Goal: Task Accomplishment & Management: Use online tool/utility

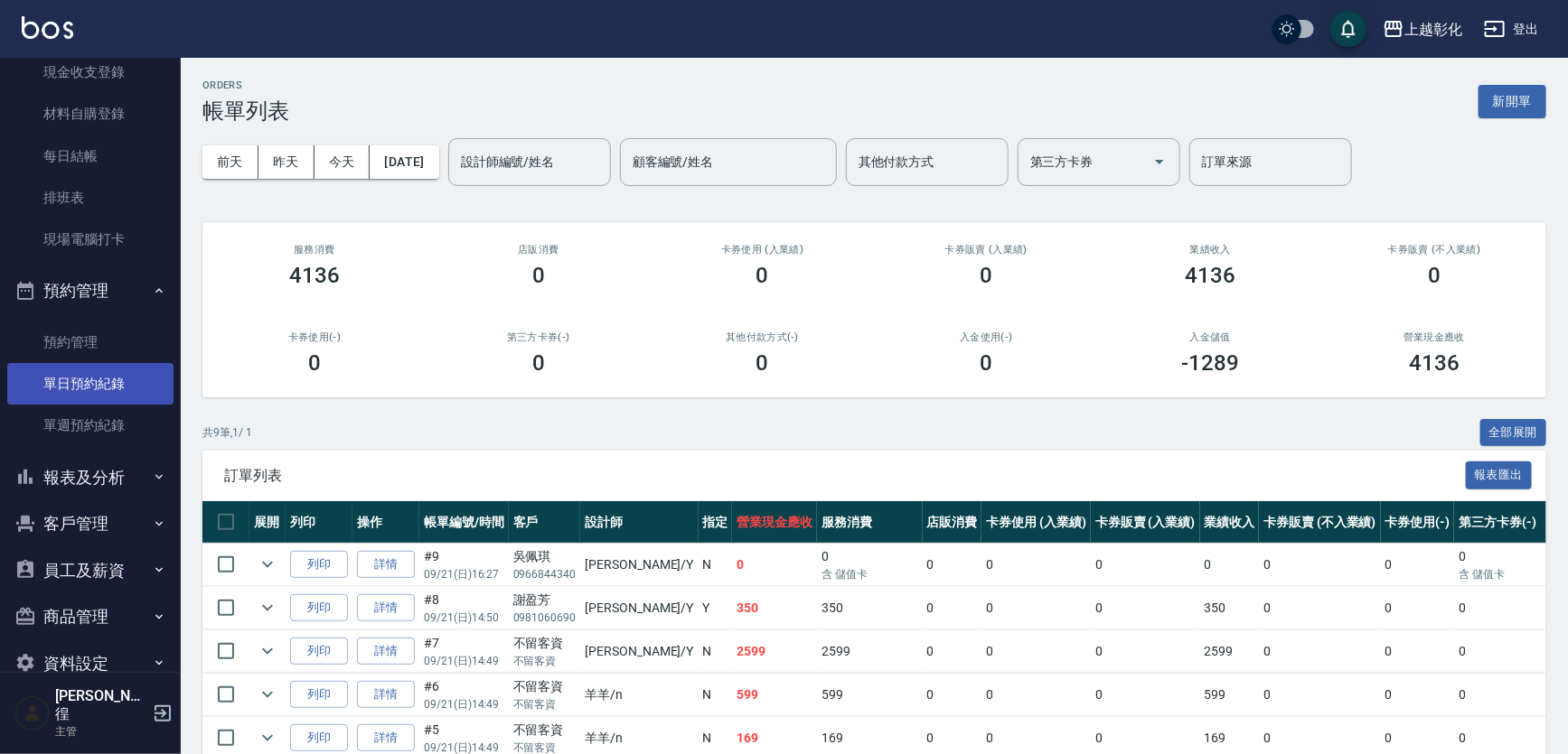
scroll to position [170, 0]
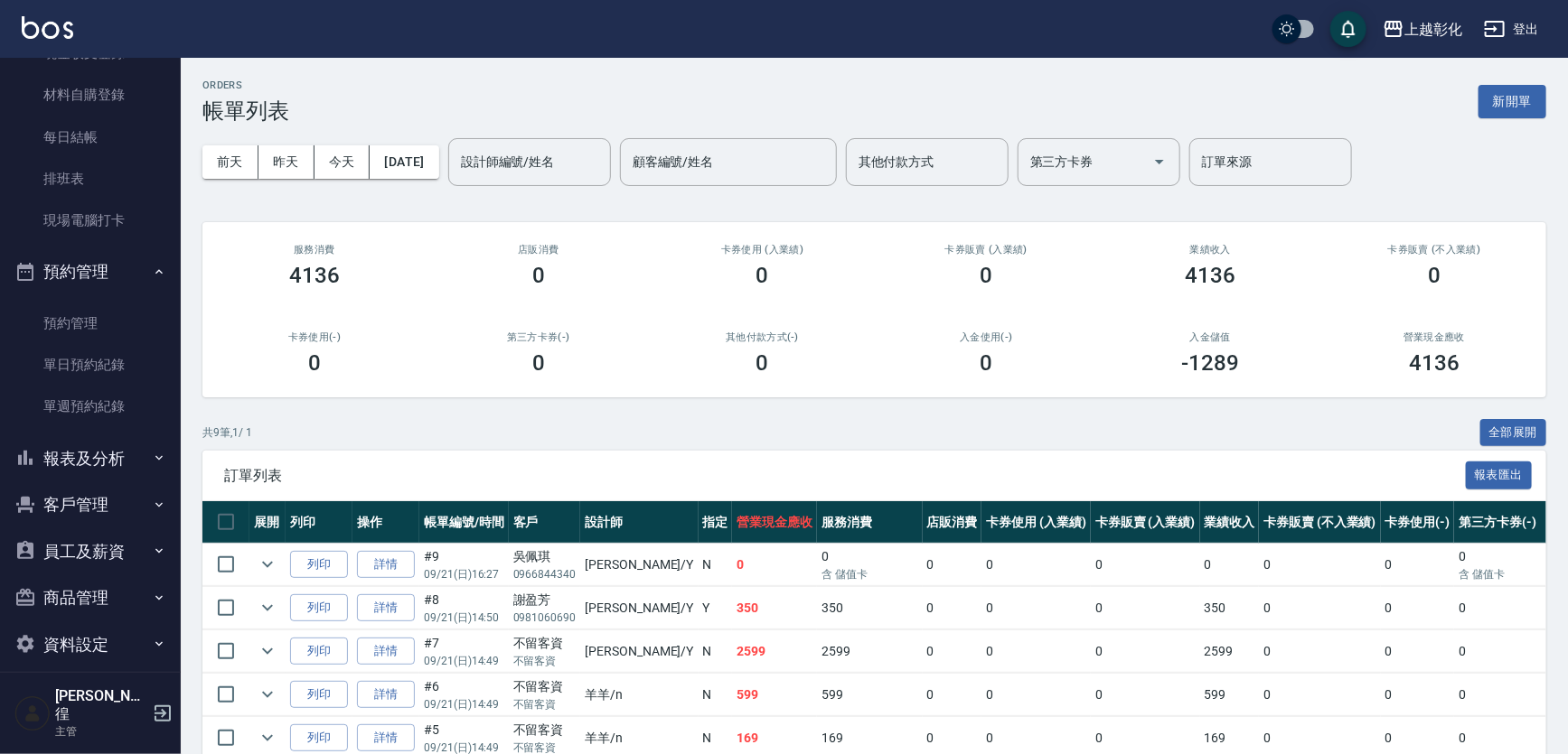
click at [82, 498] on button "客戶管理" at bounding box center [90, 505] width 166 height 47
click at [81, 451] on button "報表及分析" at bounding box center [90, 459] width 166 height 47
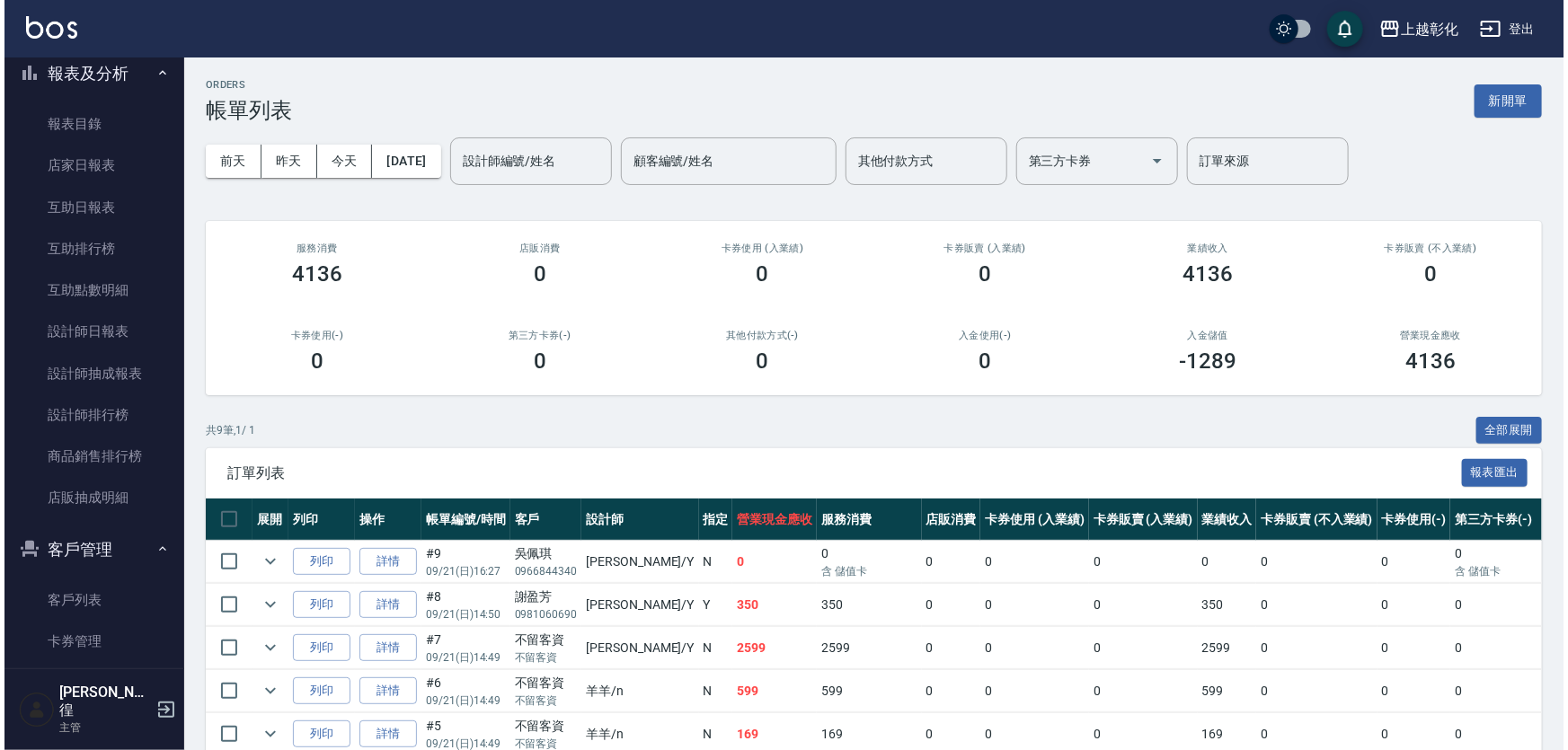
scroll to position [577, 0]
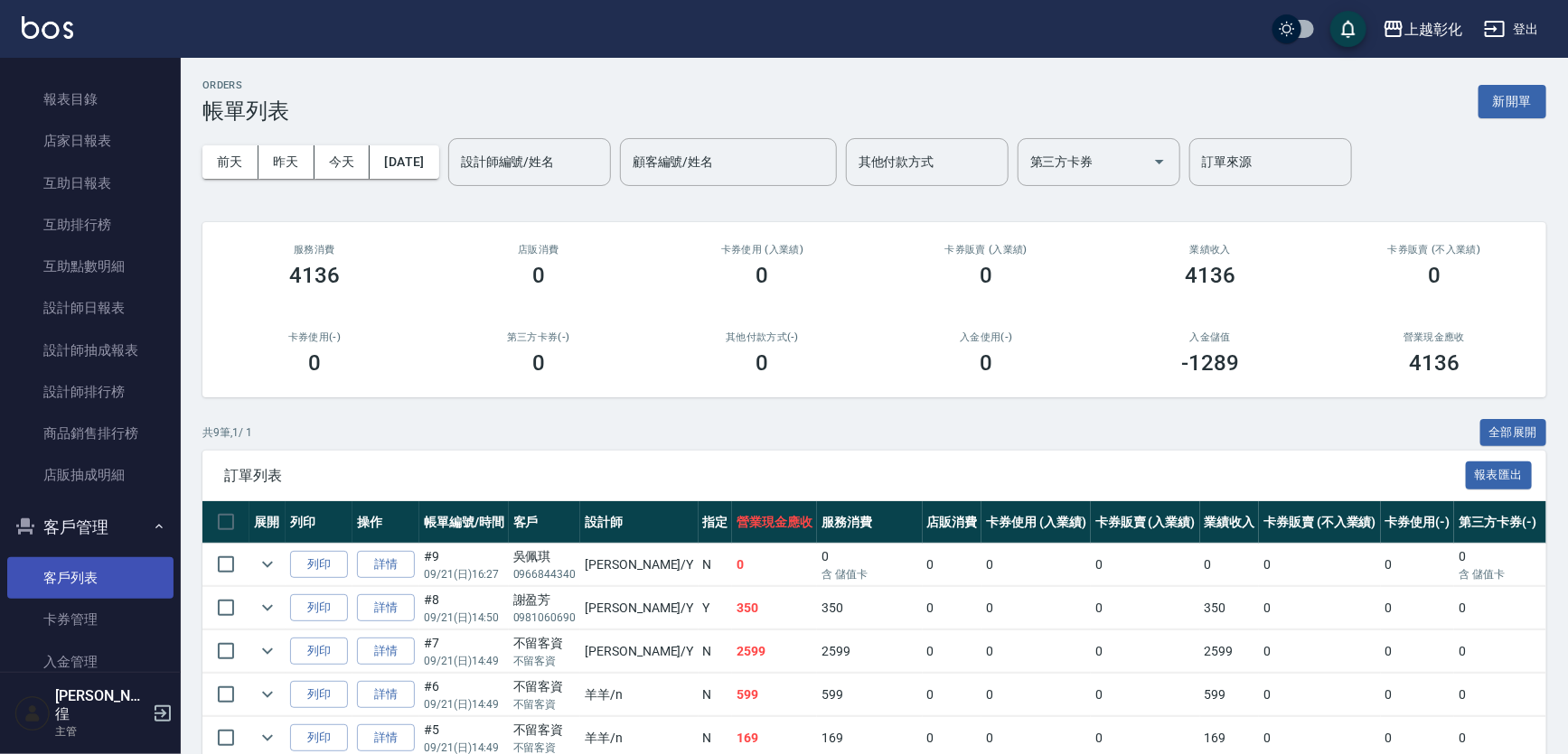
click at [97, 561] on link "客戶列表" at bounding box center [90, 578] width 166 height 42
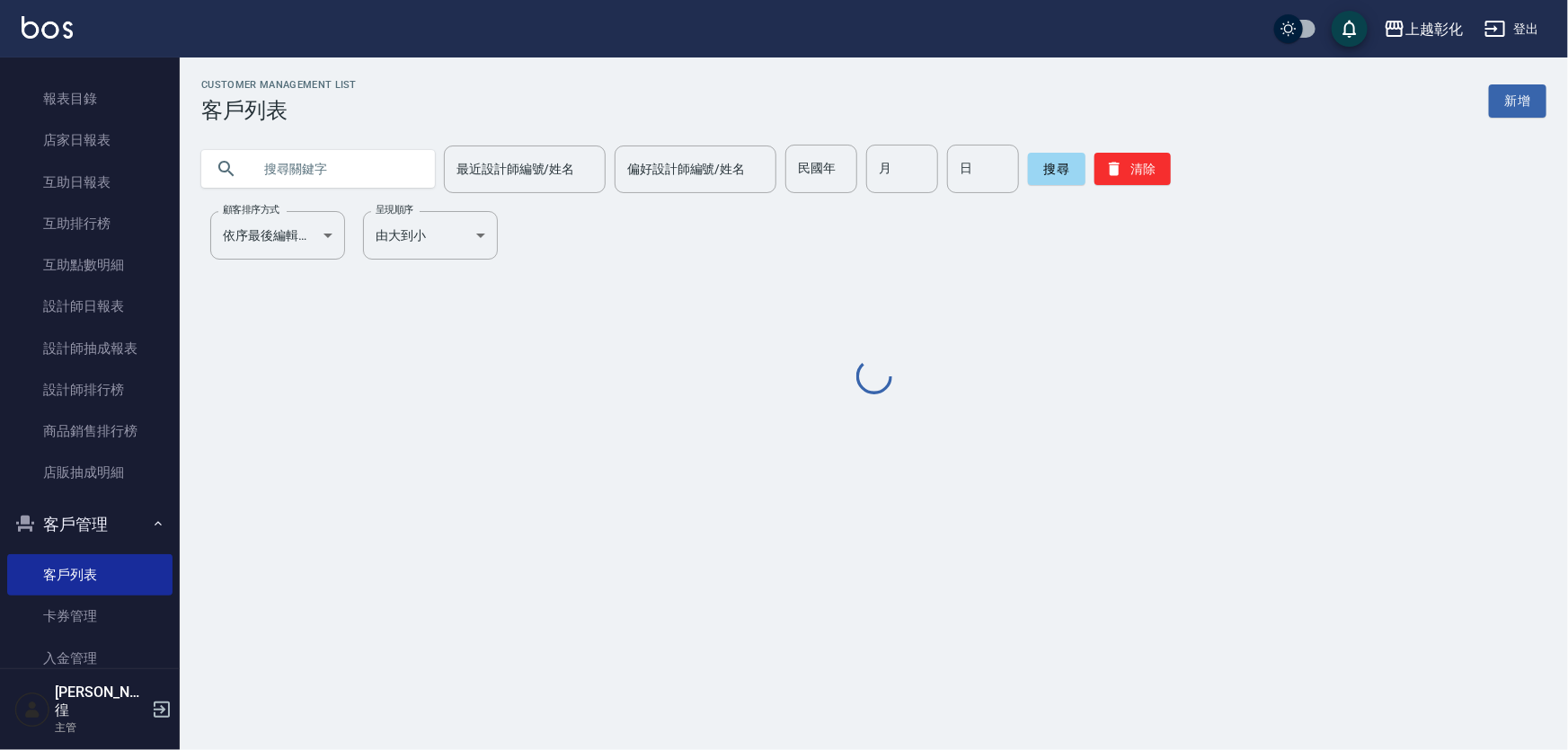
click at [321, 177] on input "text" at bounding box center [335, 169] width 169 height 49
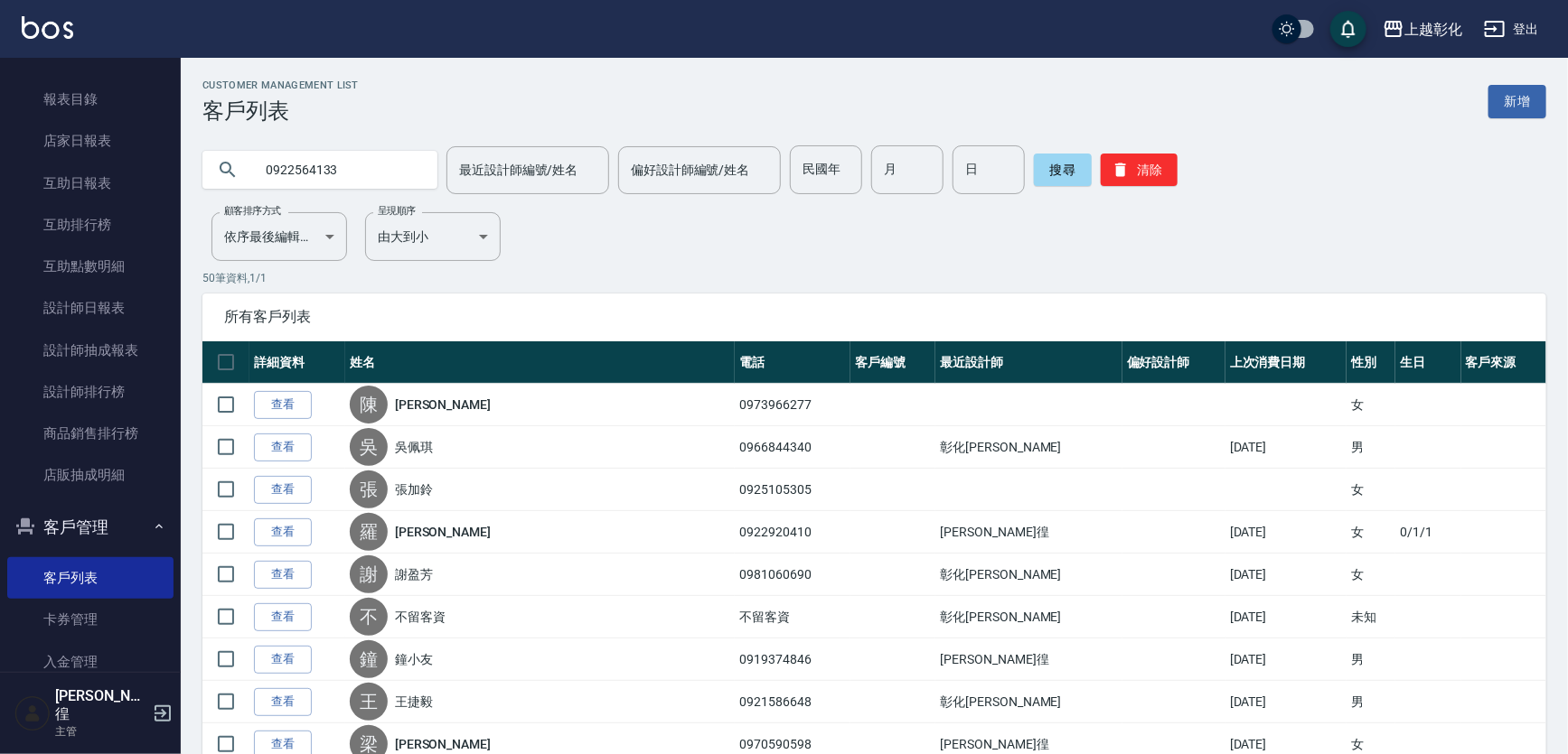
type input "0922564133"
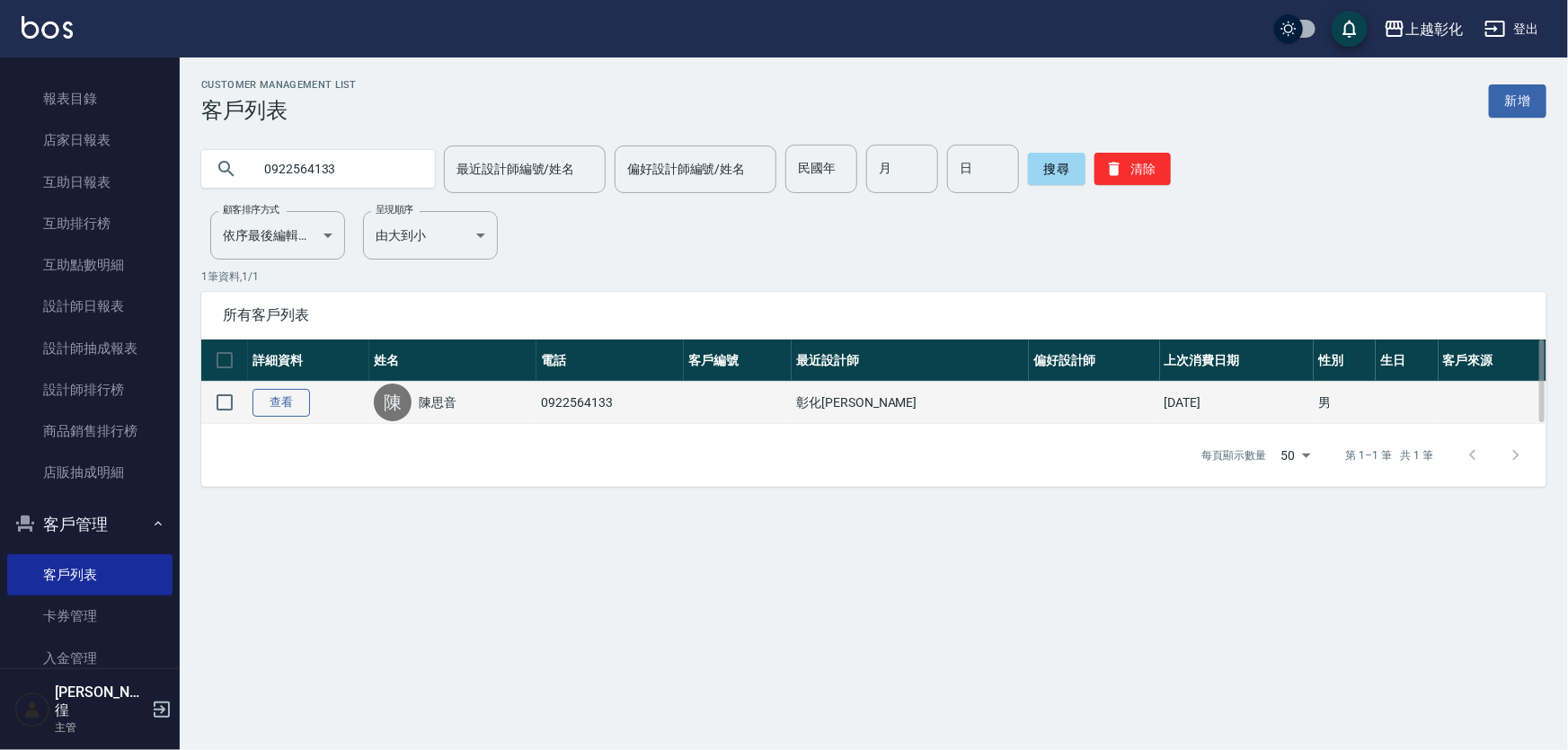
click at [294, 396] on link "查看" at bounding box center [281, 402] width 58 height 28
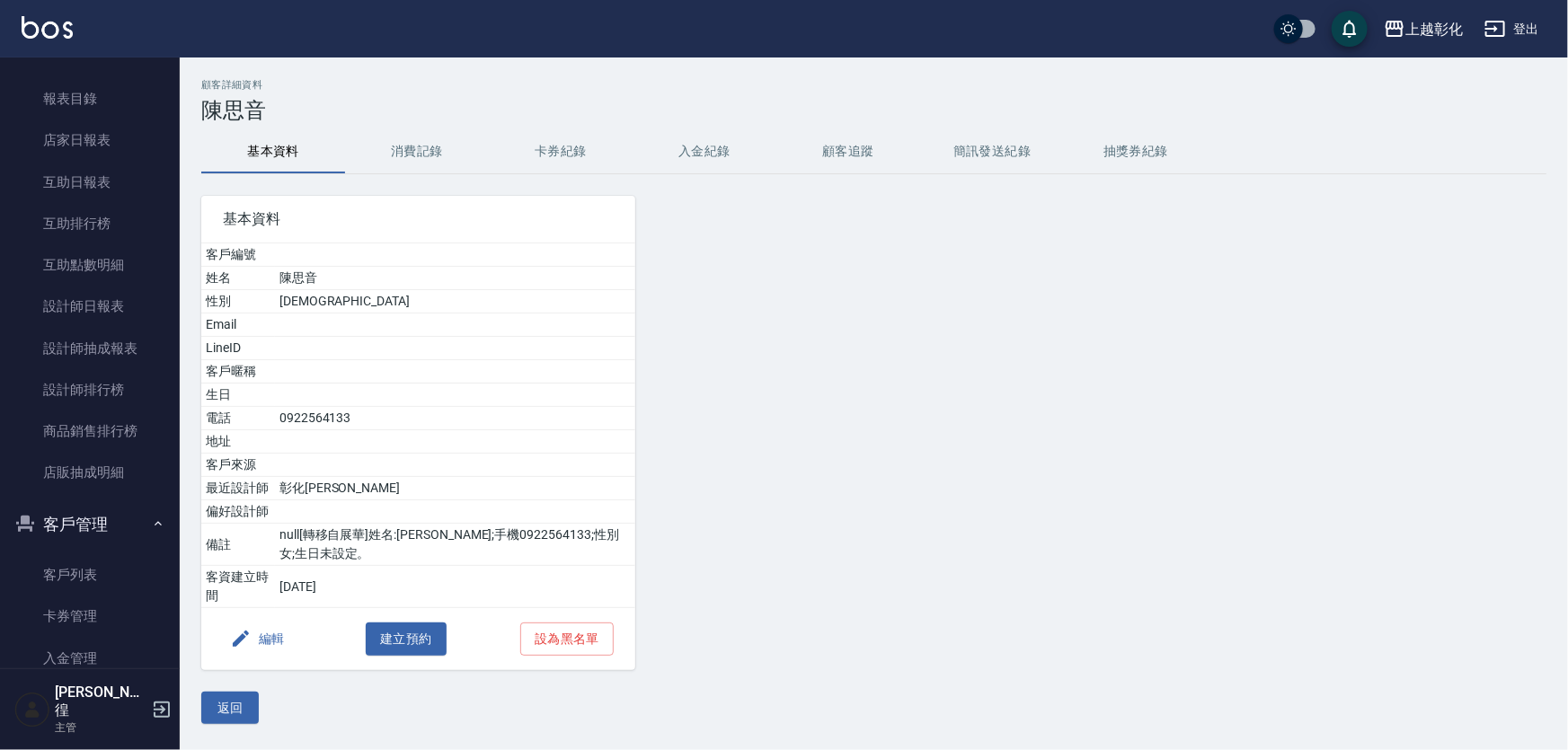
click at [548, 153] on button "卡券紀錄" at bounding box center [560, 152] width 144 height 43
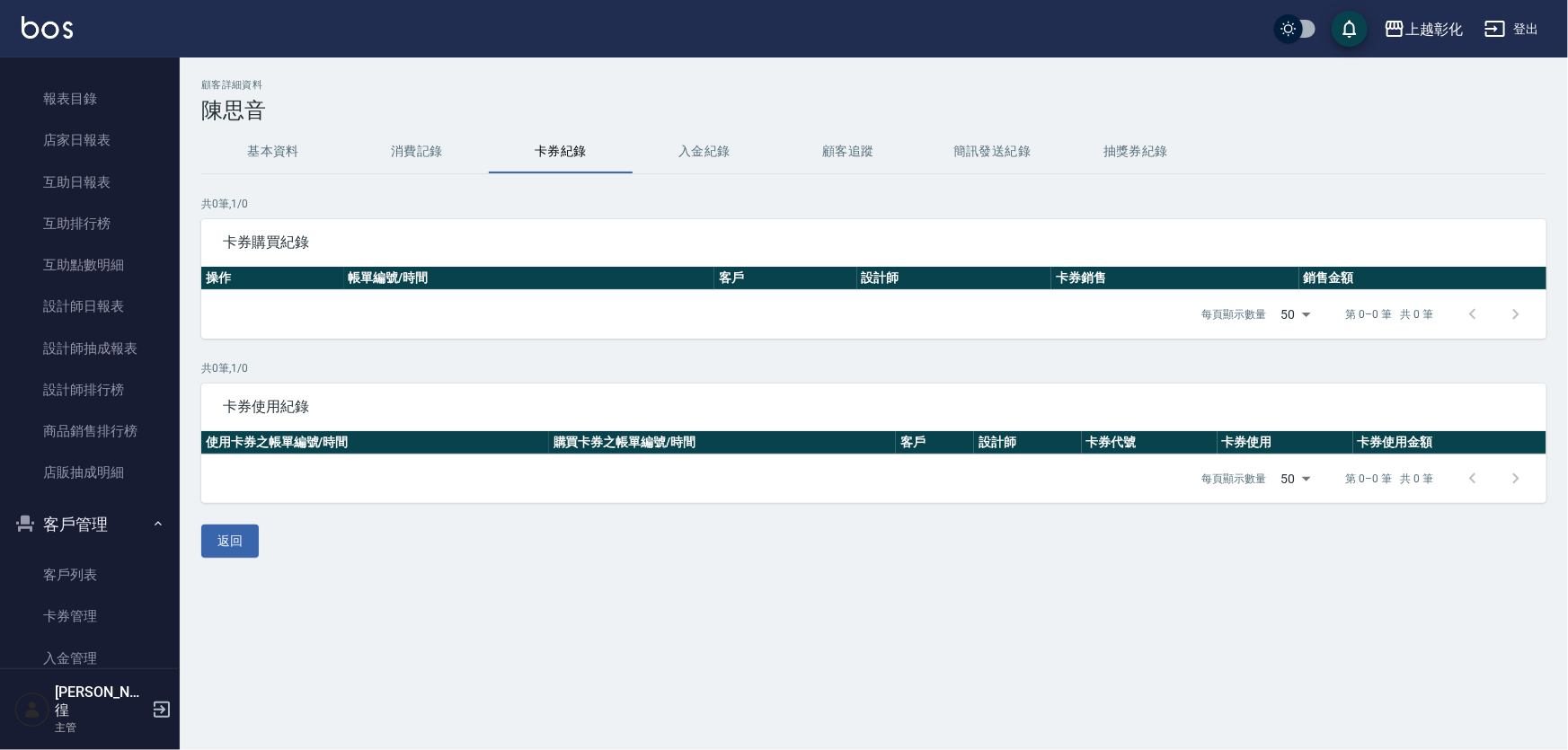
click at [695, 153] on button "入金紀錄" at bounding box center [704, 152] width 144 height 43
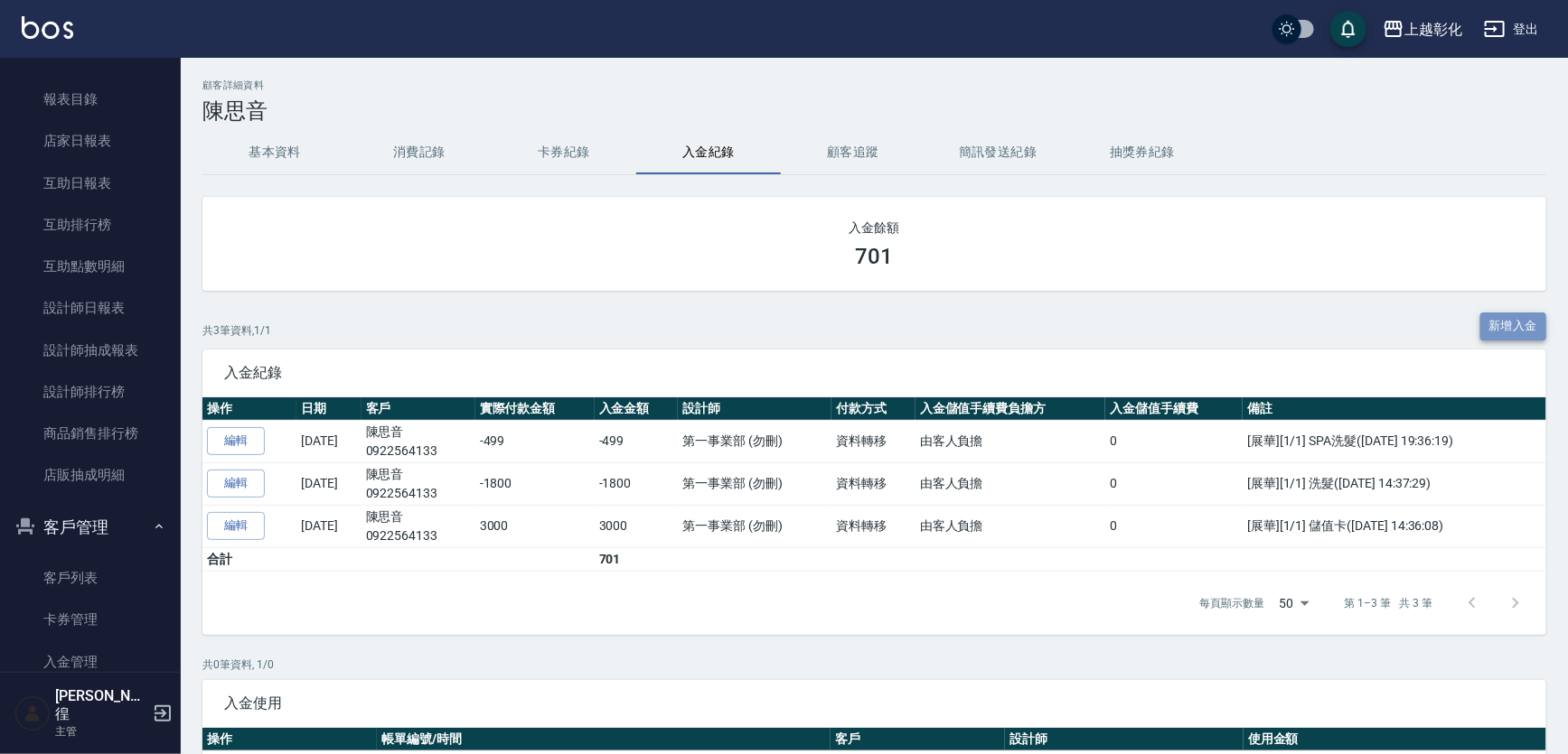
click at [1510, 328] on button "新增入金" at bounding box center [1514, 326] width 67 height 28
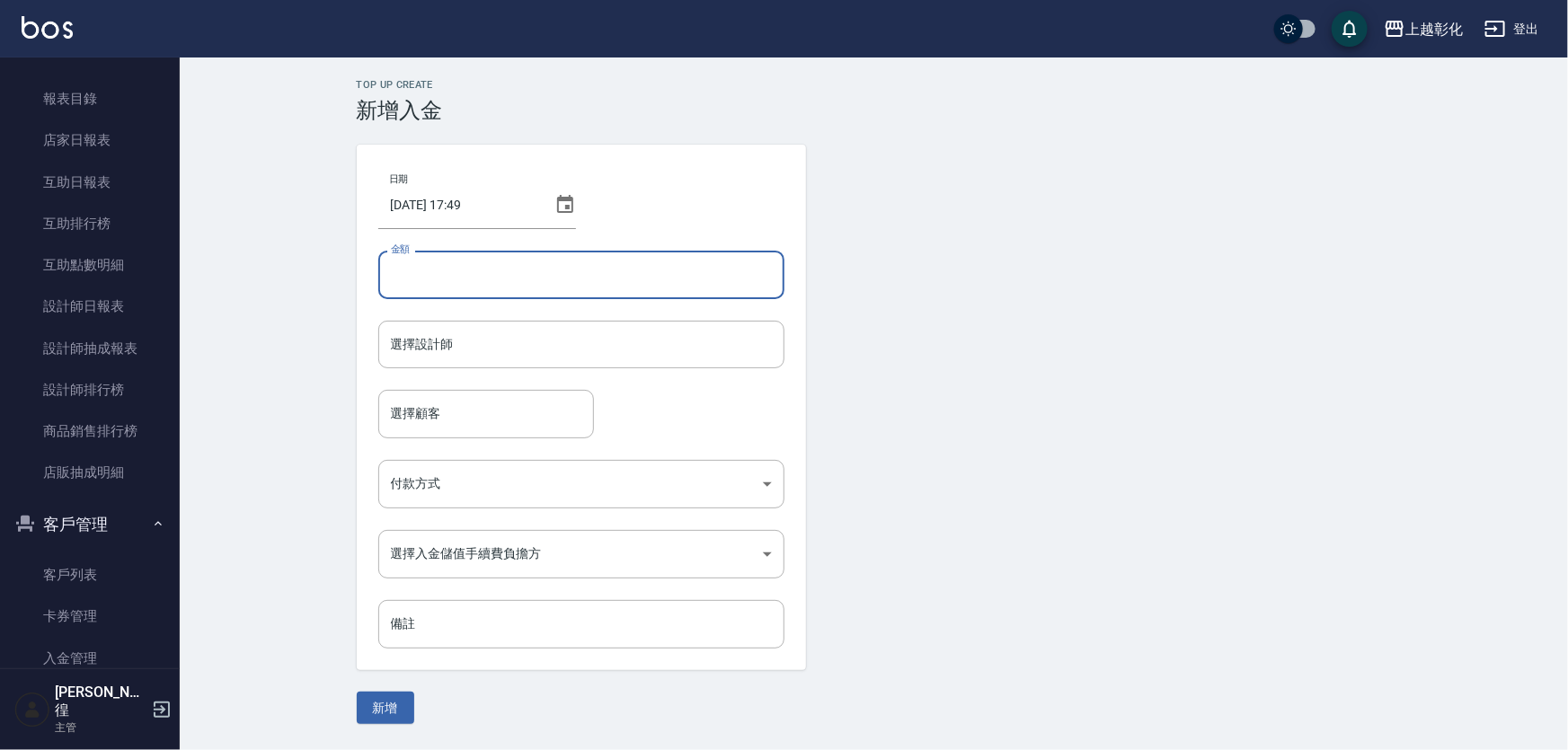
click at [456, 269] on input "金額" at bounding box center [581, 275] width 406 height 49
type input "-499"
click at [452, 351] on input "選擇設計師" at bounding box center [581, 344] width 390 height 32
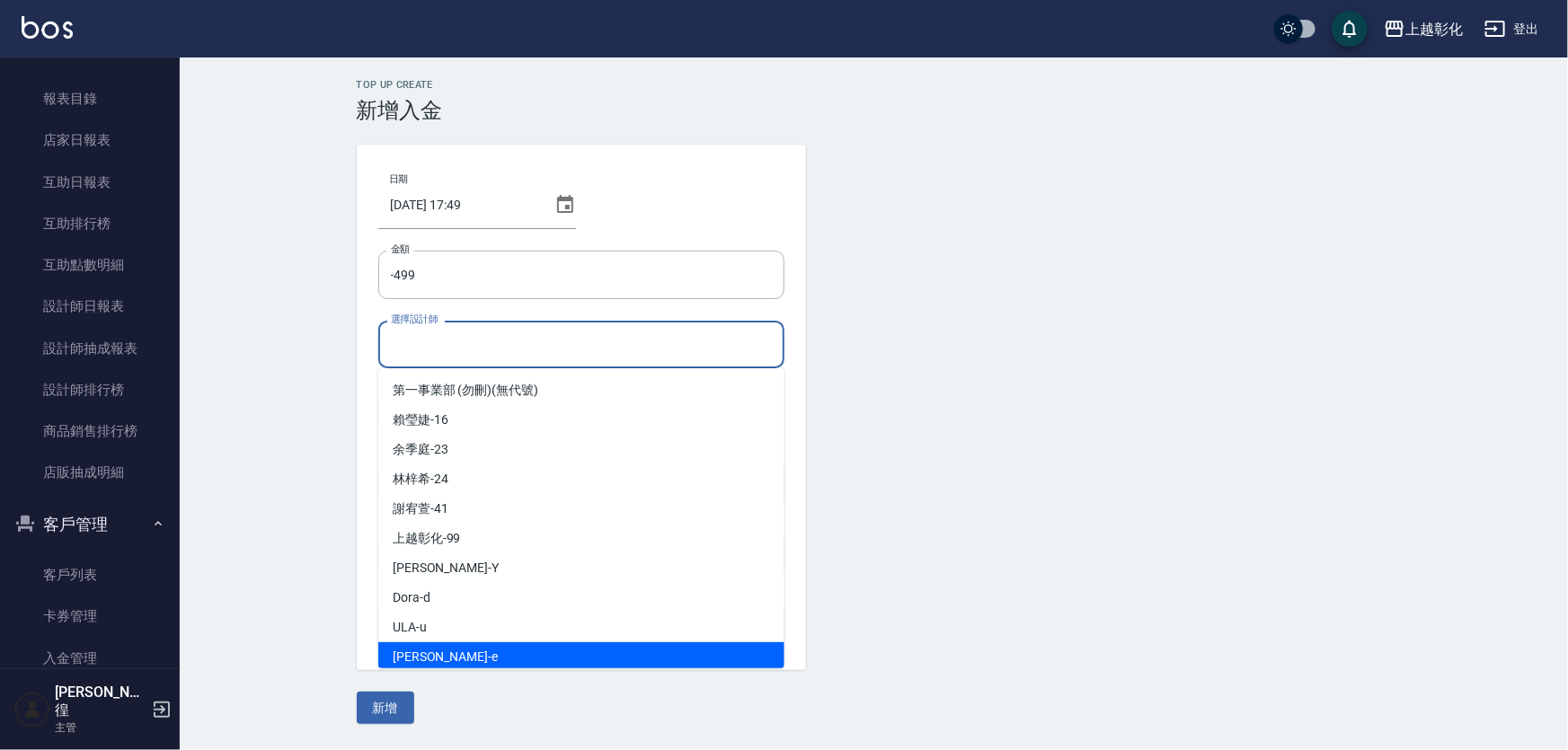
click at [457, 655] on div "allen -e" at bounding box center [581, 657] width 406 height 30
type input "[PERSON_NAME]-e"
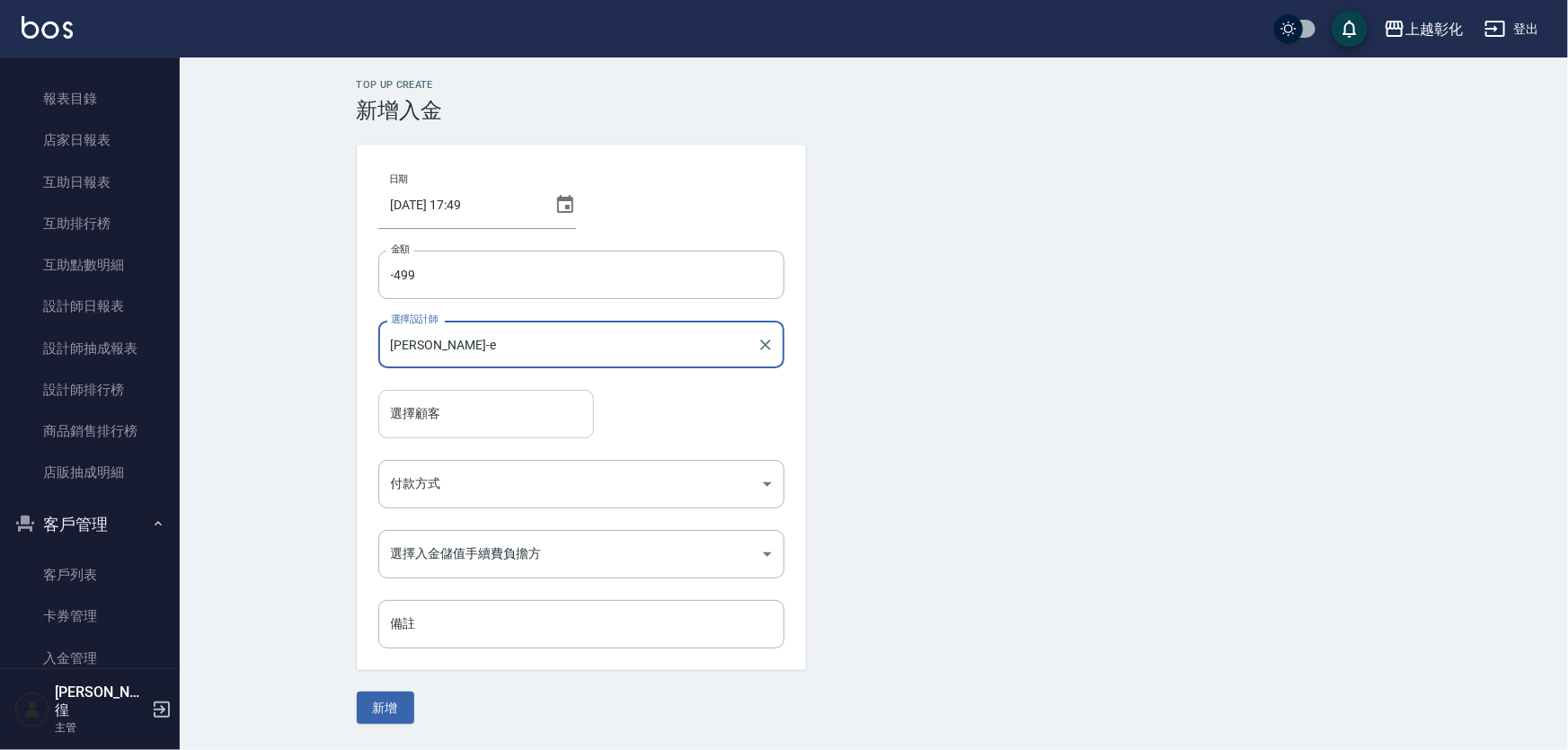
click at [428, 431] on div "選擇顧客" at bounding box center [486, 413] width 216 height 48
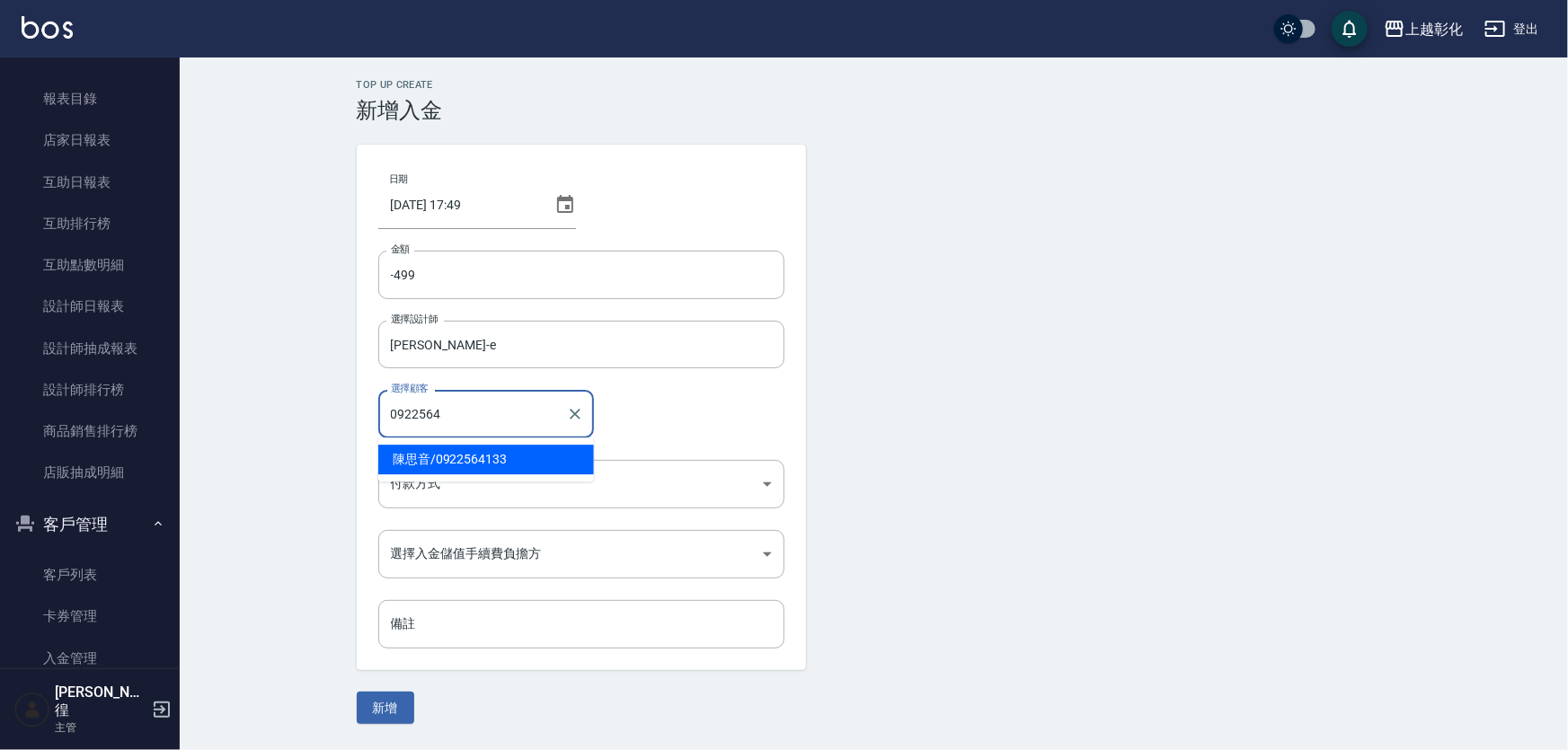
click at [474, 458] on span "陳思音 / 0922564133" at bounding box center [486, 459] width 216 height 30
type input "陳思音/0922564133"
click at [472, 467] on body "上越彰化 登出 櫃檯作業 打帳單 帳單列表 現金收支登錄 材料自購登錄 每日結帳 排班表 現場電腦打卡 預約管理 預約管理 單日預約紀錄 單週預約紀錄 報表及…" at bounding box center [784, 375] width 1568 height 750
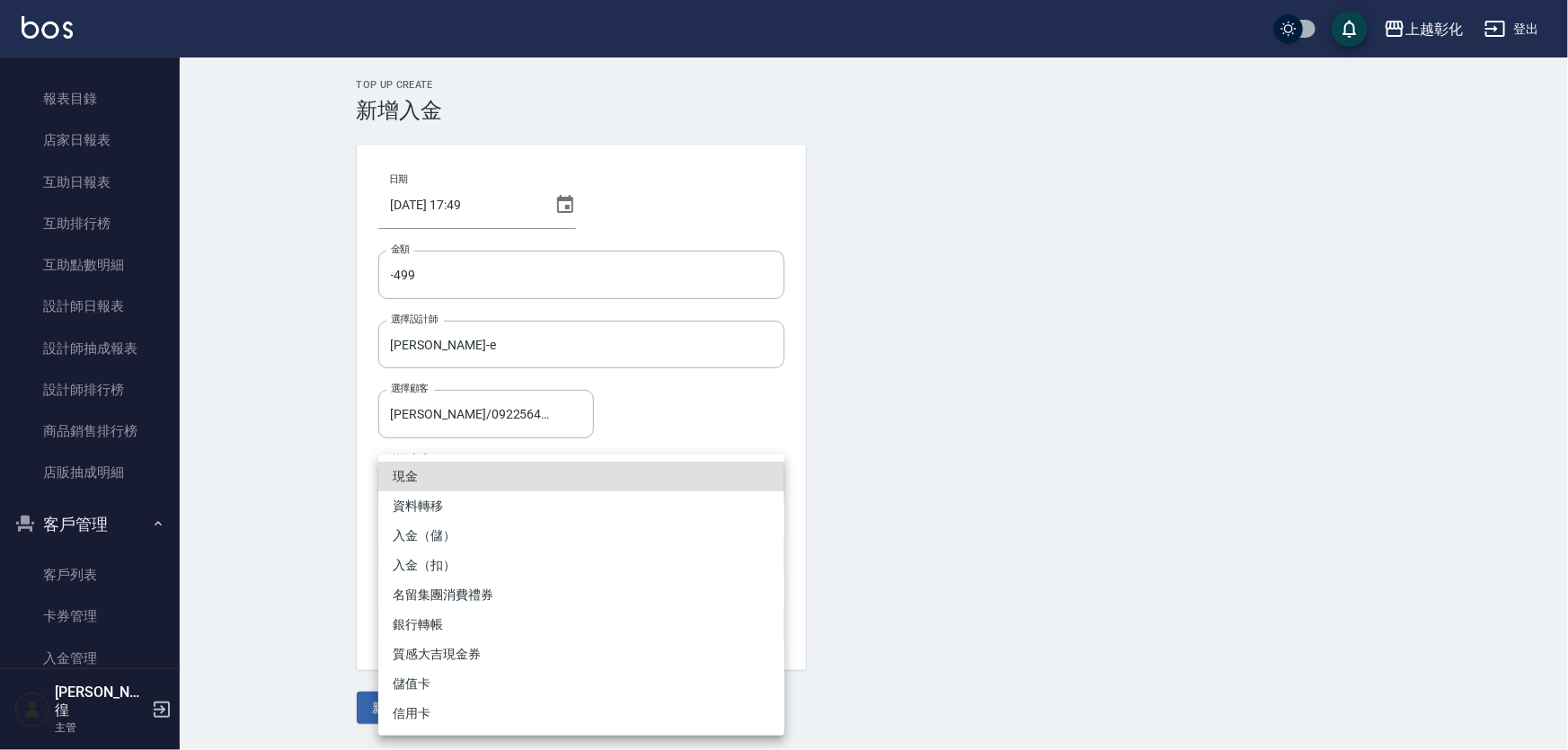
click at [452, 564] on li "入金（扣）" at bounding box center [581, 565] width 406 height 30
type input "入金（扣）"
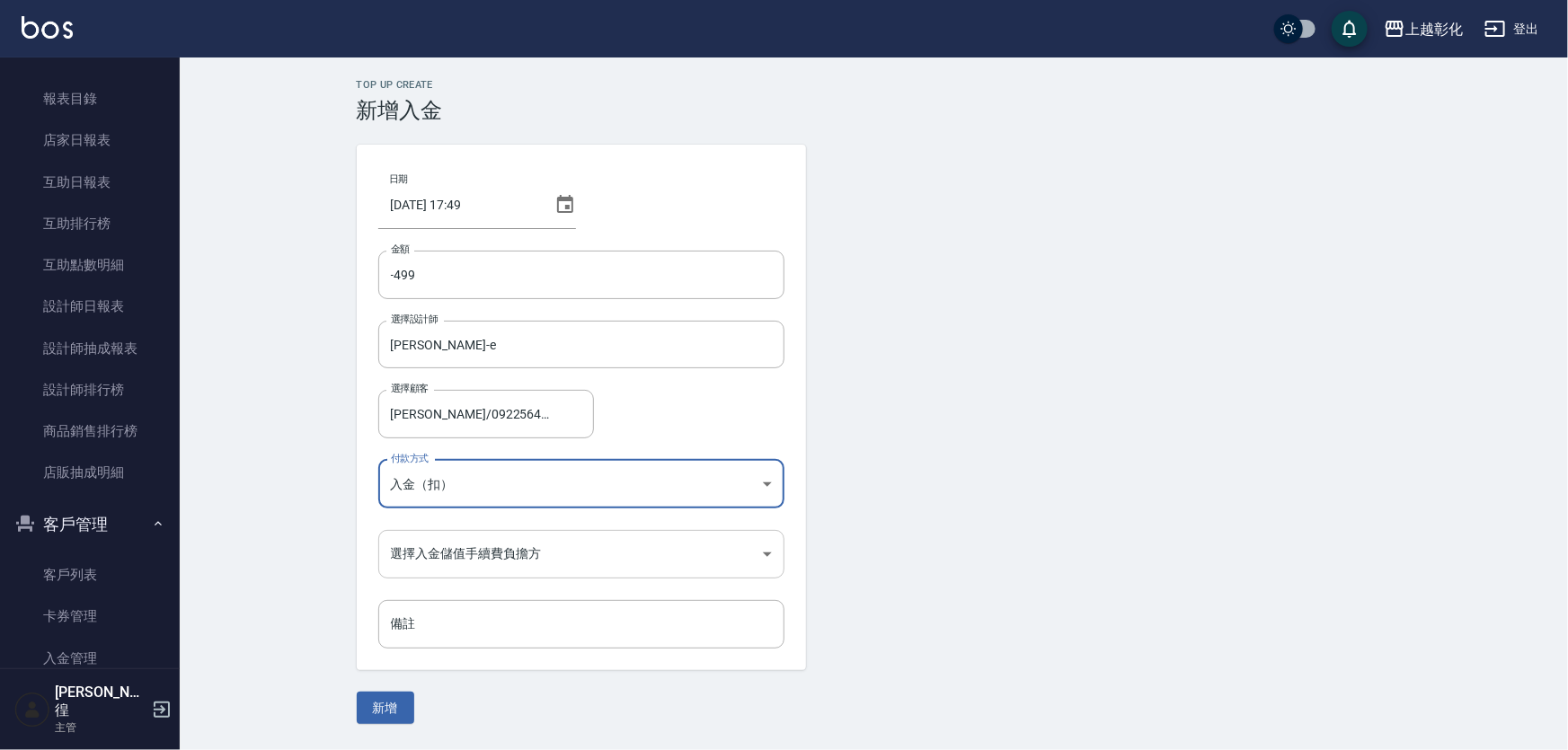
click at [466, 554] on body "上越彰化 登出 櫃檯作業 打帳單 帳單列表 現金收支登錄 材料自購登錄 每日結帳 排班表 現場電腦打卡 預約管理 預約管理 單日預約紀錄 單週預約紀錄 報表及…" at bounding box center [784, 375] width 1568 height 750
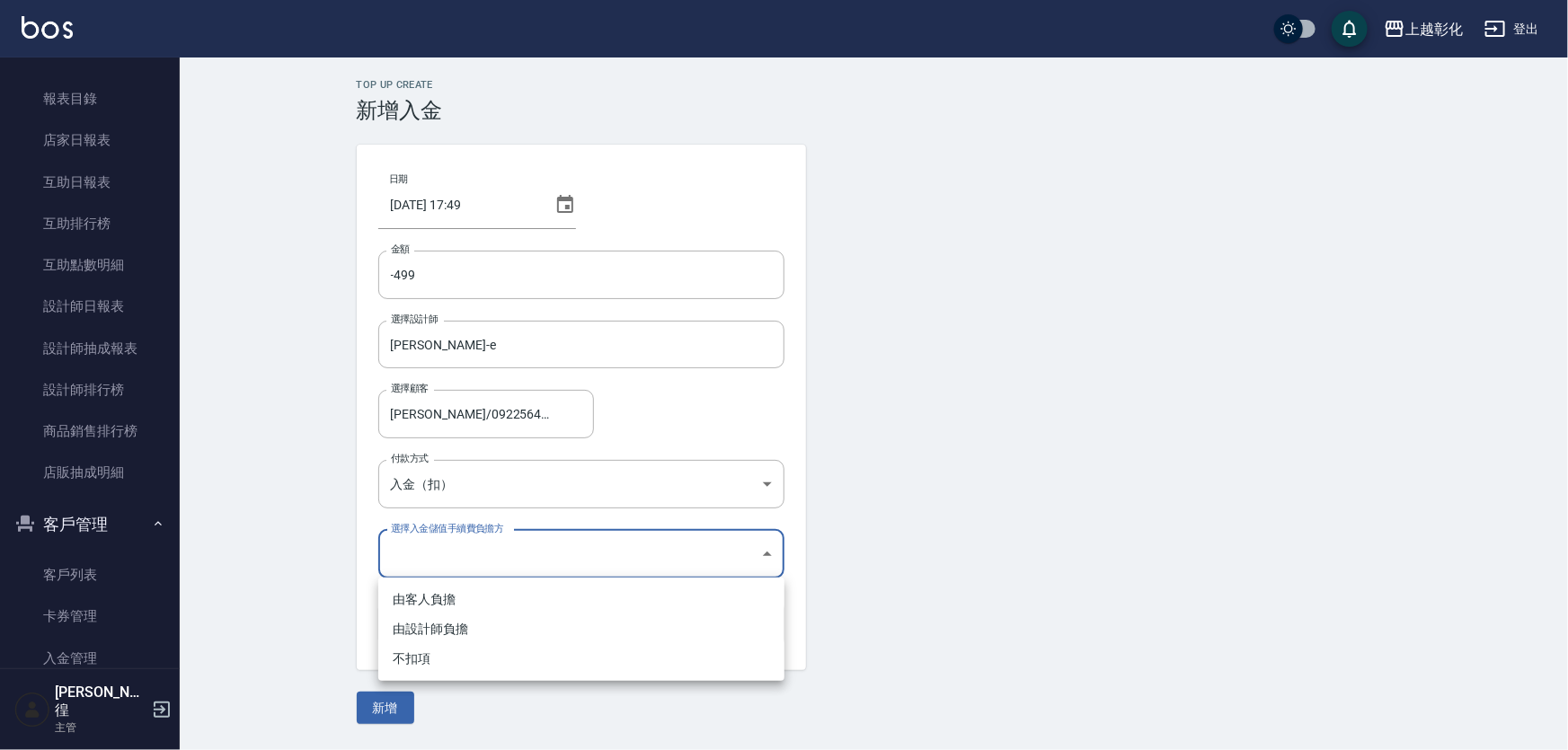
click at [459, 658] on li "不扣項" at bounding box center [581, 659] width 406 height 30
type input "WITHOUTHANDLINGFEE"
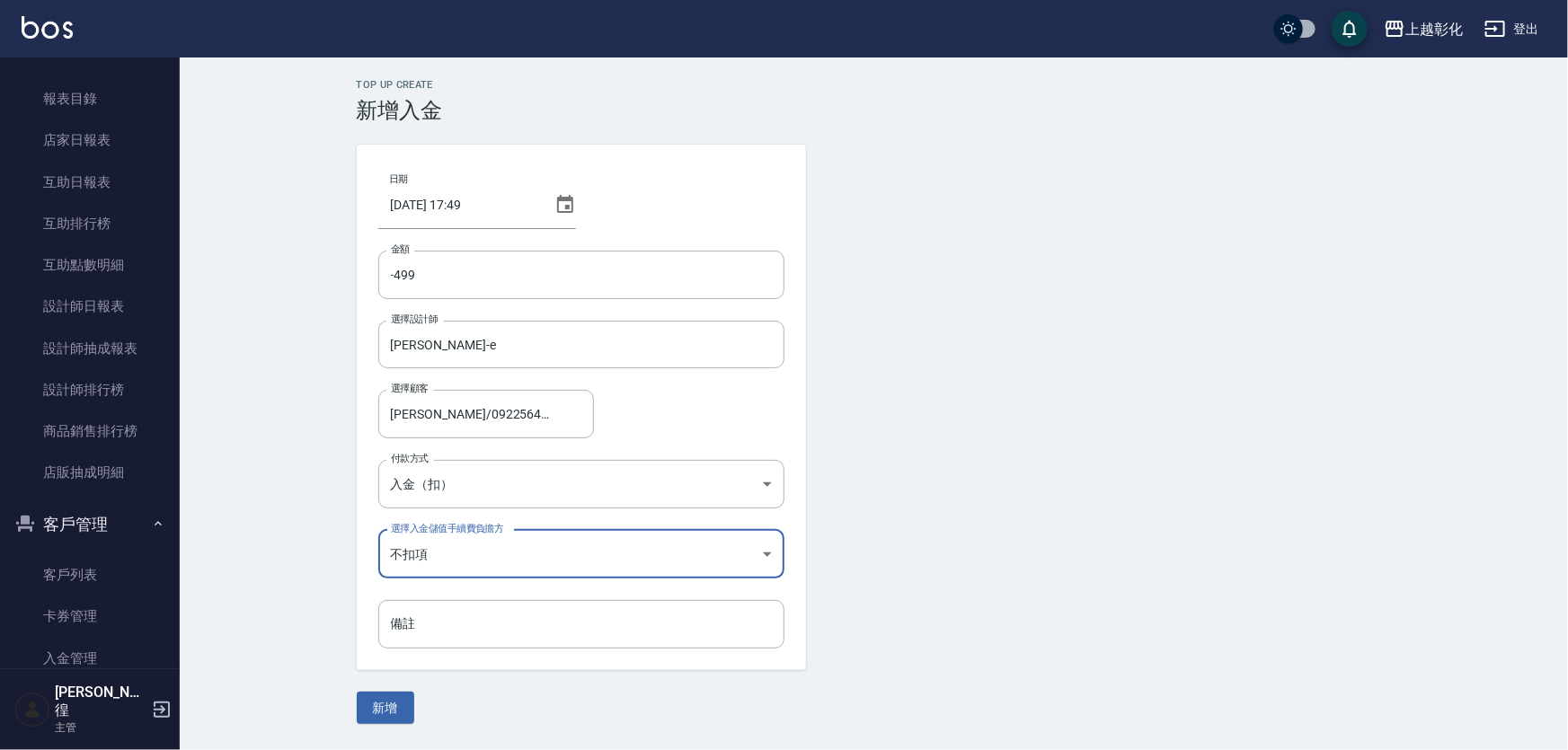
click at [384, 713] on button "新增" at bounding box center [386, 708] width 58 height 33
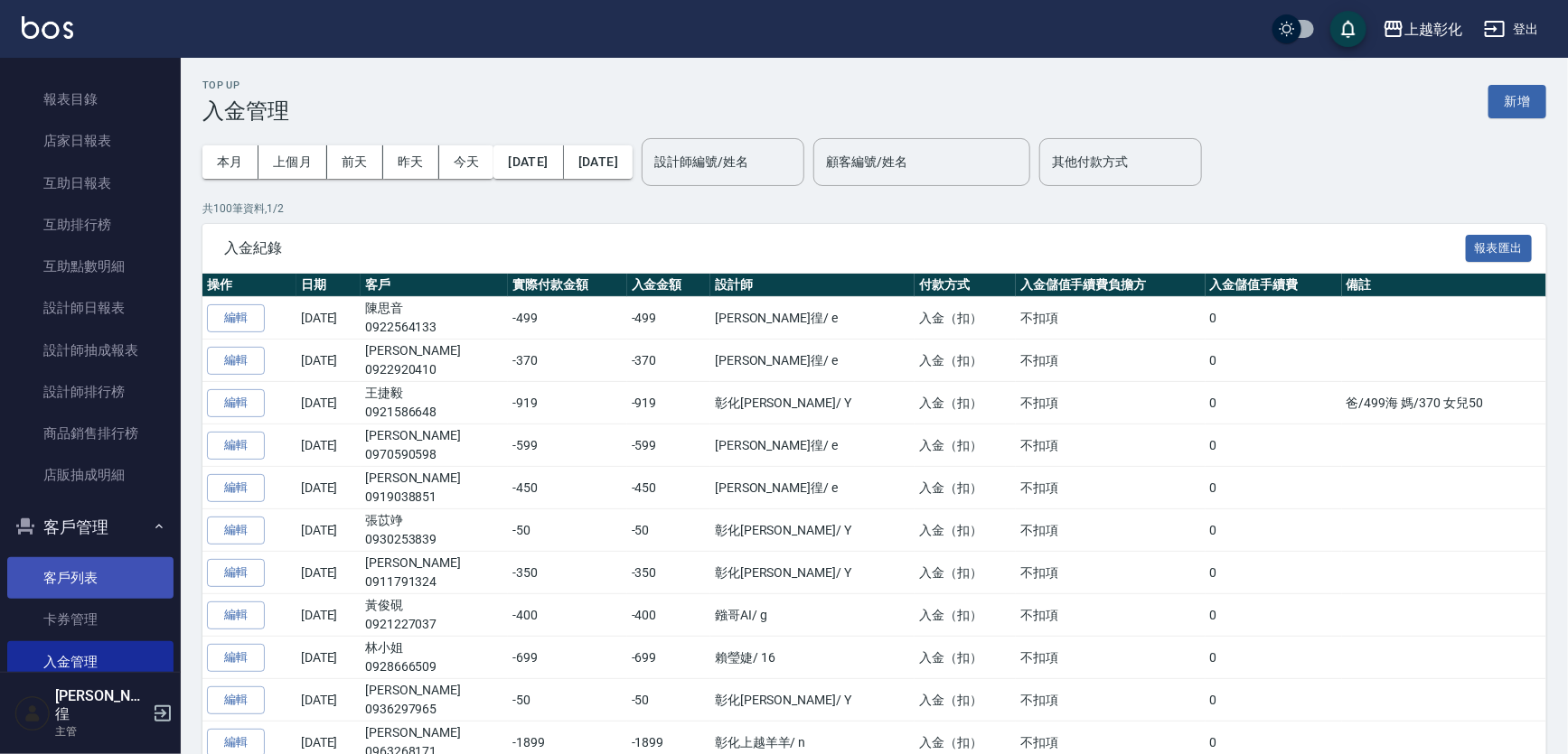
click at [108, 563] on link "客戶列表" at bounding box center [90, 578] width 166 height 42
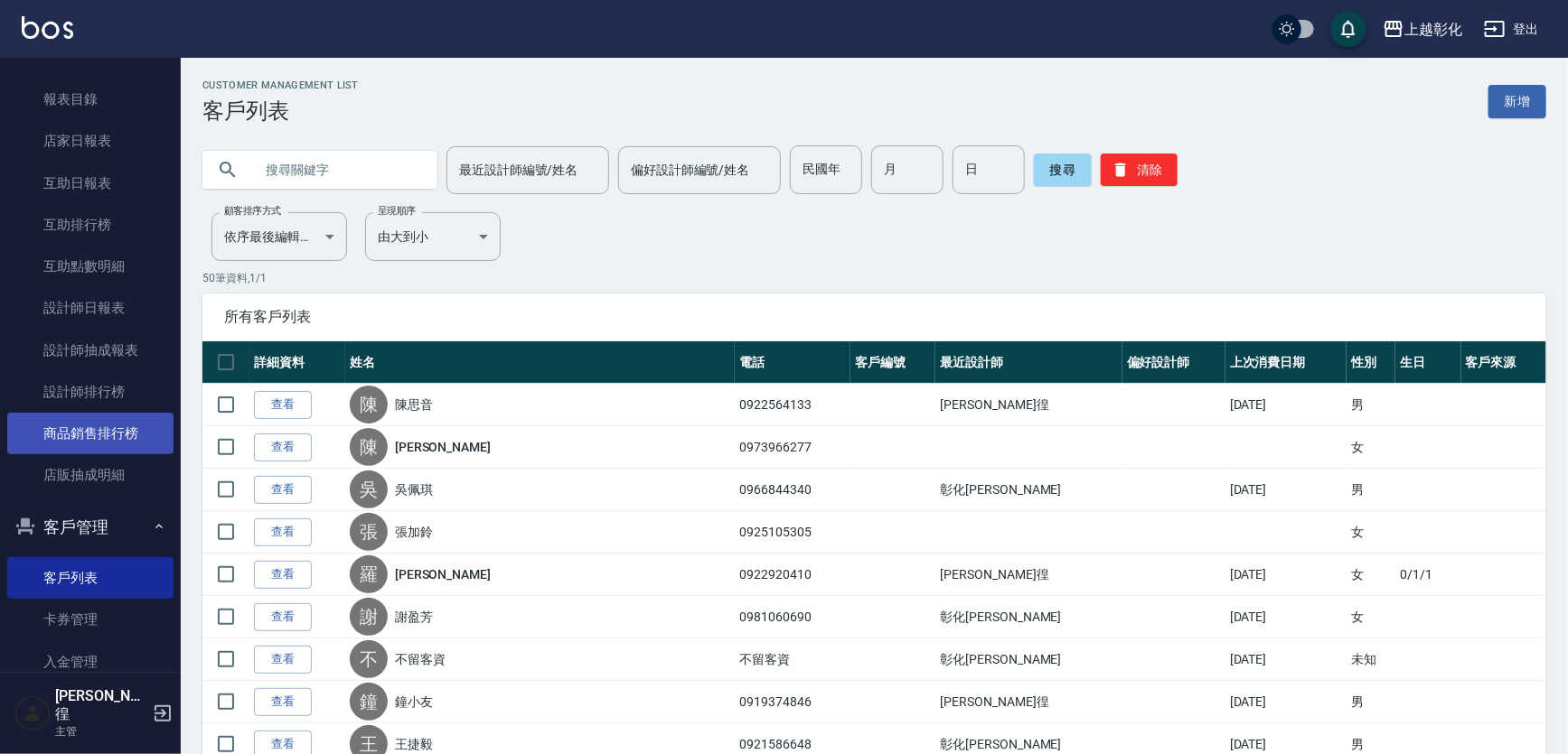
click at [88, 421] on link "商品銷售排行榜" at bounding box center [90, 433] width 166 height 42
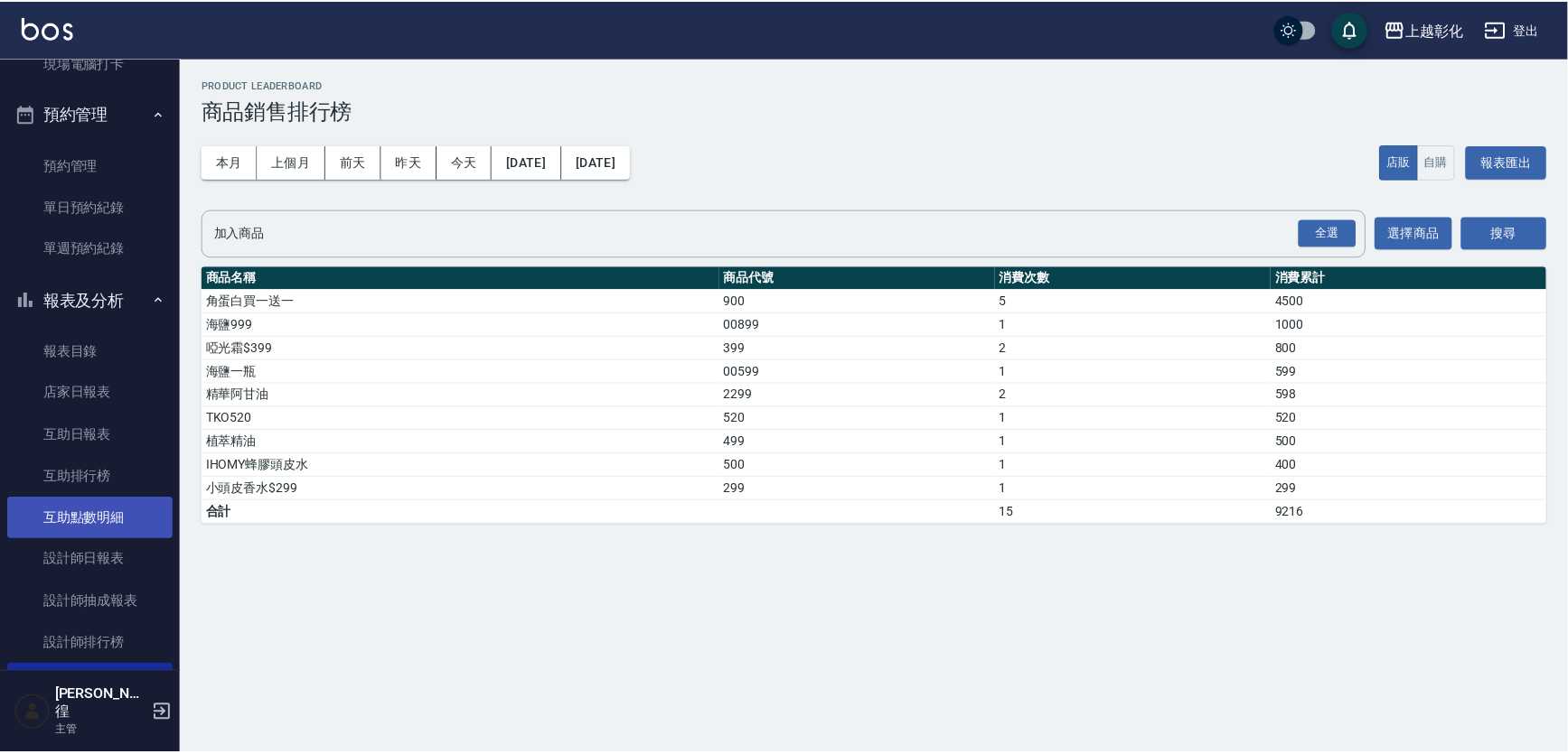
scroll to position [574, 0]
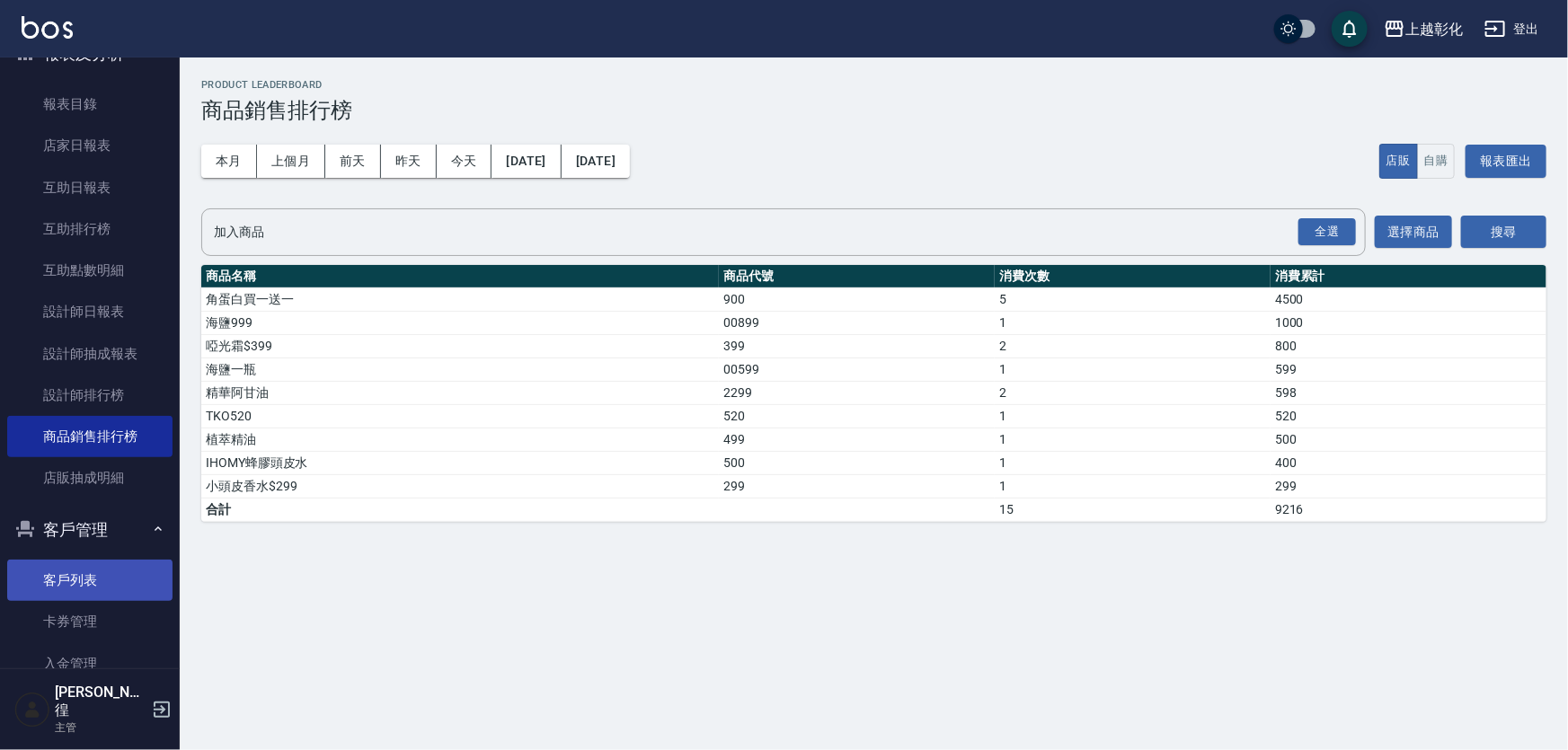
click at [64, 561] on link "客戶列表" at bounding box center [89, 580] width 165 height 42
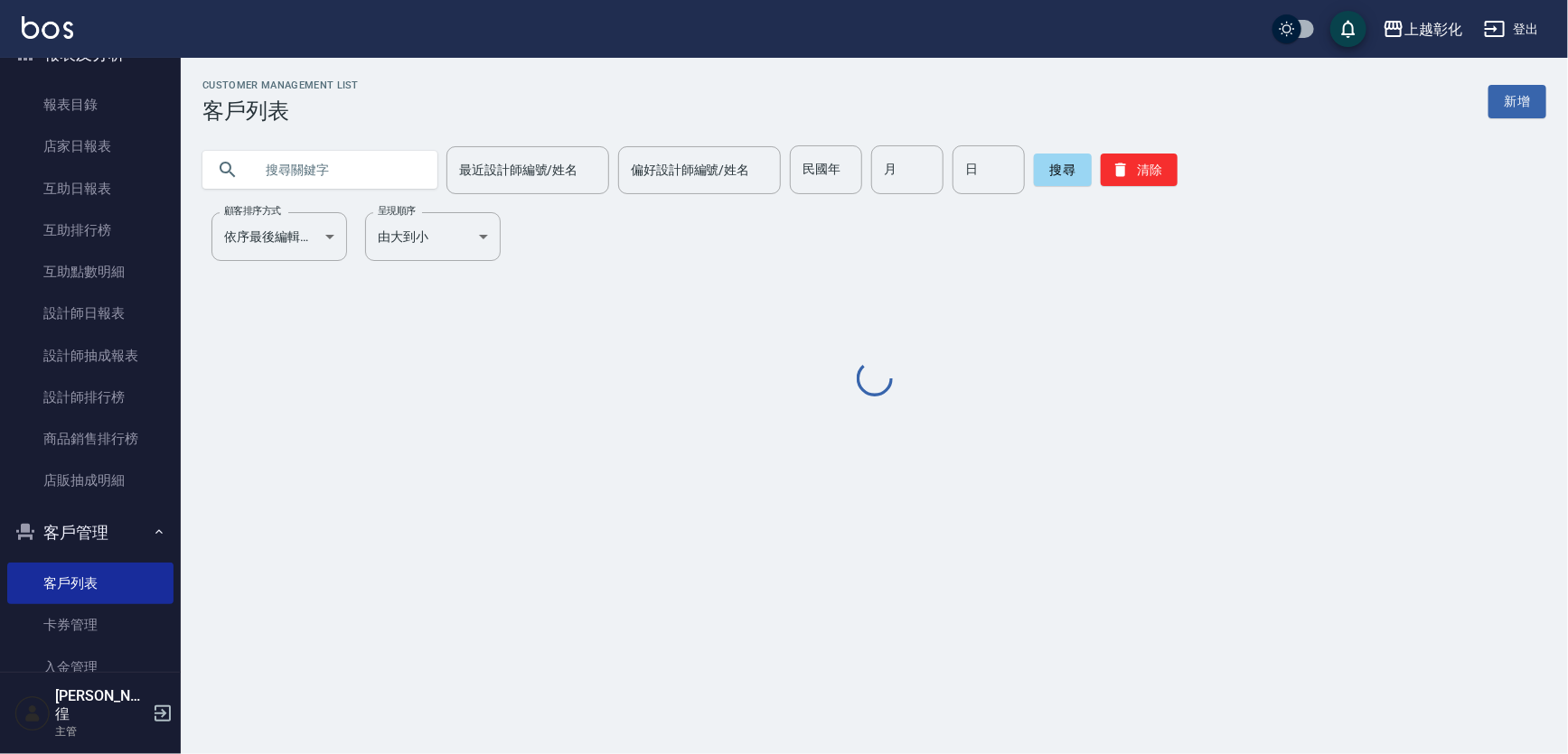
click at [258, 163] on input "text" at bounding box center [337, 170] width 170 height 49
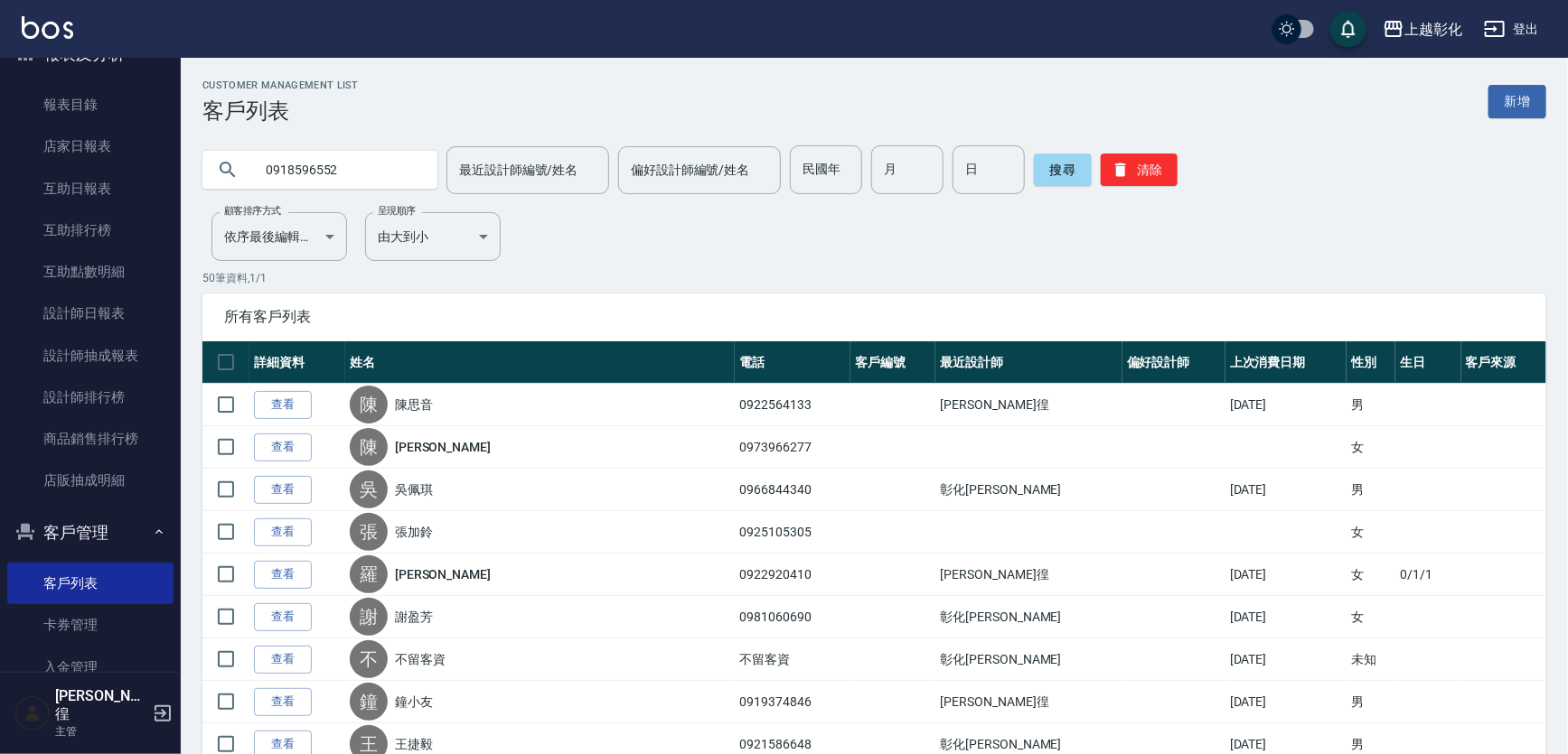
type input "0918596552"
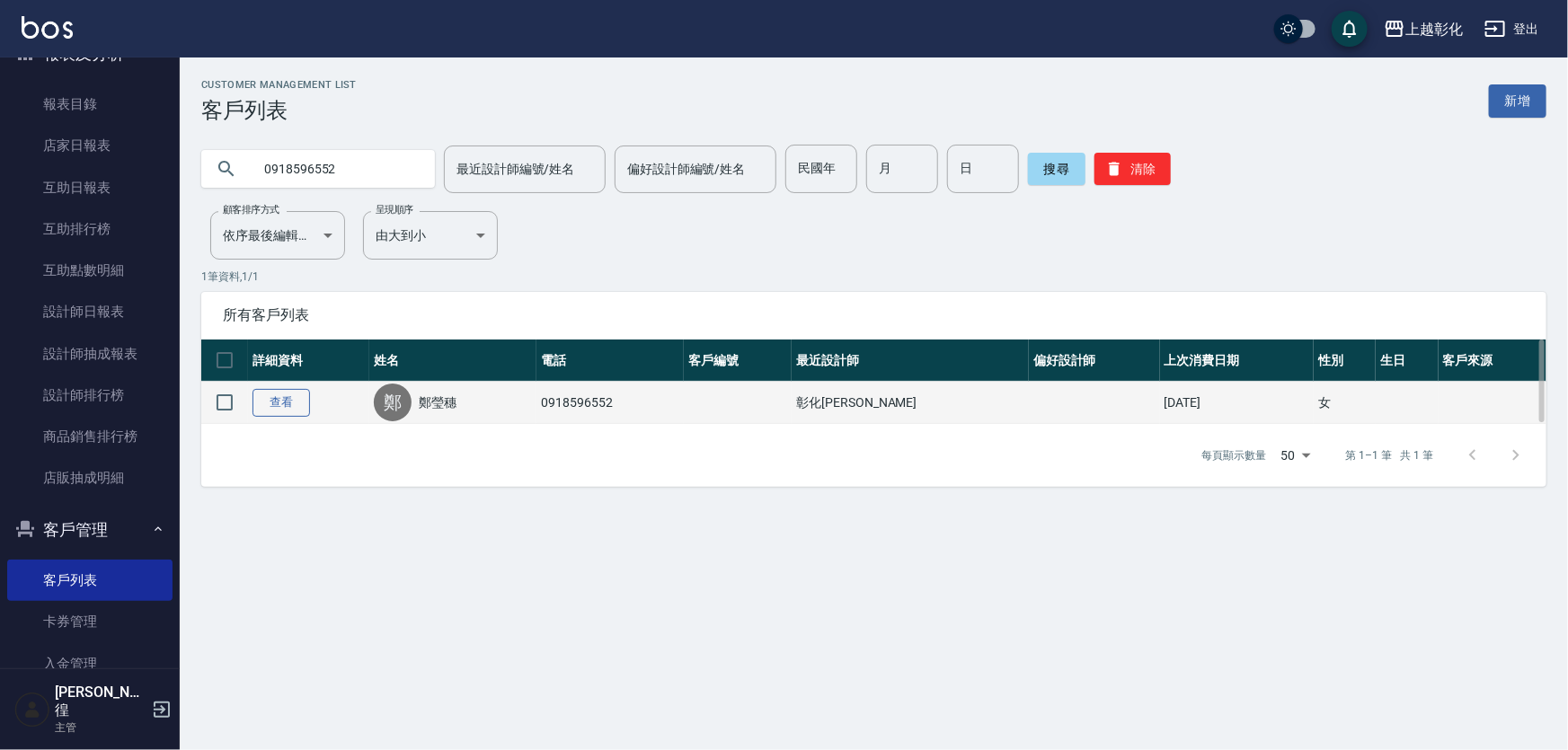
click at [285, 393] on link "查看" at bounding box center [281, 402] width 58 height 28
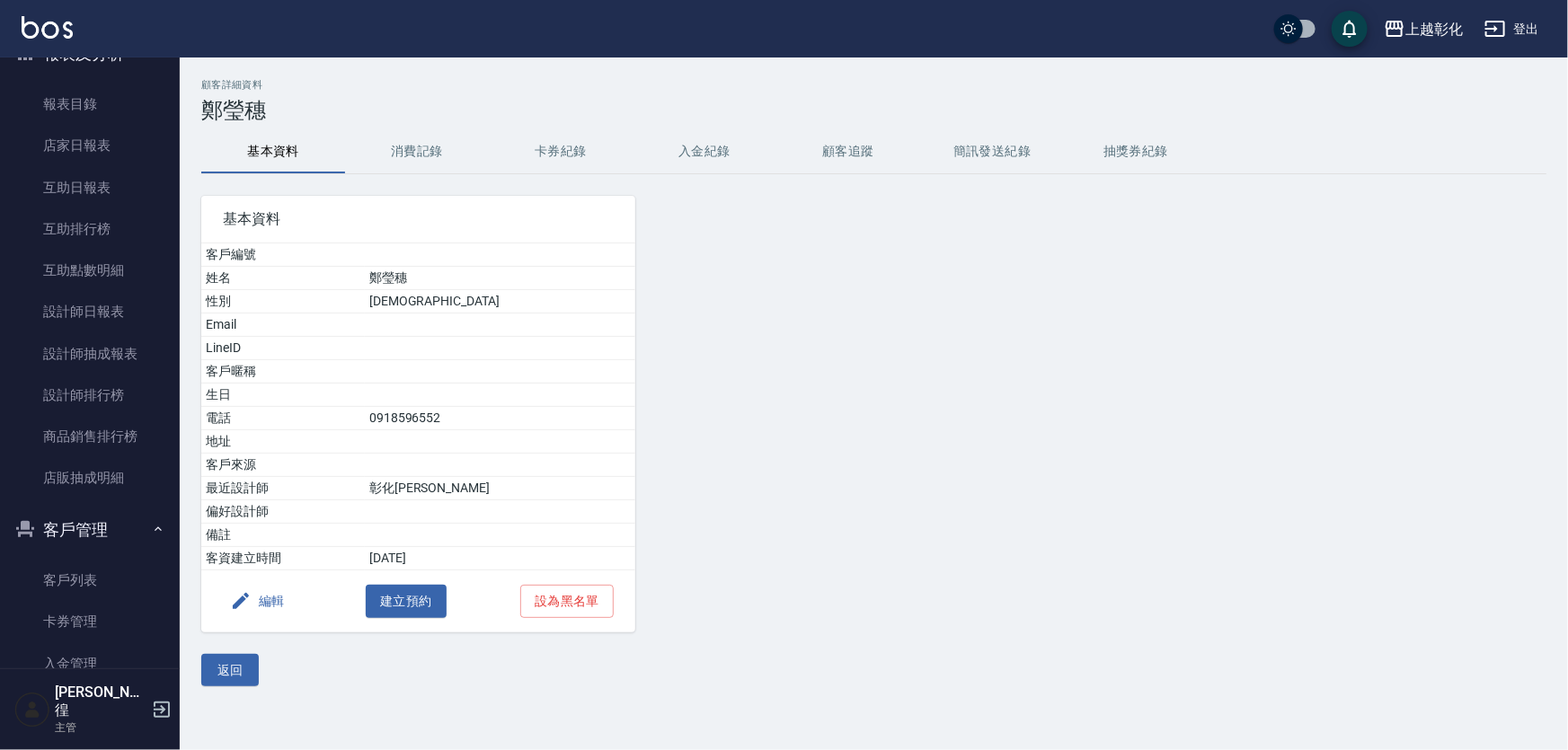
click at [561, 158] on button "卡券紀錄" at bounding box center [560, 152] width 144 height 43
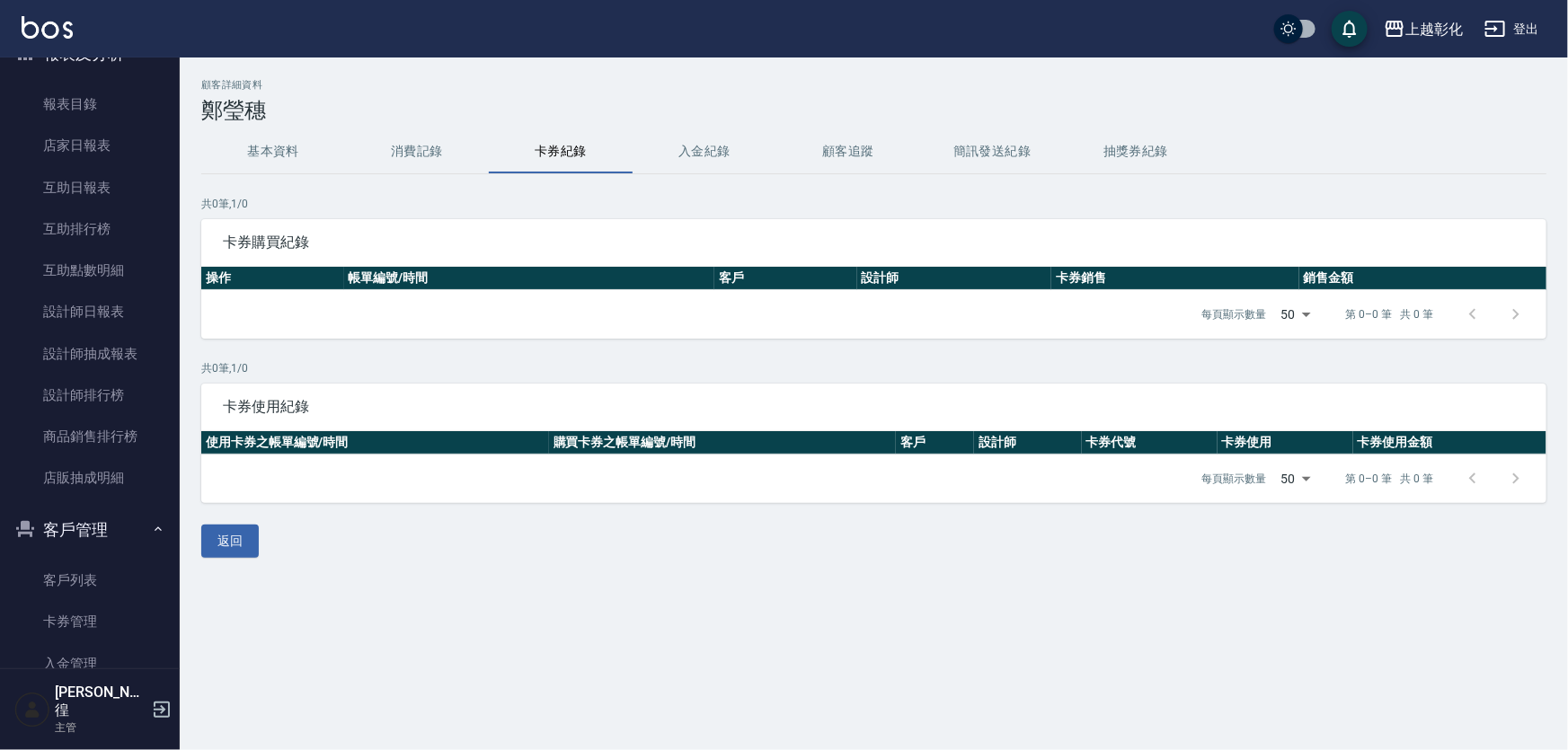
drag, startPoint x: 390, startPoint y: 150, endPoint x: 403, endPoint y: 173, distance: 26.4
click at [385, 172] on button "消費記錄" at bounding box center [417, 152] width 144 height 43
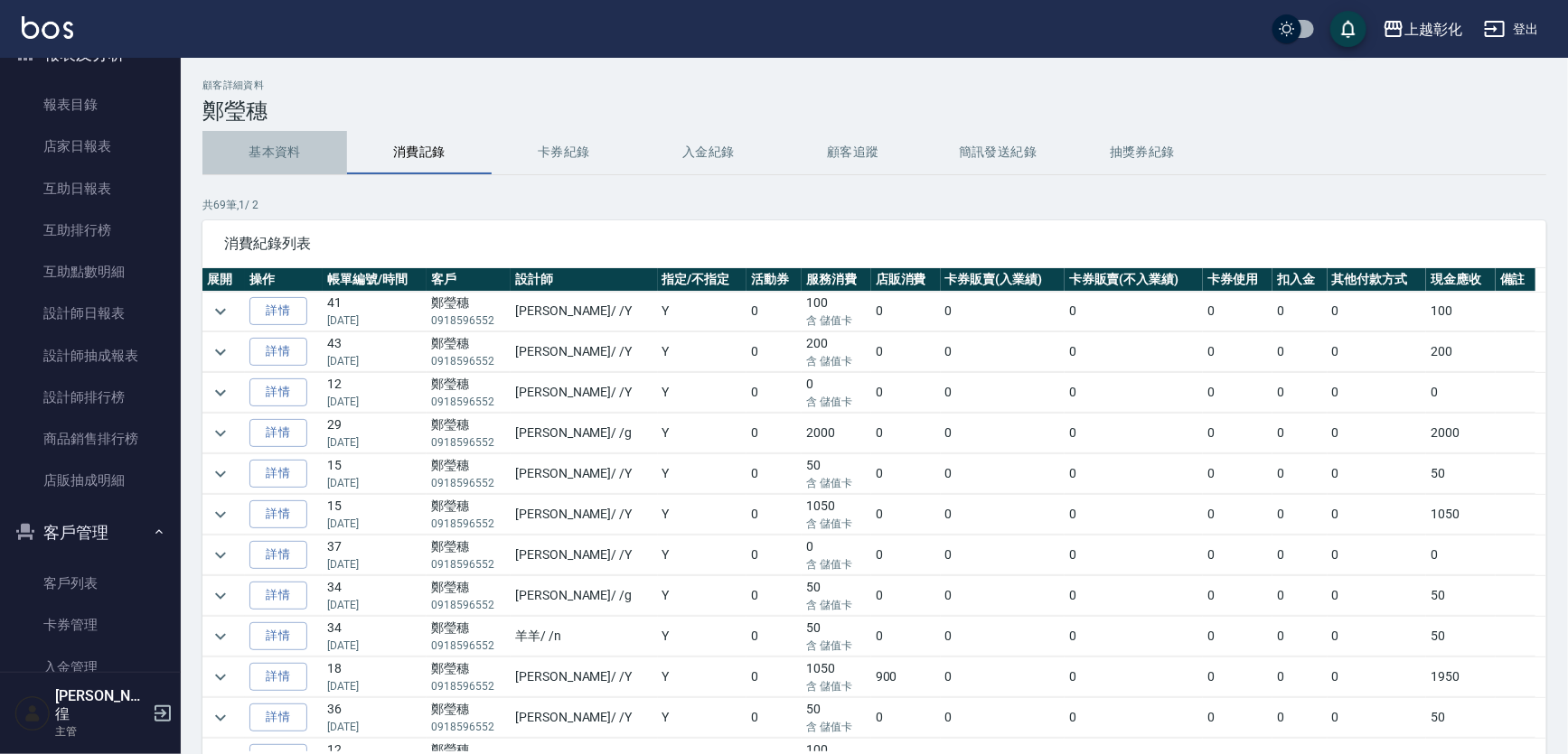
click at [279, 152] on button "基本資料" at bounding box center [275, 153] width 145 height 44
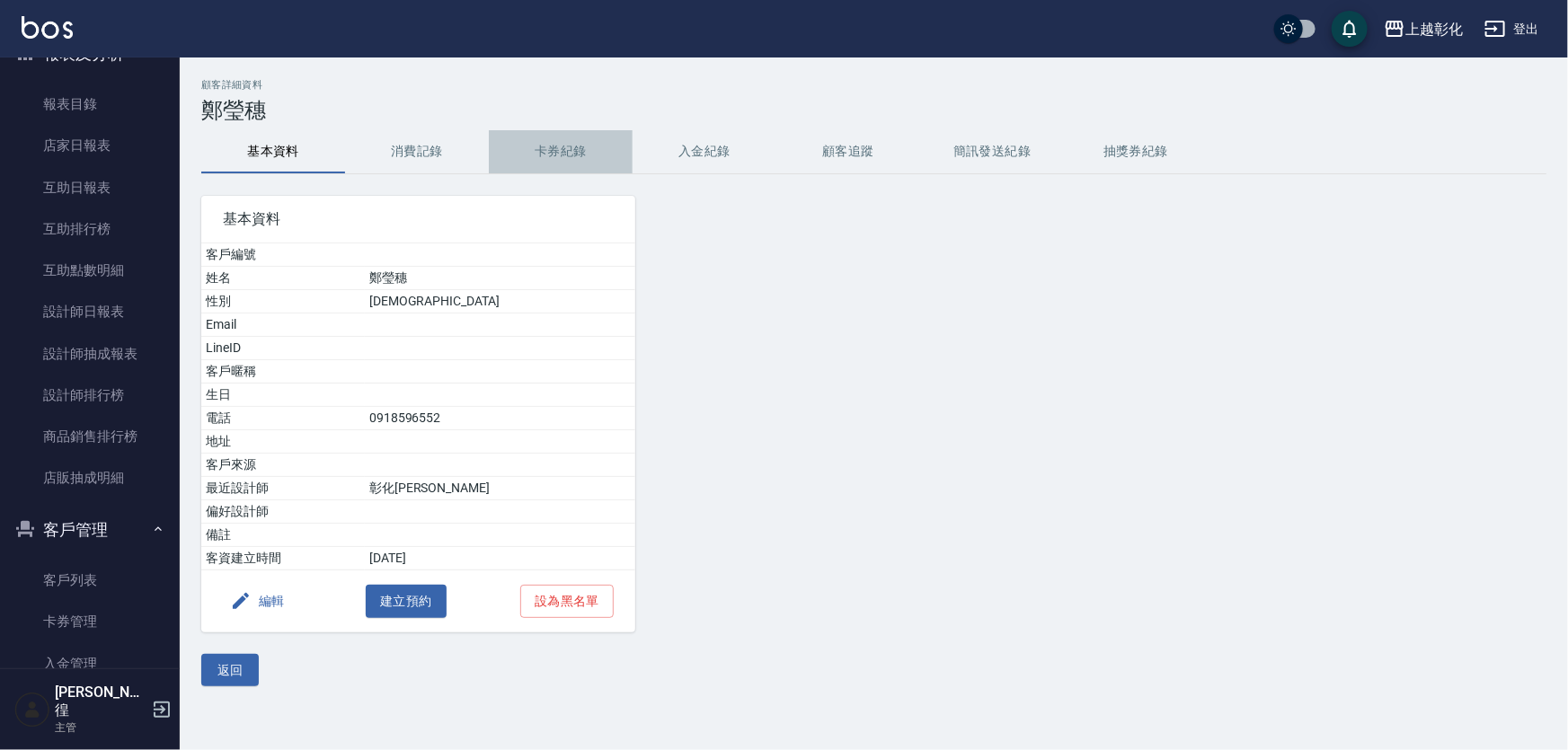
click at [558, 164] on button "卡券紀錄" at bounding box center [560, 152] width 144 height 43
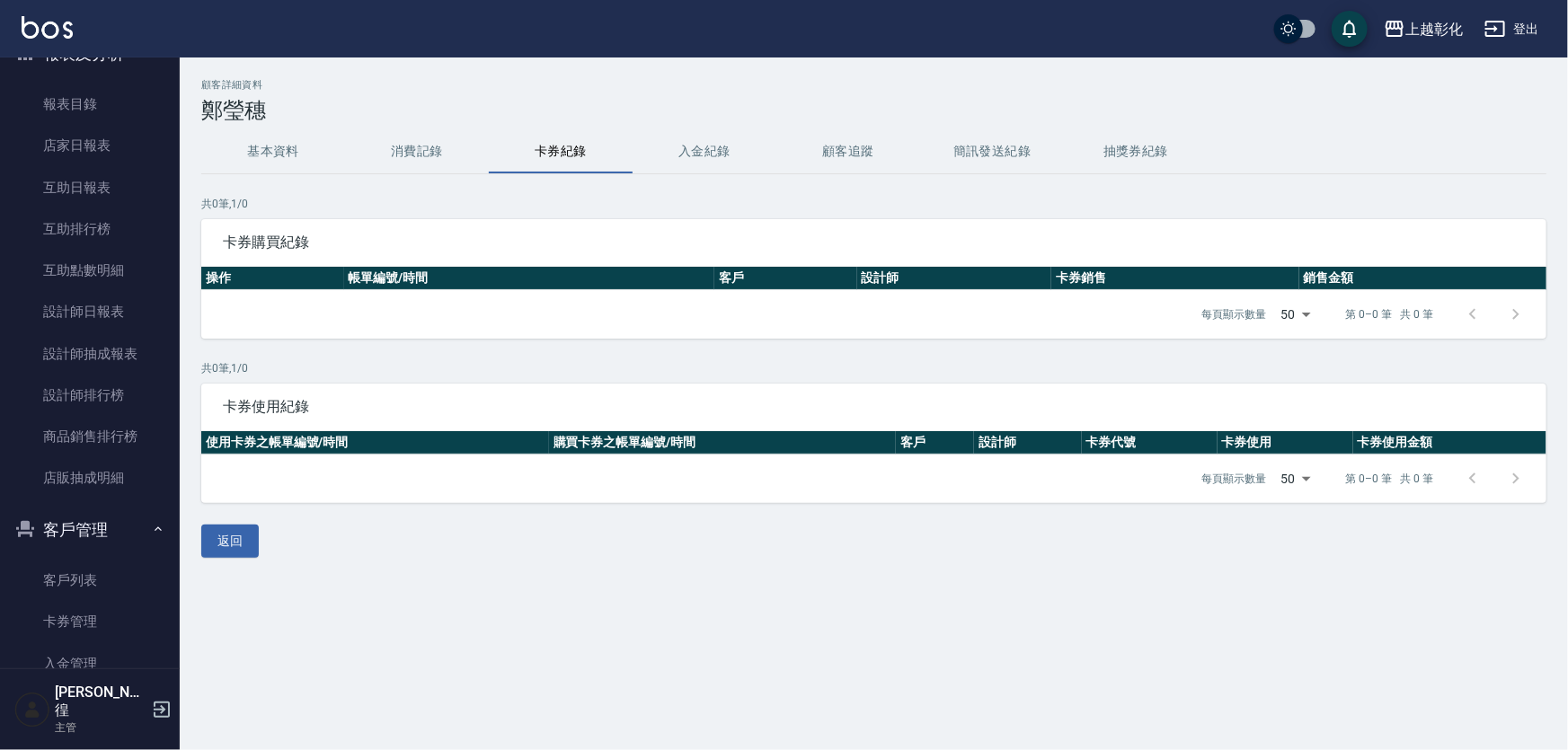
click at [436, 117] on h3 "鄭瑩穗" at bounding box center [874, 110] width 1345 height 25
click at [427, 168] on button "消費記錄" at bounding box center [417, 152] width 144 height 43
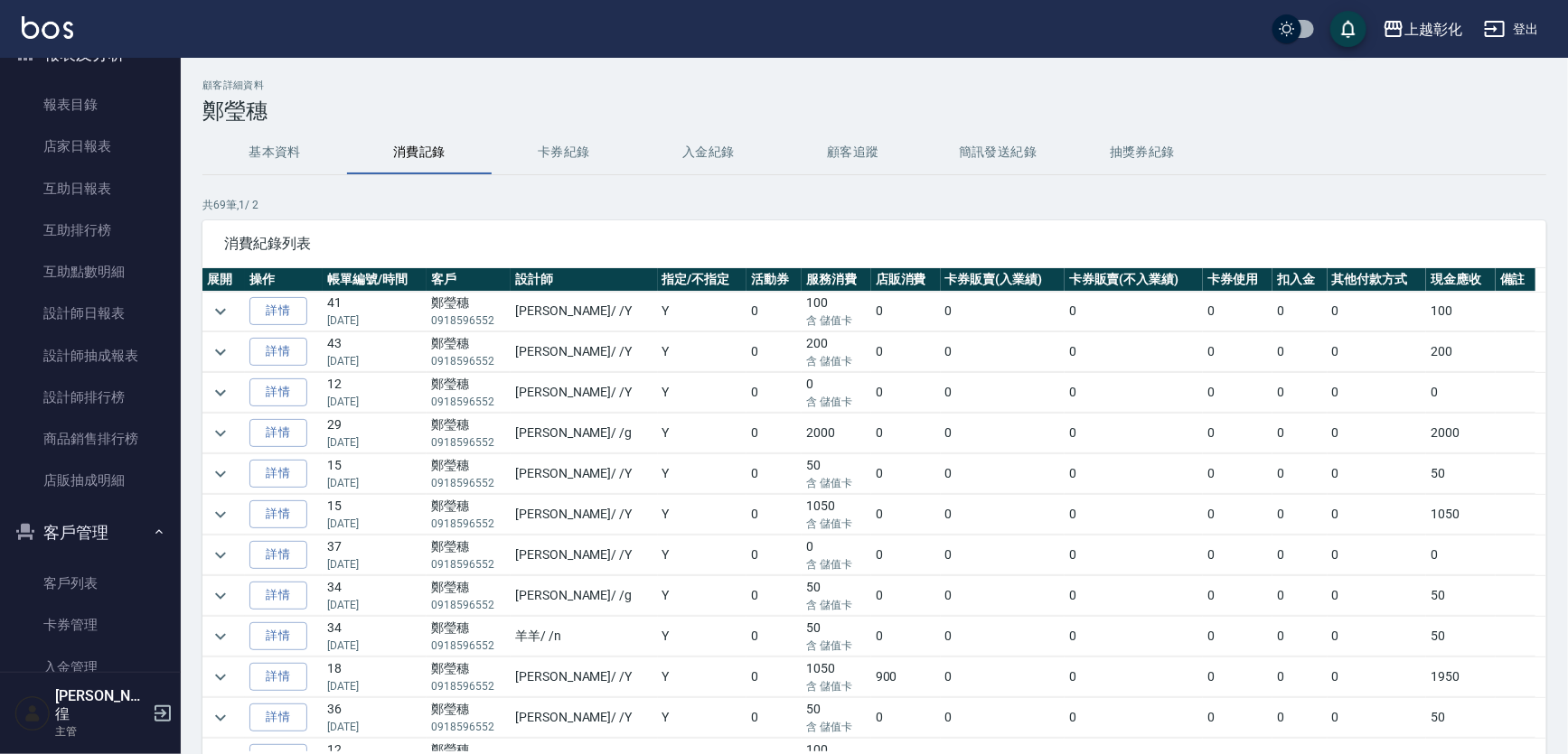
click at [714, 144] on button "入金紀錄" at bounding box center [708, 153] width 145 height 44
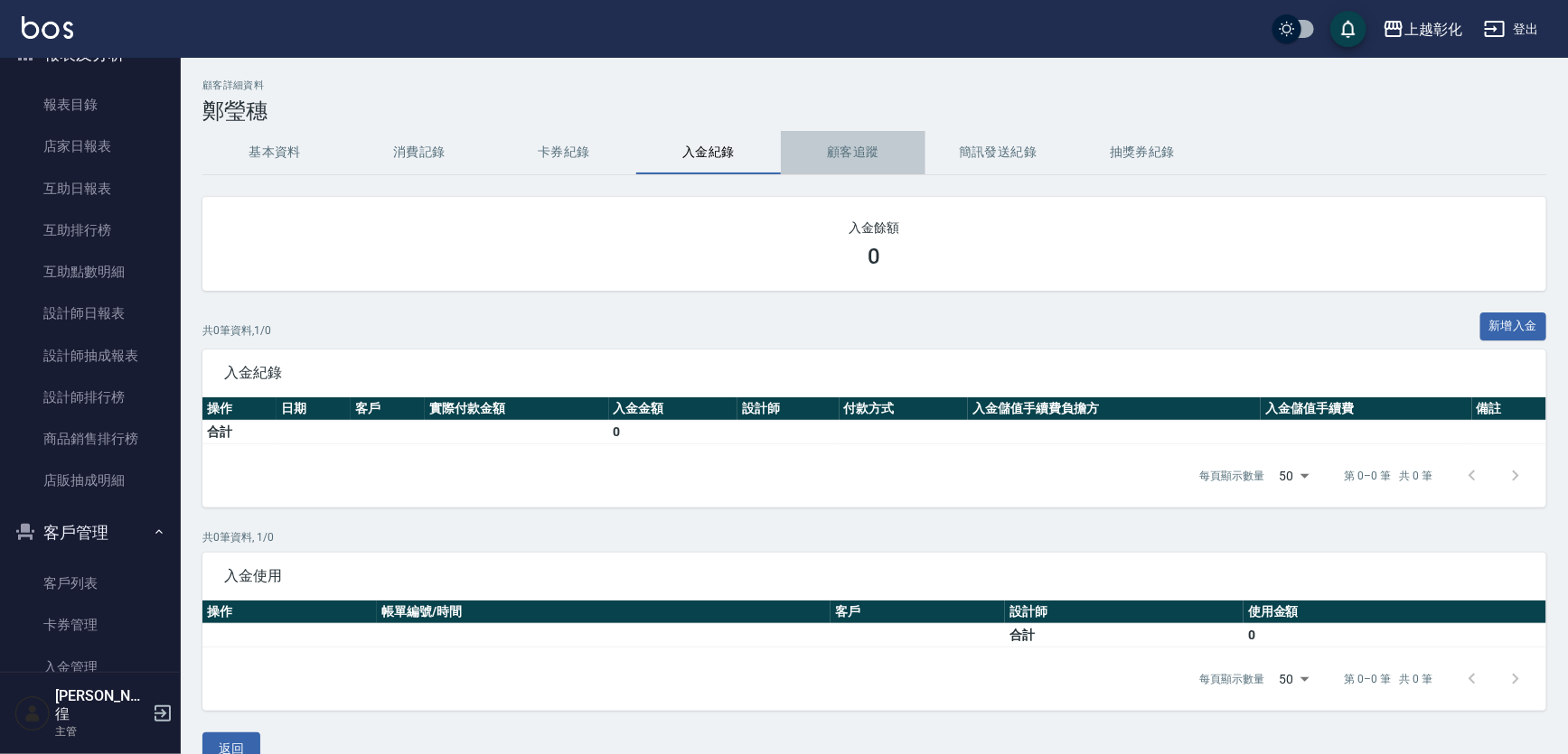
click at [834, 153] on button "顧客追蹤" at bounding box center [853, 153] width 145 height 44
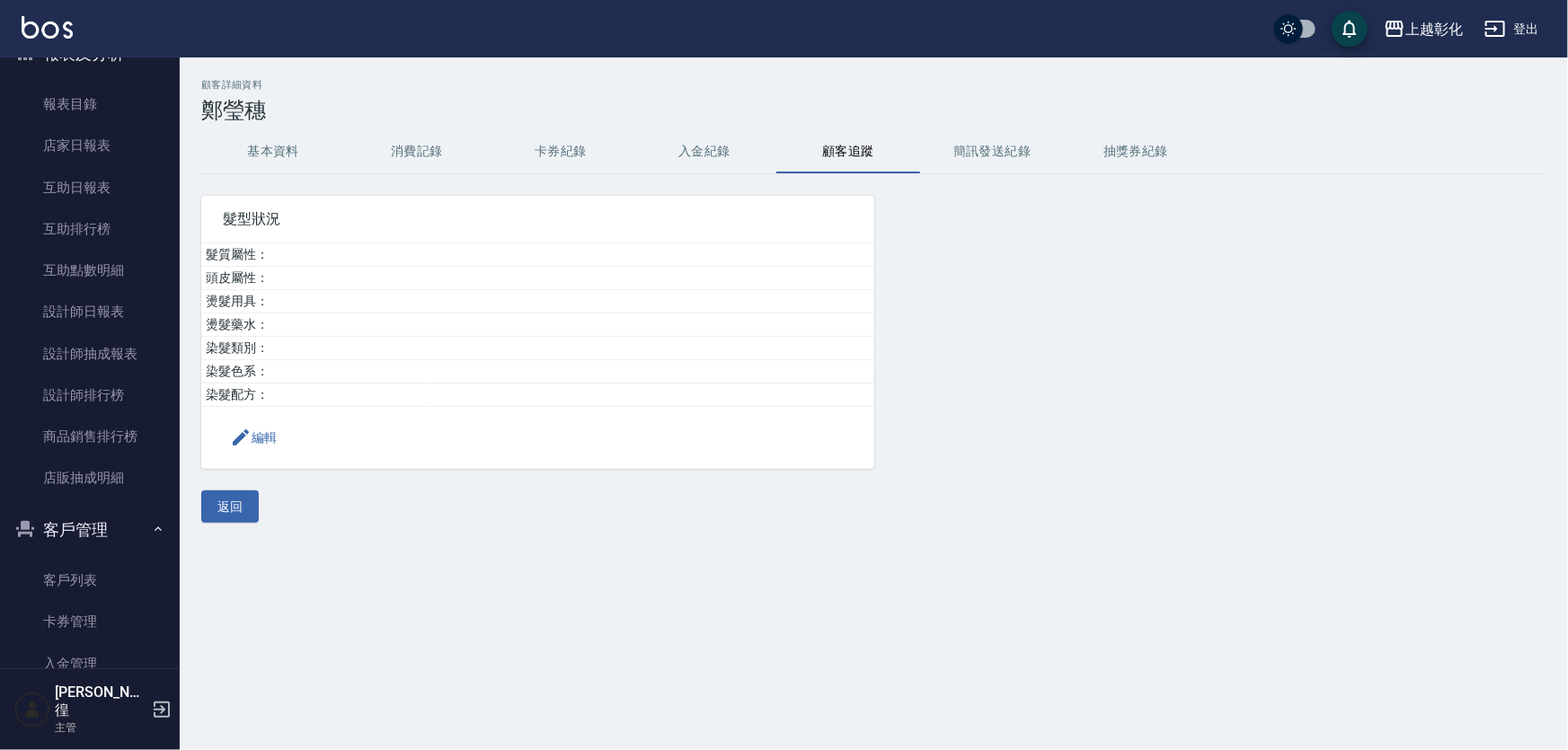
click at [660, 153] on button "入金紀錄" at bounding box center [704, 152] width 144 height 43
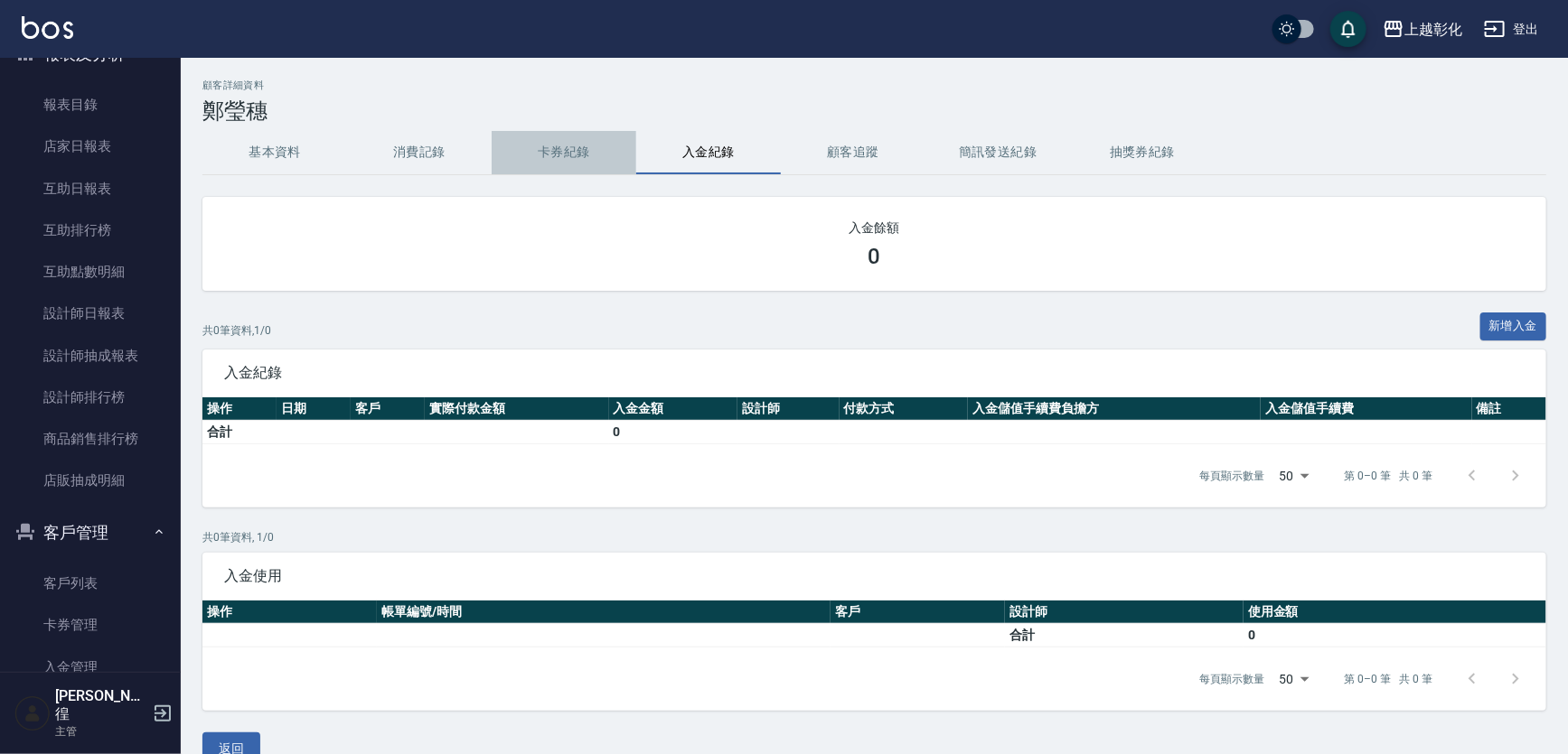
click at [568, 169] on button "卡券紀錄" at bounding box center [564, 153] width 145 height 44
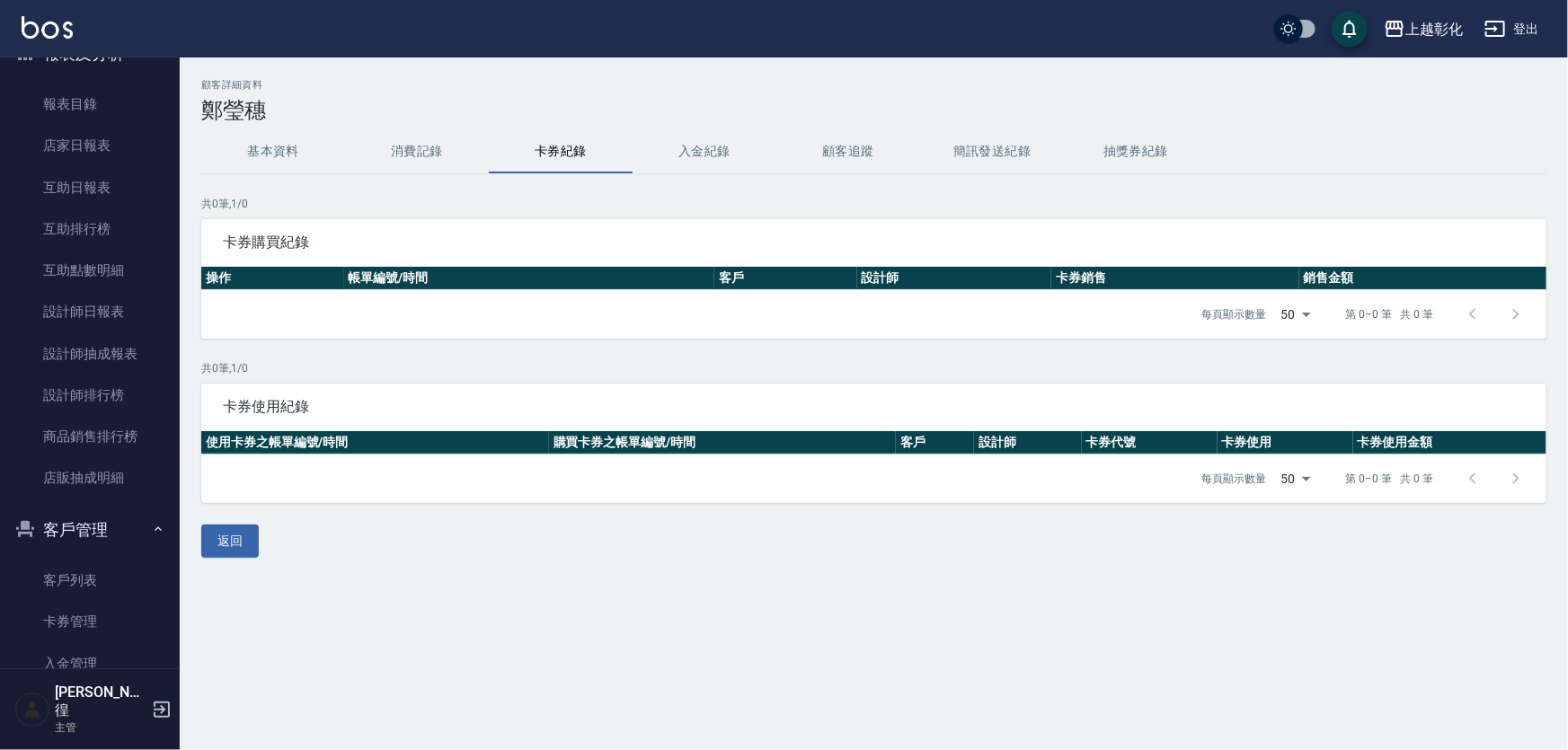
click at [265, 154] on button "基本資料" at bounding box center [273, 152] width 144 height 43
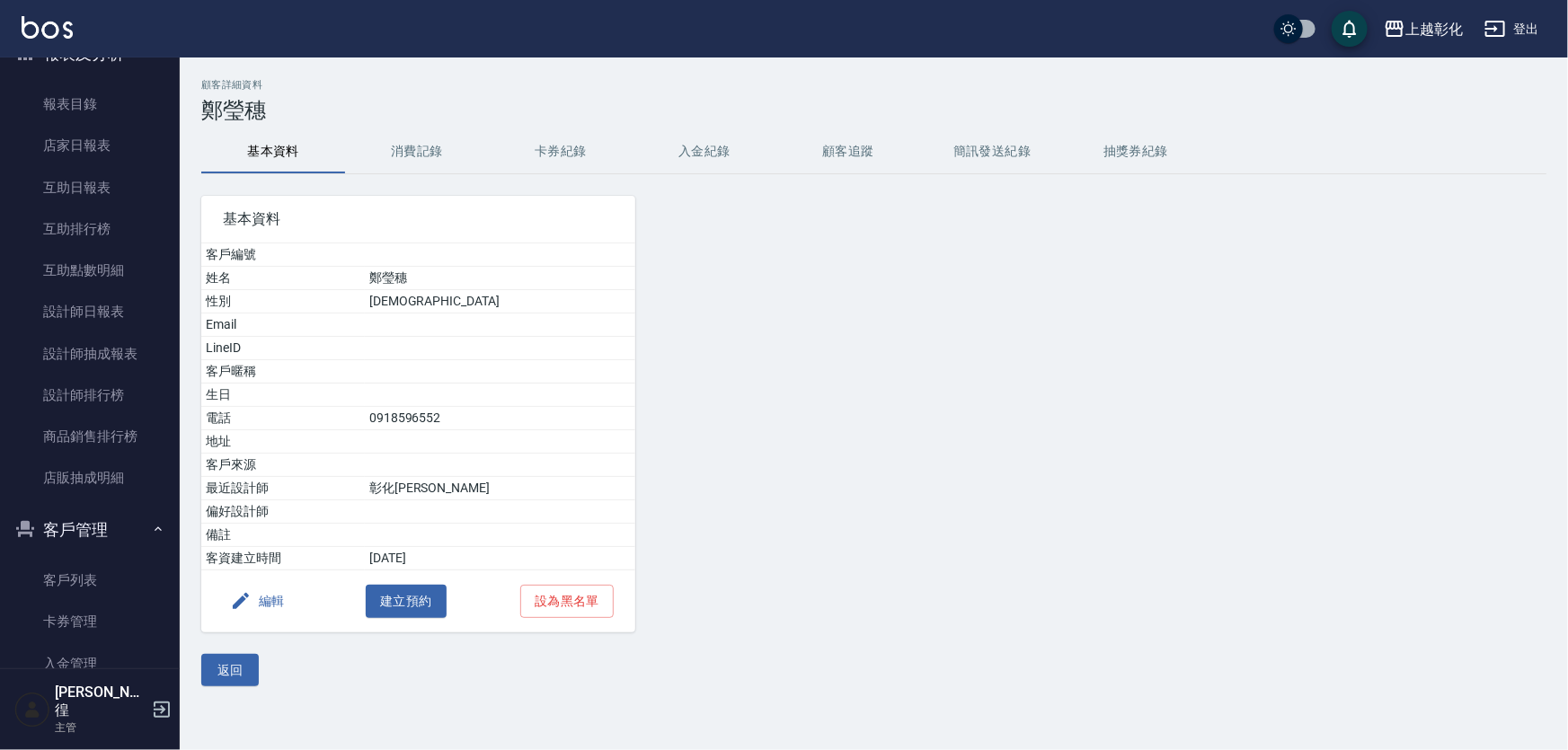
click at [437, 143] on button "消費記錄" at bounding box center [417, 152] width 144 height 43
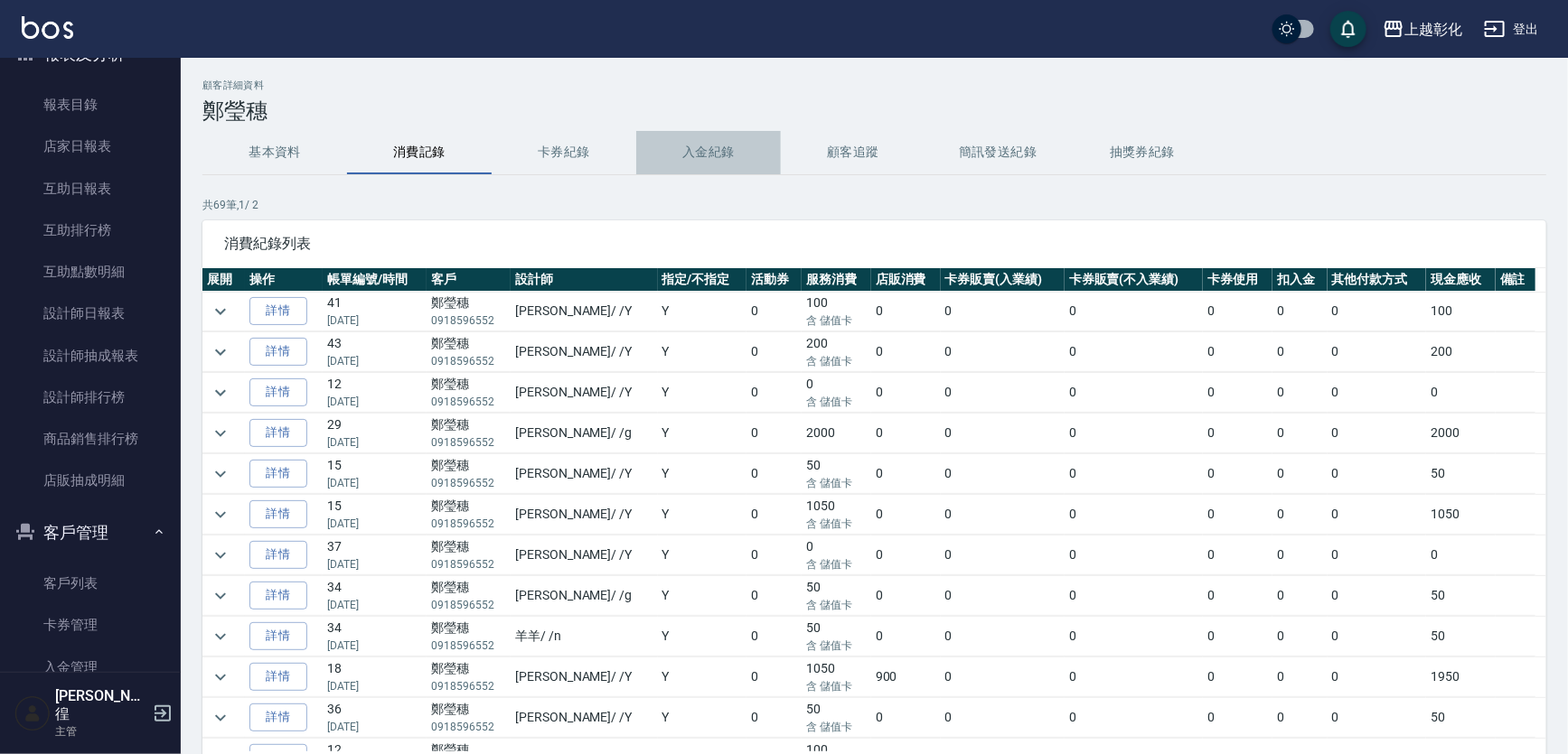
click at [693, 163] on button "入金紀錄" at bounding box center [708, 153] width 145 height 44
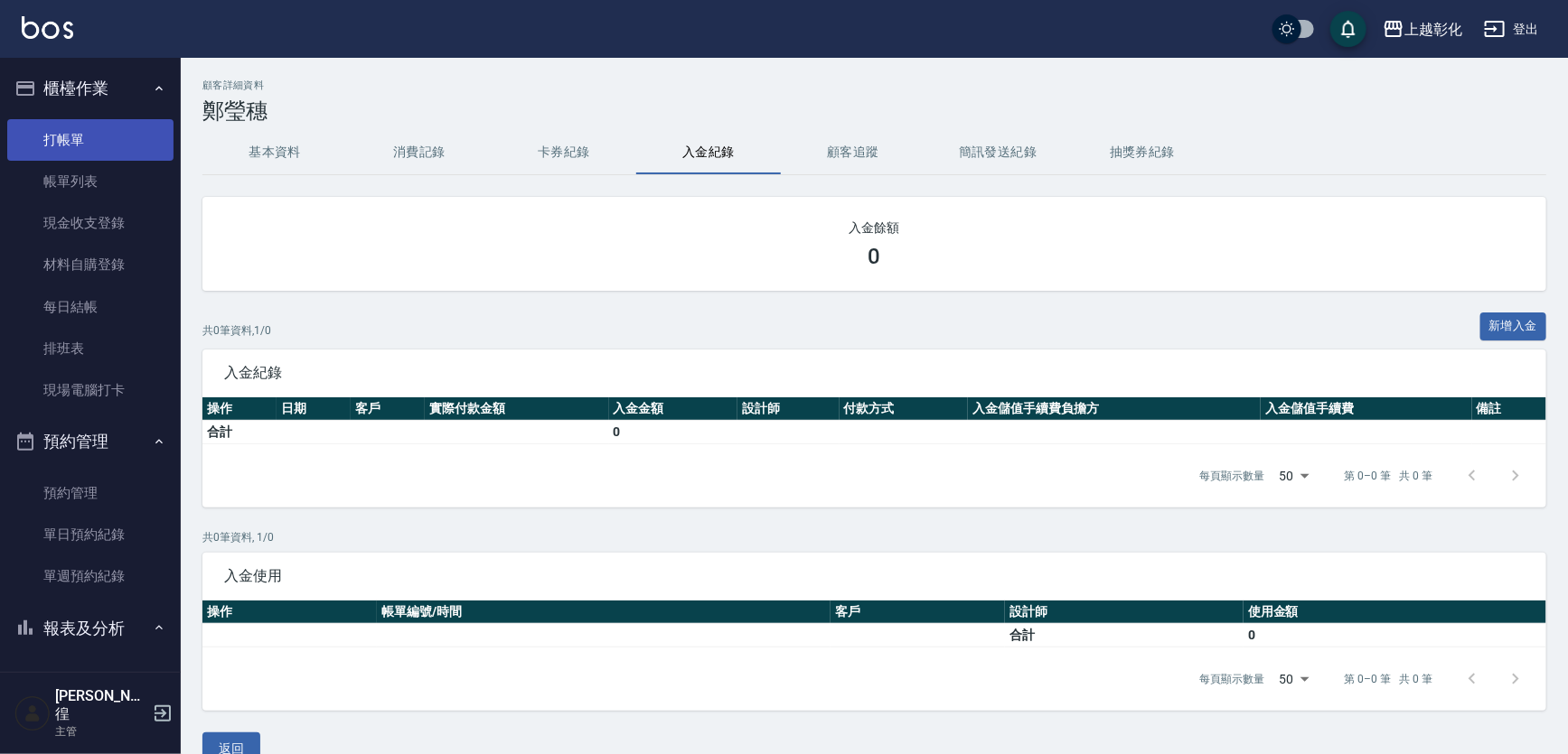
click at [99, 134] on link "打帳單" at bounding box center [90, 140] width 166 height 42
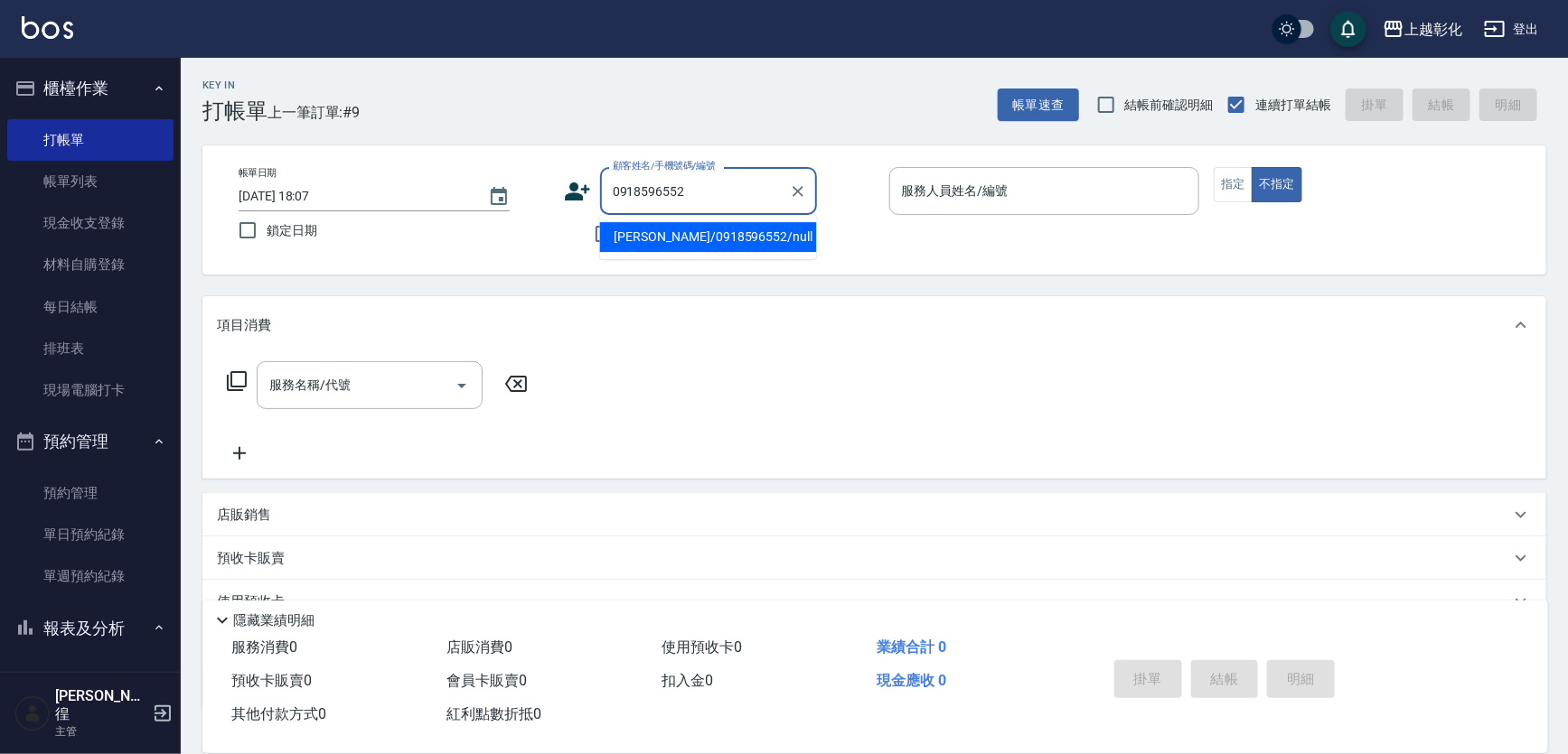
type input "鄭瑩穗/0918596552/null"
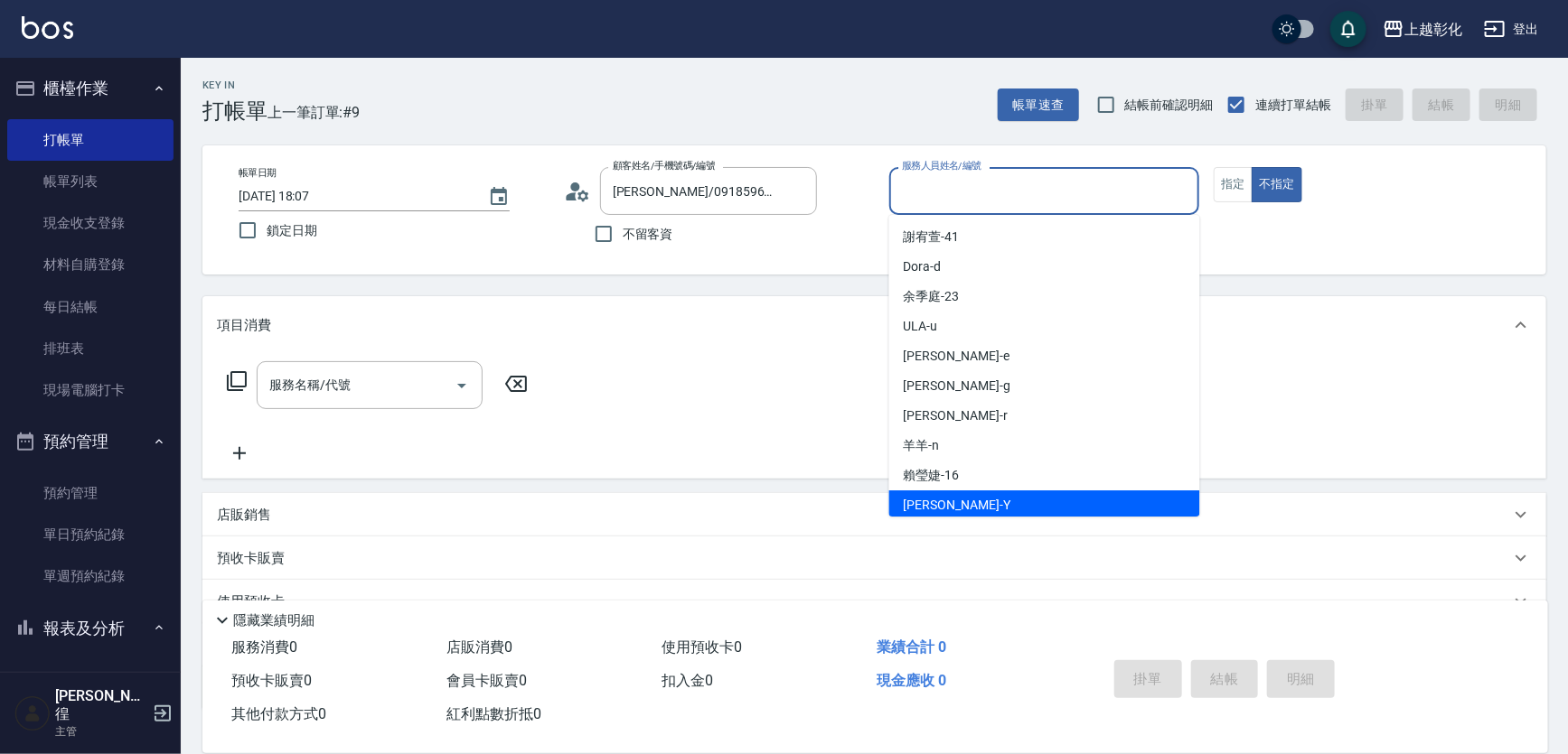
drag, startPoint x: 1103, startPoint y: 185, endPoint x: 923, endPoint y: 501, distance: 363.7
click at [923, 501] on span "YURI -Y" at bounding box center [956, 505] width 106 height 19
type input "[PERSON_NAME]-Y"
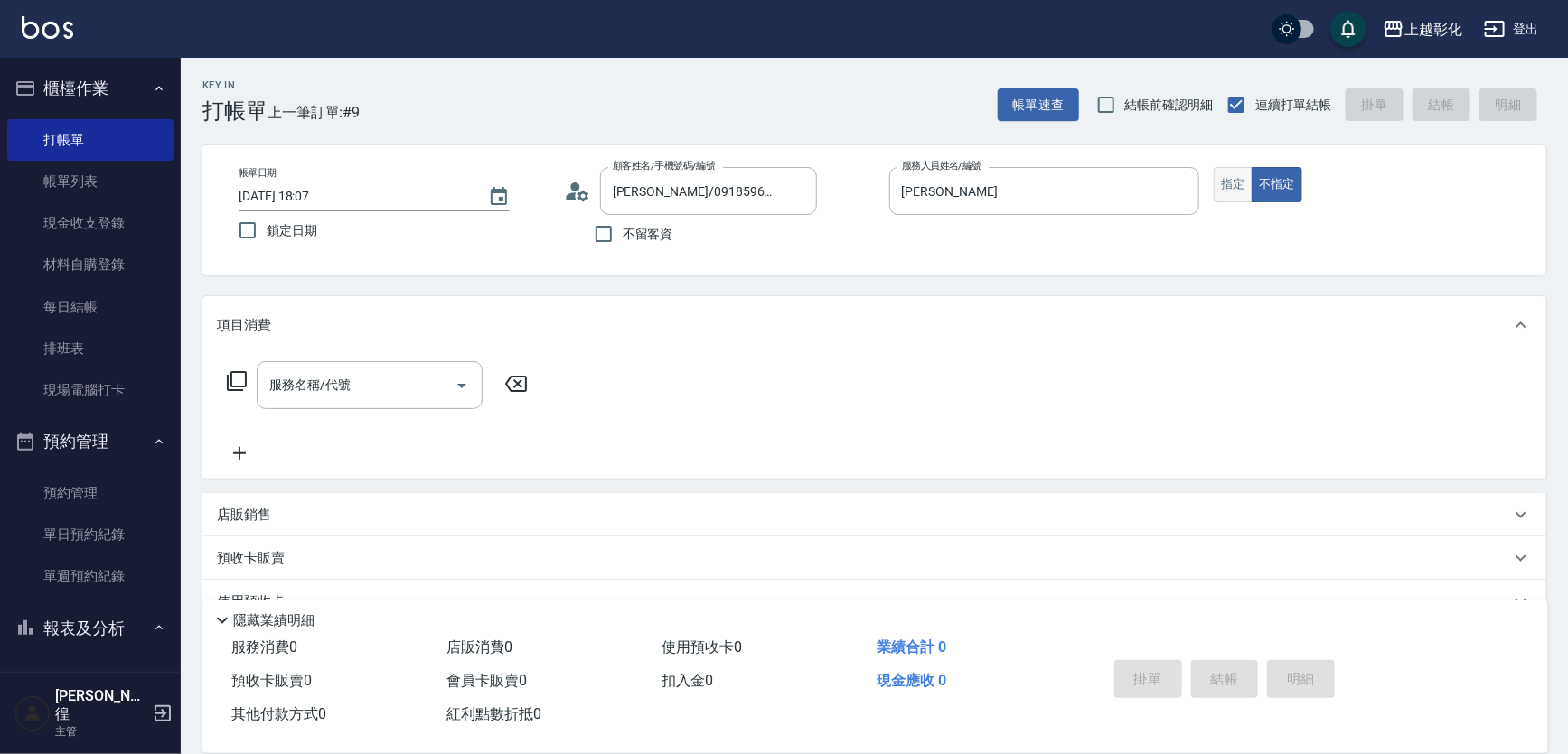
drag, startPoint x: 1239, startPoint y: 163, endPoint x: 1235, endPoint y: 176, distance: 13.6
click at [1238, 173] on div "帳單日期 2025/09/21 18:07 鎖定日期 顧客姓名/手機號碼/編號 鄭瑩穗/0918596552/null 顧客姓名/手機號碼/編號 不留客資 服…" at bounding box center [874, 210] width 1343 height 129
click at [1234, 179] on button "指定" at bounding box center [1233, 184] width 39 height 35
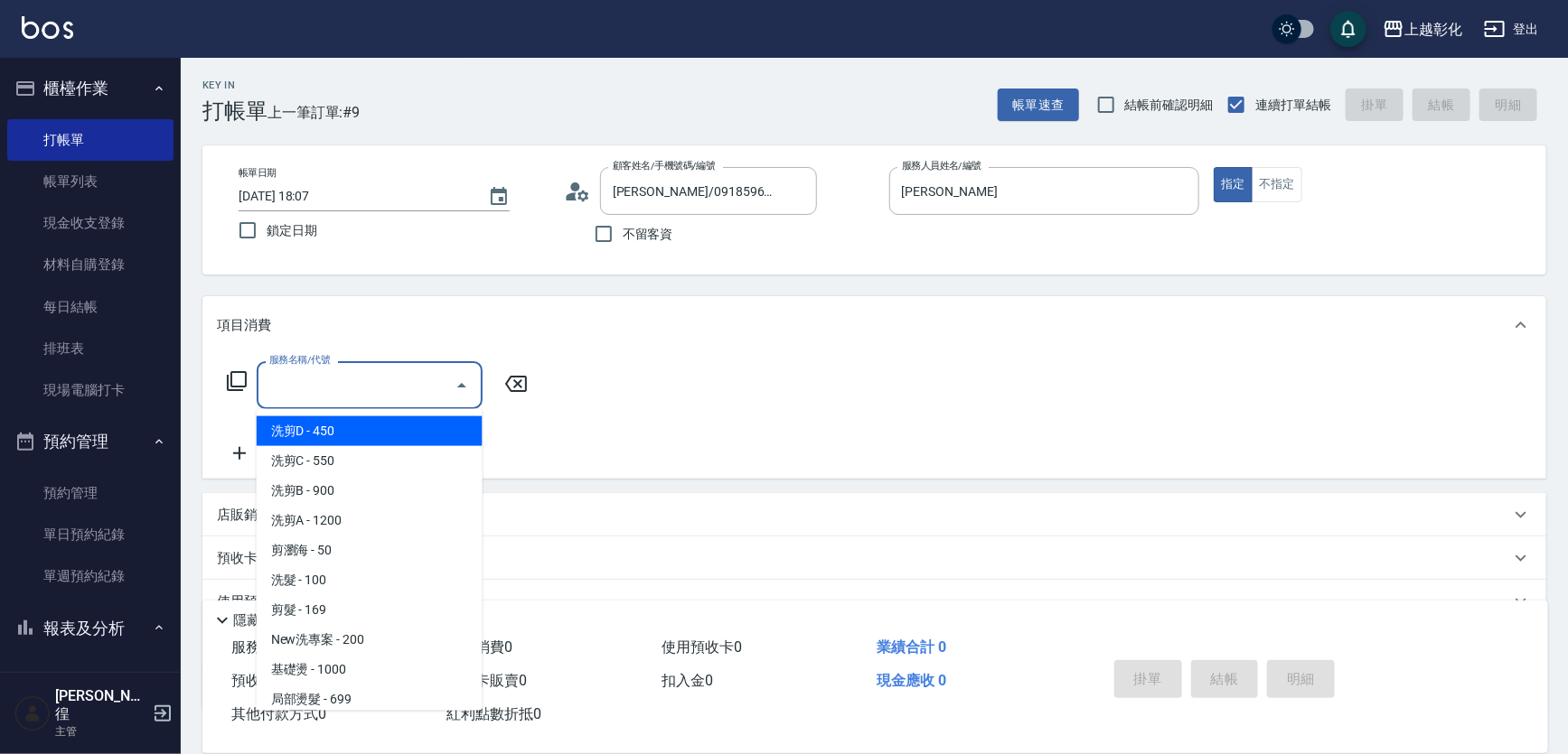
click at [306, 379] on input "服務名稱/代號" at bounding box center [355, 385] width 183 height 32
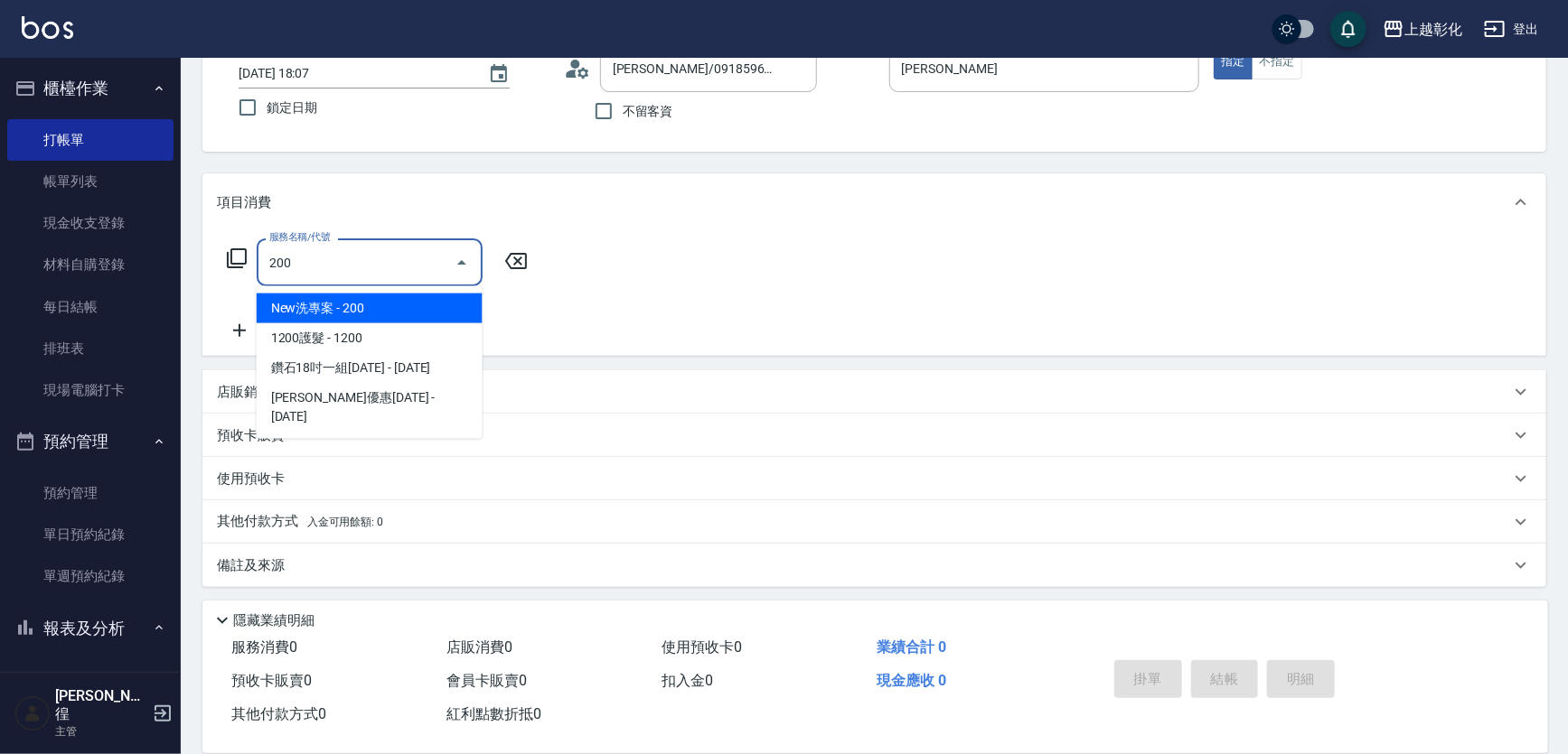
scroll to position [124, 0]
type input "200"
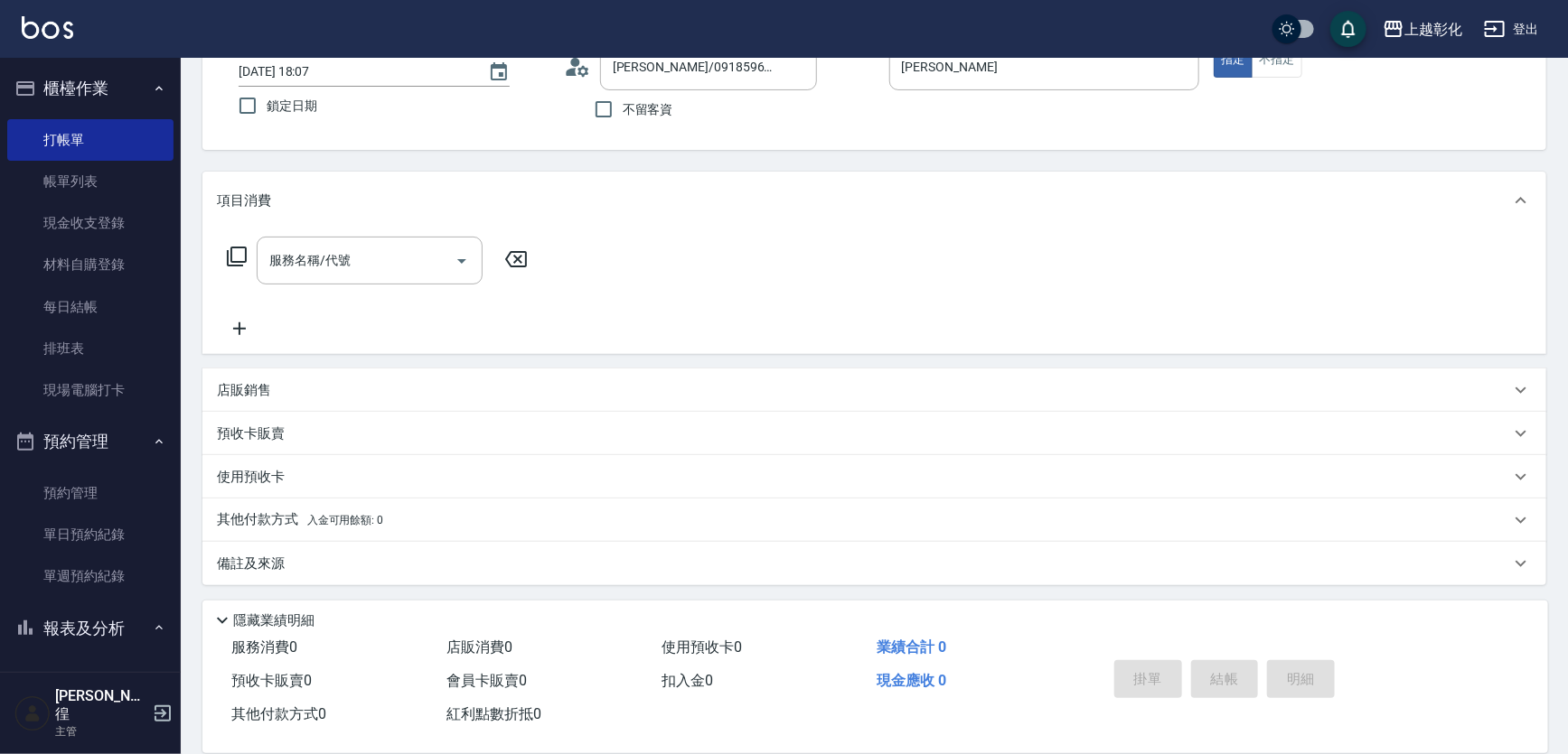
click at [275, 471] on p "使用預收卡" at bounding box center [251, 477] width 68 height 19
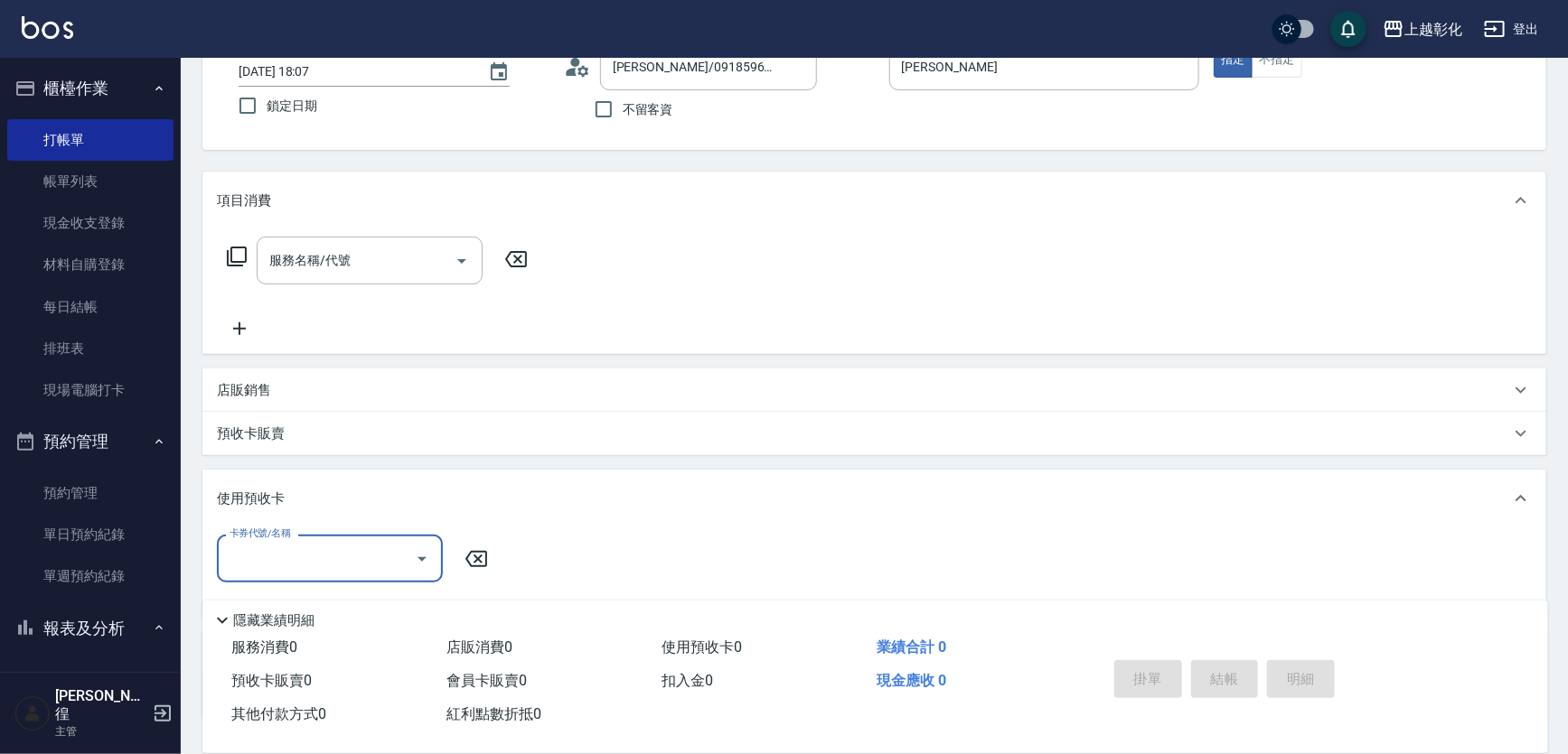
scroll to position [0, 0]
drag, startPoint x: 305, startPoint y: 557, endPoint x: 325, endPoint y: 569, distance: 23.3
click at [305, 558] on input "卡券代號/名稱" at bounding box center [316, 559] width 183 height 32
click at [325, 569] on input "卡券代號/名稱" at bounding box center [316, 559] width 183 height 32
click at [325, 570] on input "卡券代號/名稱" at bounding box center [316, 559] width 183 height 32
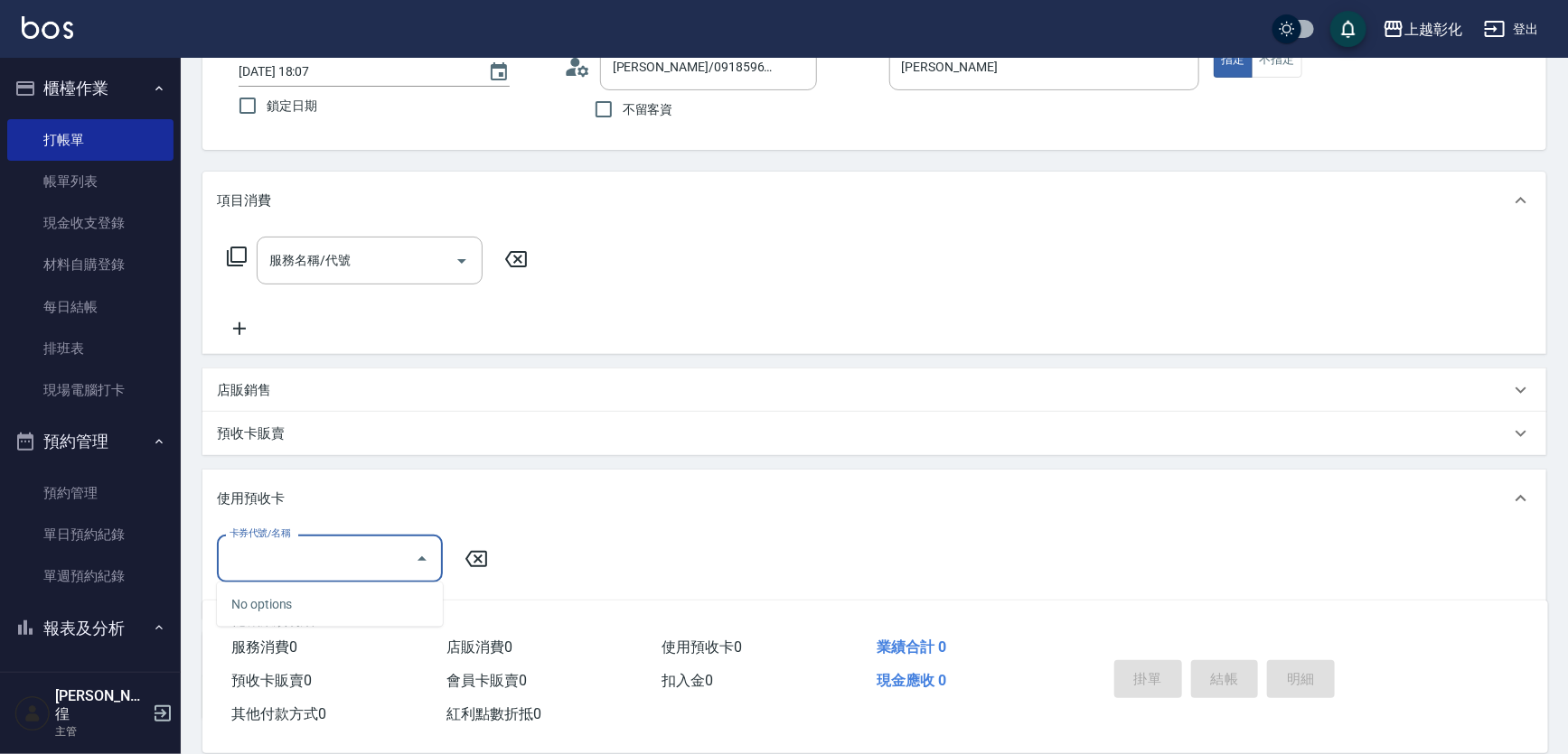
click at [325, 570] on input "卡券代號/名稱" at bounding box center [316, 559] width 183 height 32
click at [325, 565] on input "卡券代號/名稱" at bounding box center [316, 559] width 183 height 32
drag, startPoint x: 325, startPoint y: 565, endPoint x: 325, endPoint y: 578, distance: 13.0
click at [325, 575] on div "卡券代號/名稱" at bounding box center [330, 559] width 226 height 48
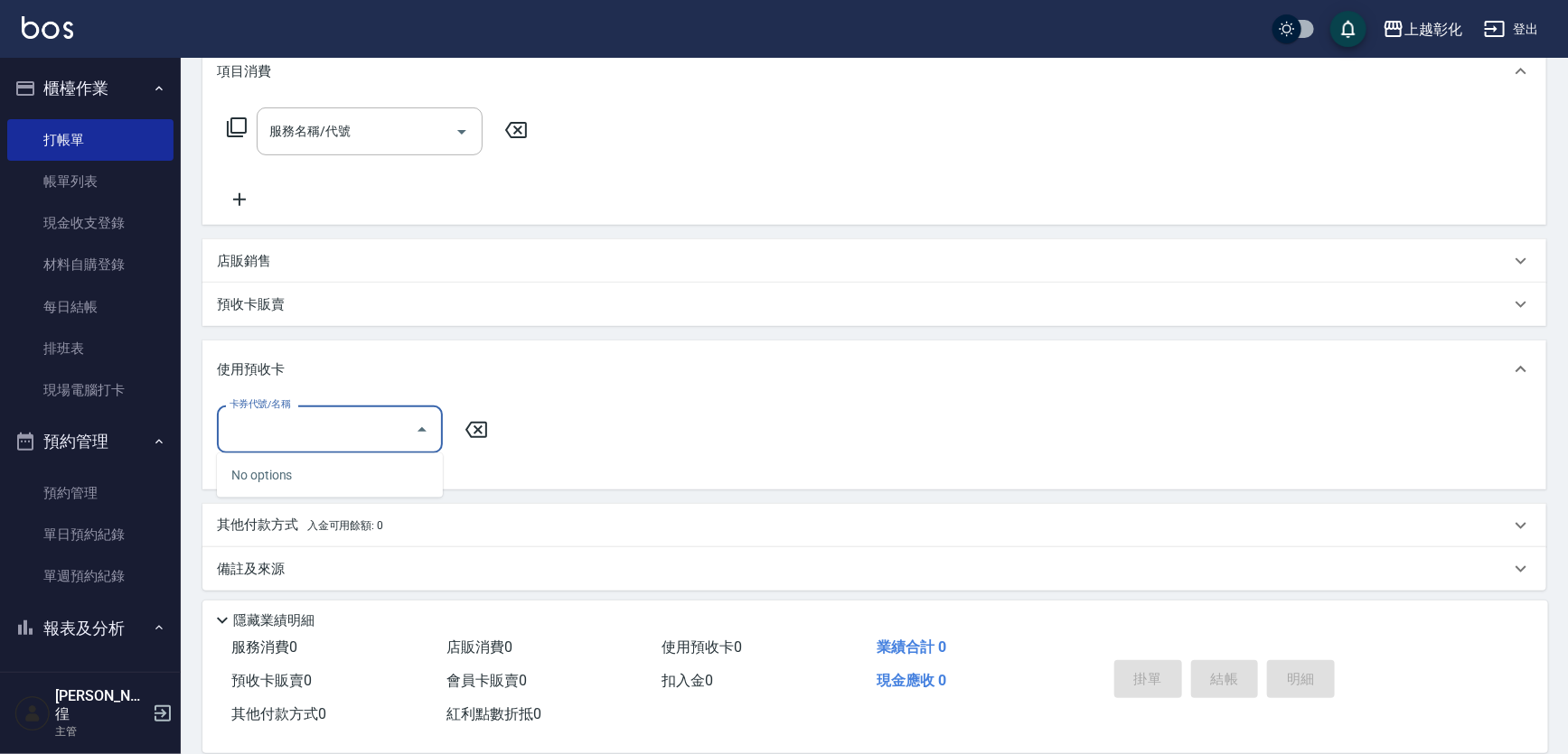
scroll to position [259, 0]
click at [389, 524] on div "其他付款方式 入金可用餘額: 0" at bounding box center [864, 521] width 1293 height 20
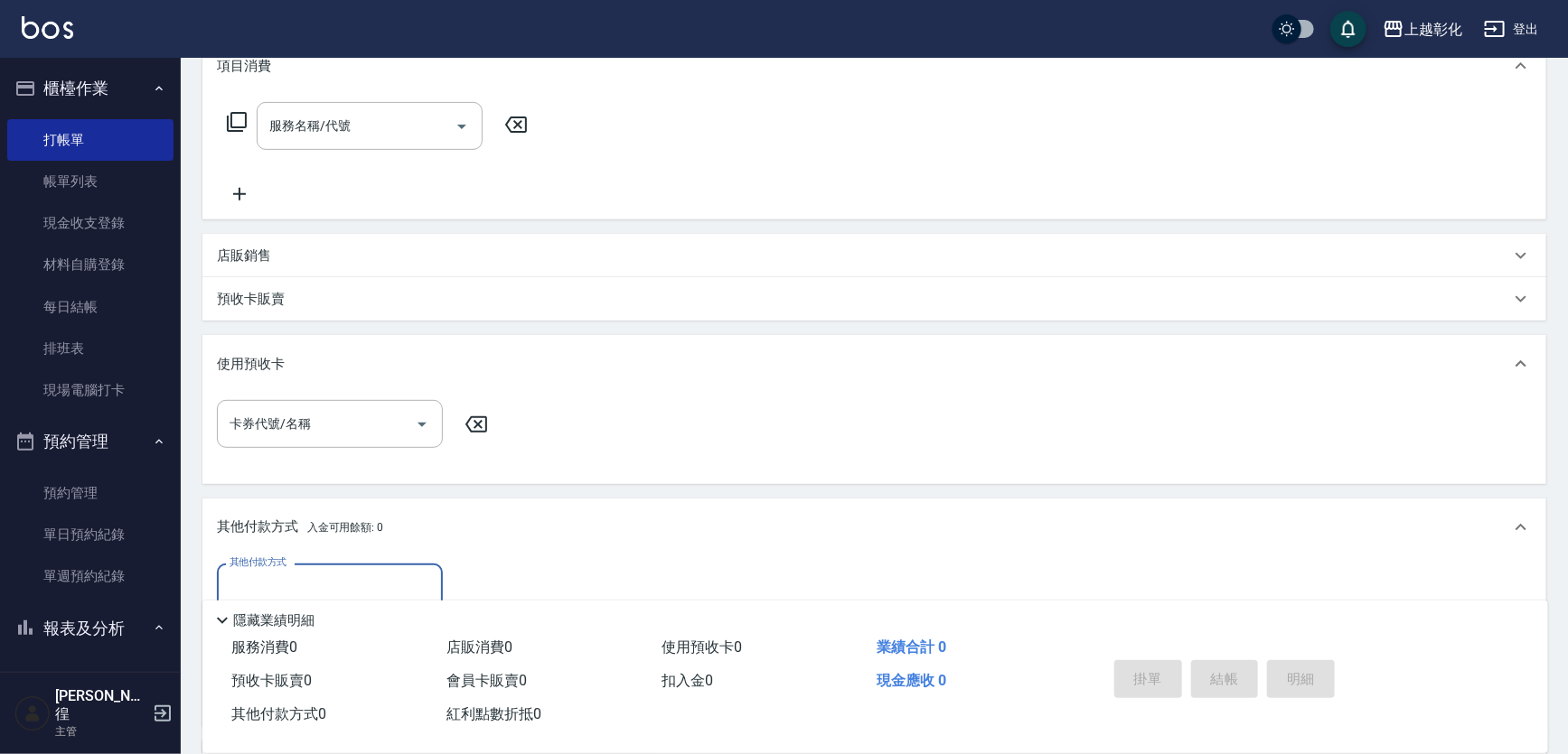
click at [356, 303] on div "預收卡販賣" at bounding box center [864, 299] width 1293 height 19
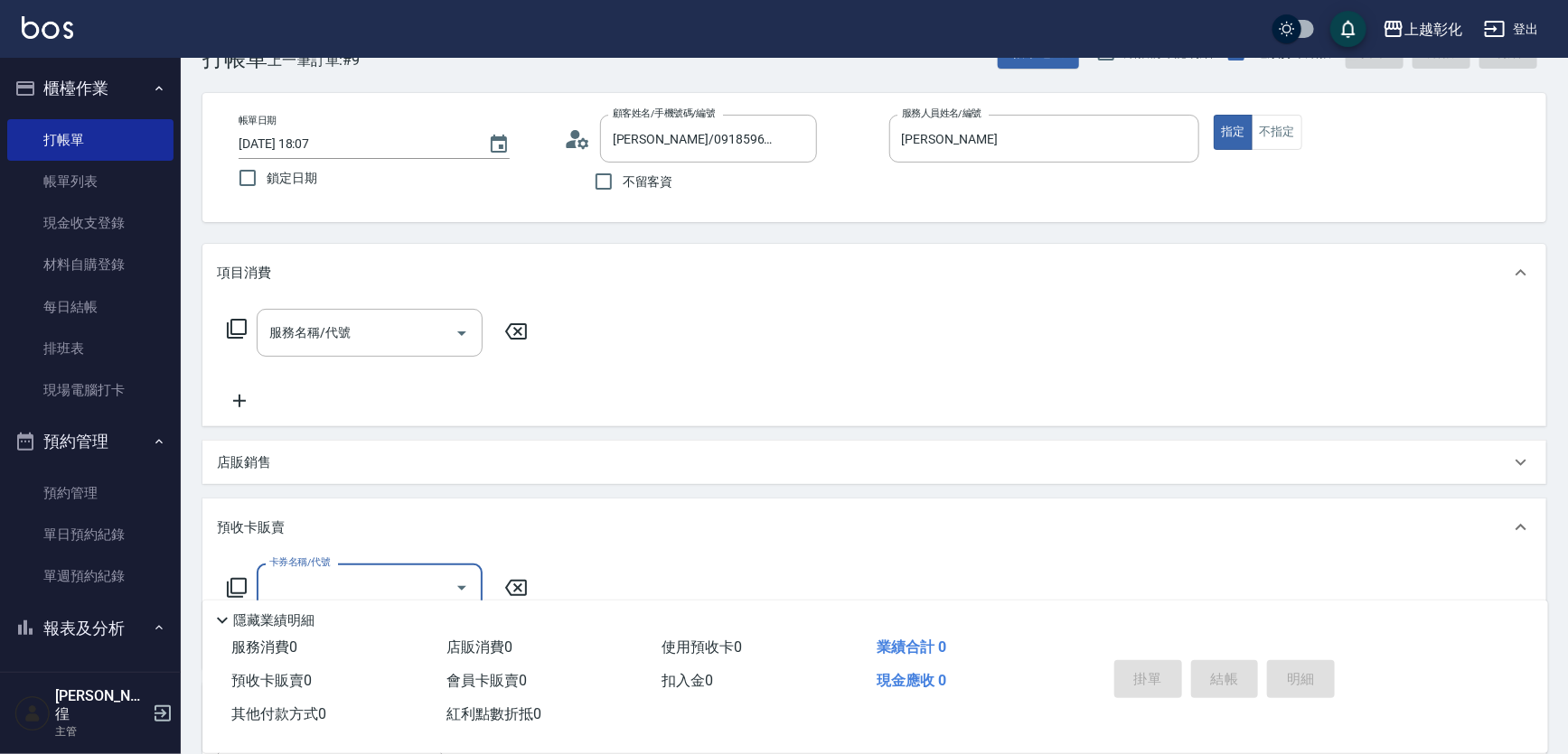
scroll to position [81, 0]
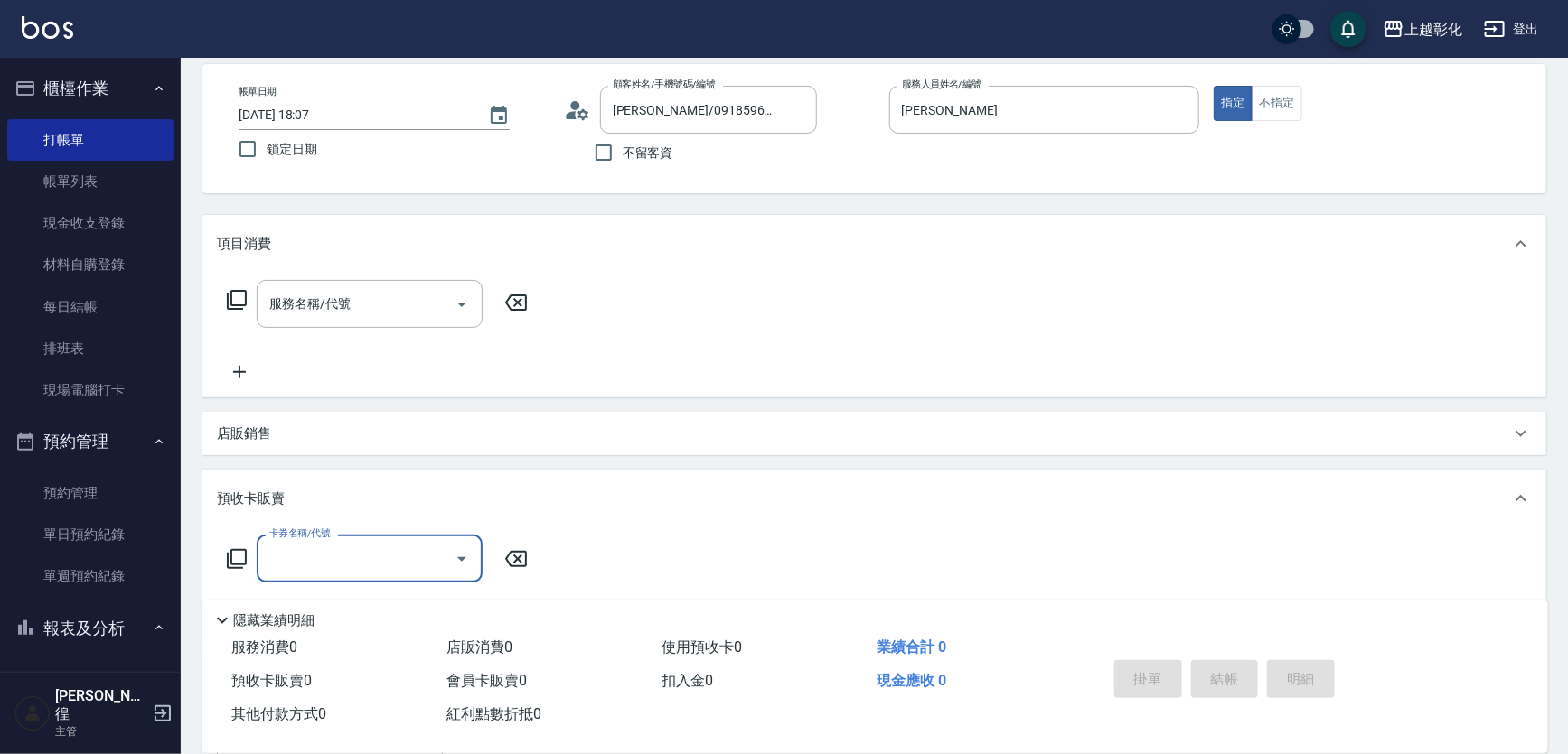
click at [353, 433] on div "店販銷售" at bounding box center [864, 433] width 1293 height 19
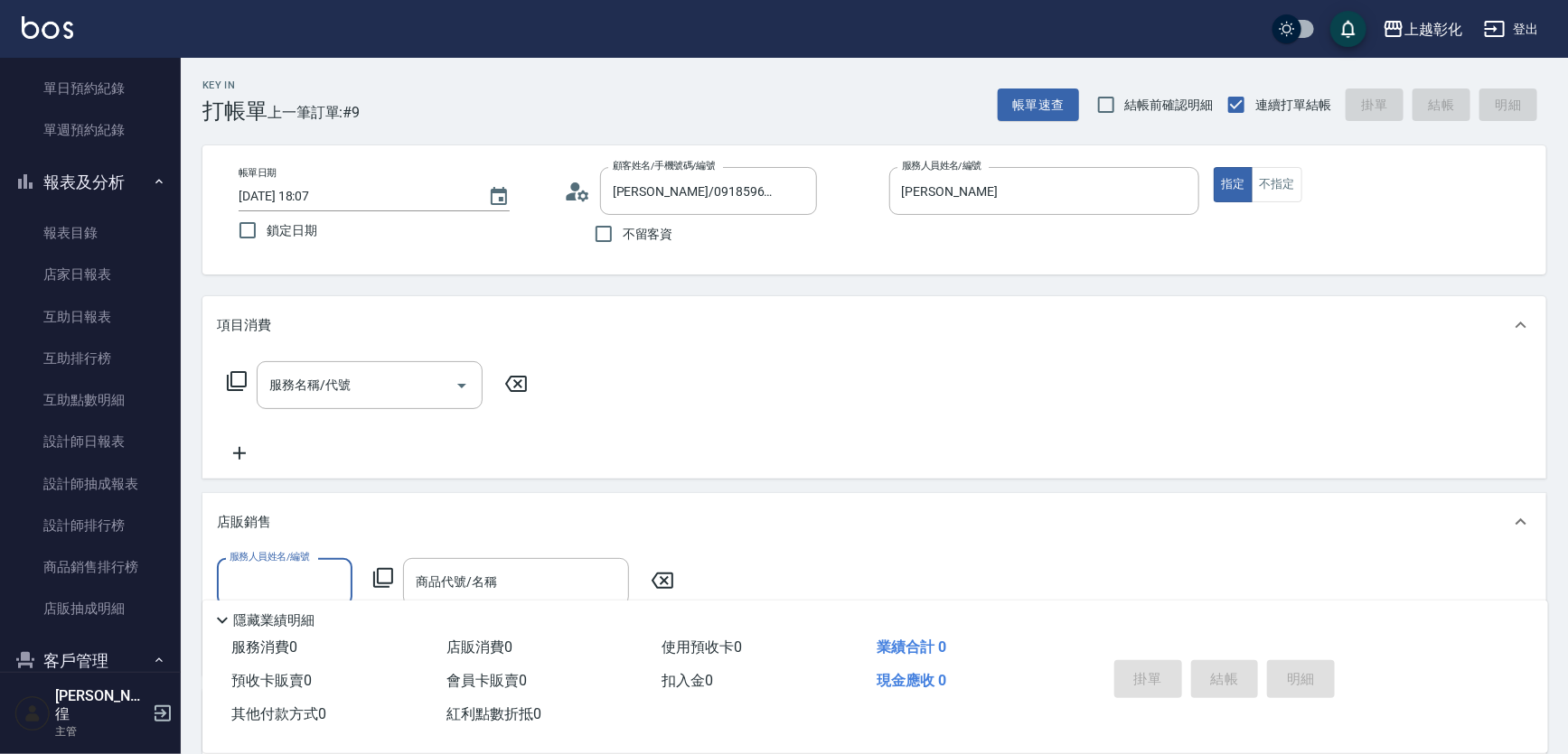
scroll to position [574, 0]
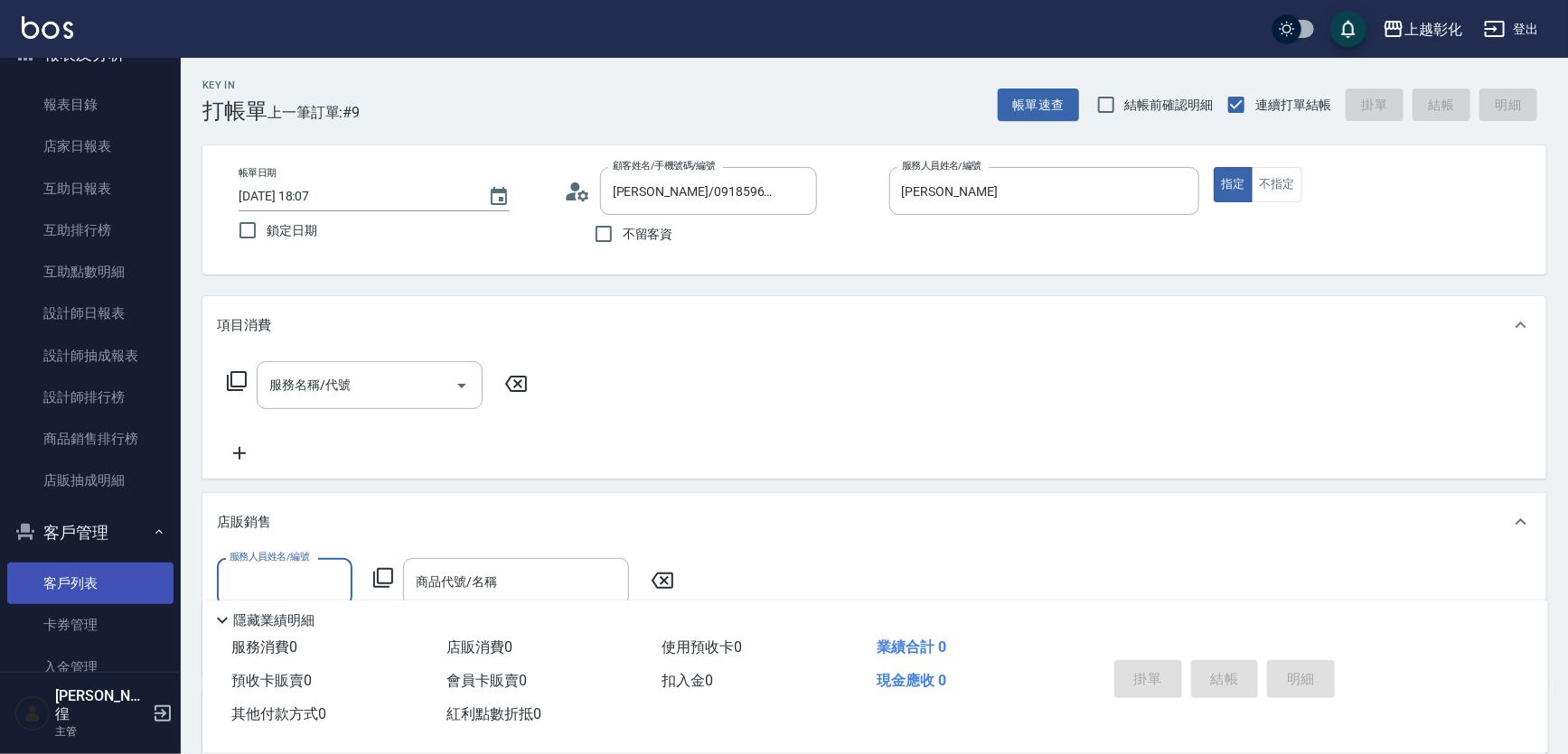
drag, startPoint x: 64, startPoint y: 591, endPoint x: 67, endPoint y: 572, distance: 19.2
click at [64, 594] on link "客戶列表" at bounding box center [90, 583] width 166 height 42
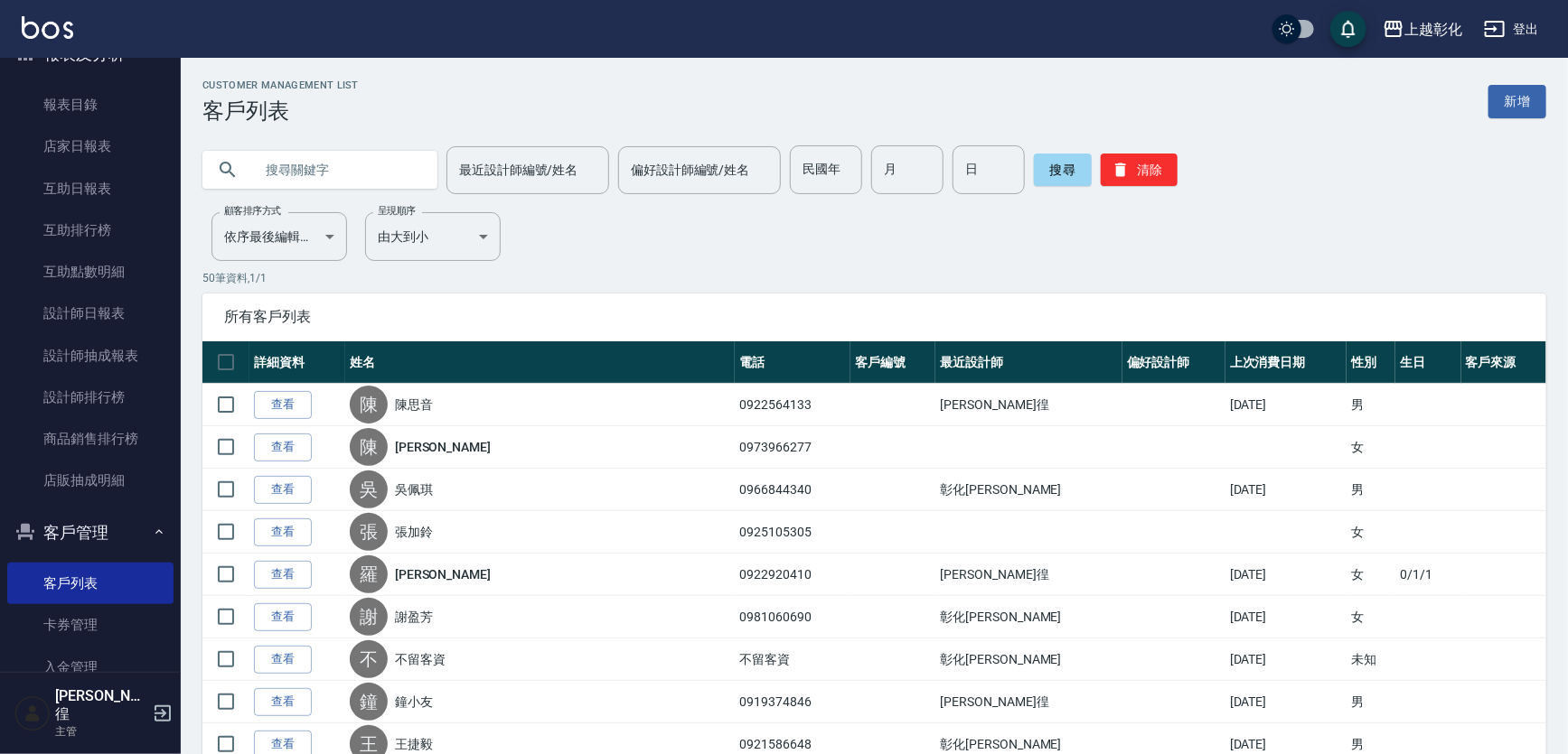
click at [267, 171] on input "text" at bounding box center [337, 170] width 170 height 49
type input "0923161978"
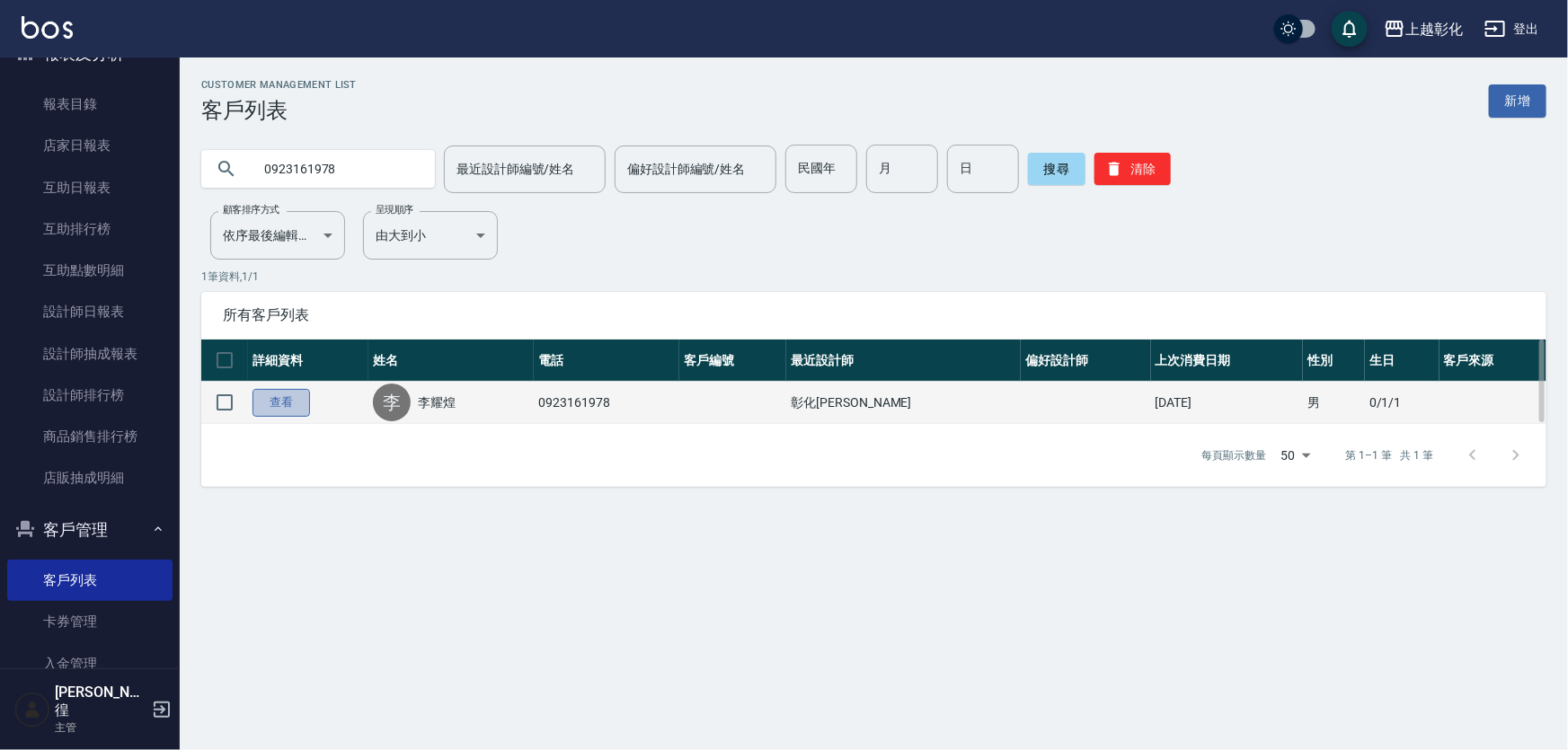
click at [287, 411] on link "查看" at bounding box center [281, 402] width 58 height 28
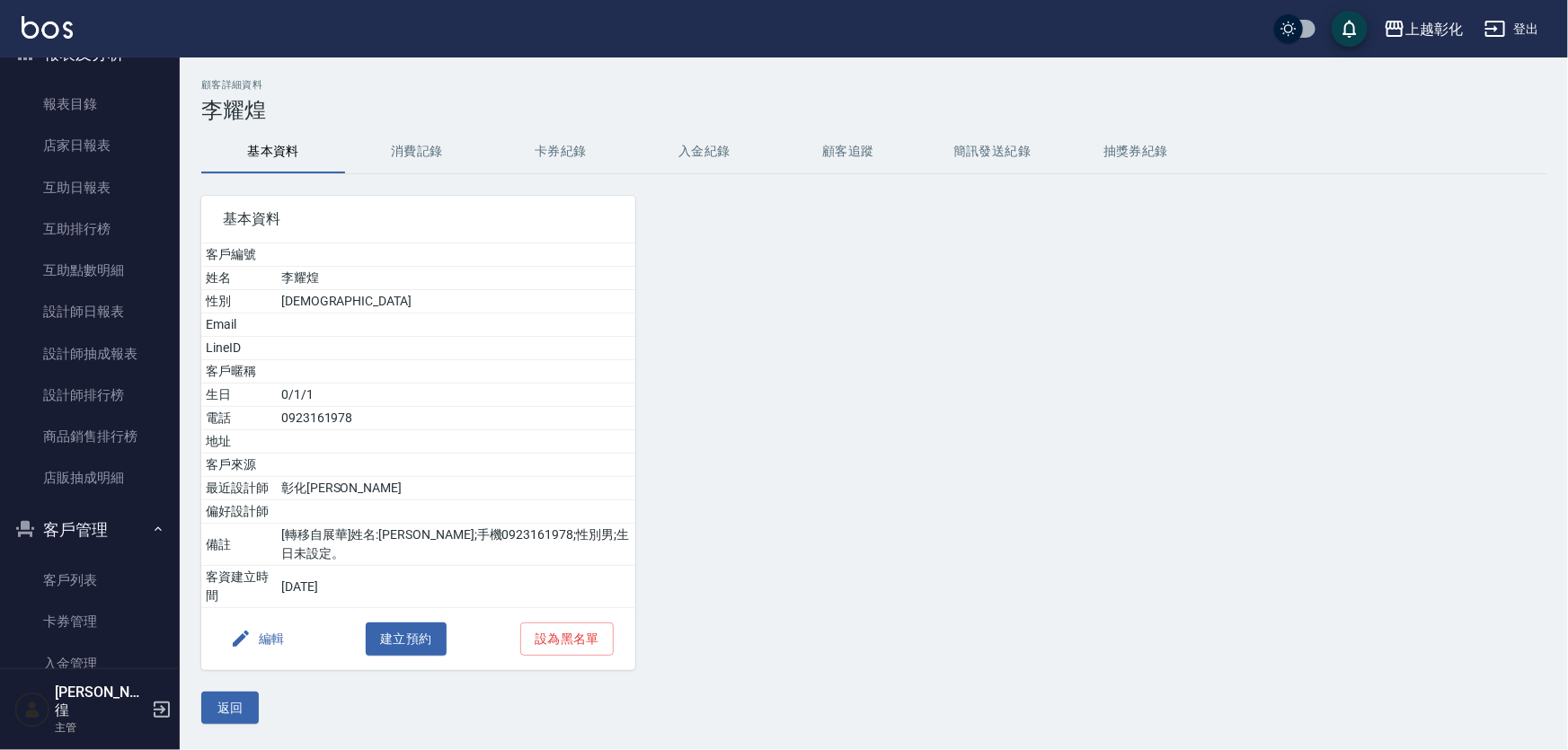
click at [403, 159] on button "消費記錄" at bounding box center [417, 152] width 144 height 43
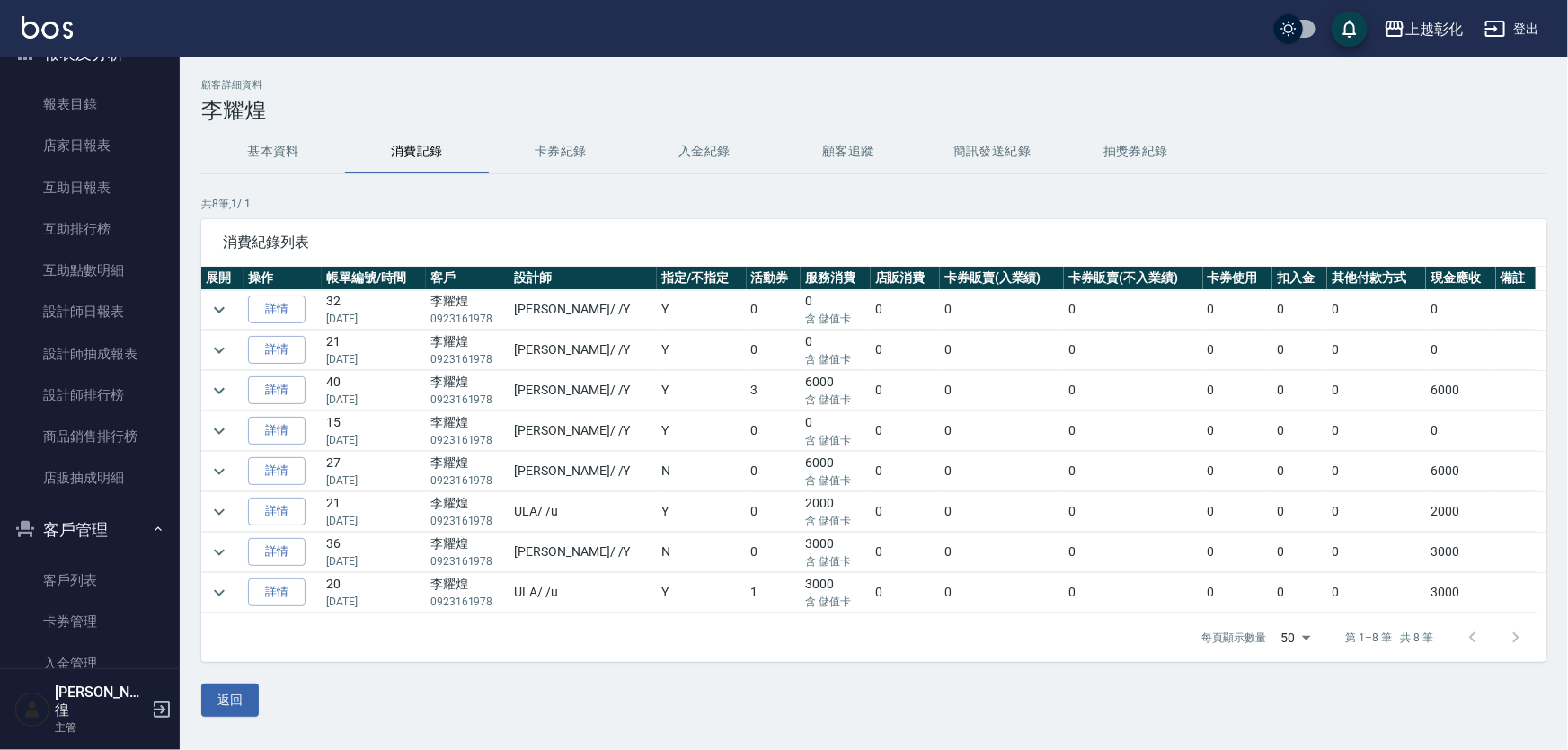
click at [691, 153] on button "入金紀錄" at bounding box center [704, 152] width 144 height 43
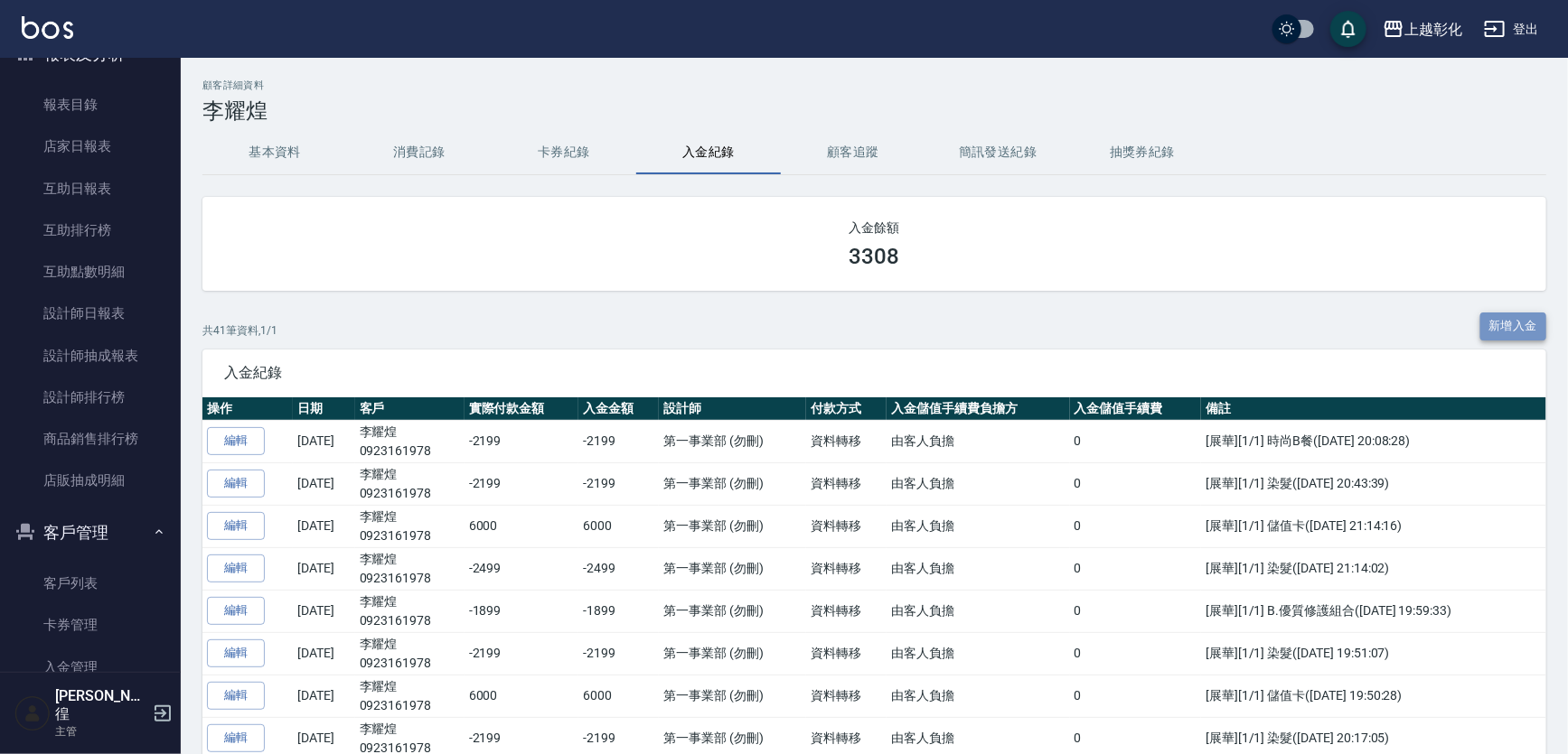
click at [1519, 322] on button "新增入金" at bounding box center [1514, 326] width 67 height 28
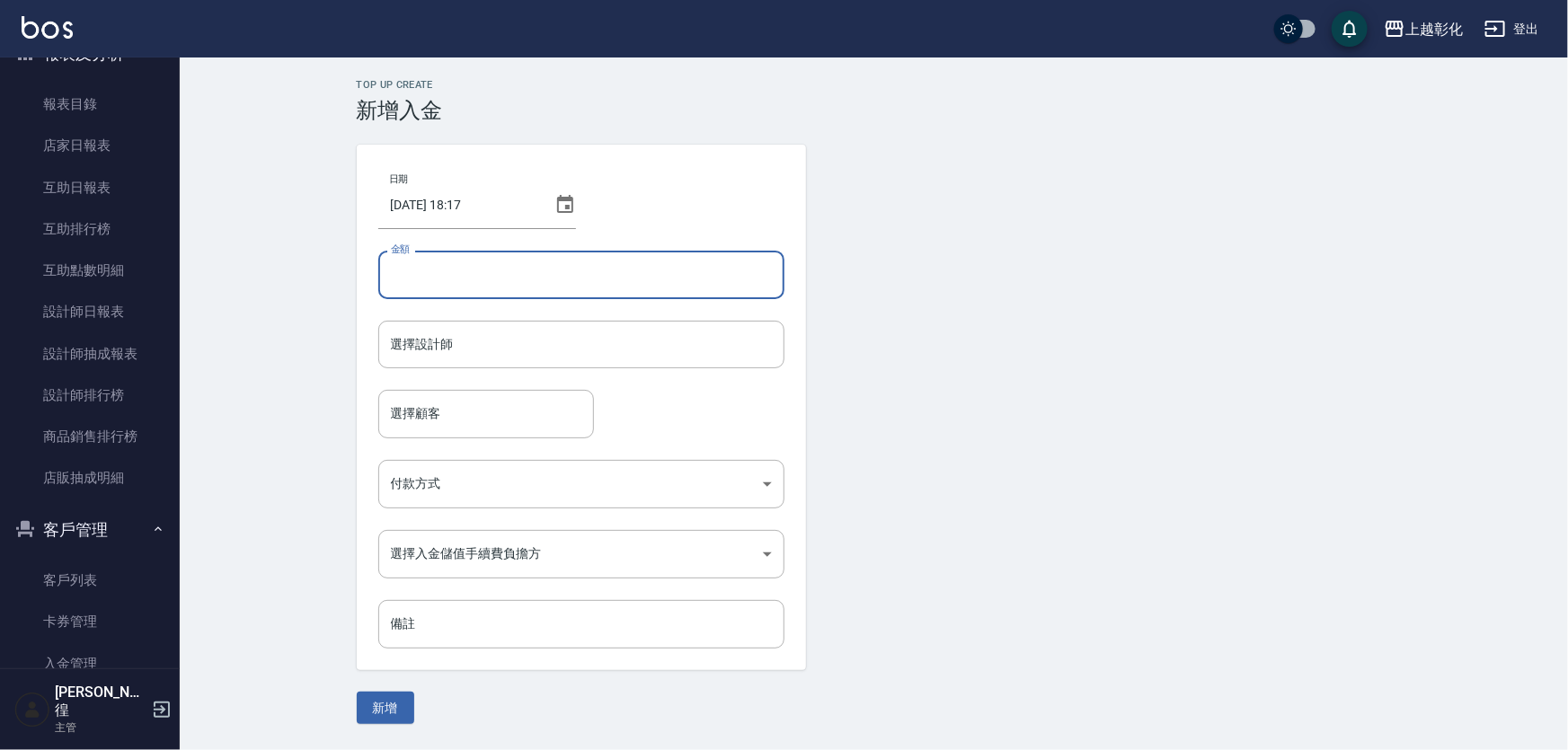
click at [421, 274] on input "金額" at bounding box center [581, 275] width 406 height 49
type input "3000"
drag, startPoint x: 422, startPoint y: 357, endPoint x: 446, endPoint y: 358, distance: 24.0
click at [423, 357] on input "選擇設計師" at bounding box center [581, 344] width 390 height 32
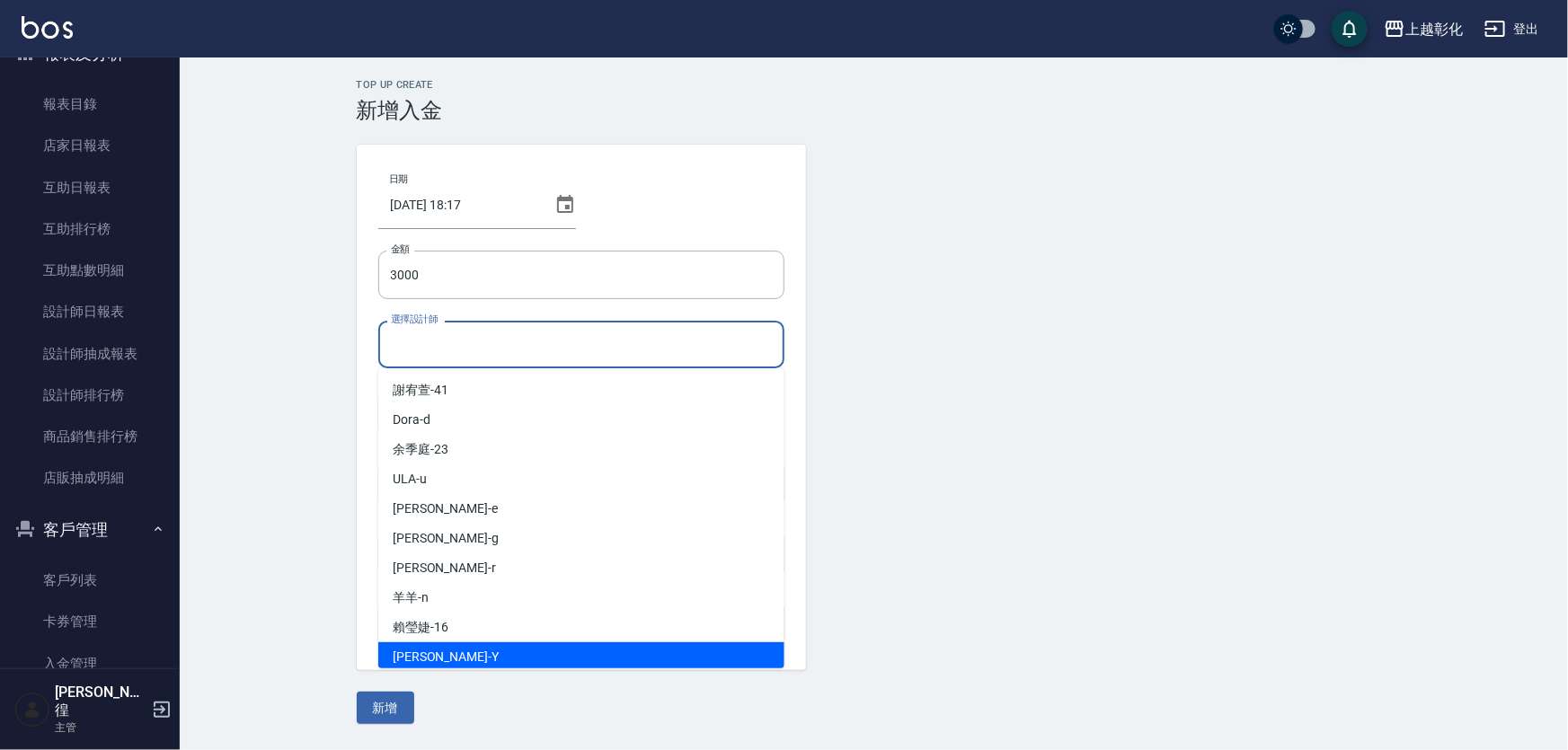
click at [449, 656] on div "YURI -Y" at bounding box center [581, 657] width 406 height 30
type input "[PERSON_NAME]-Y"
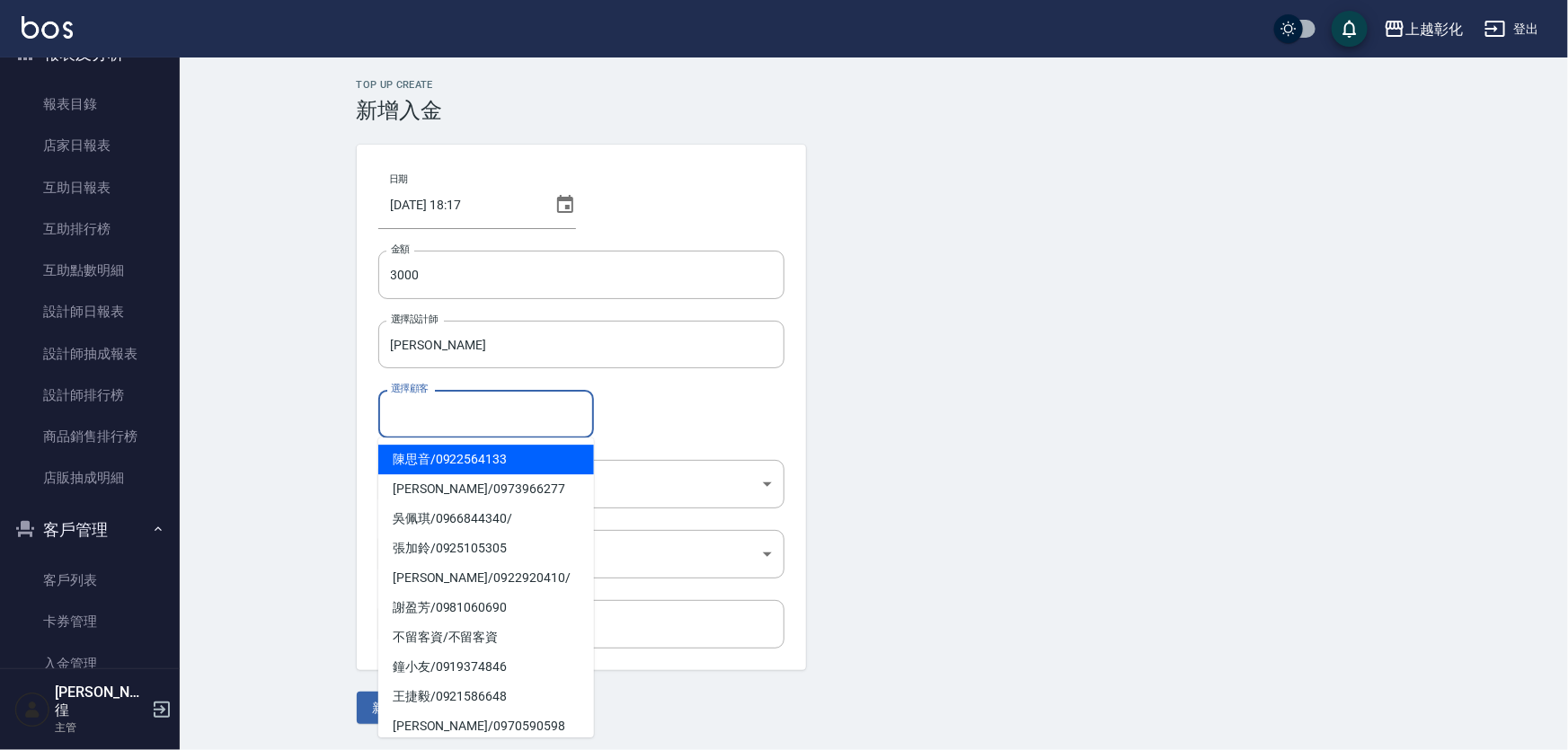
click at [407, 408] on input "選擇顧客" at bounding box center [486, 413] width 200 height 32
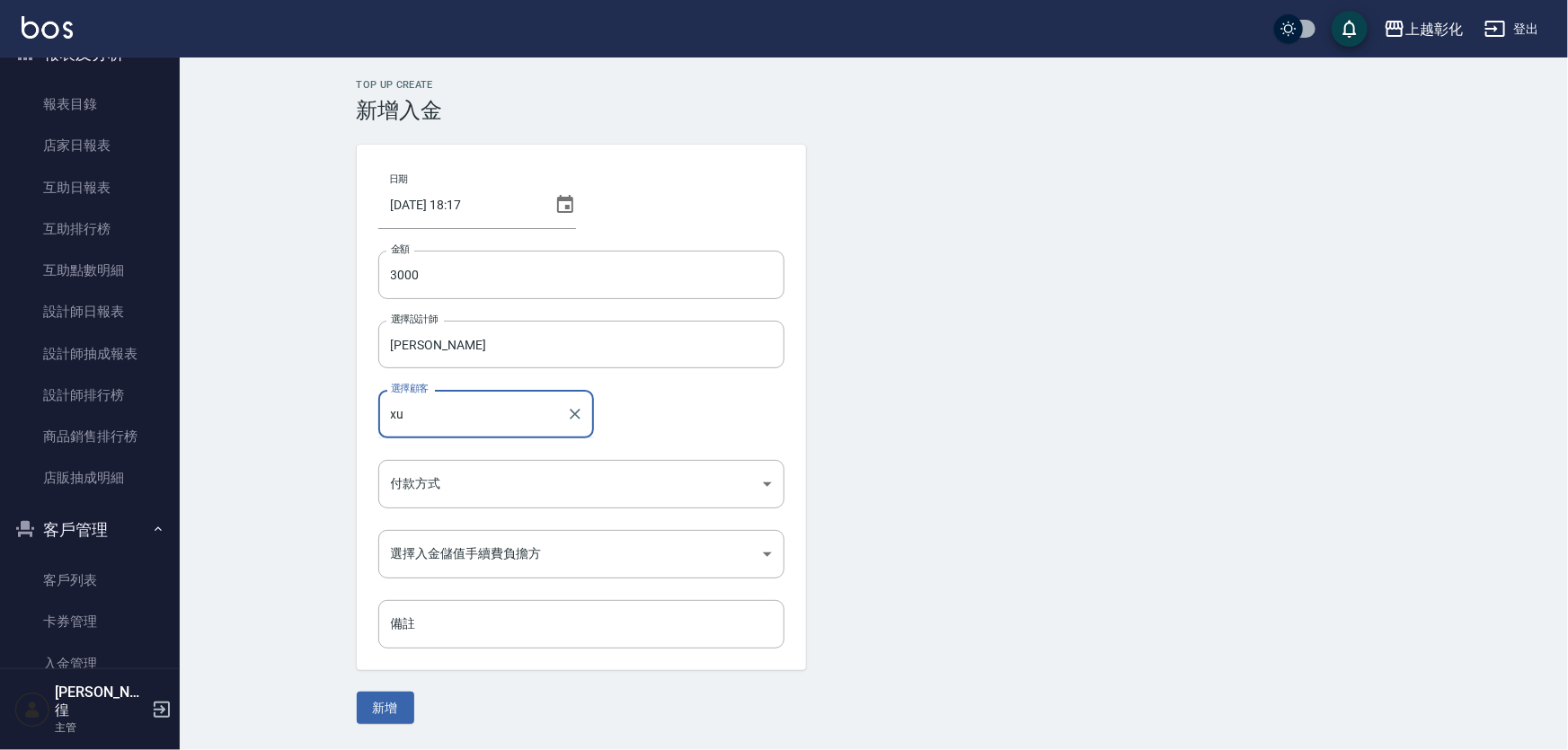
type input "x"
click at [471, 450] on span "李耀煌 / 0923161978 /" at bounding box center [486, 459] width 216 height 30
type input "[PERSON_NAME]/0923161978/"
click at [472, 476] on body "上越彰化 登出 櫃檯作業 打帳單 帳單列表 現金收支登錄 材料自購登錄 每日結帳 排班表 現場電腦打卡 預約管理 預約管理 單日預約紀錄 單週預約紀錄 報表及…" at bounding box center [784, 375] width 1568 height 750
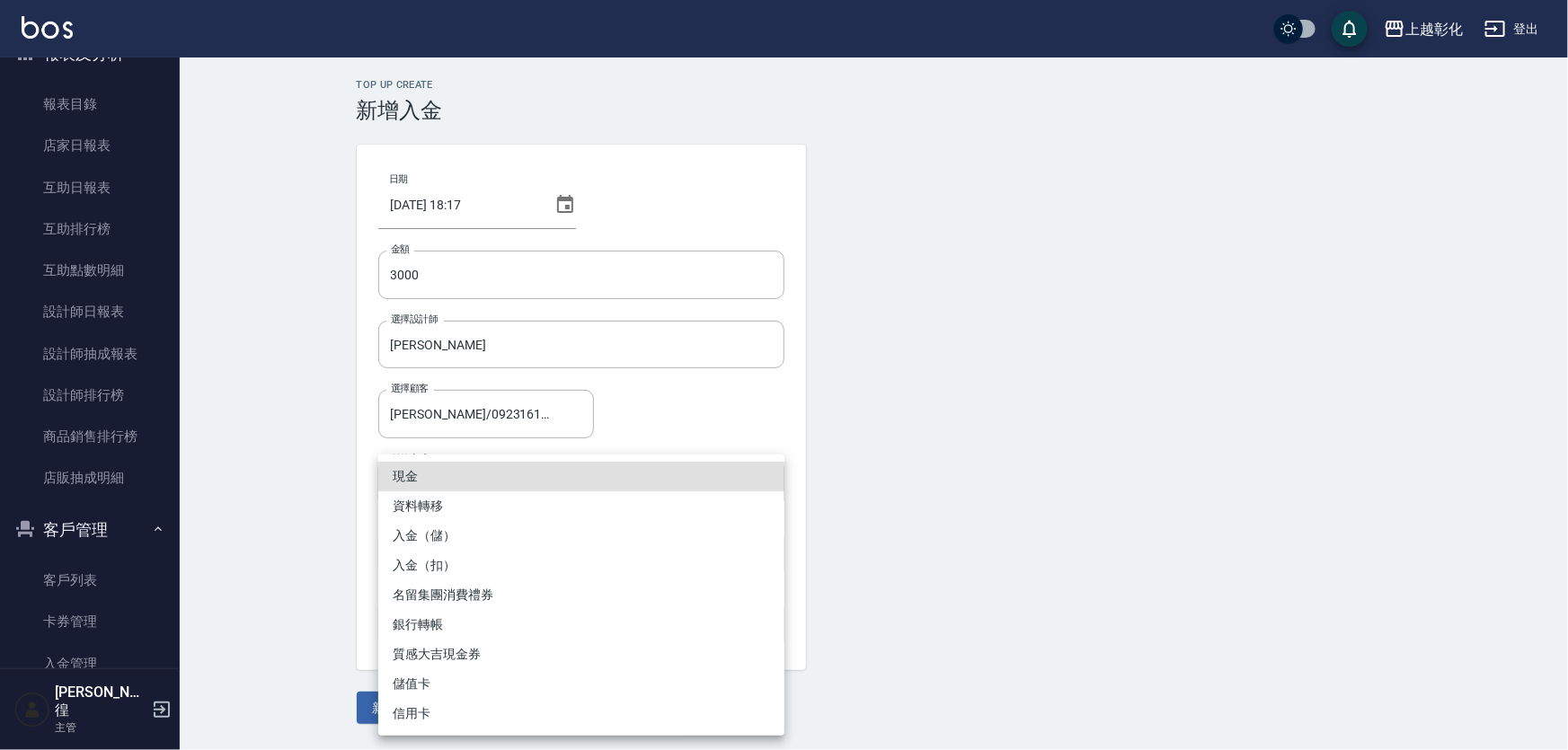
click at [417, 532] on li "入金（儲）" at bounding box center [581, 536] width 406 height 30
type input "入金（儲）"
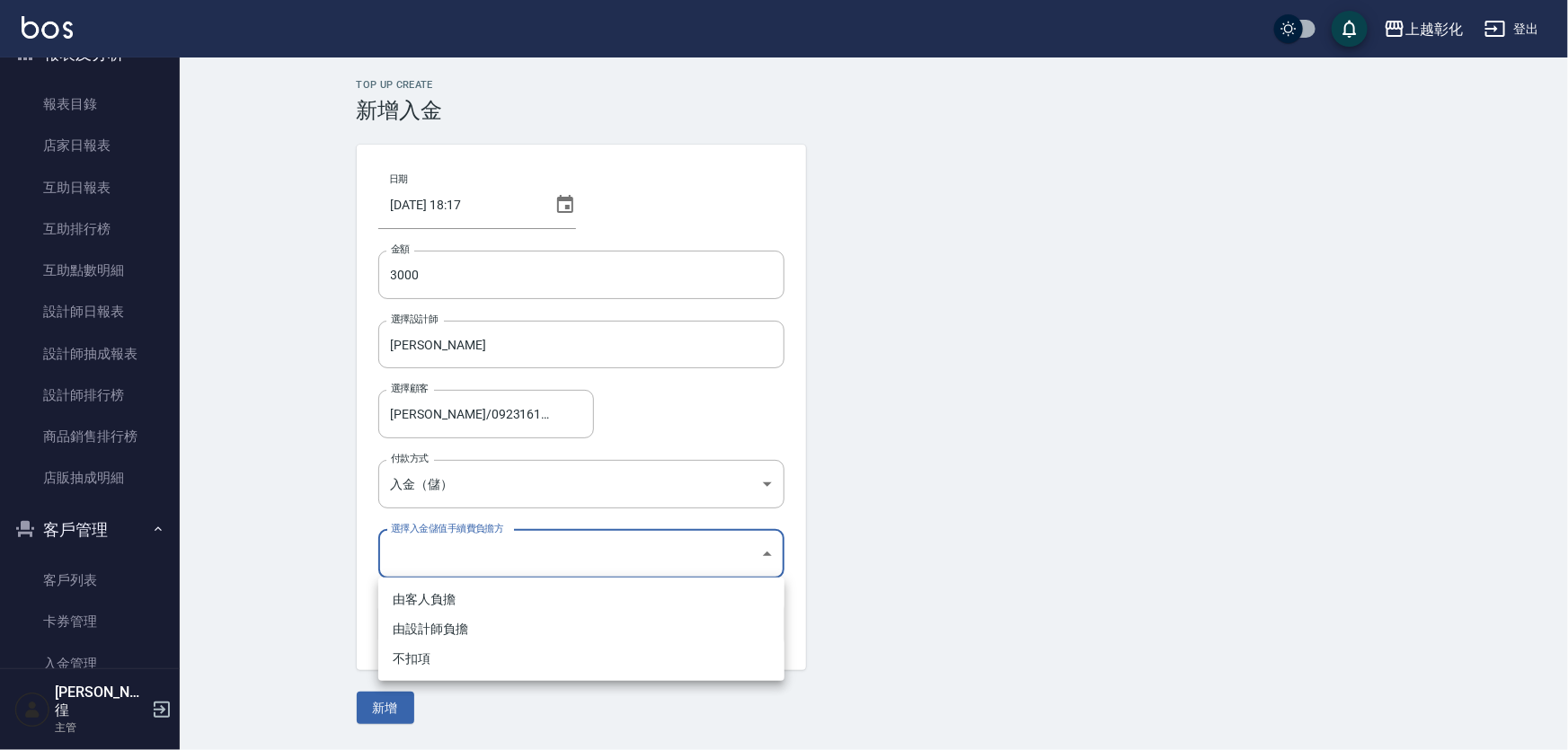
click at [439, 543] on body "上越彰化 登出 櫃檯作業 打帳單 帳單列表 現金收支登錄 材料自購登錄 每日結帳 排班表 現場電腦打卡 預約管理 預約管理 單日預約紀錄 單週預約紀錄 報表及…" at bounding box center [784, 375] width 1568 height 750
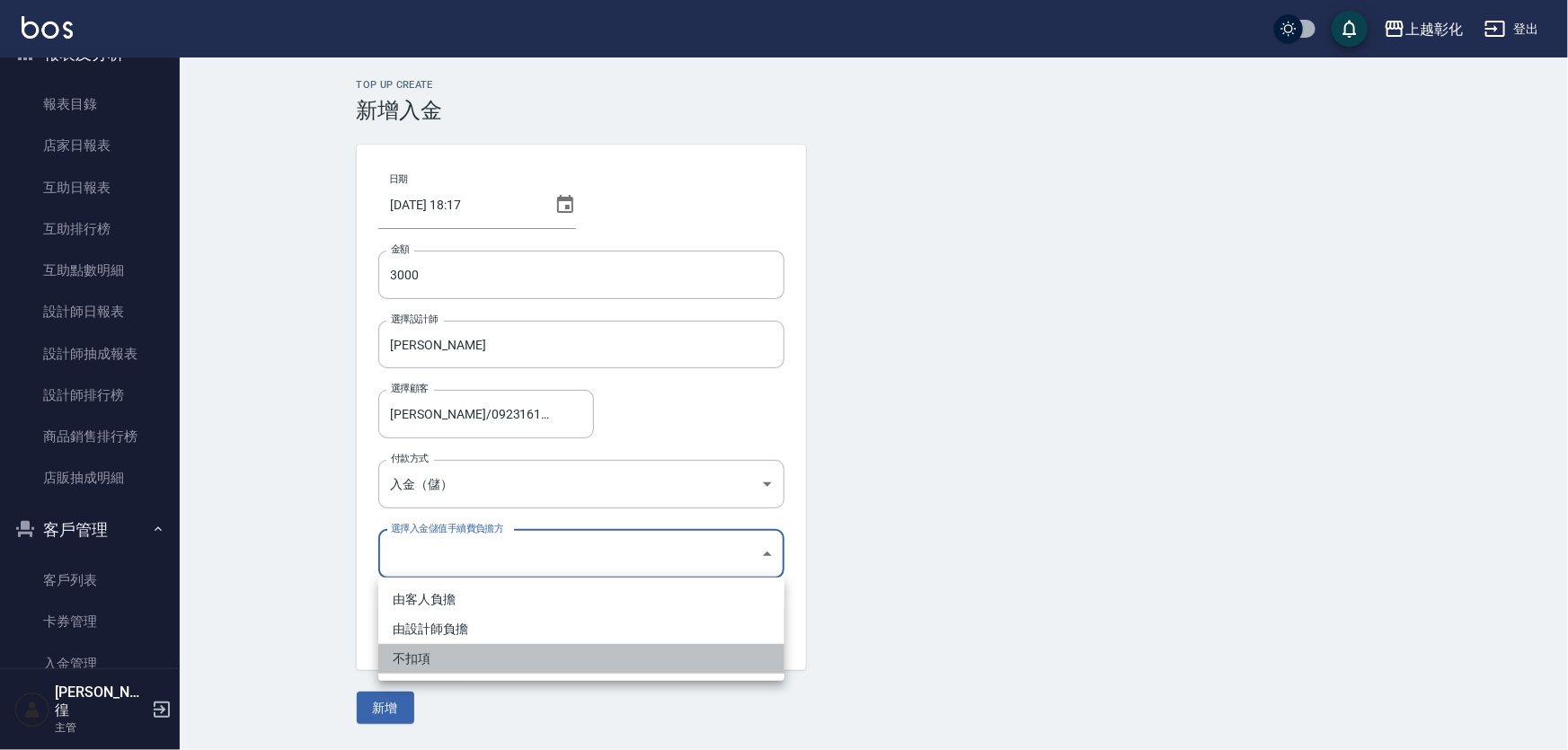
click at [436, 657] on li "不扣項" at bounding box center [581, 659] width 406 height 30
type input "WITHOUTHANDLINGFEE"
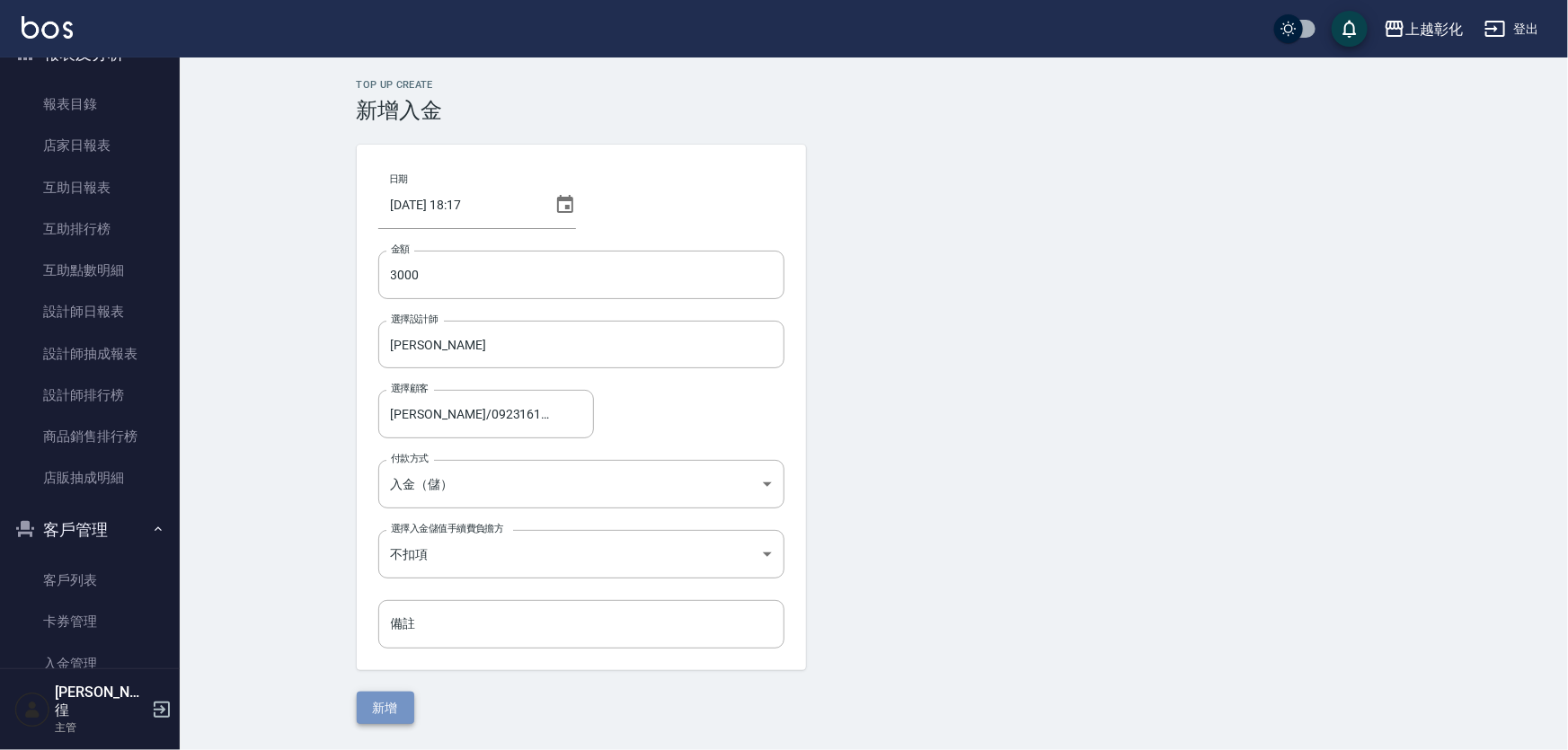
click at [396, 698] on button "新增" at bounding box center [386, 708] width 58 height 33
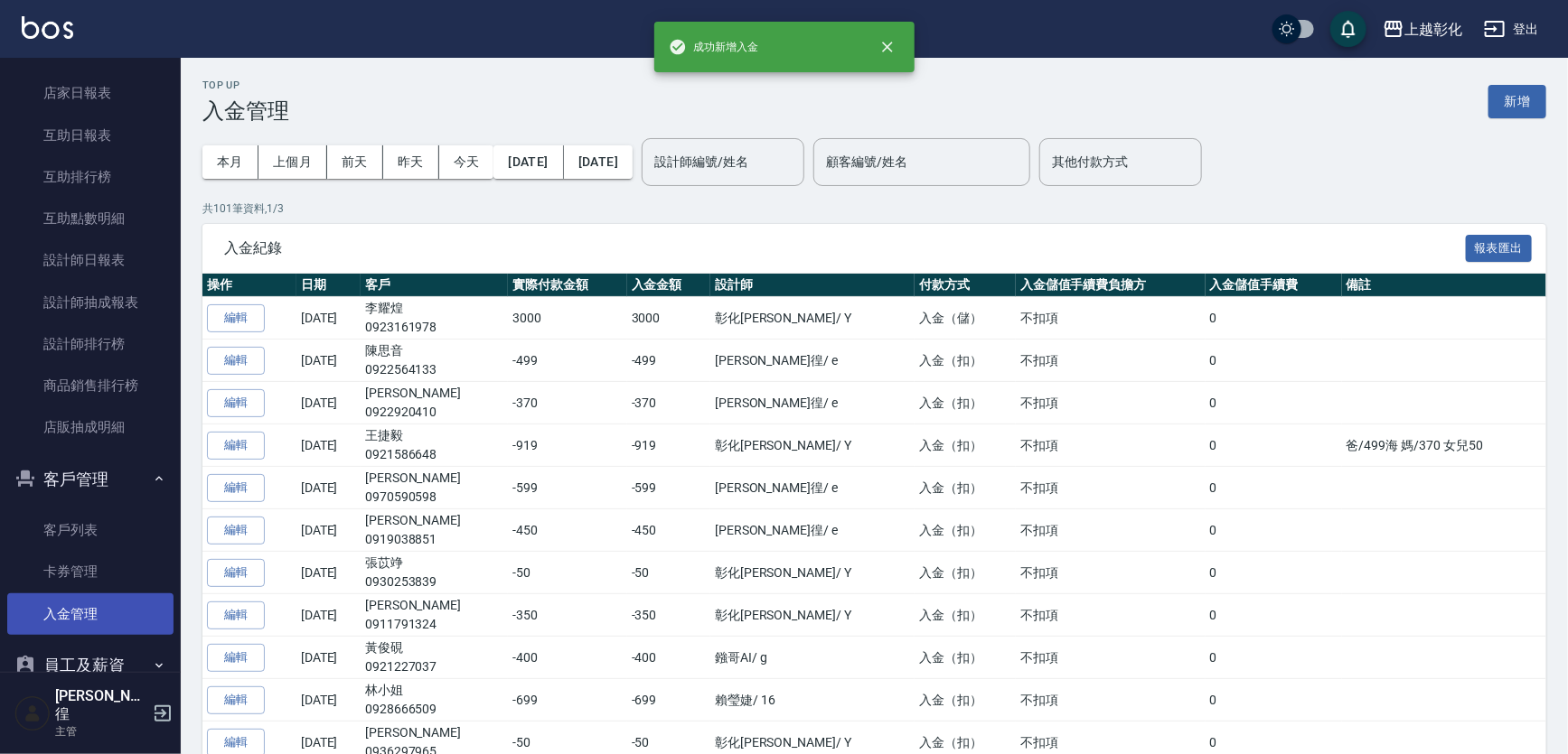
scroll to position [657, 0]
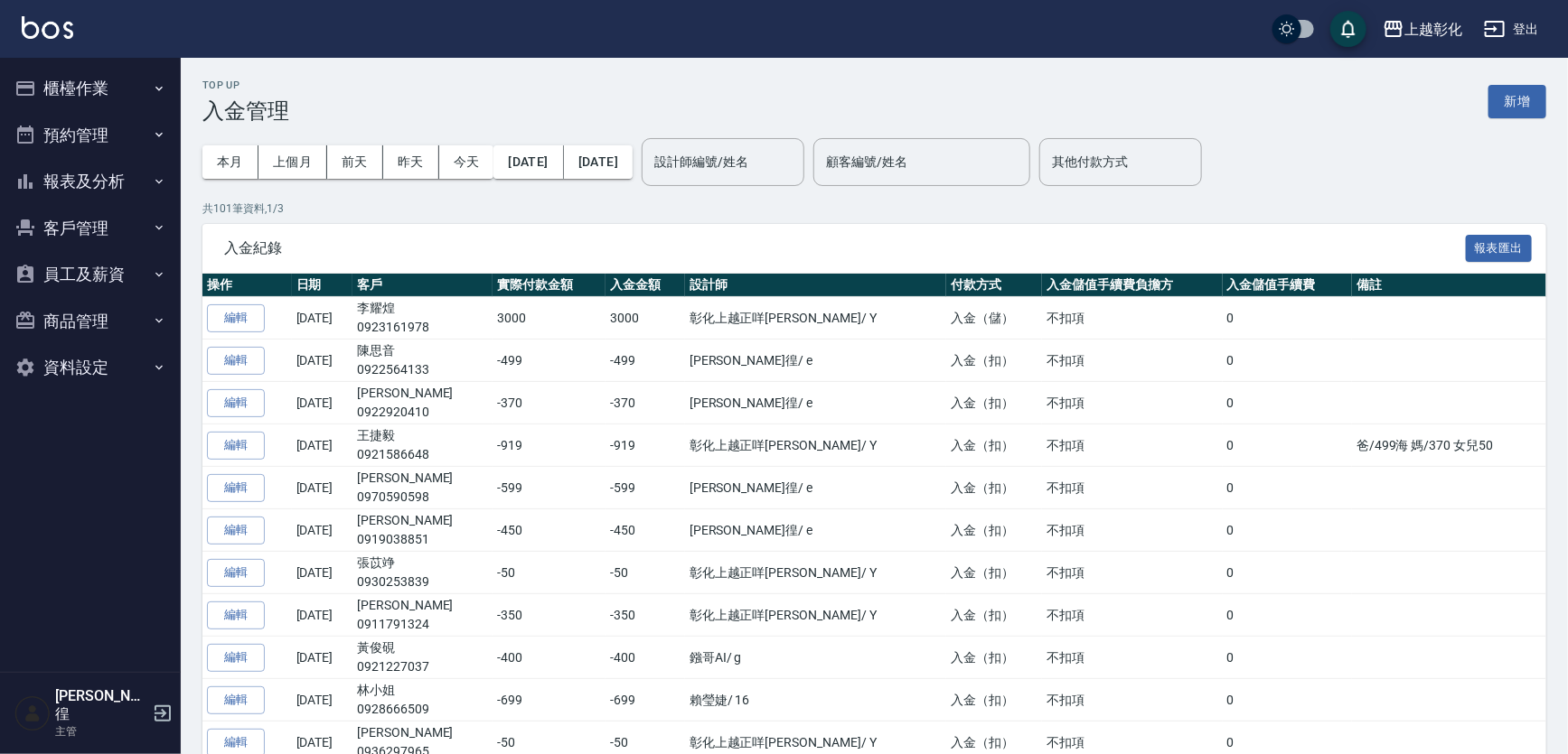
click at [67, 227] on button "客戶管理" at bounding box center [90, 229] width 166 height 47
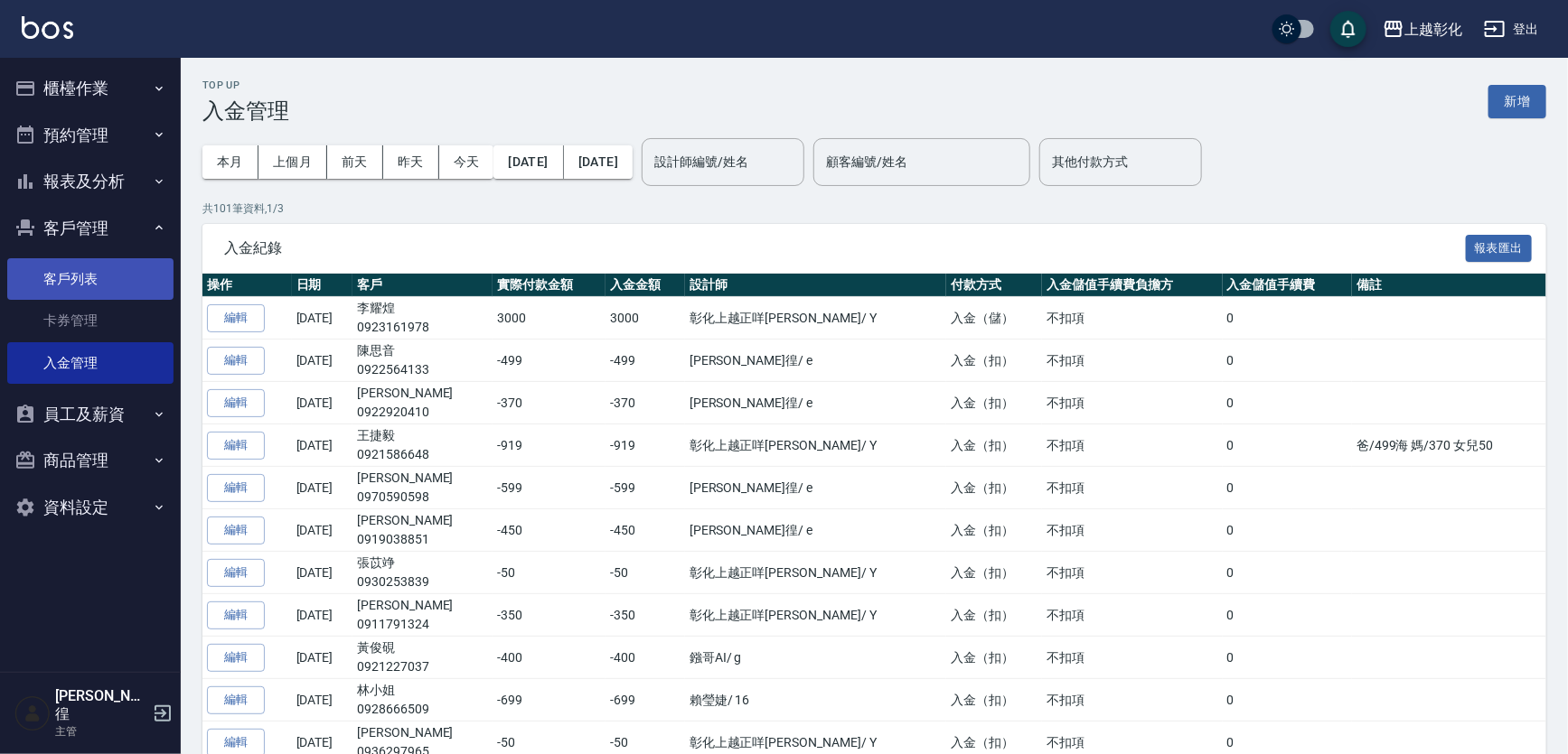
click at [69, 282] on link "客戶列表" at bounding box center [90, 279] width 166 height 42
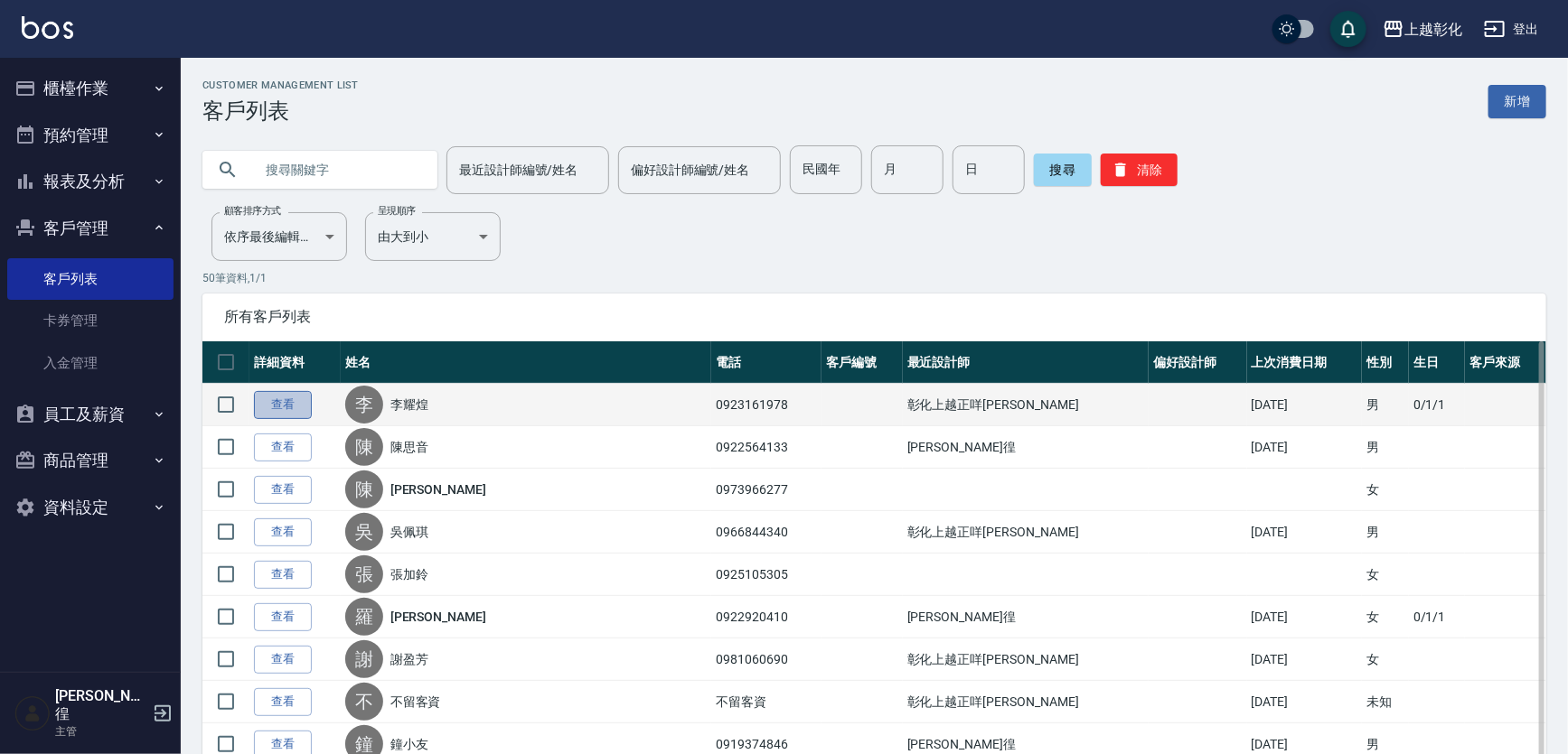
click at [280, 394] on link "查看" at bounding box center [283, 404] width 58 height 28
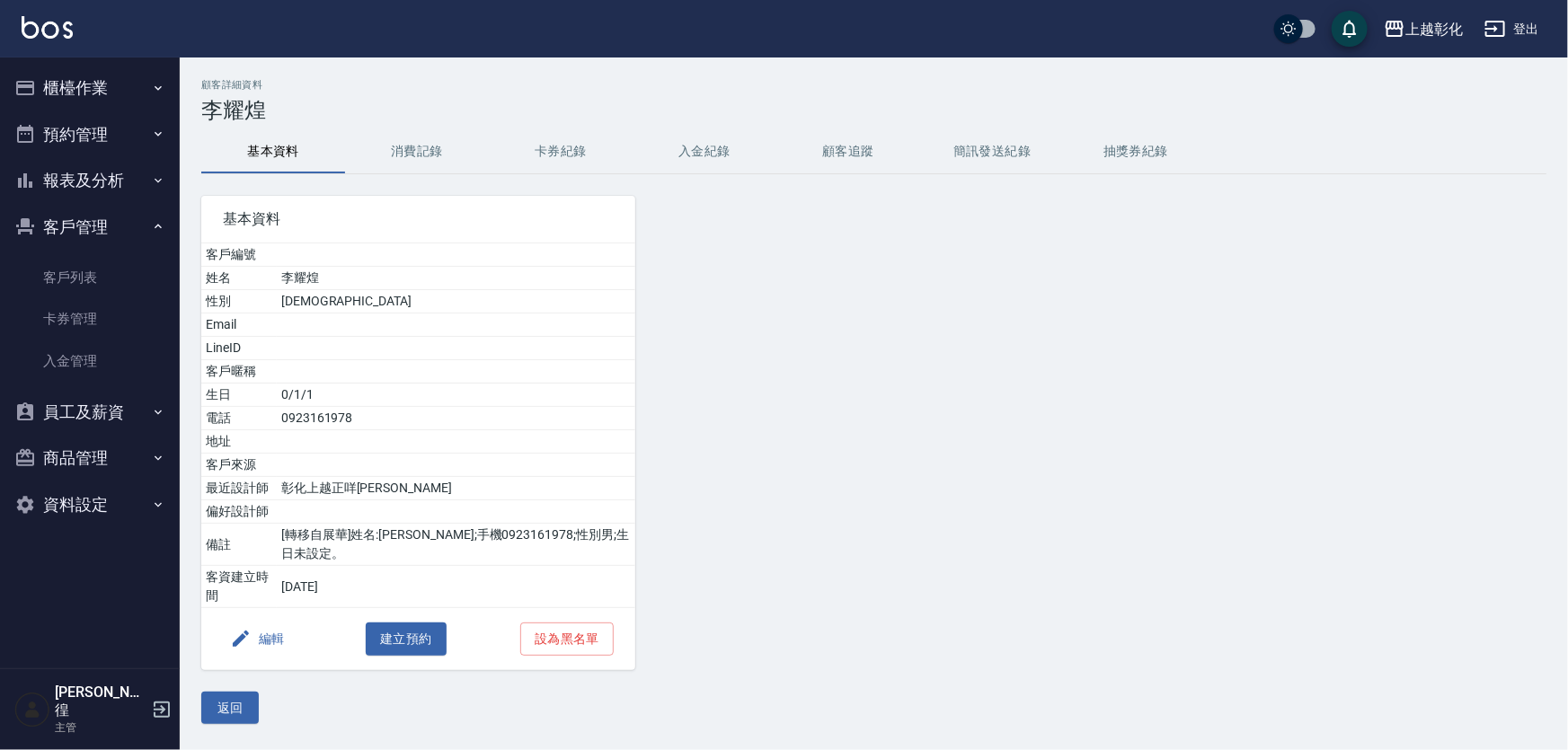
drag, startPoint x: 402, startPoint y: 136, endPoint x: 424, endPoint y: 149, distance: 25.6
click at [402, 135] on button "消費記錄" at bounding box center [417, 152] width 144 height 43
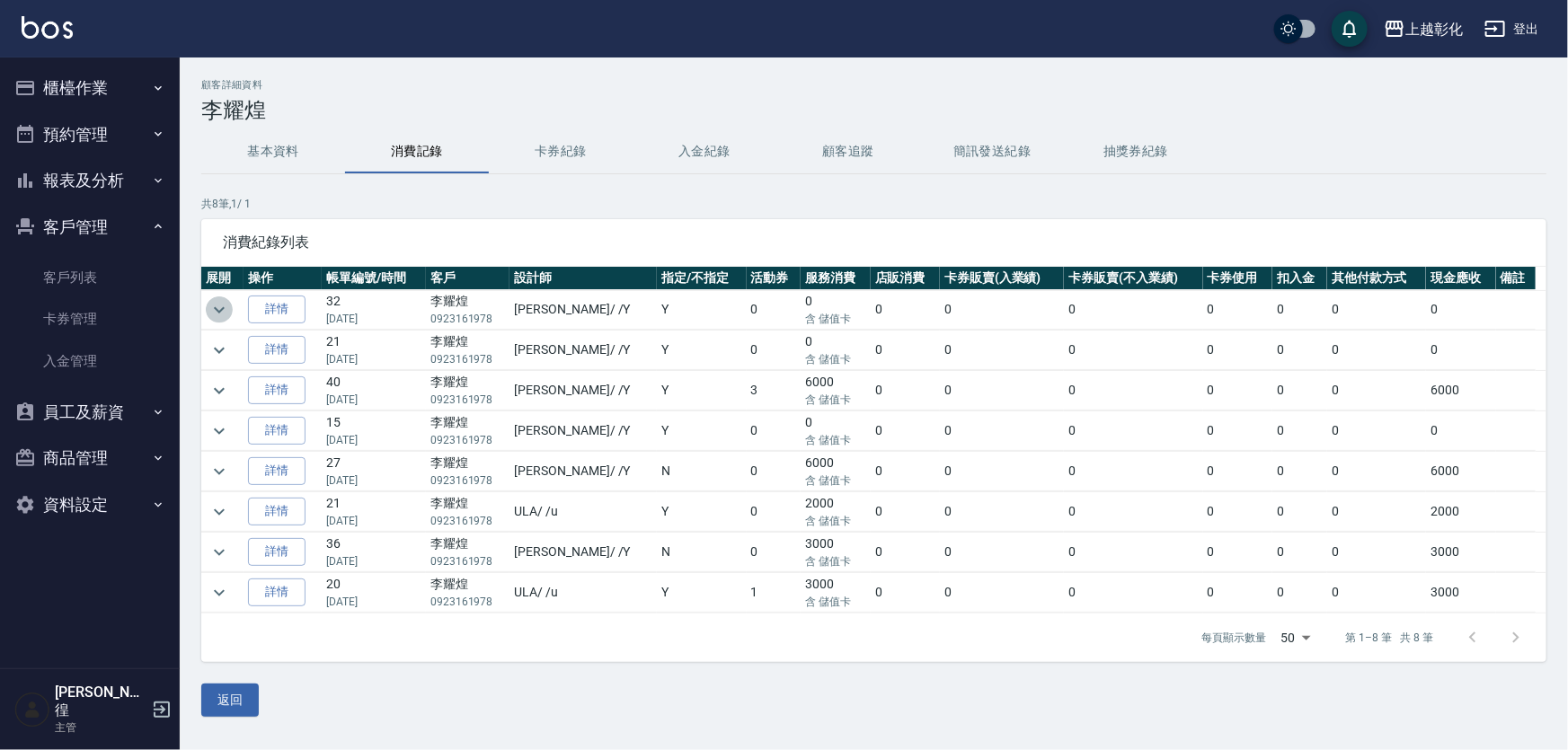
click at [210, 311] on icon "expand row" at bounding box center [220, 310] width 22 height 22
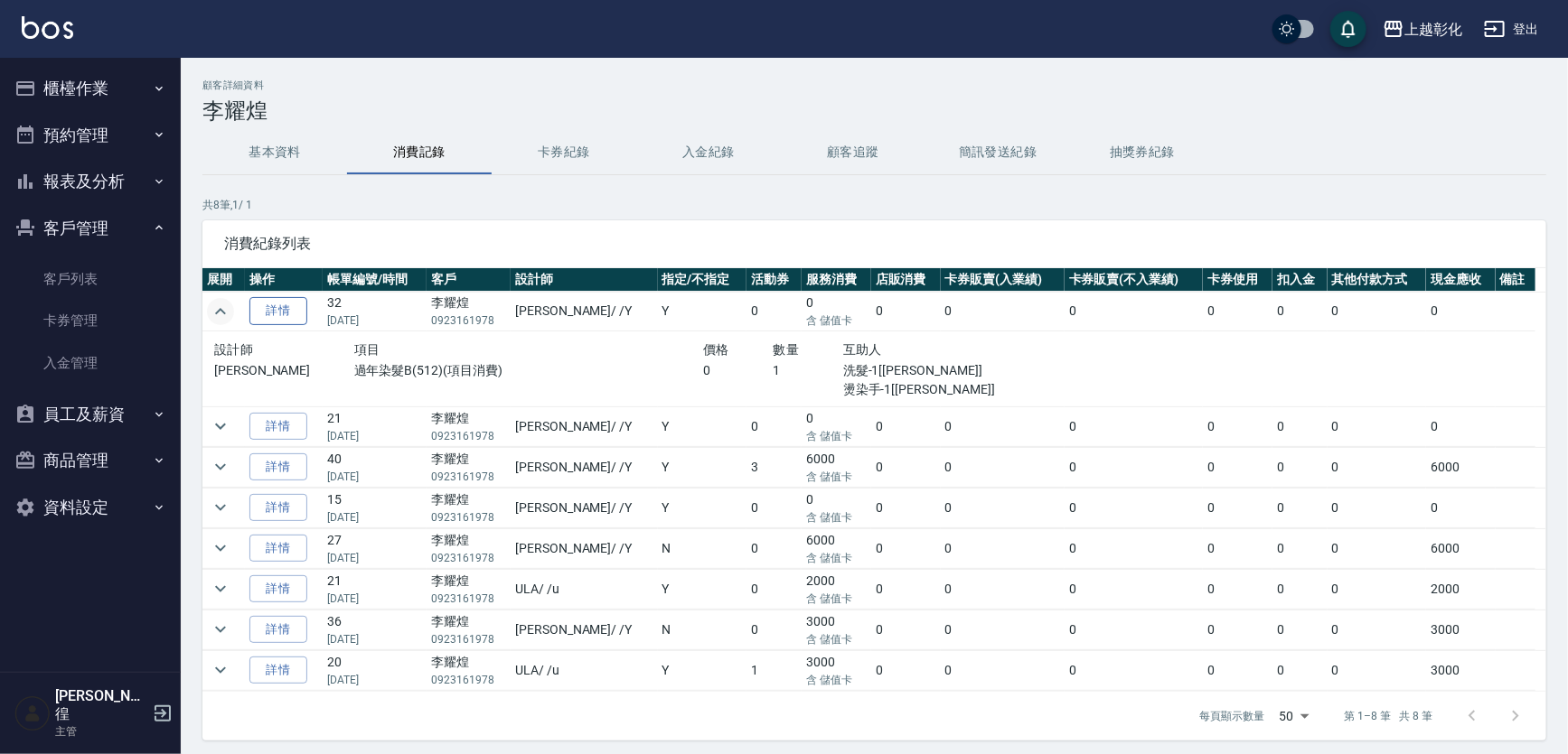
click at [296, 307] on link "詳情" at bounding box center [278, 311] width 58 height 28
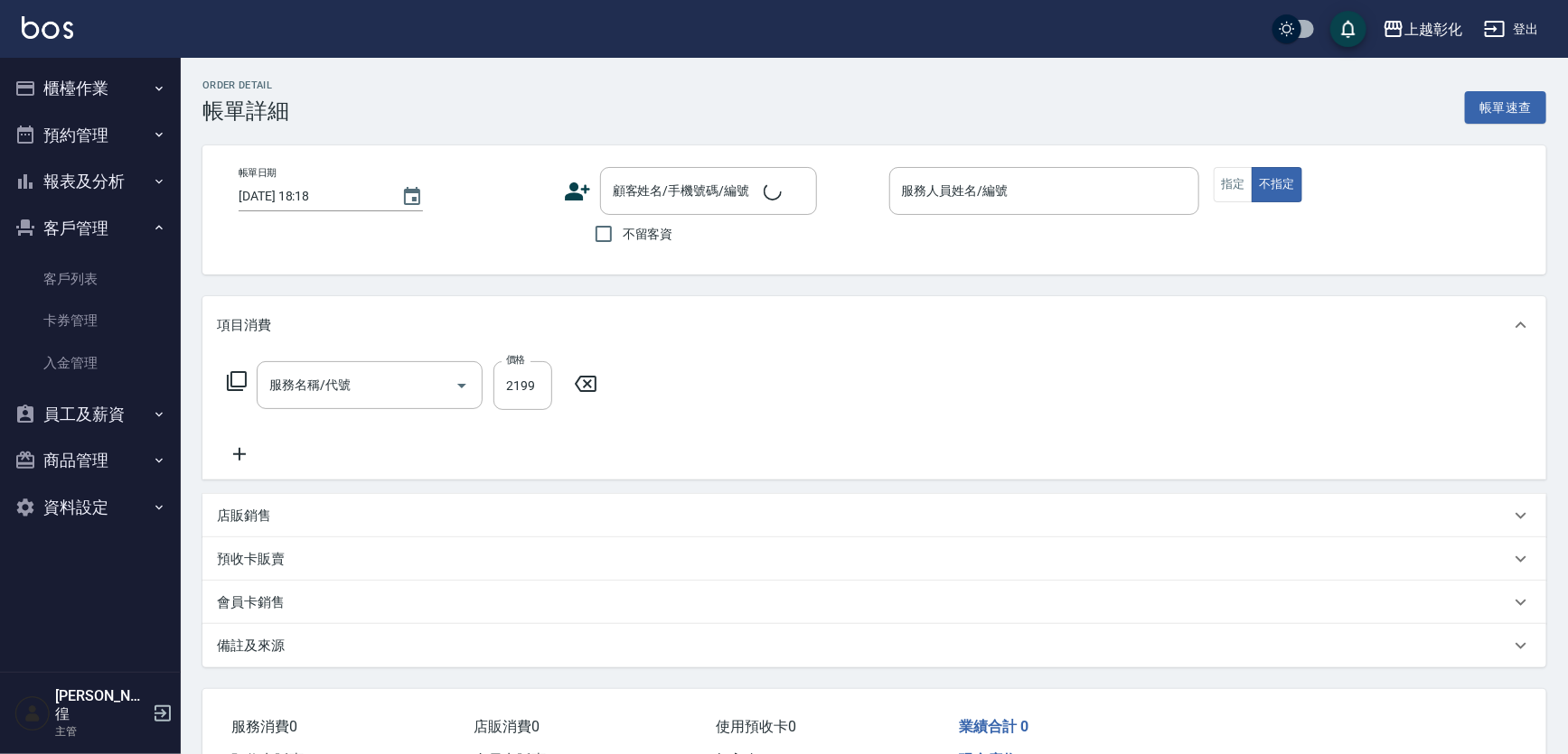
type input "過年染髮B(512)"
type input "2025/06/22 20:44"
type input "[PERSON_NAME]-Y"
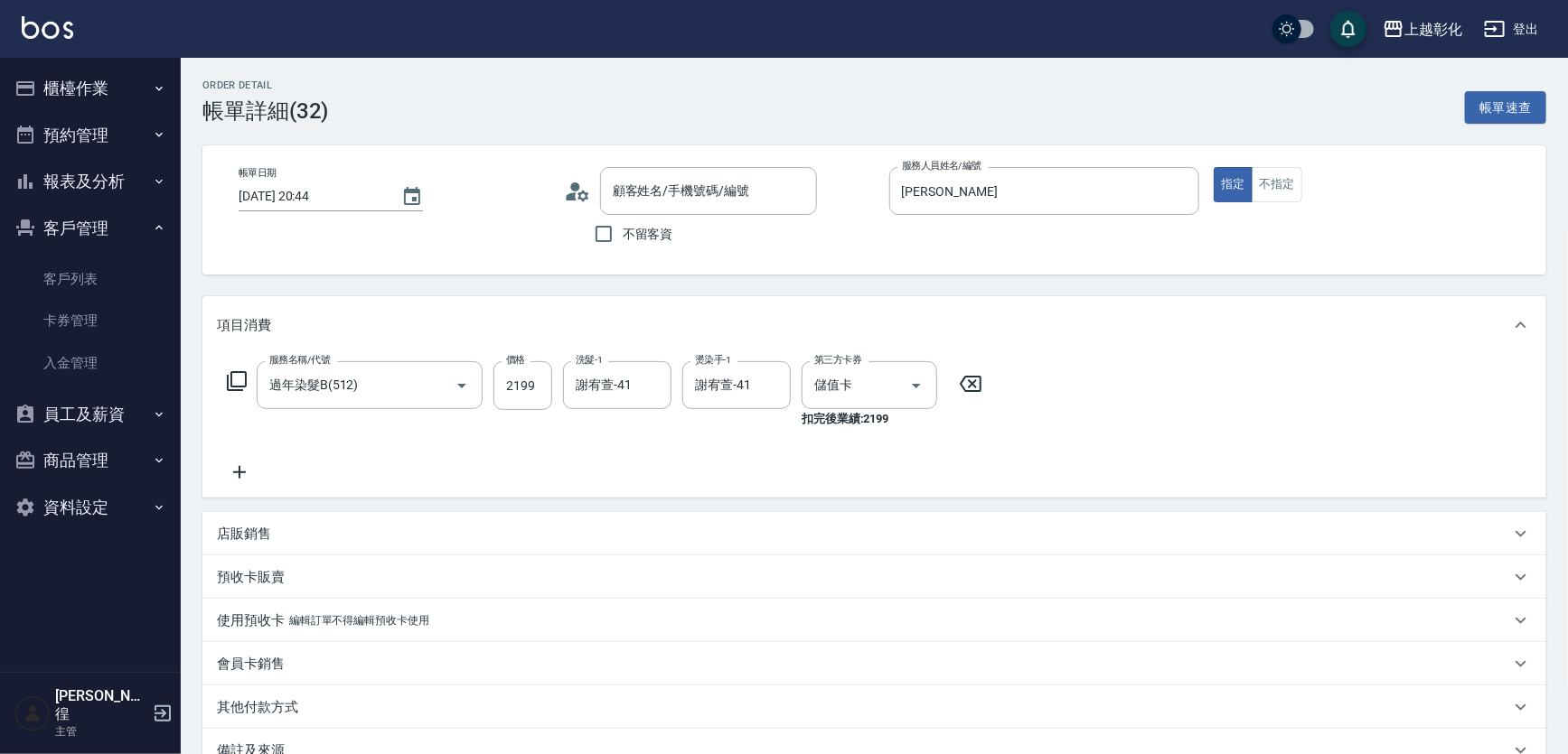
type input "[PERSON_NAME]/0923161978/"
drag, startPoint x: 96, startPoint y: 270, endPoint x: 170, endPoint y: 261, distance: 74.5
click at [96, 268] on link "客戶列表" at bounding box center [90, 279] width 166 height 42
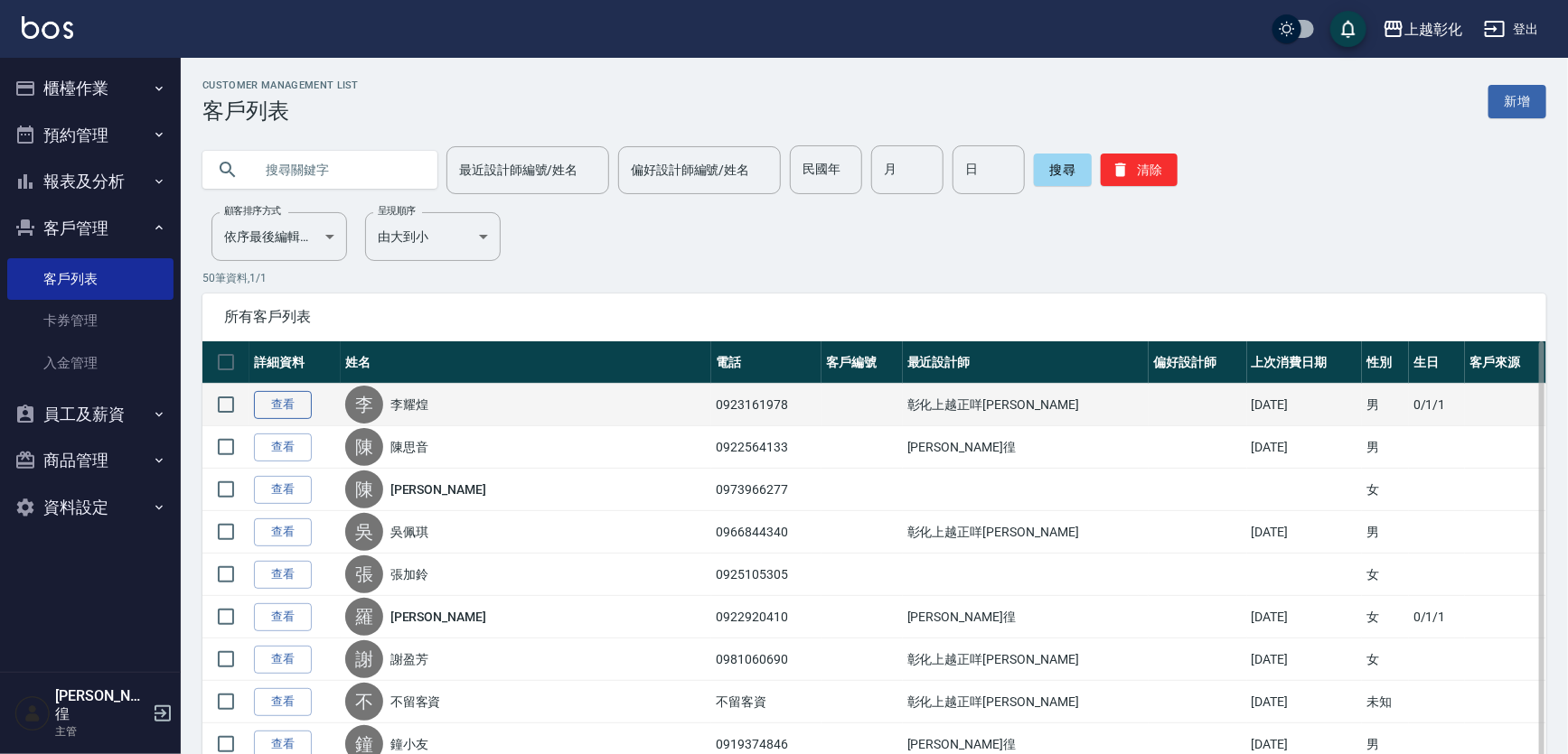
click at [295, 395] on link "查看" at bounding box center [283, 404] width 58 height 28
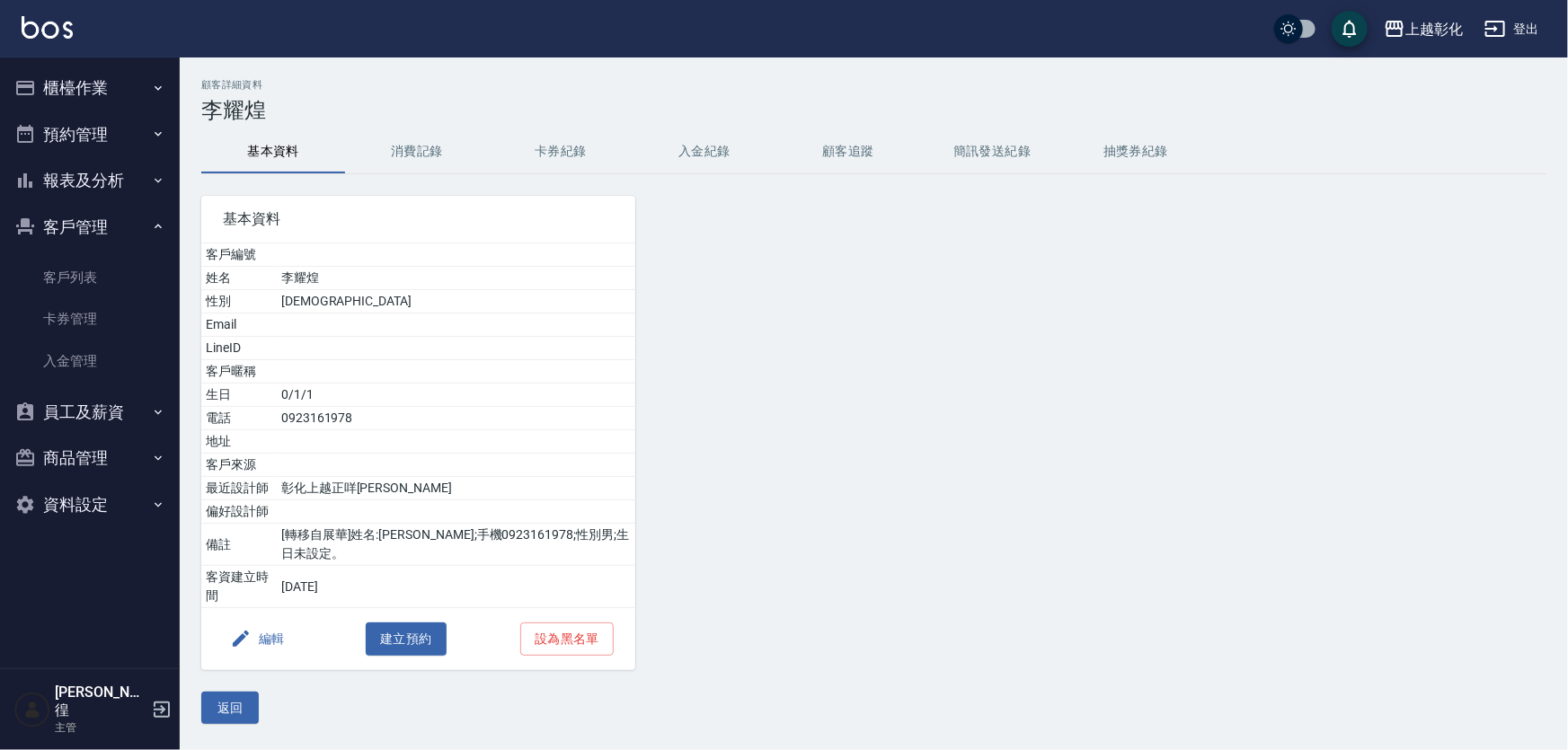
click at [715, 159] on button "入金紀錄" at bounding box center [704, 152] width 144 height 43
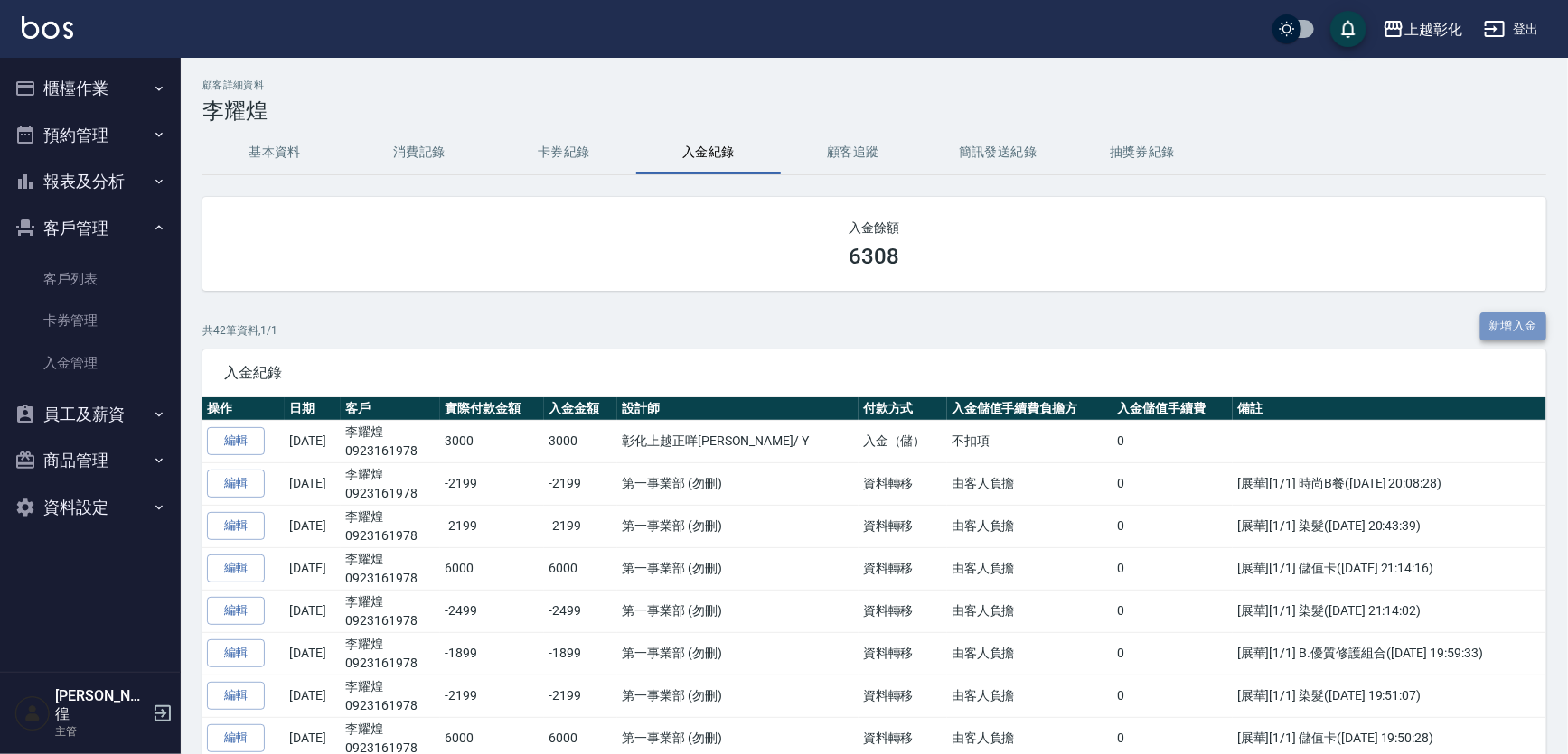
click at [1522, 325] on button "新增入金" at bounding box center [1514, 326] width 67 height 28
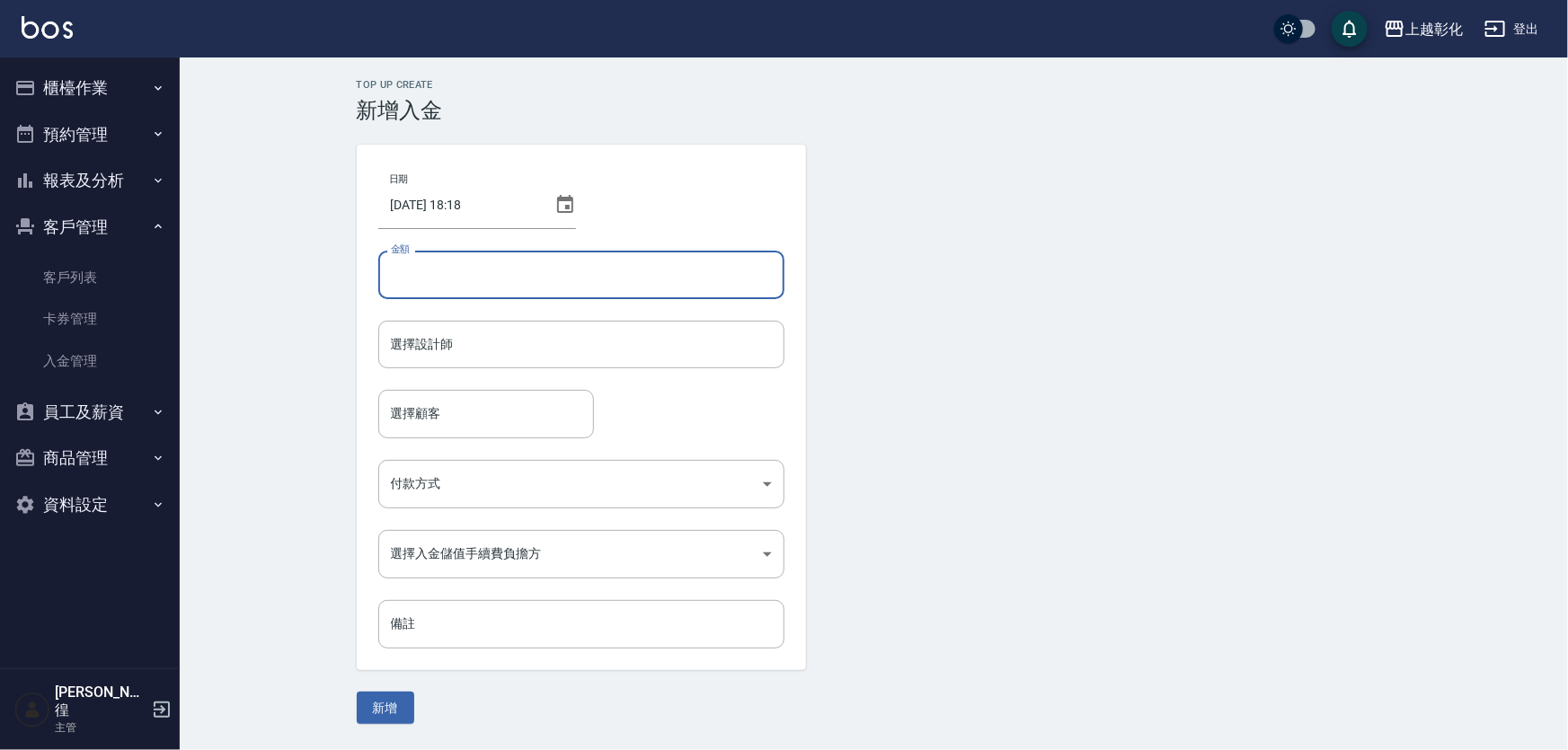
click at [480, 278] on input "金額" at bounding box center [581, 275] width 406 height 49
type input "-2199"
click at [479, 333] on input "選擇設計師" at bounding box center [581, 344] width 390 height 32
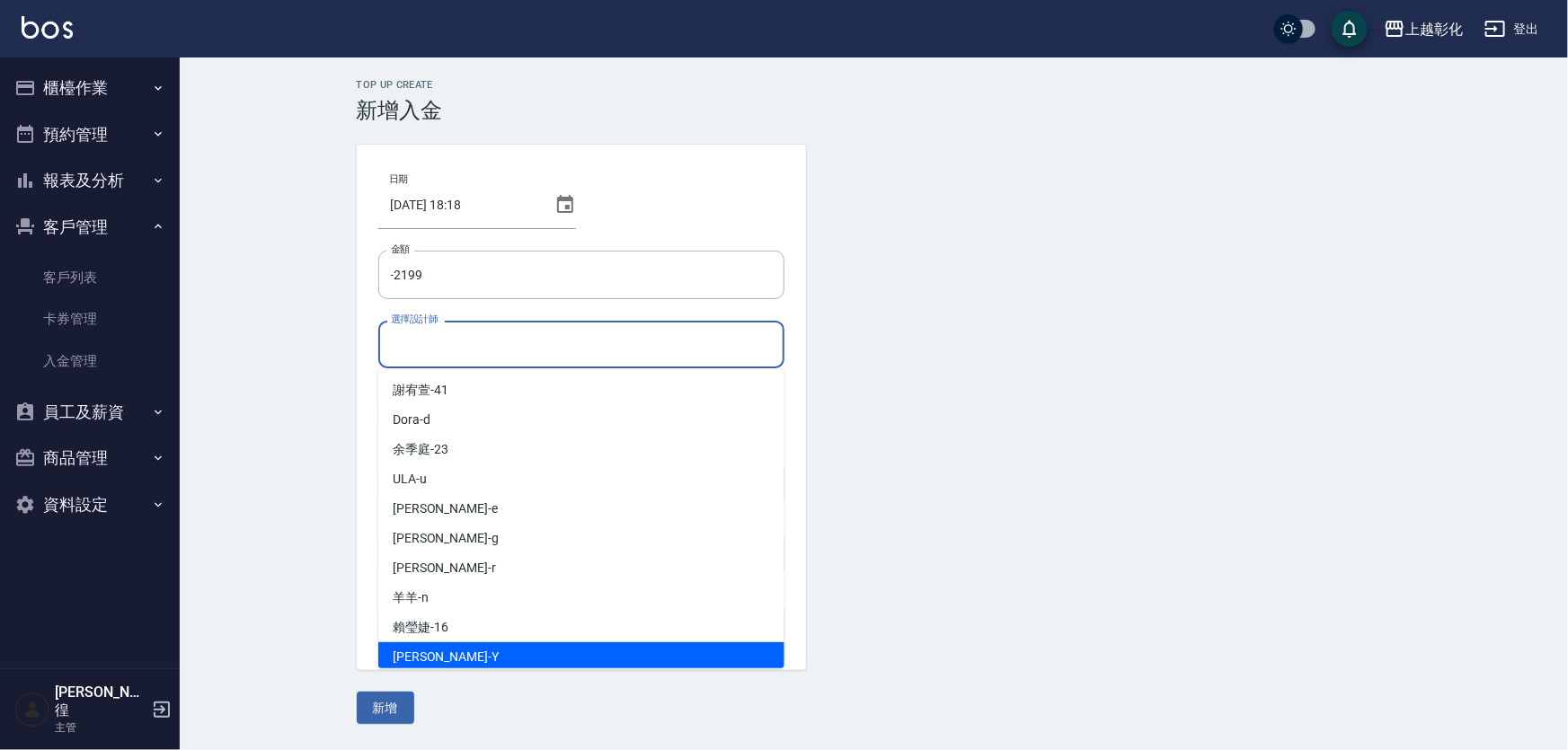
click at [420, 656] on span "YURI -Y" at bounding box center [445, 657] width 106 height 19
type input "[PERSON_NAME]-Y"
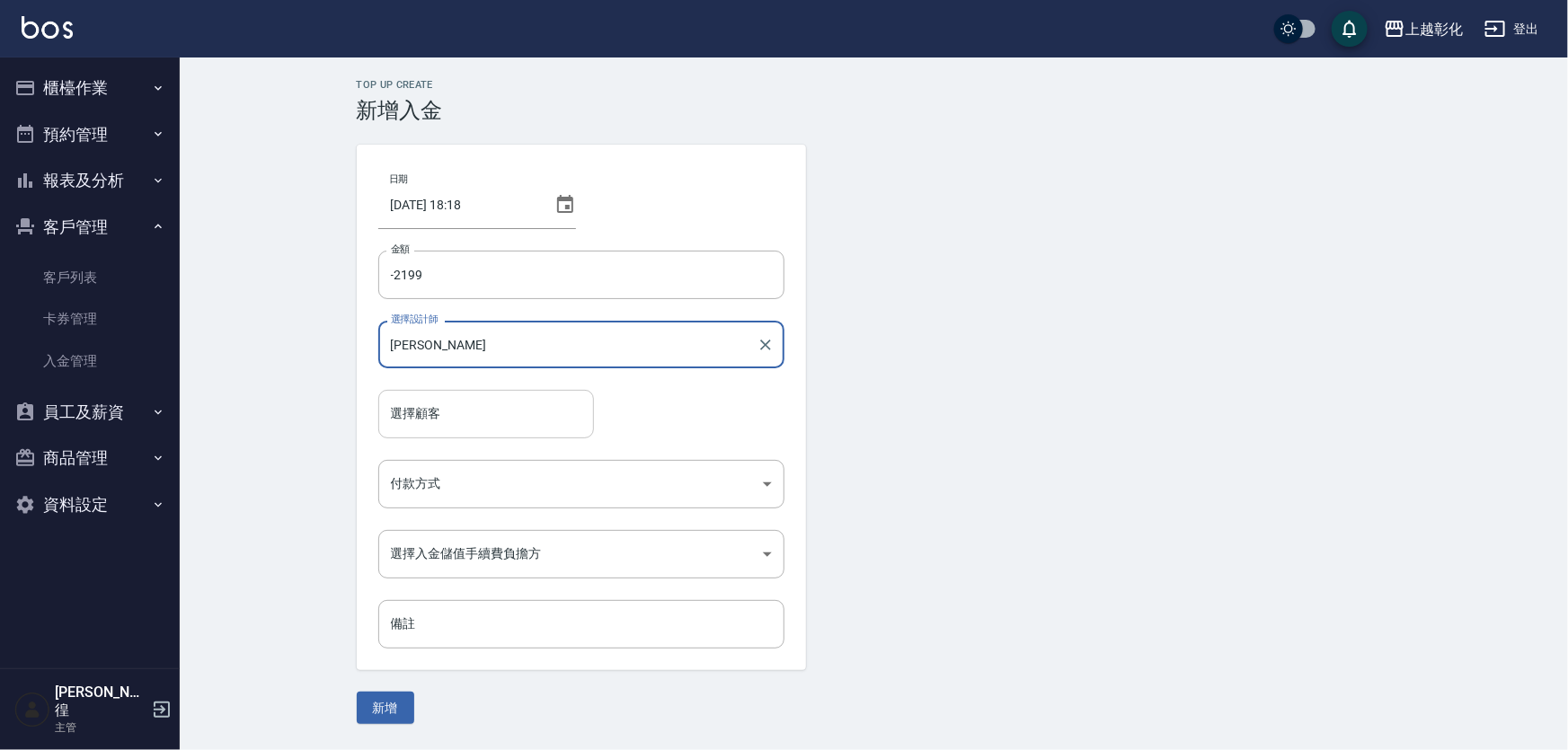
click at [425, 430] on div "選擇顧客" at bounding box center [486, 413] width 216 height 48
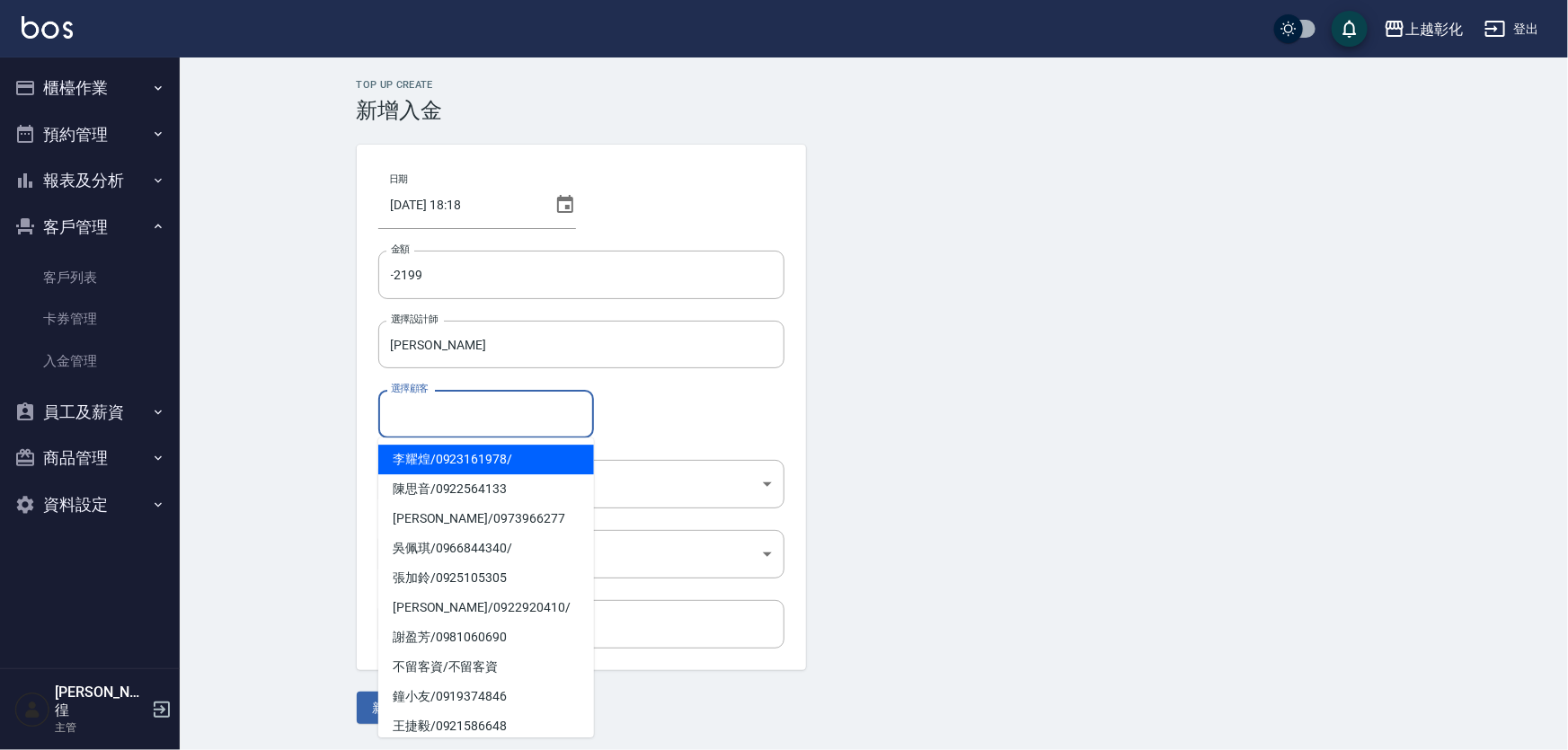
click at [439, 456] on span "李耀煌 / 0923161978 /" at bounding box center [486, 459] width 216 height 30
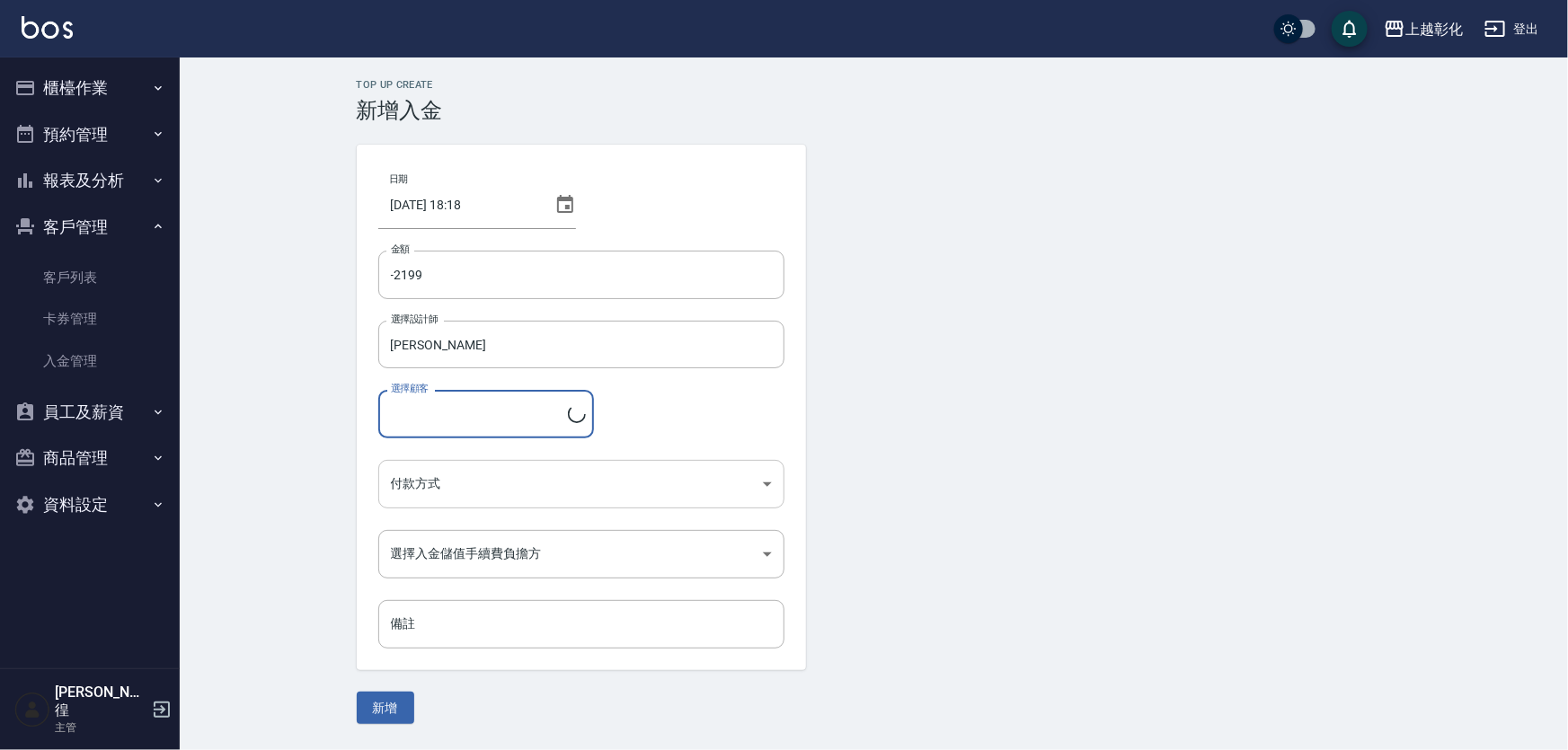
type input "[PERSON_NAME]/0923161978/"
click at [459, 492] on body "上越彰化 登出 櫃檯作業 打帳單 帳單列表 現金收支登錄 材料自購登錄 每日結帳 排班表 現場電腦打卡 預約管理 預約管理 單日預約紀錄 單週預約紀錄 報表及…" at bounding box center [784, 375] width 1568 height 750
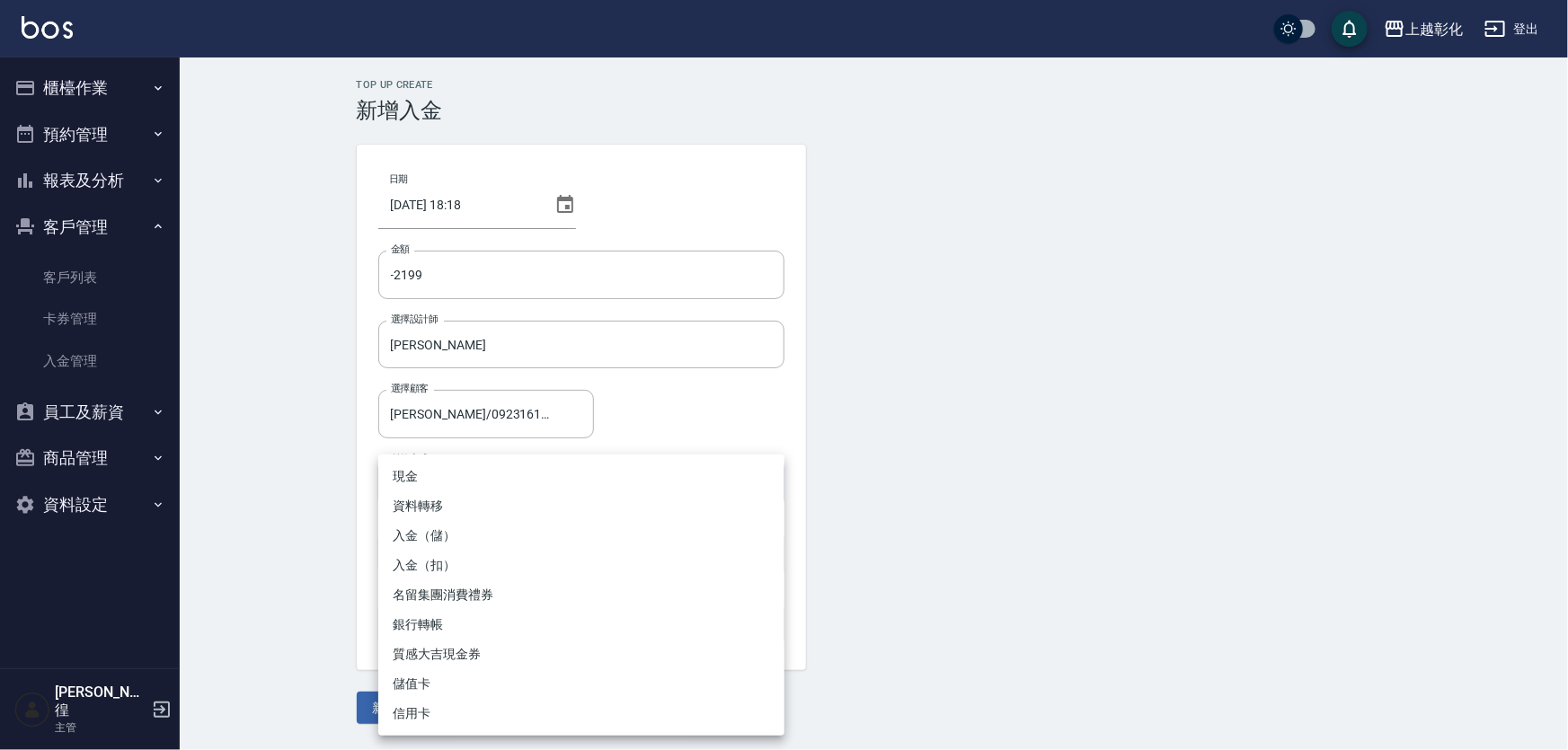
click at [422, 572] on li "入金（扣）" at bounding box center [581, 565] width 406 height 30
type input "入金（扣）"
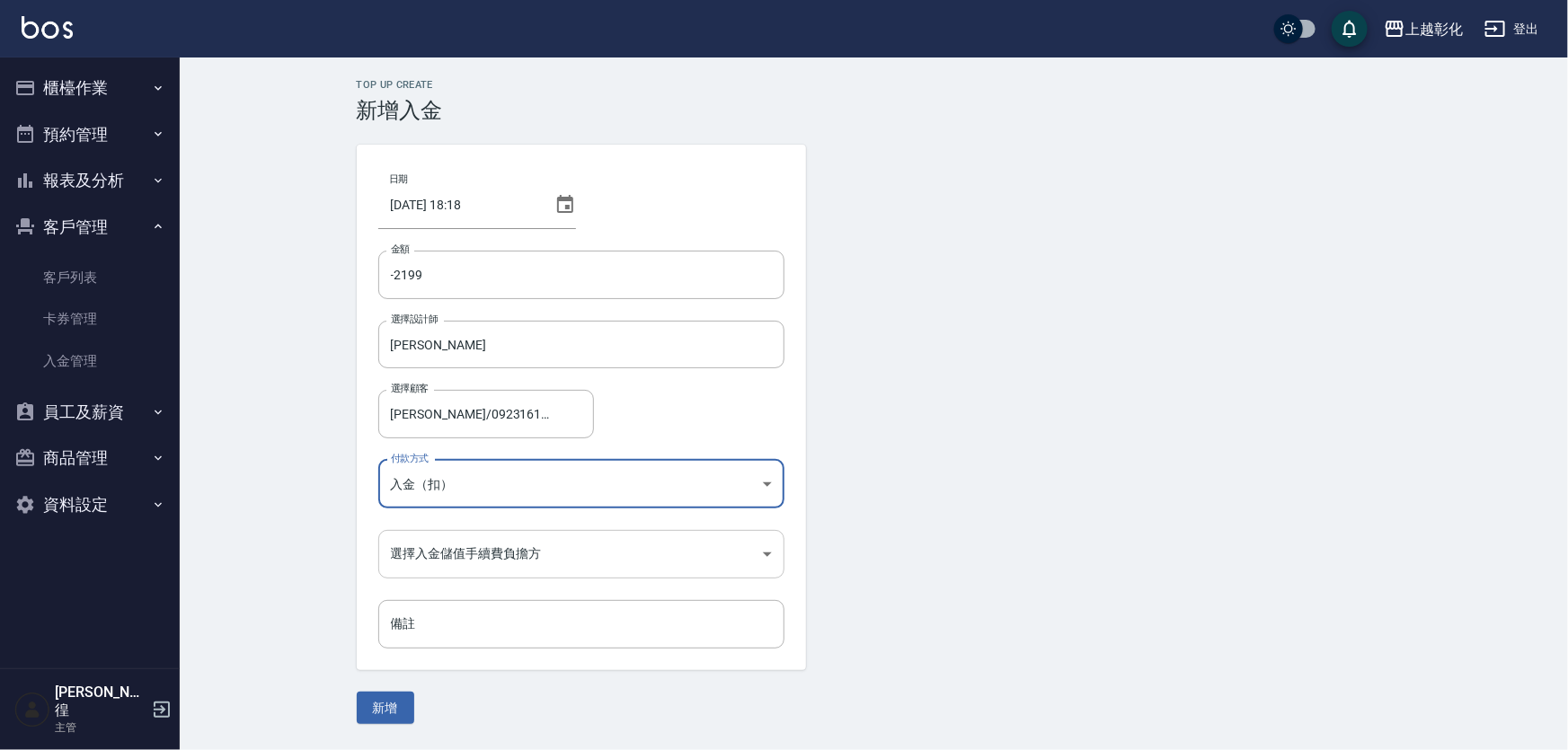
click at [469, 560] on body "上越彰化 登出 櫃檯作業 打帳單 帳單列表 現金收支登錄 材料自購登錄 每日結帳 排班表 現場電腦打卡 預約管理 預約管理 單日預約紀錄 單週預約紀錄 報表及…" at bounding box center [784, 375] width 1568 height 750
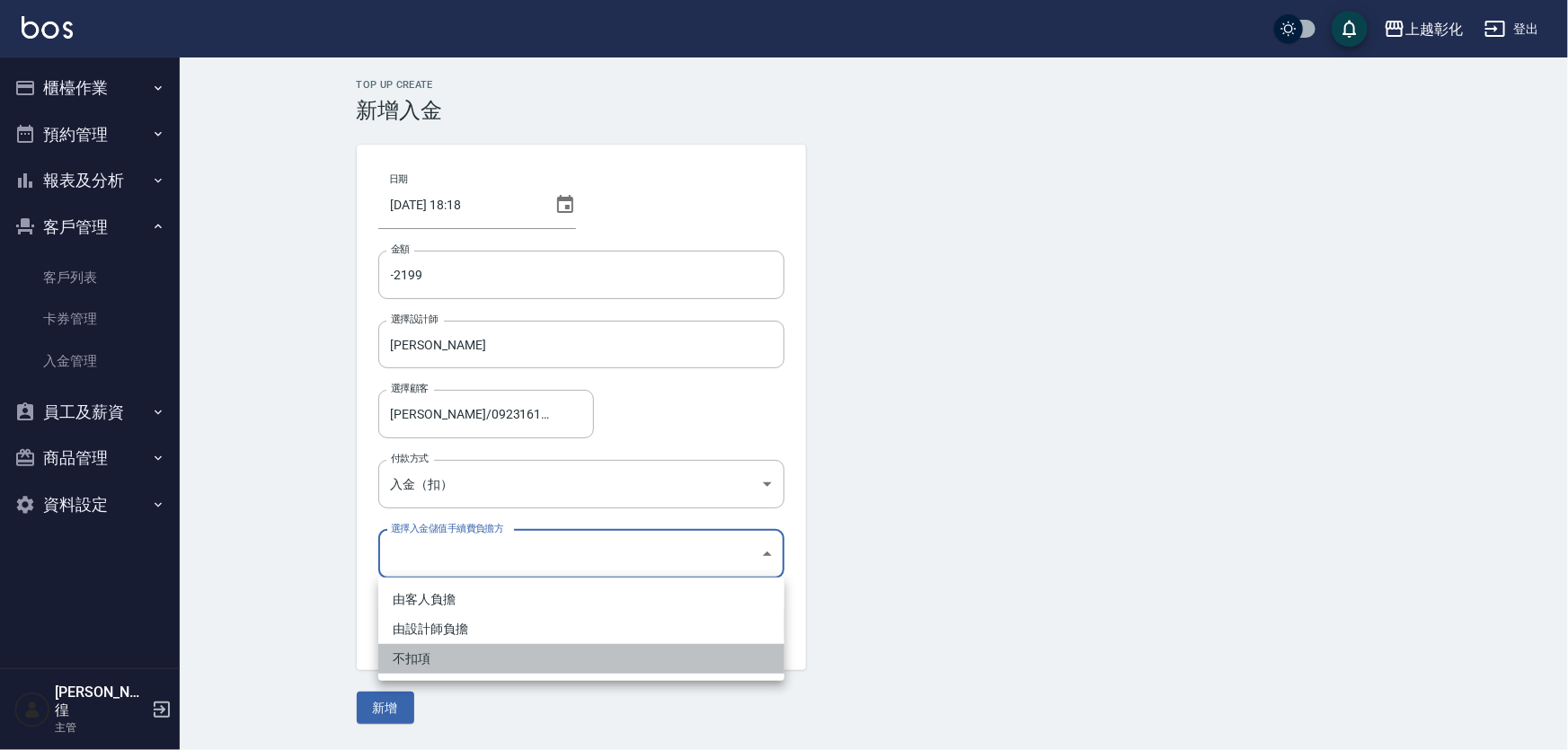
click at [423, 650] on li "不扣項" at bounding box center [581, 659] width 406 height 30
type input "WITHOUTHANDLINGFEE"
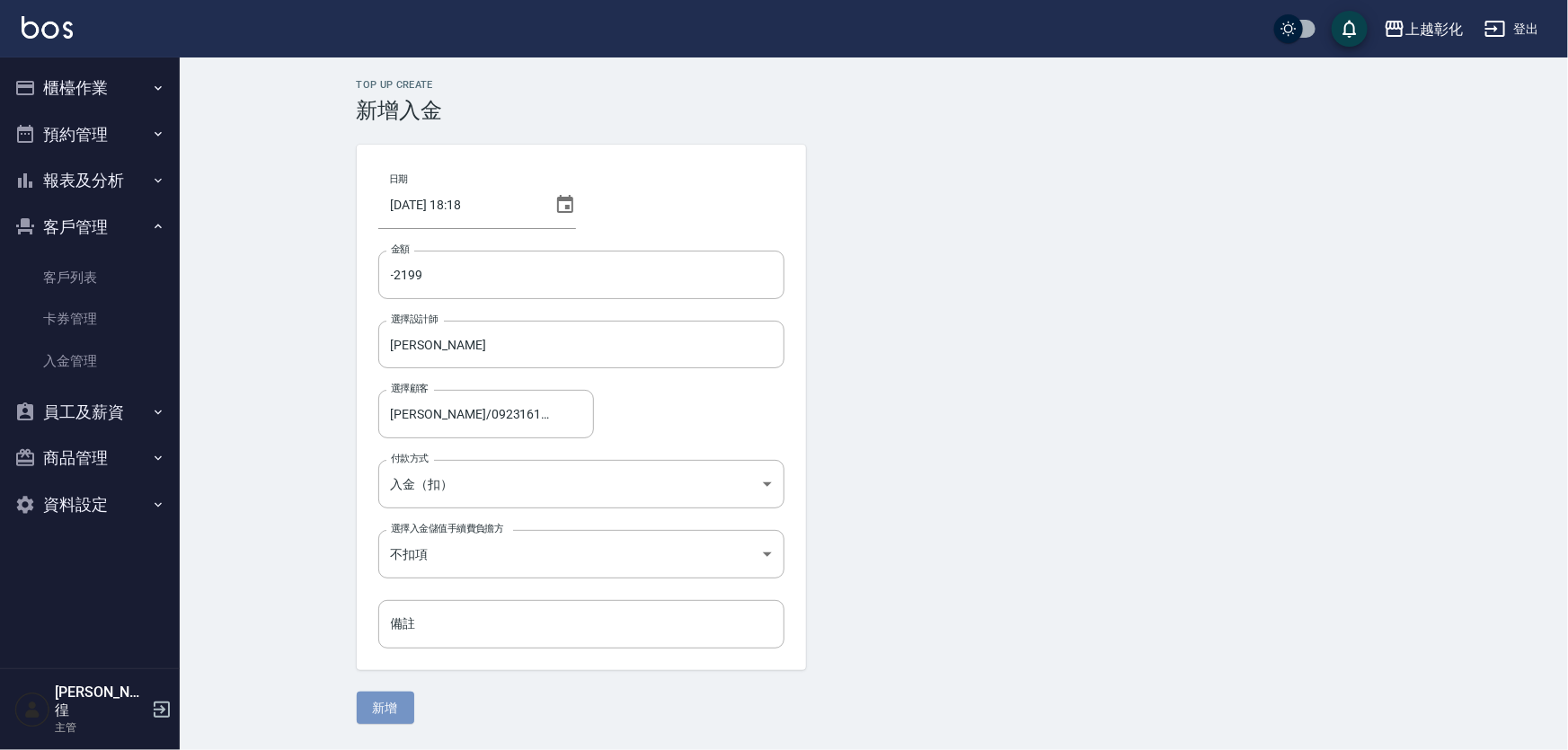
drag, startPoint x: 377, startPoint y: 715, endPoint x: 312, endPoint y: 641, distance: 98.5
click at [377, 713] on button "新增" at bounding box center [386, 708] width 58 height 33
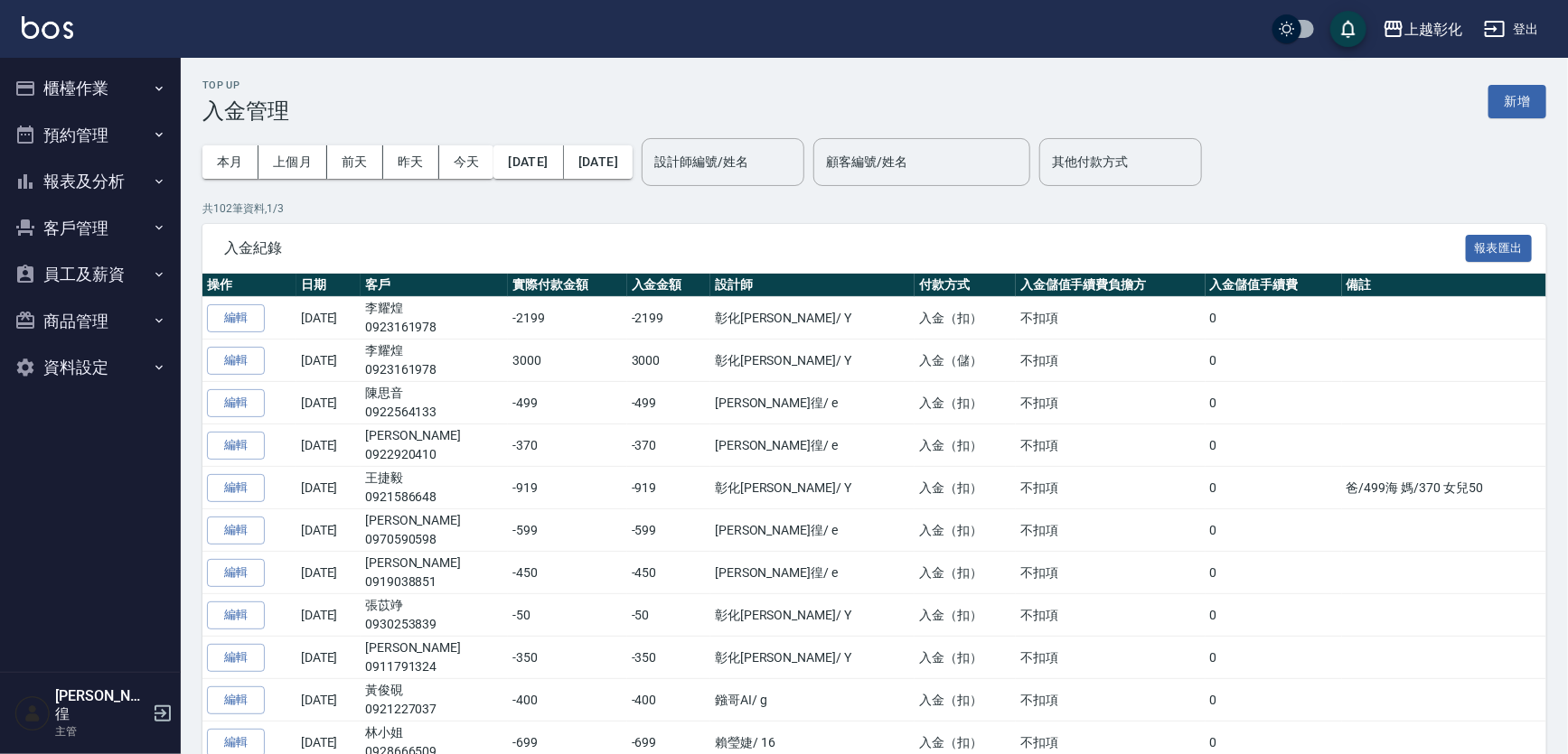
click at [68, 216] on button "客戶管理" at bounding box center [90, 229] width 166 height 47
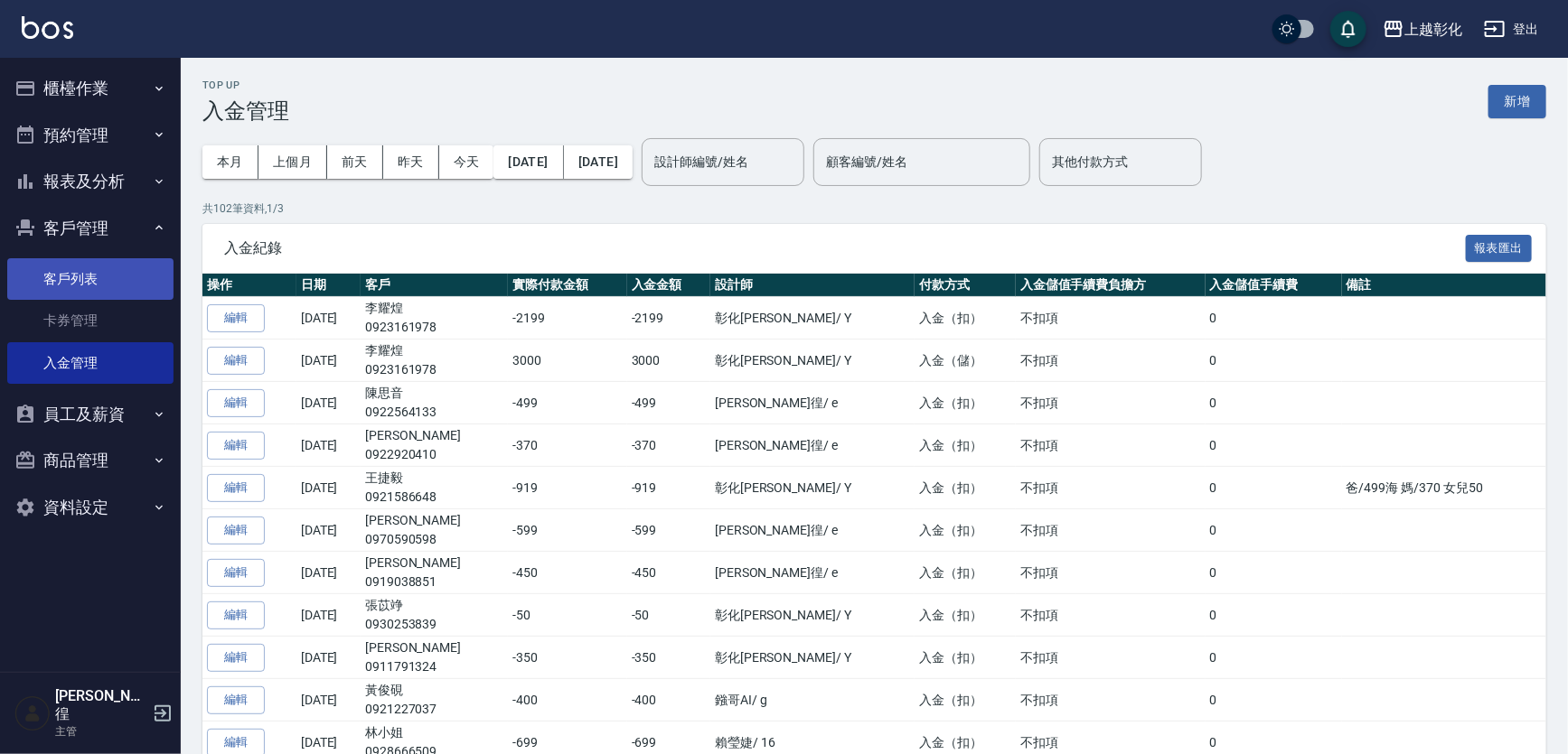
click at [65, 272] on link "客戶列表" at bounding box center [90, 279] width 166 height 42
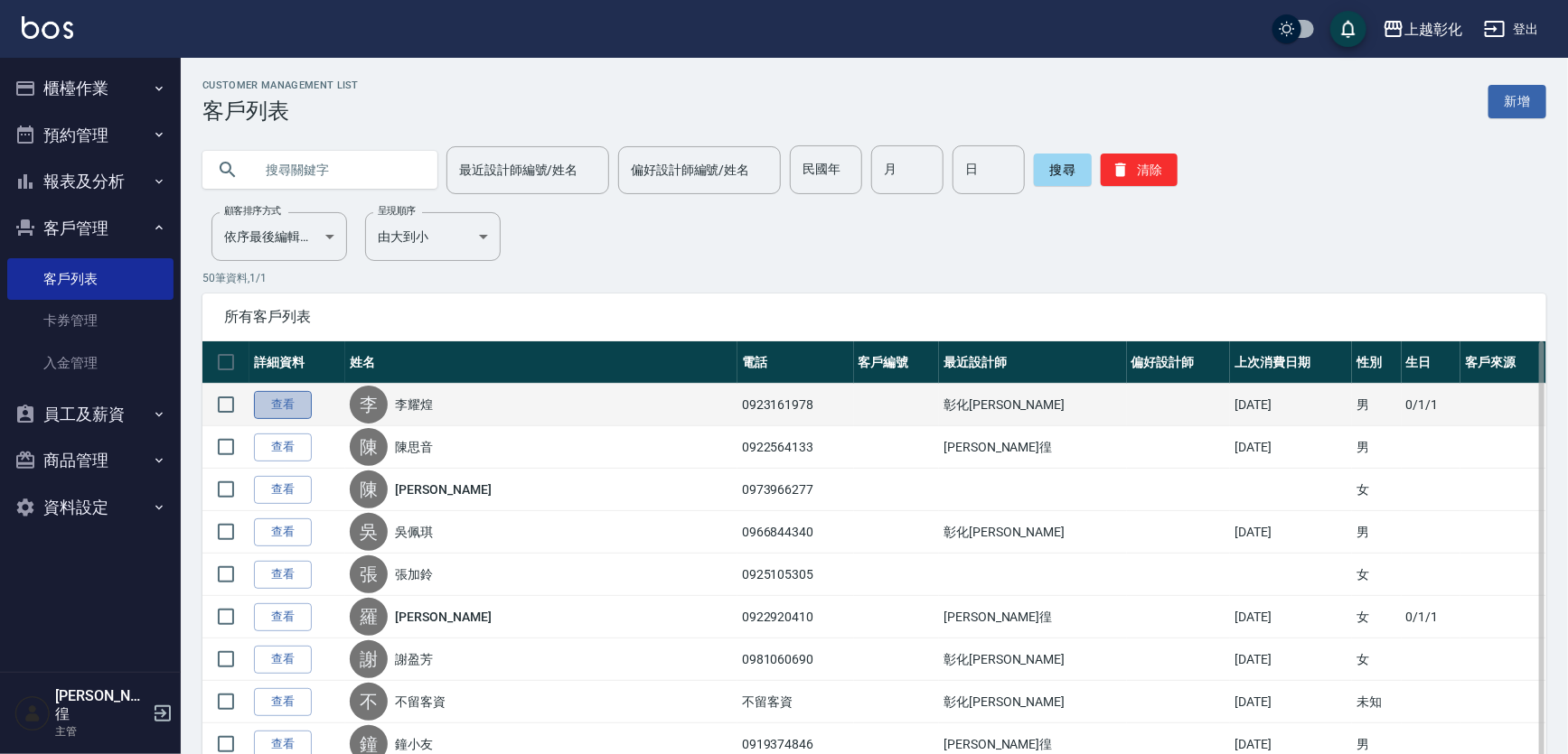
click at [289, 401] on link "查看" at bounding box center [283, 404] width 58 height 28
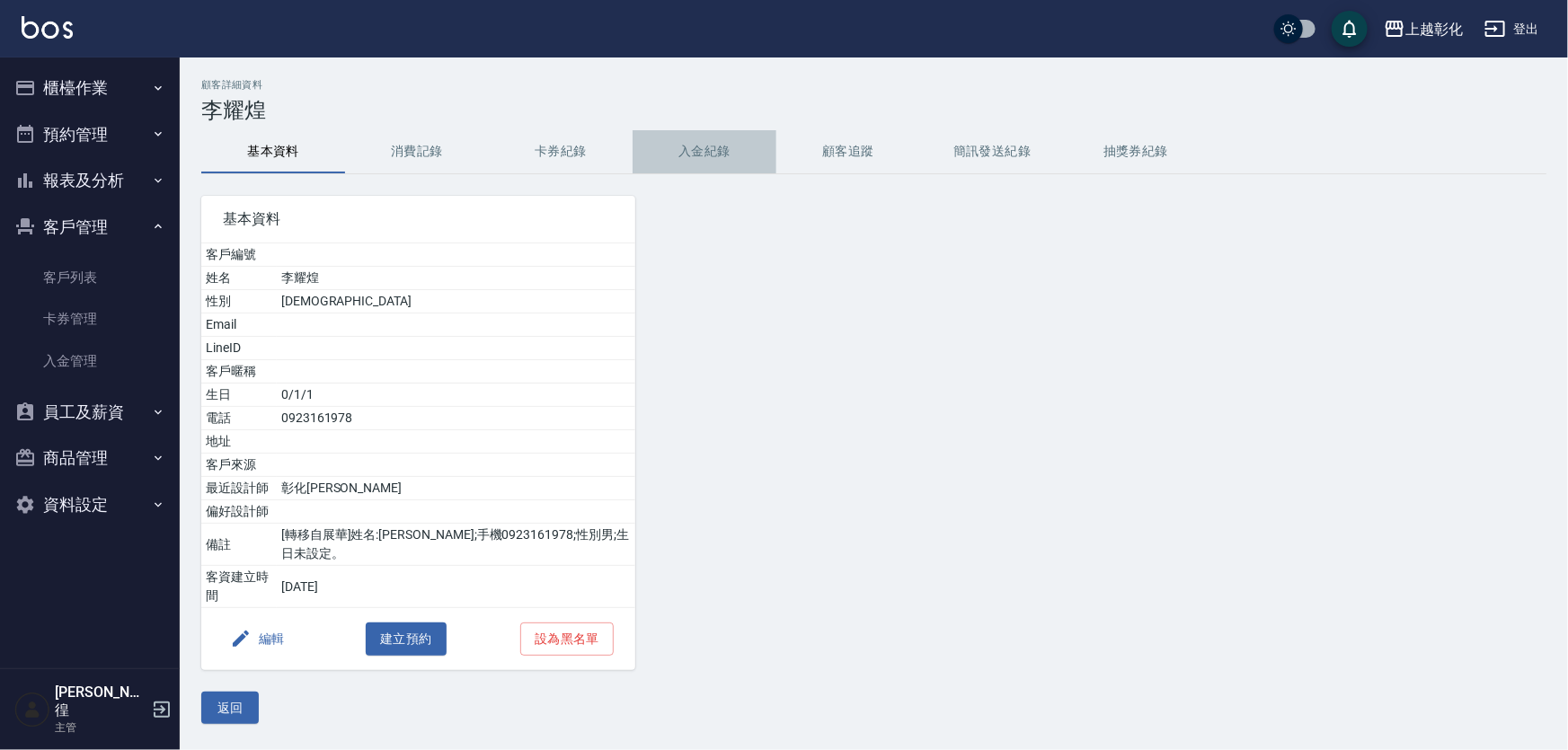
click at [693, 165] on button "入金紀錄" at bounding box center [704, 152] width 144 height 43
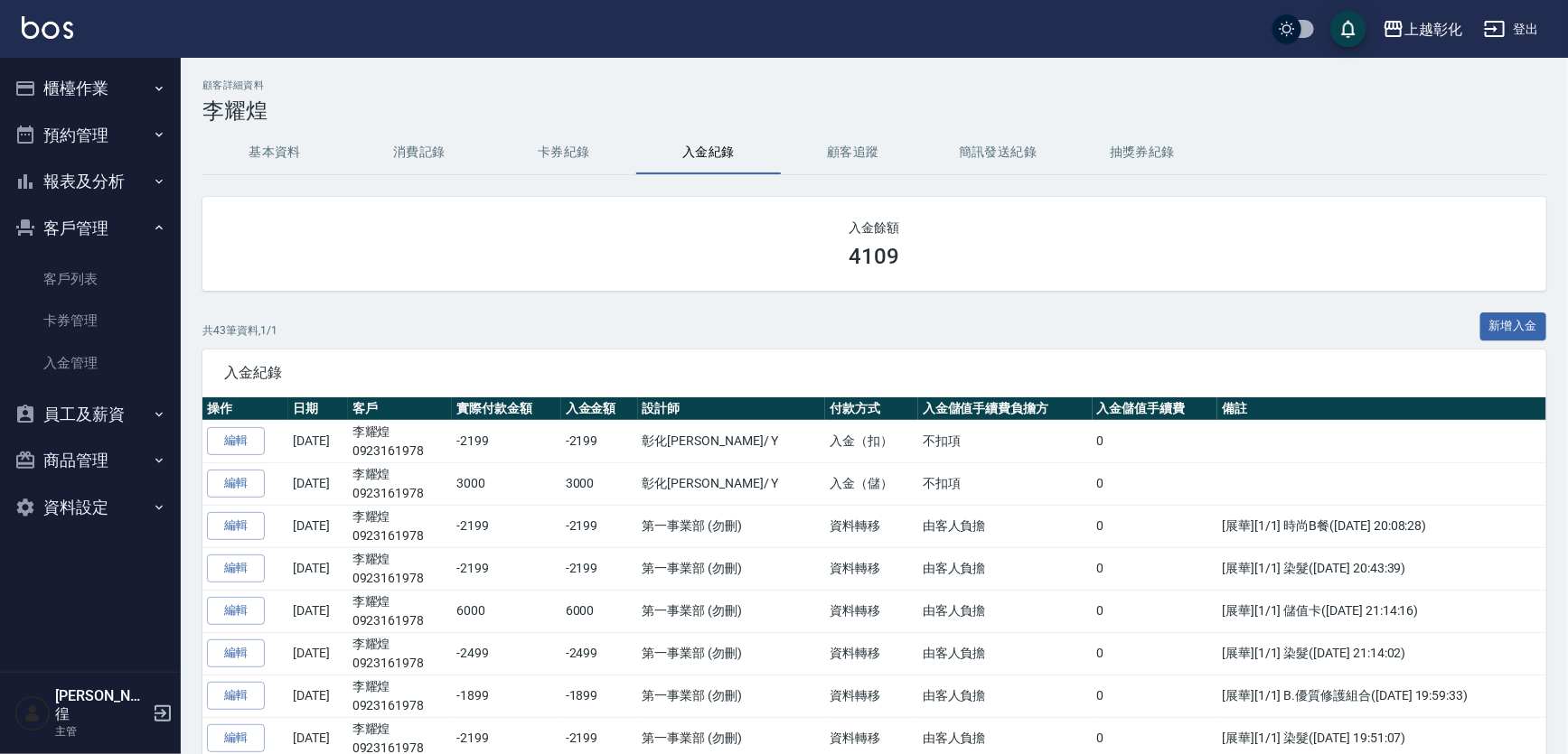
click at [1335, 154] on div "基本資料 消費記錄 卡券紀錄 入金紀錄 顧客追蹤 簡訊發送紀錄 抽獎券紀錄" at bounding box center [874, 153] width 1343 height 44
click at [73, 86] on button "櫃檯作業" at bounding box center [90, 89] width 166 height 47
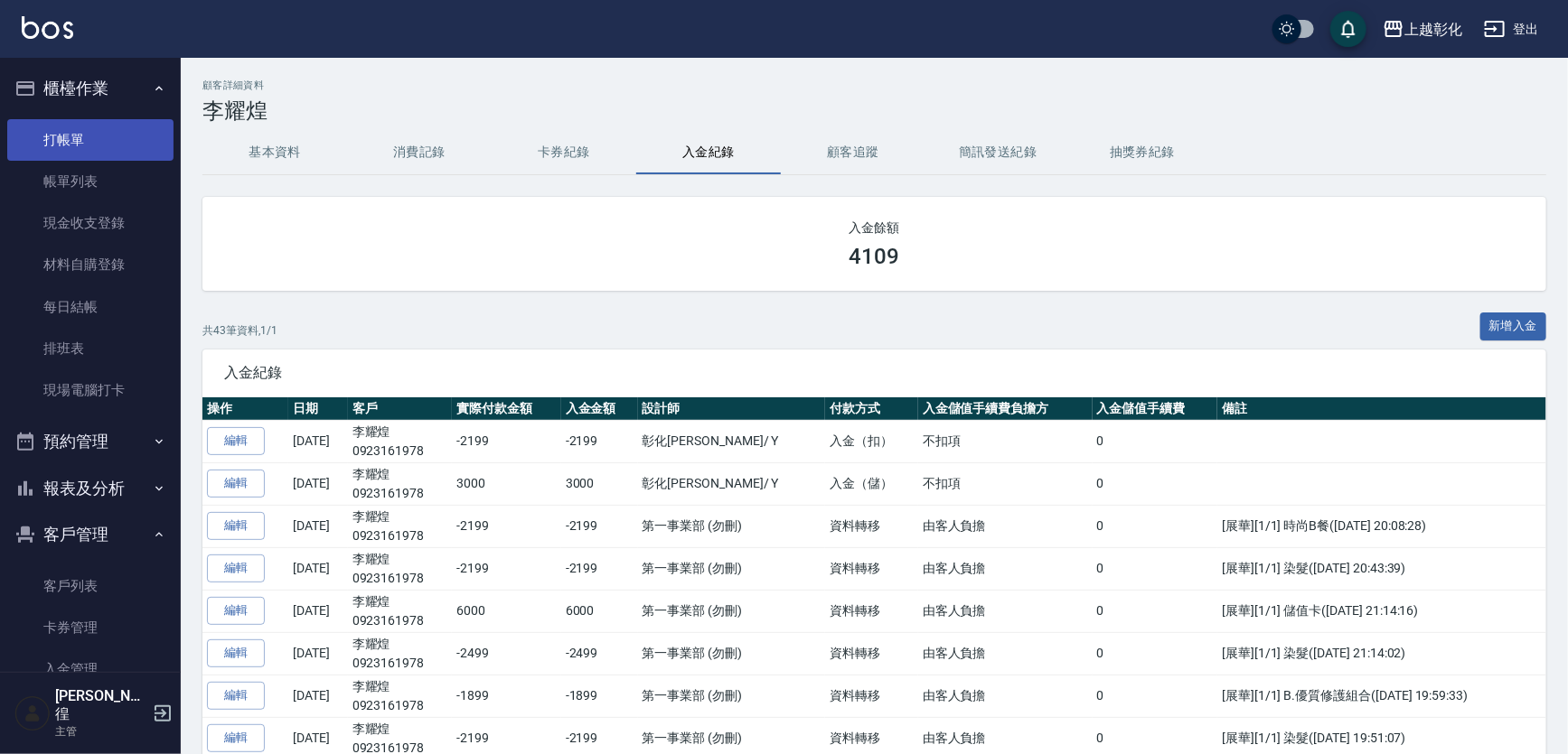
click at [75, 130] on link "打帳單" at bounding box center [90, 140] width 166 height 42
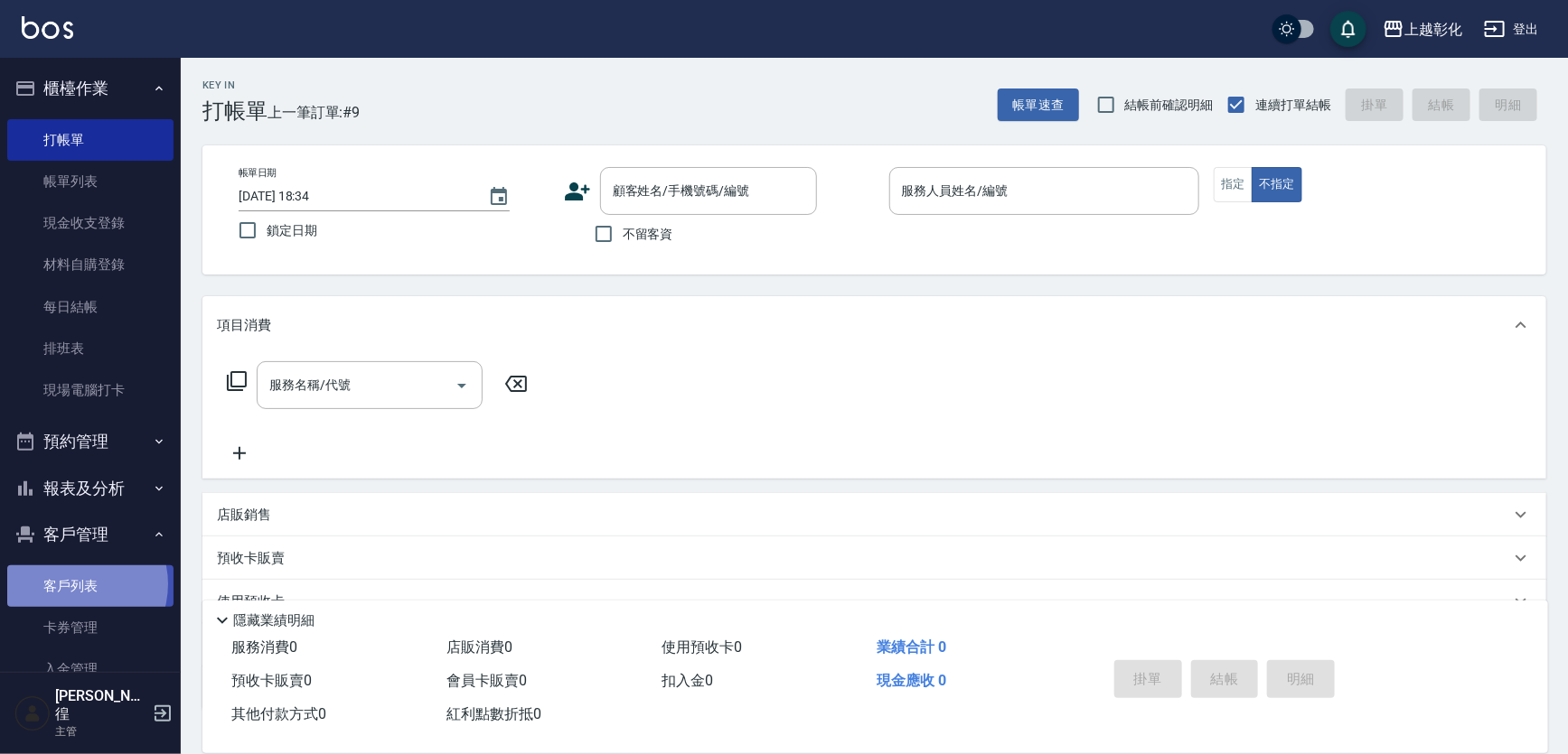
click at [73, 584] on link "客戶列表" at bounding box center [90, 586] width 166 height 42
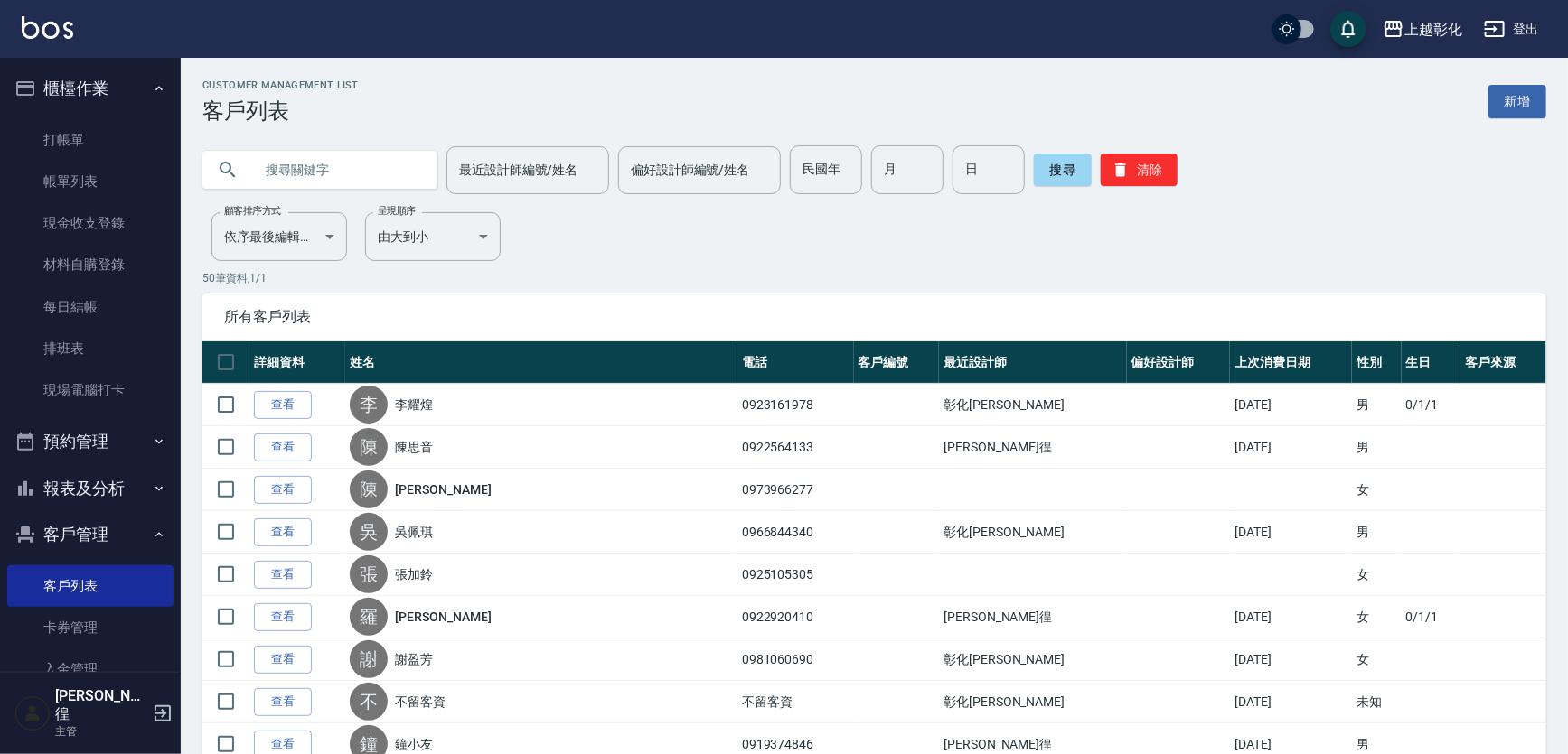
click at [285, 146] on input "text" at bounding box center [337, 170] width 170 height 49
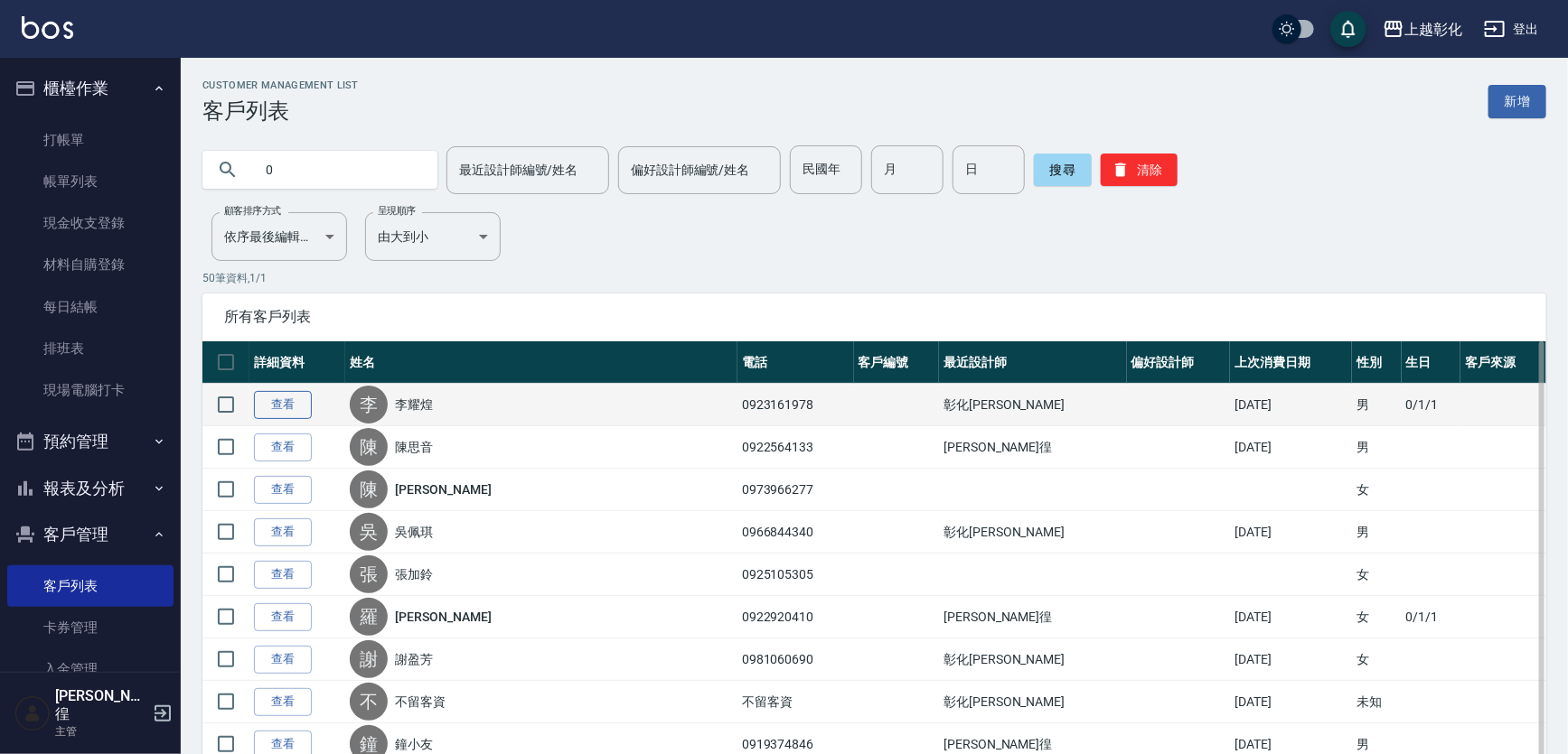
type input "0"
click at [299, 392] on link "查看" at bounding box center [283, 404] width 58 height 28
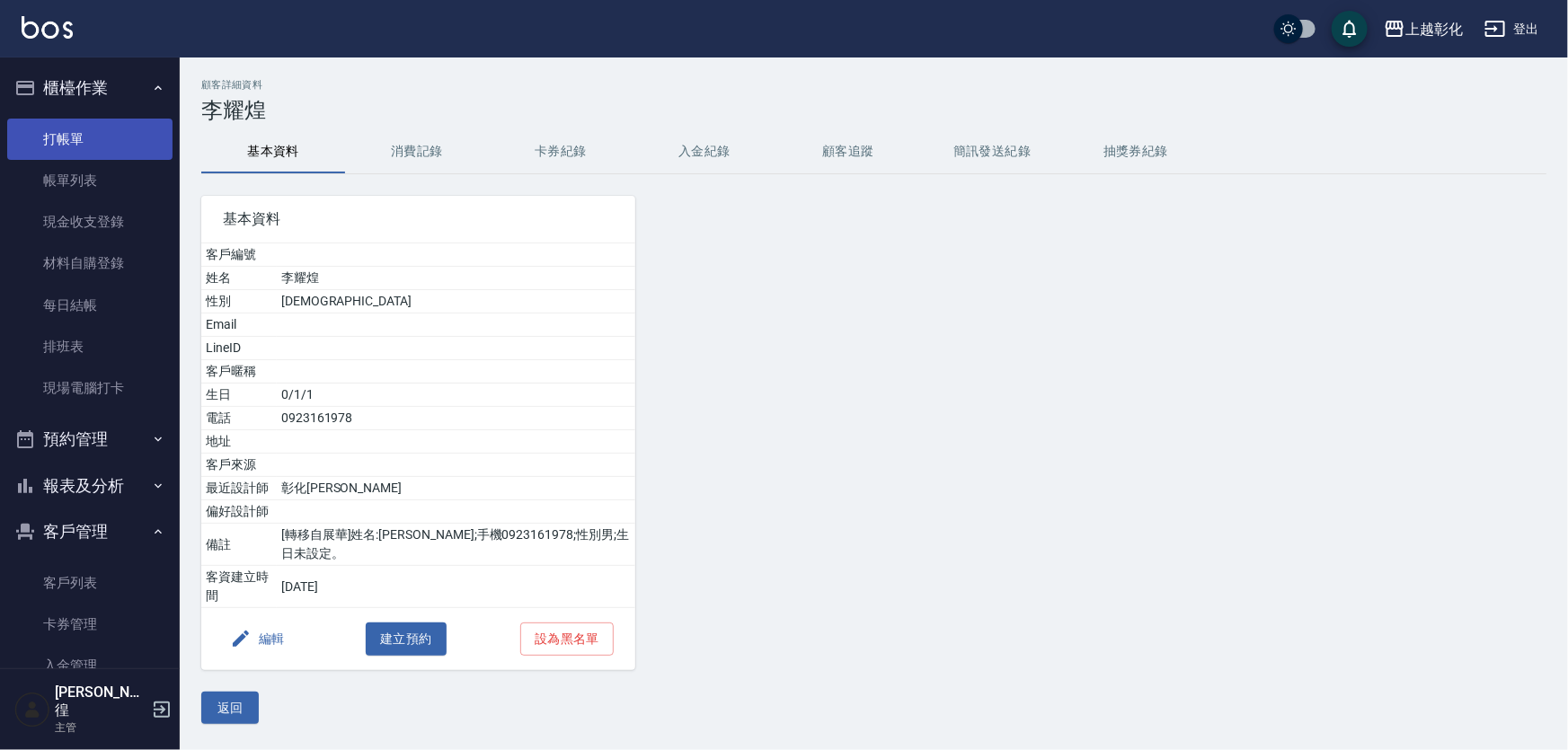
click at [41, 136] on link "打帳單" at bounding box center [89, 139] width 165 height 42
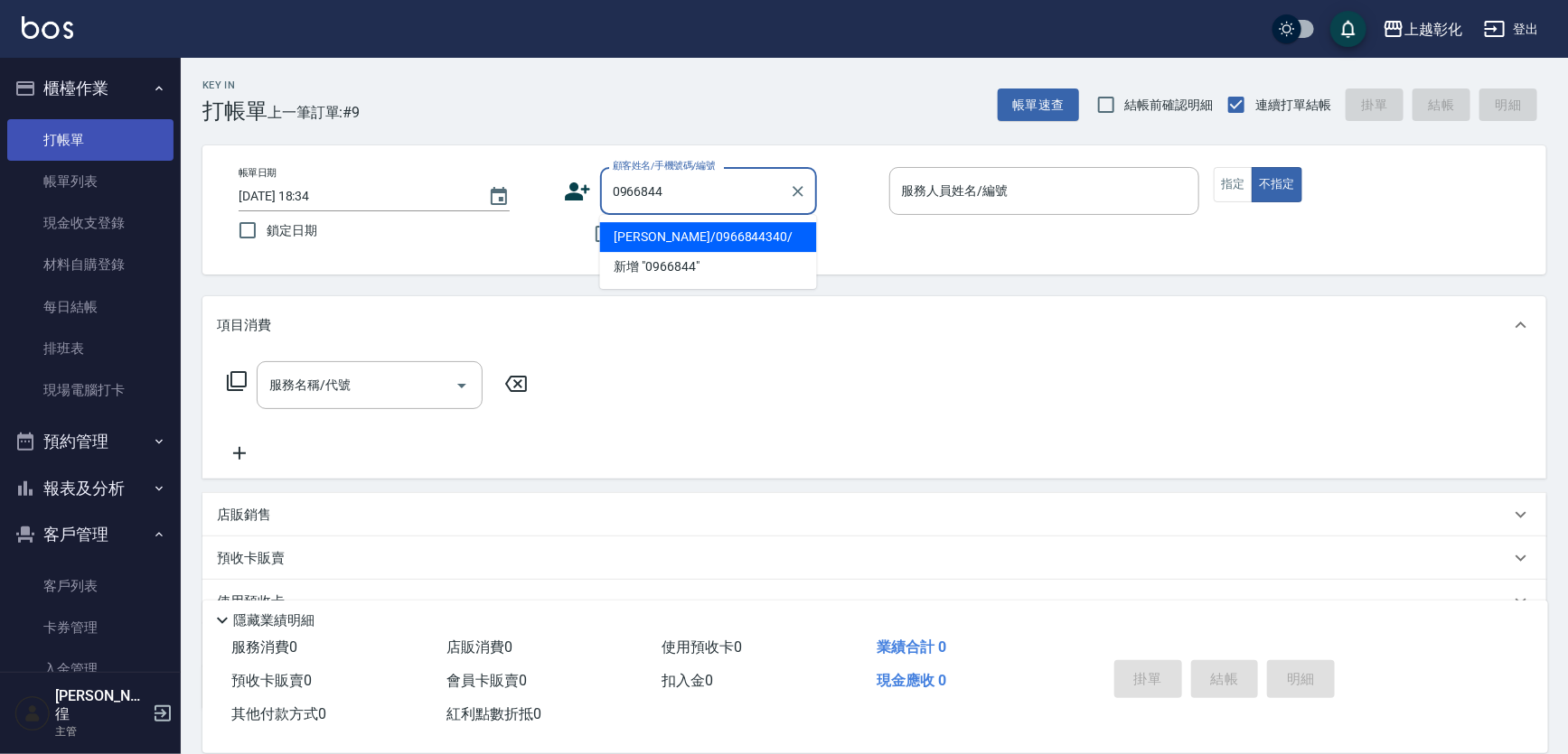
type input "[PERSON_NAME]/0966844340/"
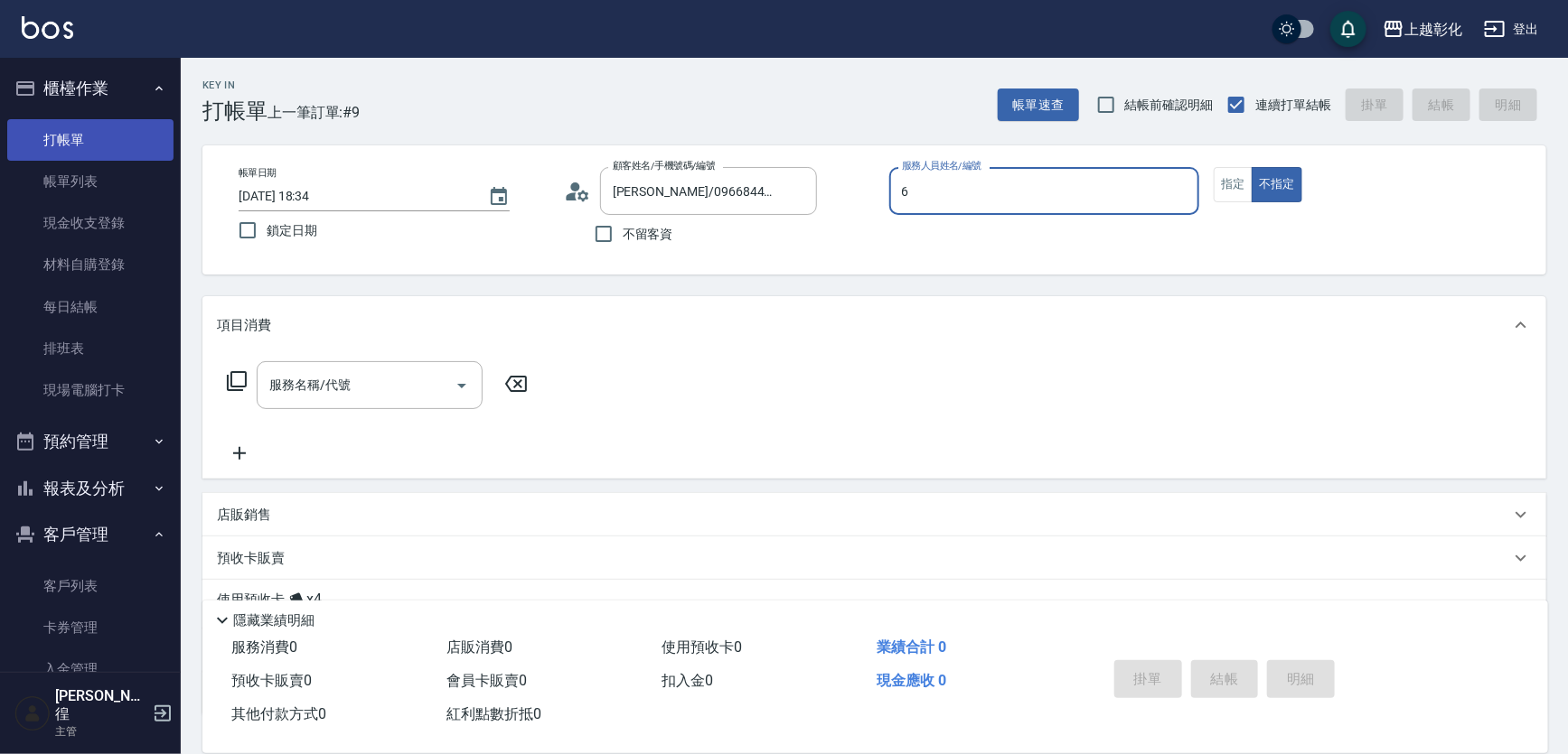
type input "6"
click at [1252, 167] on button "不指定" at bounding box center [1277, 184] width 51 height 35
type button "false"
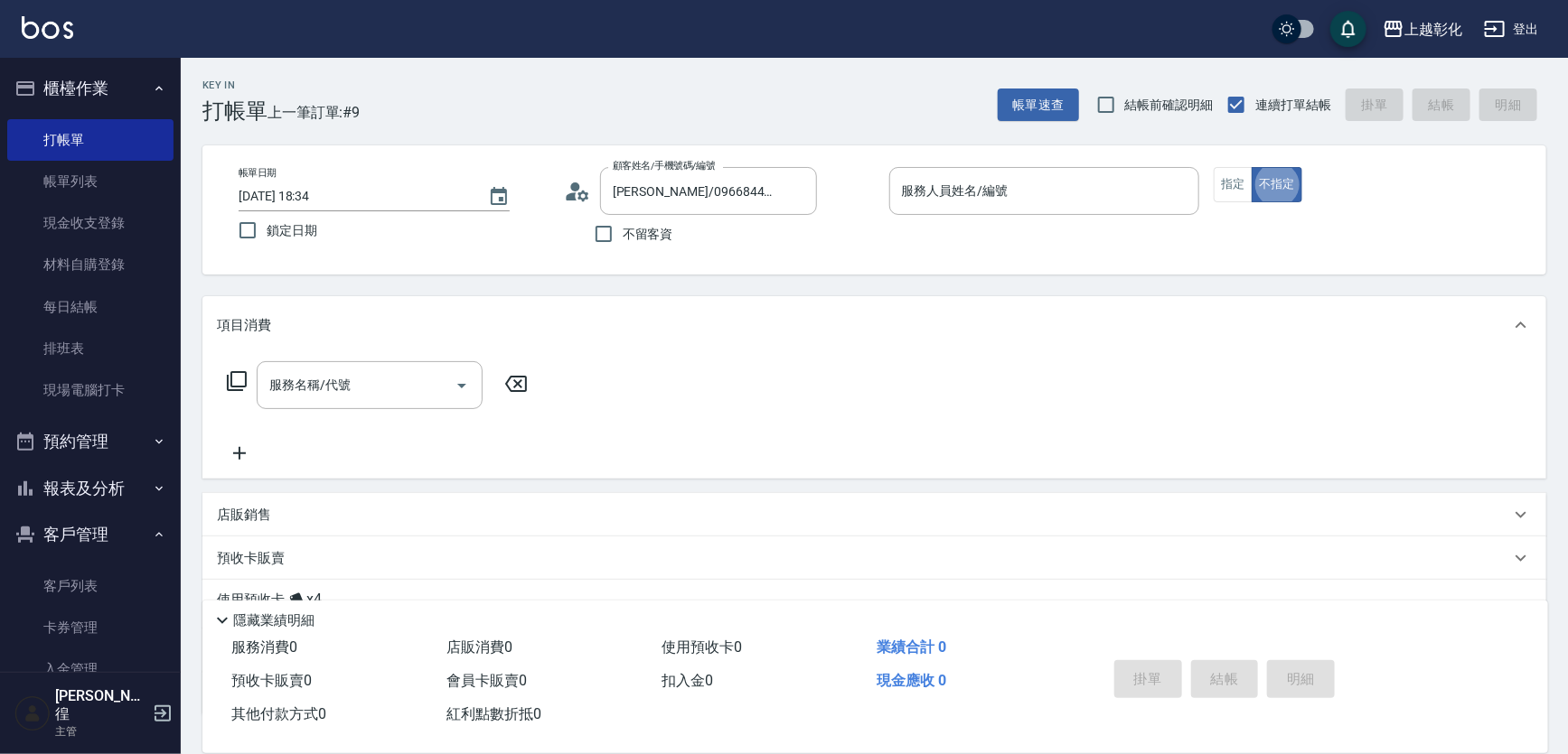
drag, startPoint x: 930, startPoint y: 182, endPoint x: 925, endPoint y: 163, distance: 19.6
click at [930, 182] on input "服務人員姓名/編號" at bounding box center [1044, 191] width 295 height 32
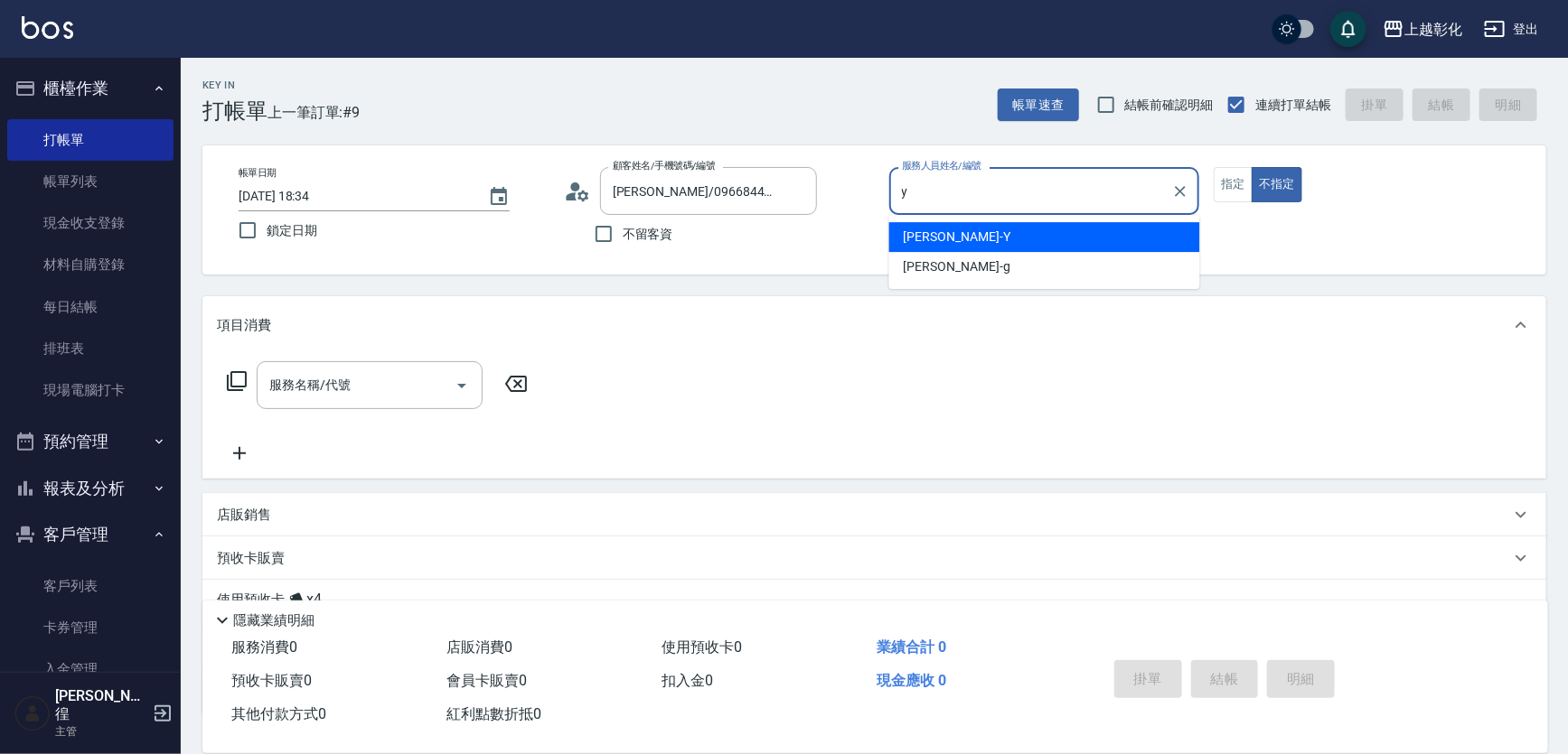
type input "[PERSON_NAME]-Y"
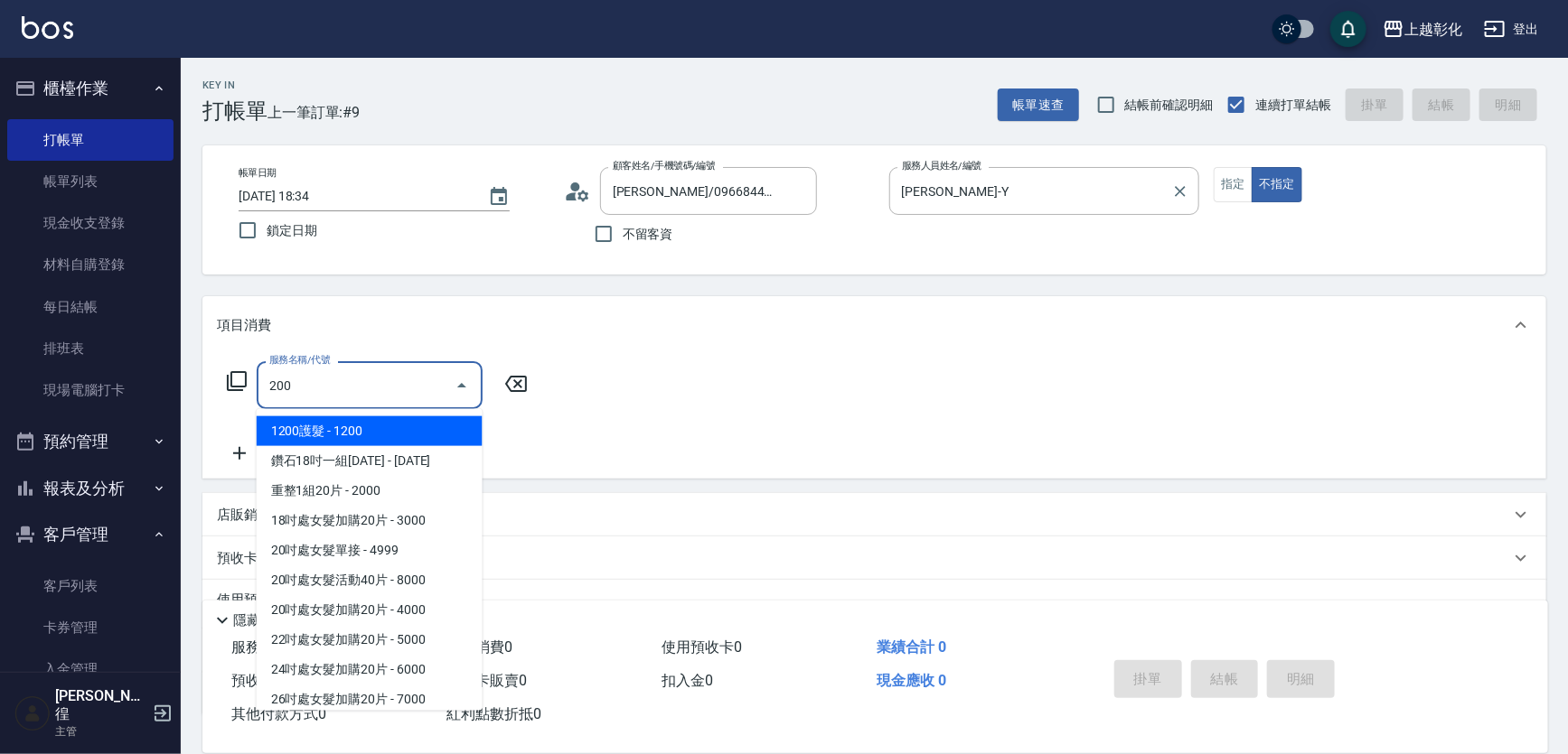
type input "2000"
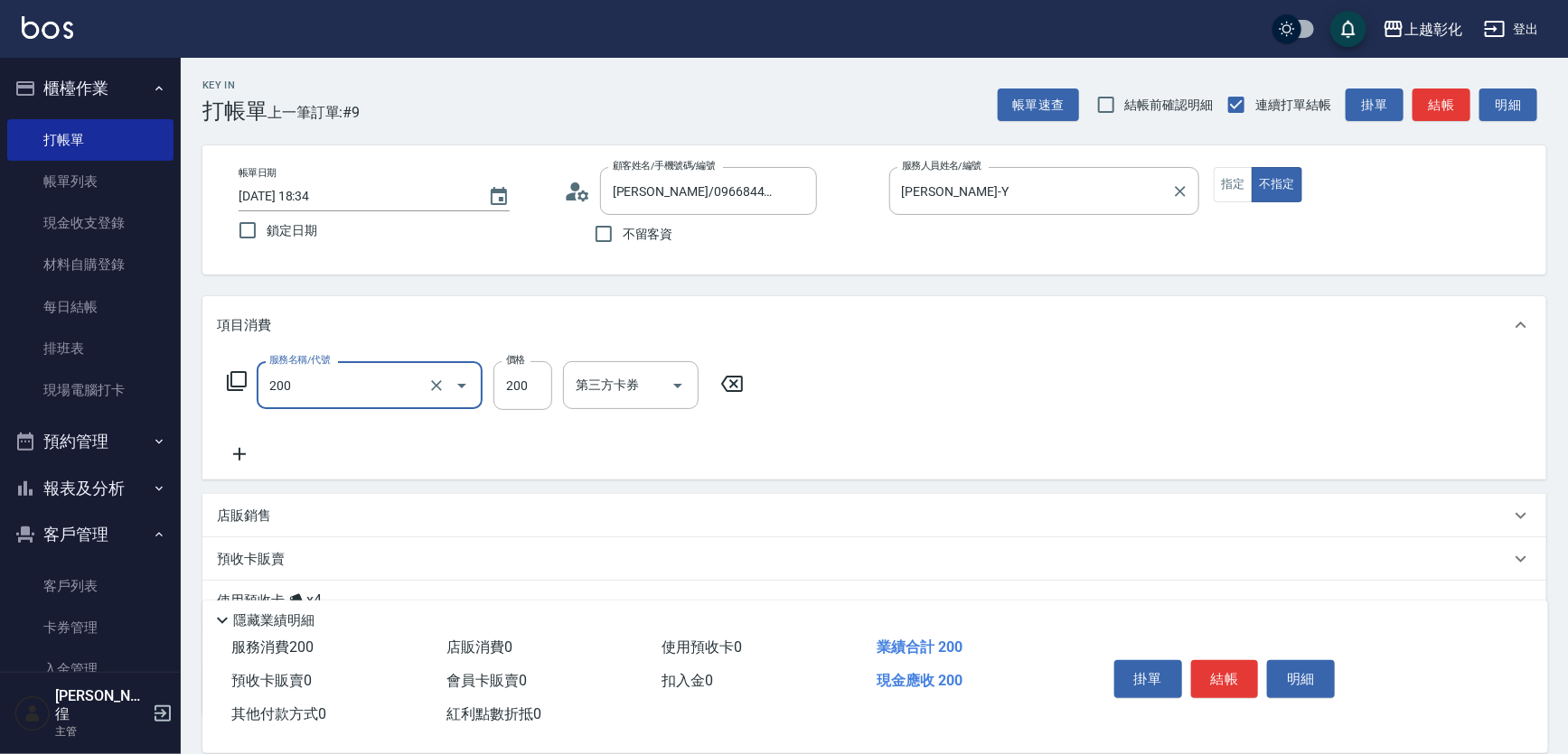
type input "New洗專案(200)"
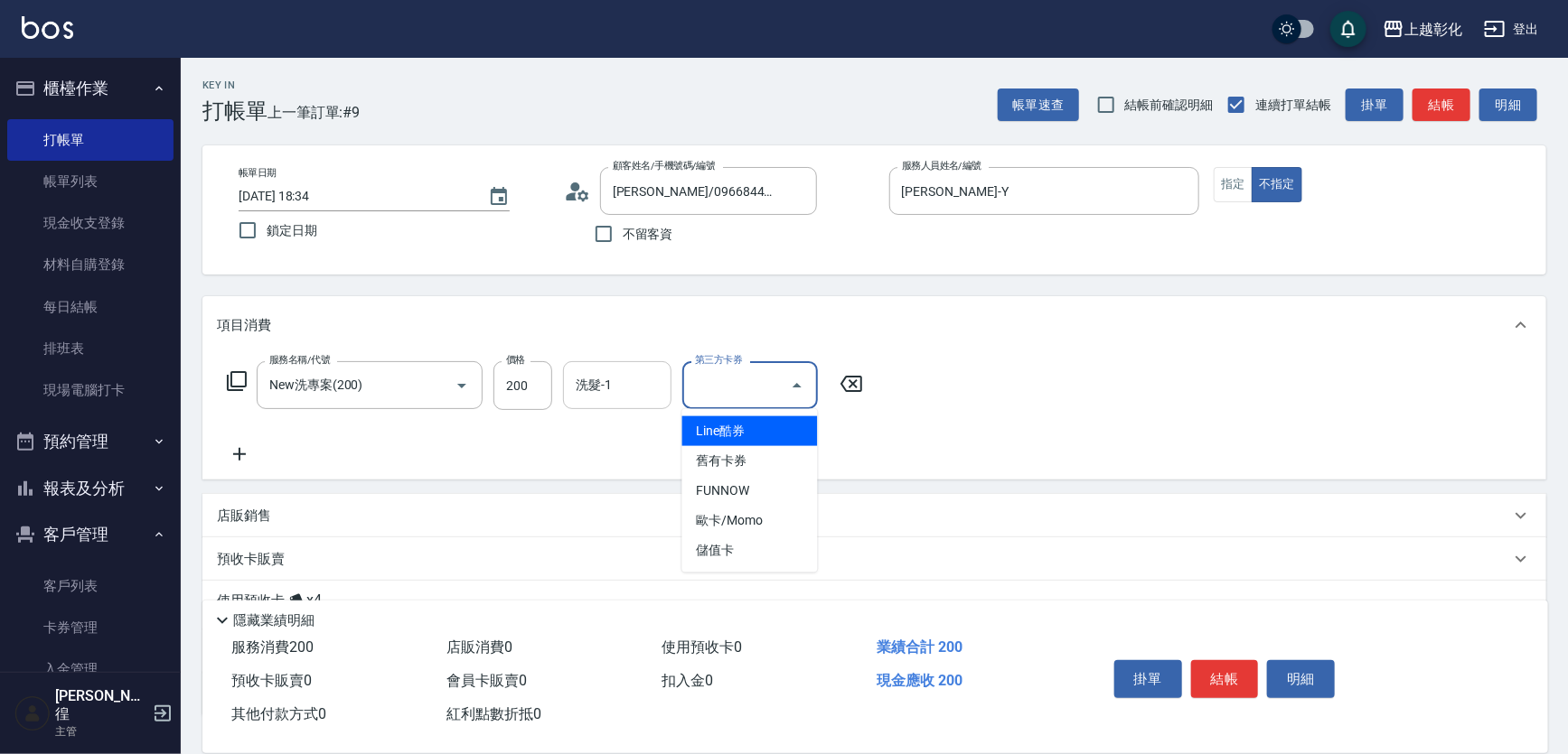
click at [619, 374] on input "洗髮-1" at bounding box center [616, 385] width 92 height 32
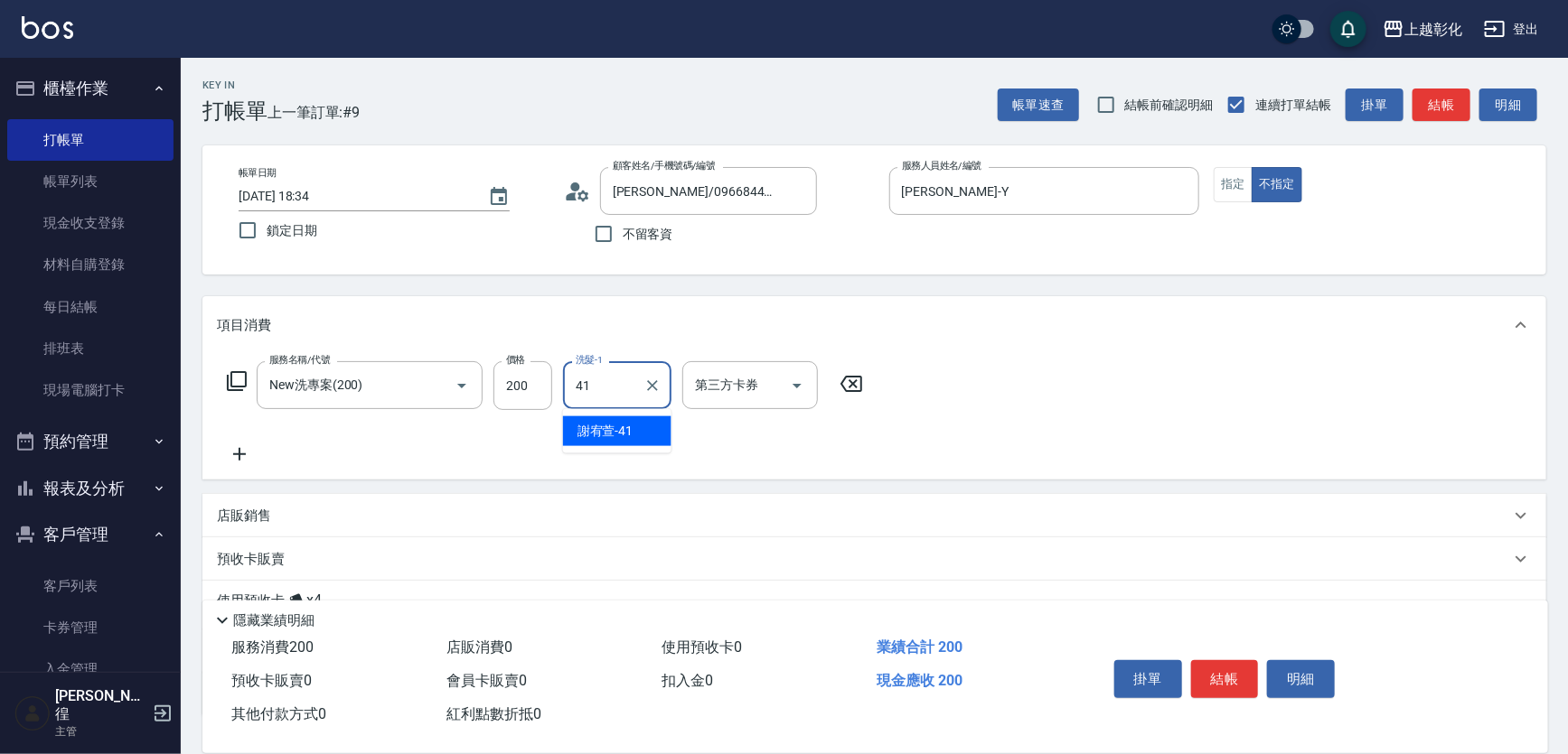
type input "謝宥萱-41"
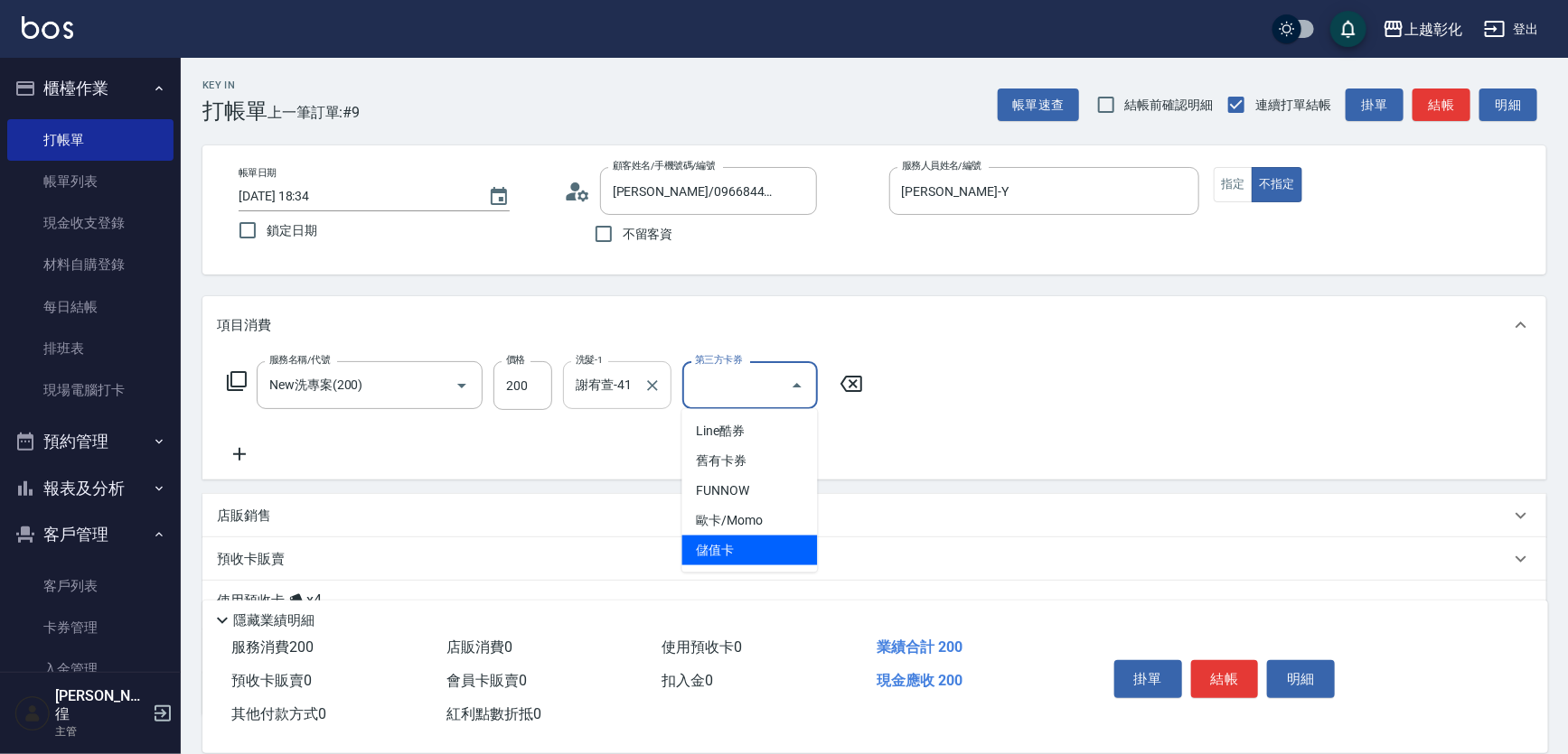
type input "儲值卡"
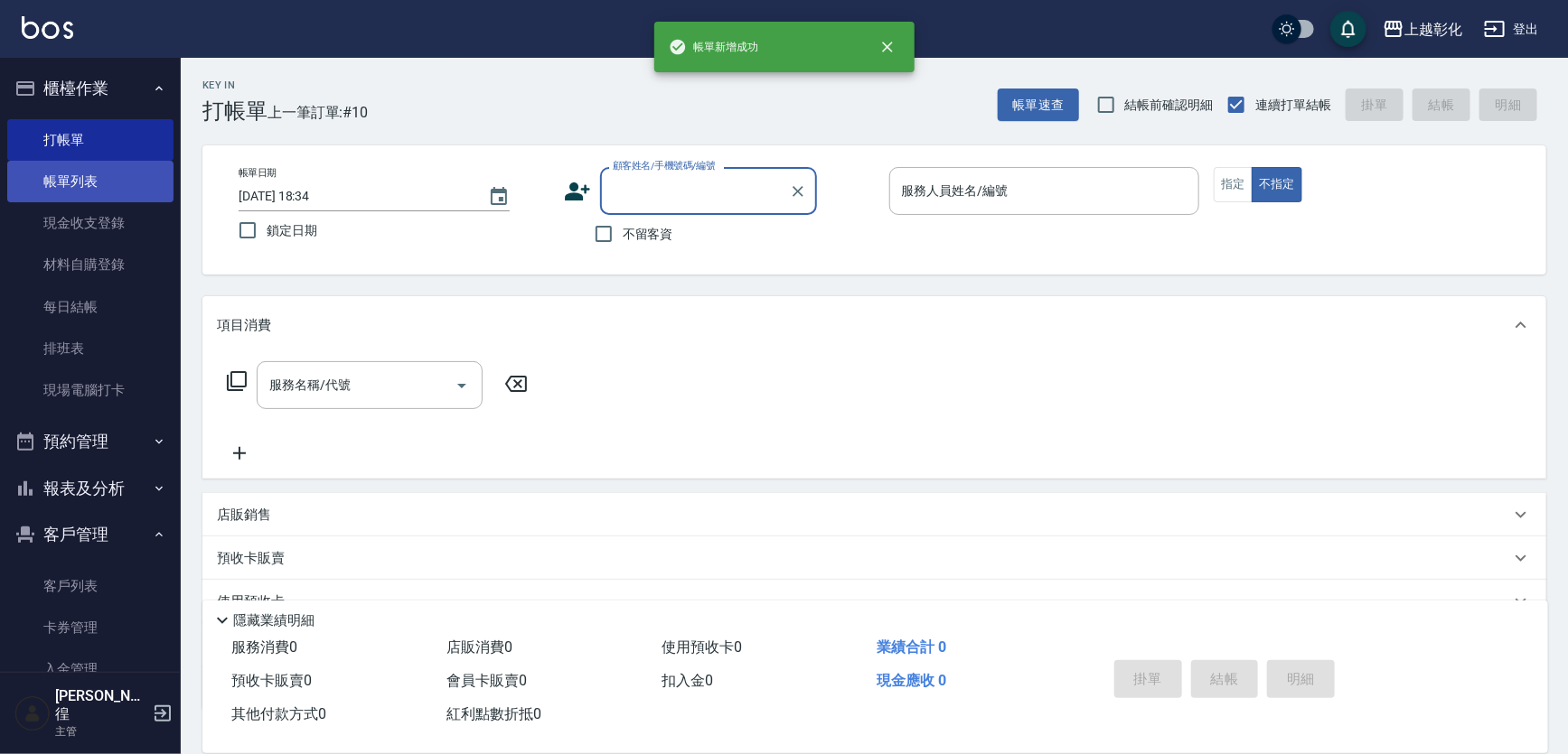
click at [71, 187] on link "帳單列表" at bounding box center [90, 182] width 166 height 42
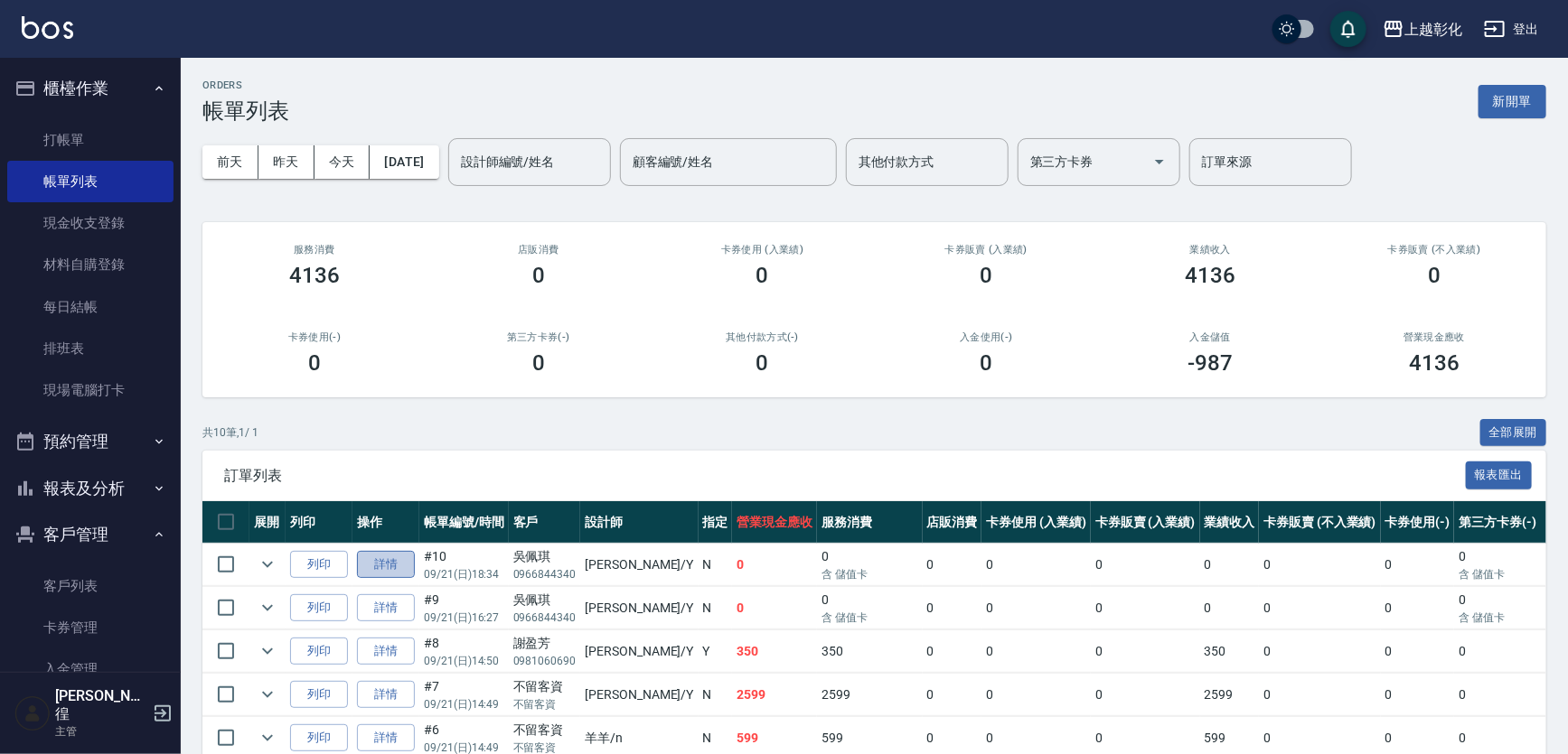
click at [384, 561] on link "詳情" at bounding box center [386, 564] width 58 height 28
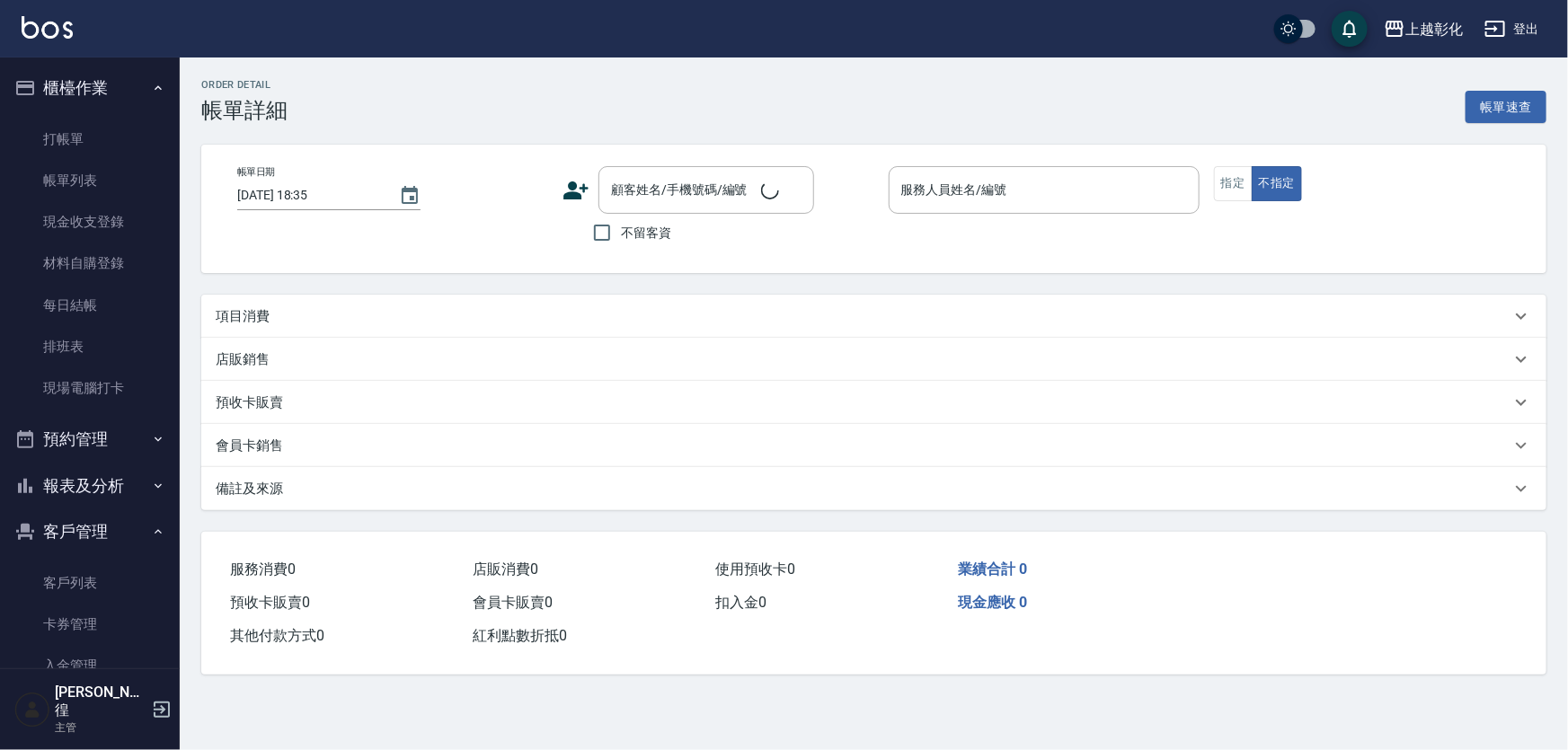
type input "[DATE] 18:34"
type input "[PERSON_NAME]-Y"
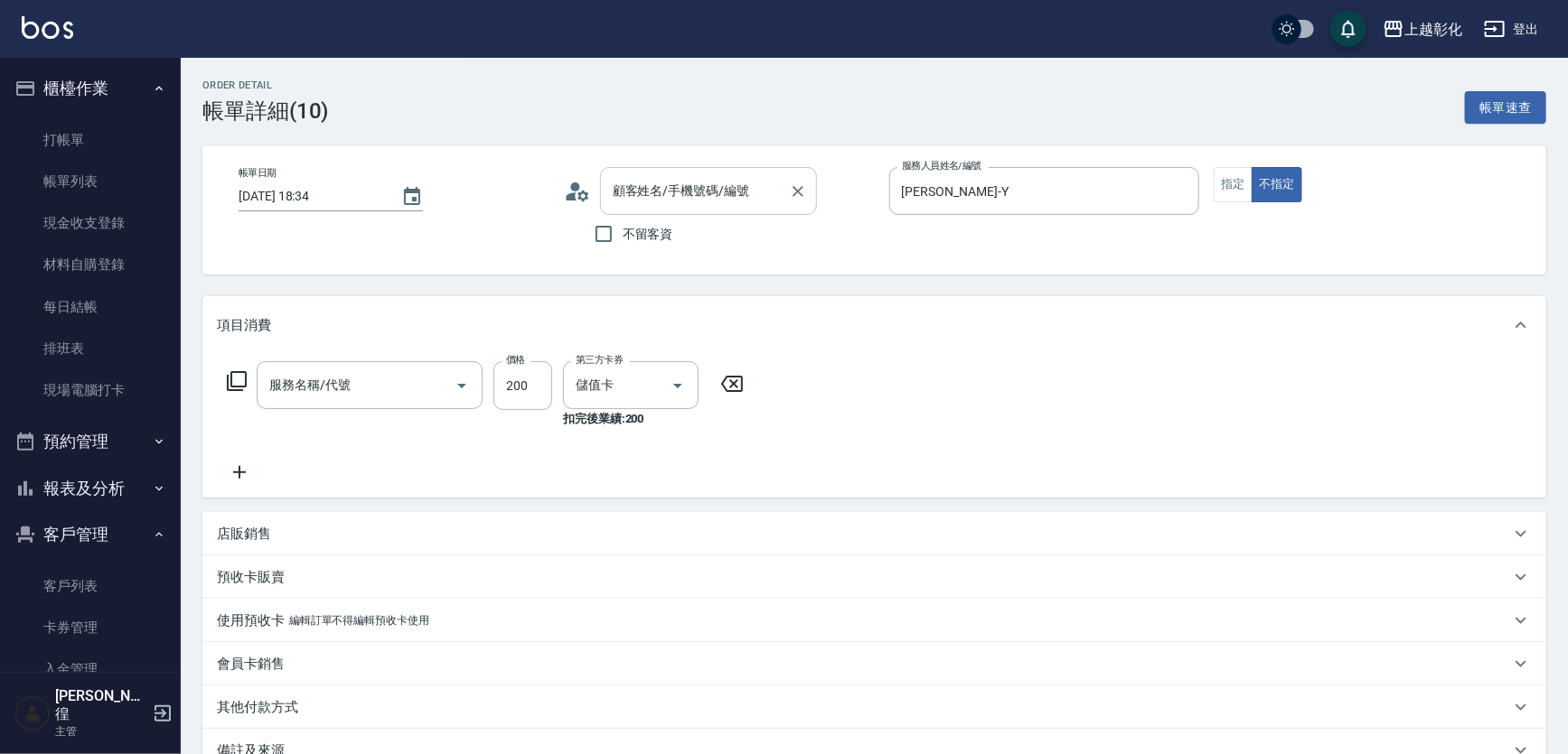
type input "[PERSON_NAME]/0966844340/"
type input "New洗專案(200)"
click at [669, 203] on input "[PERSON_NAME]/0966844340/" at bounding box center [694, 191] width 174 height 32
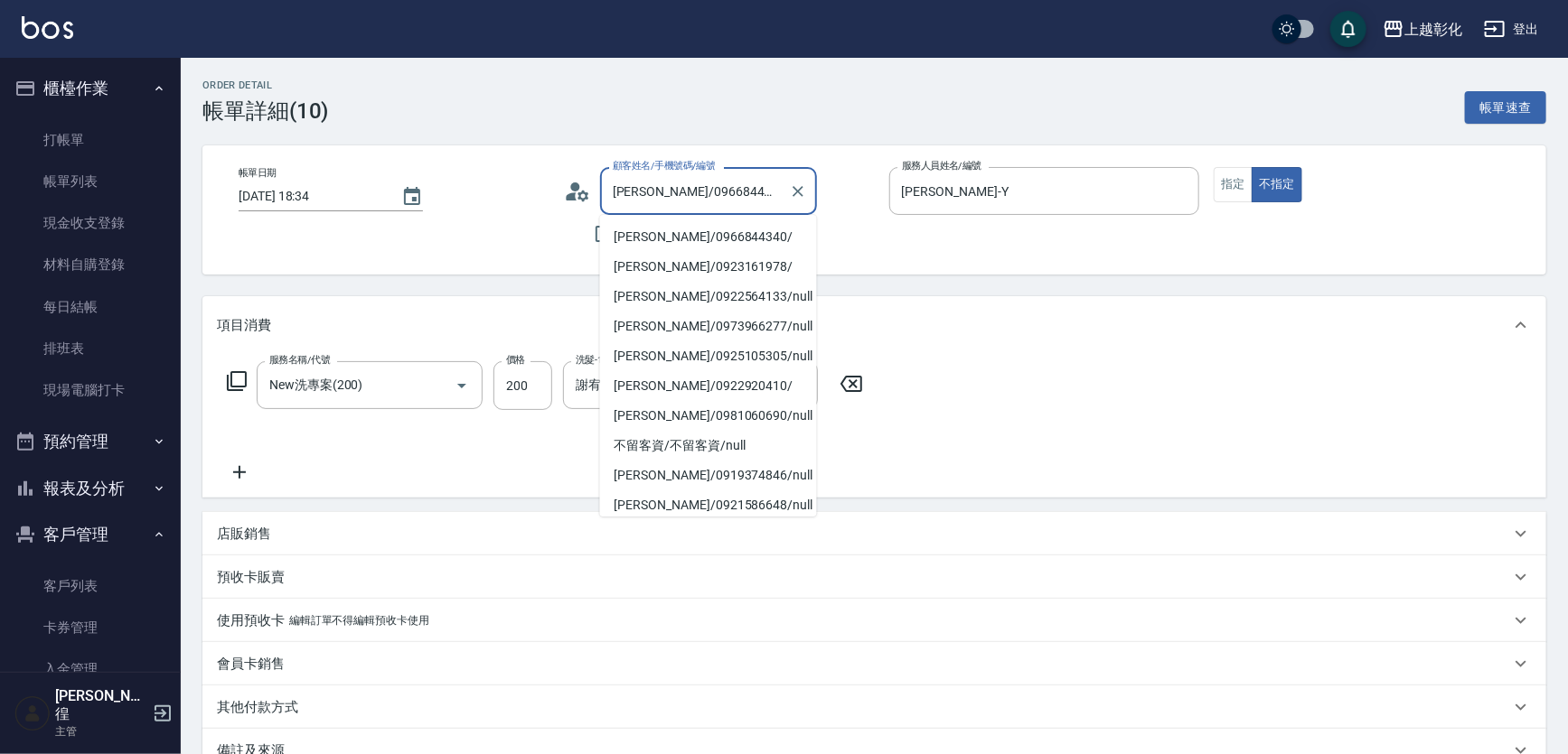
click at [669, 203] on input "[PERSON_NAME]/0966844340/" at bounding box center [694, 191] width 174 height 32
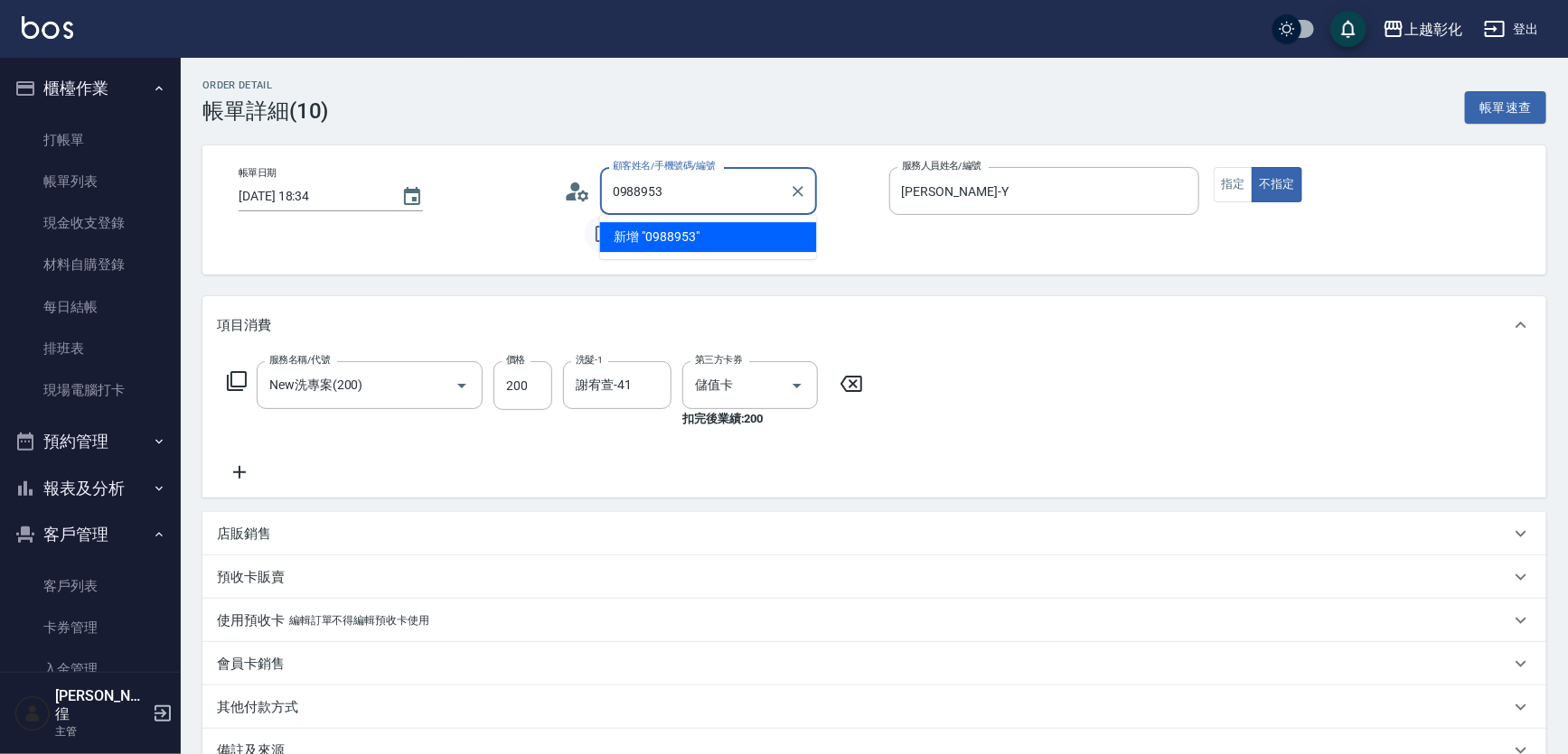
type input "[PERSON_NAME]/0966844340/"
click at [592, 234] on input "不留客資" at bounding box center [604, 234] width 38 height 38
checkbox input "true"
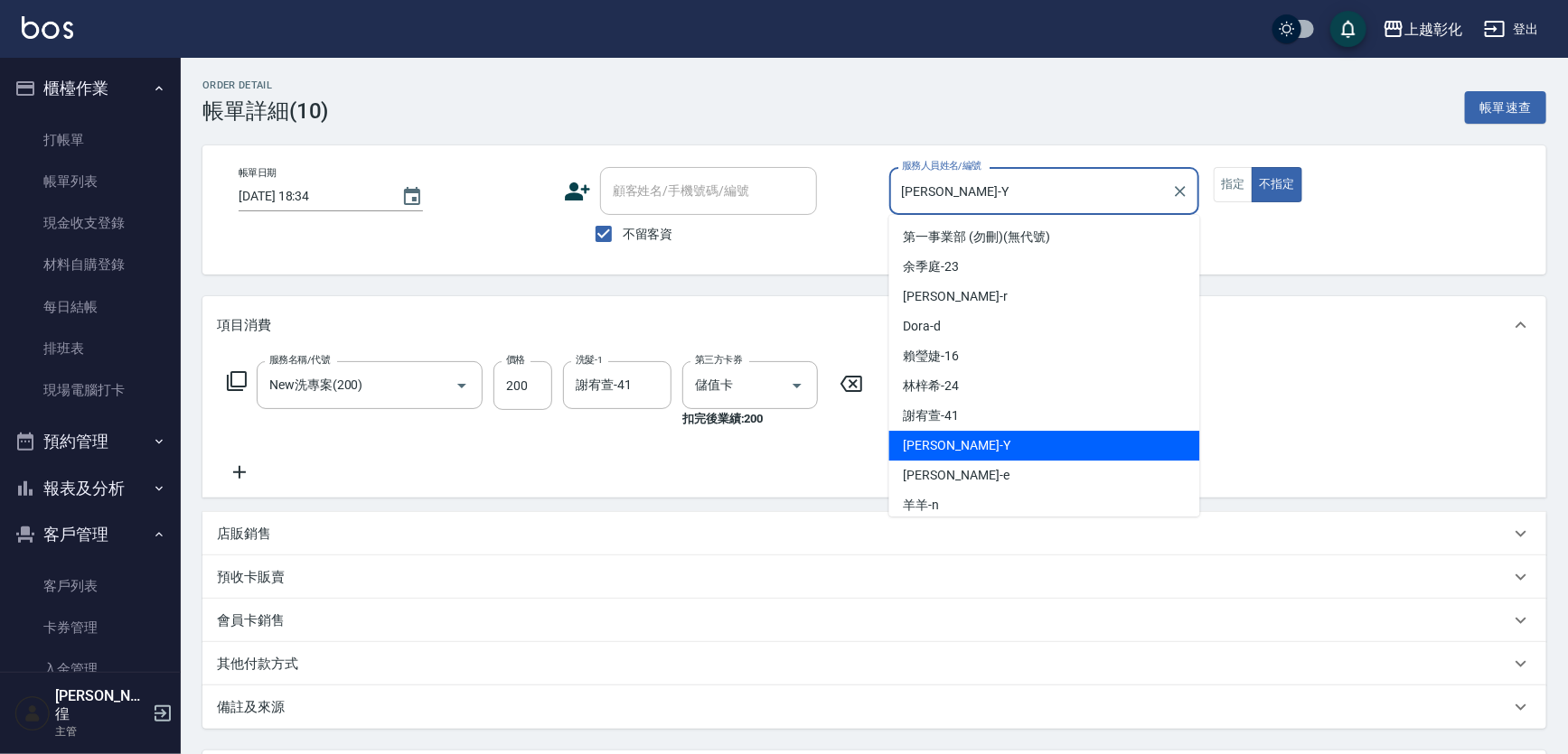
click at [1020, 194] on input "[PERSON_NAME]-Y" at bounding box center [1031, 191] width 267 height 32
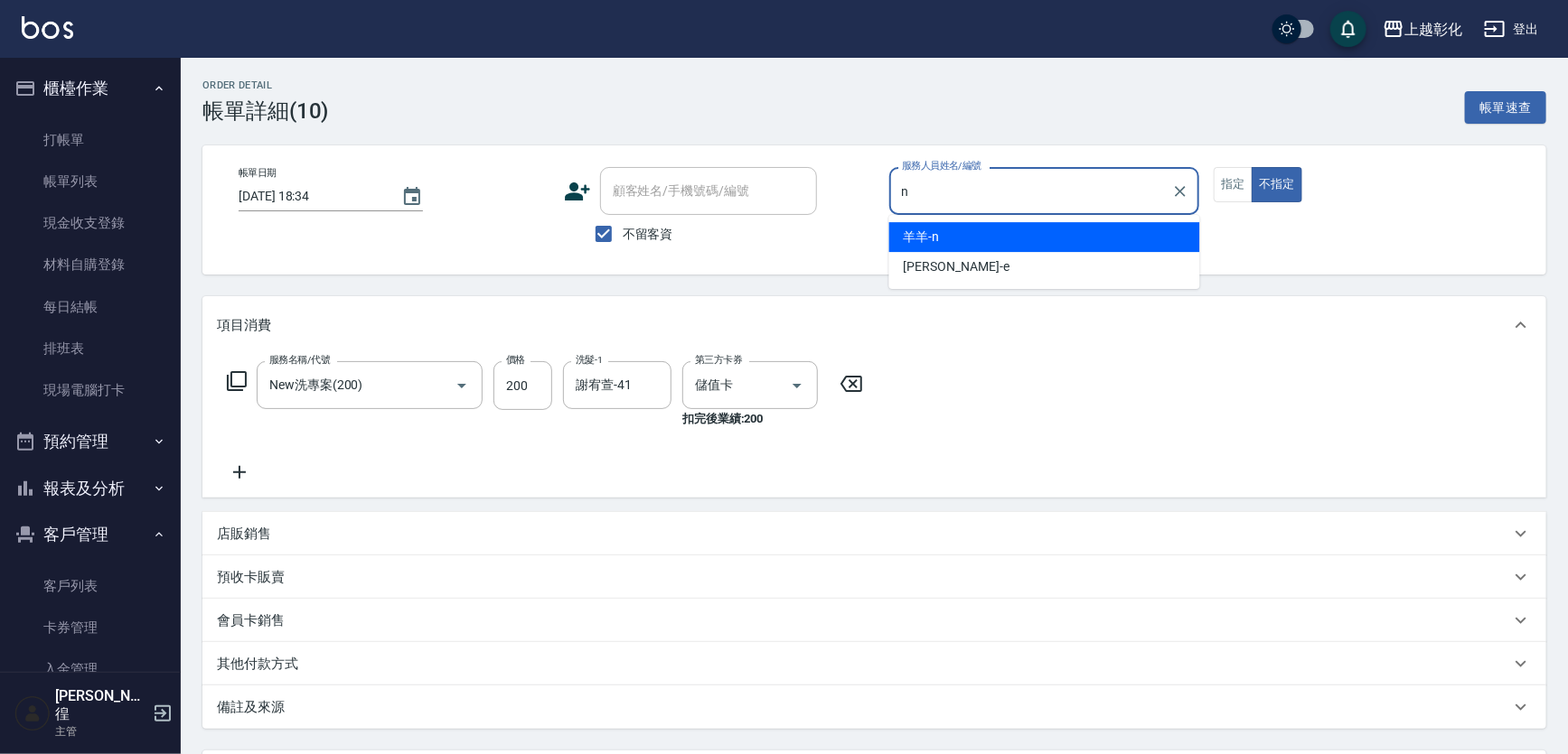
type input "羊羊-n"
type button "false"
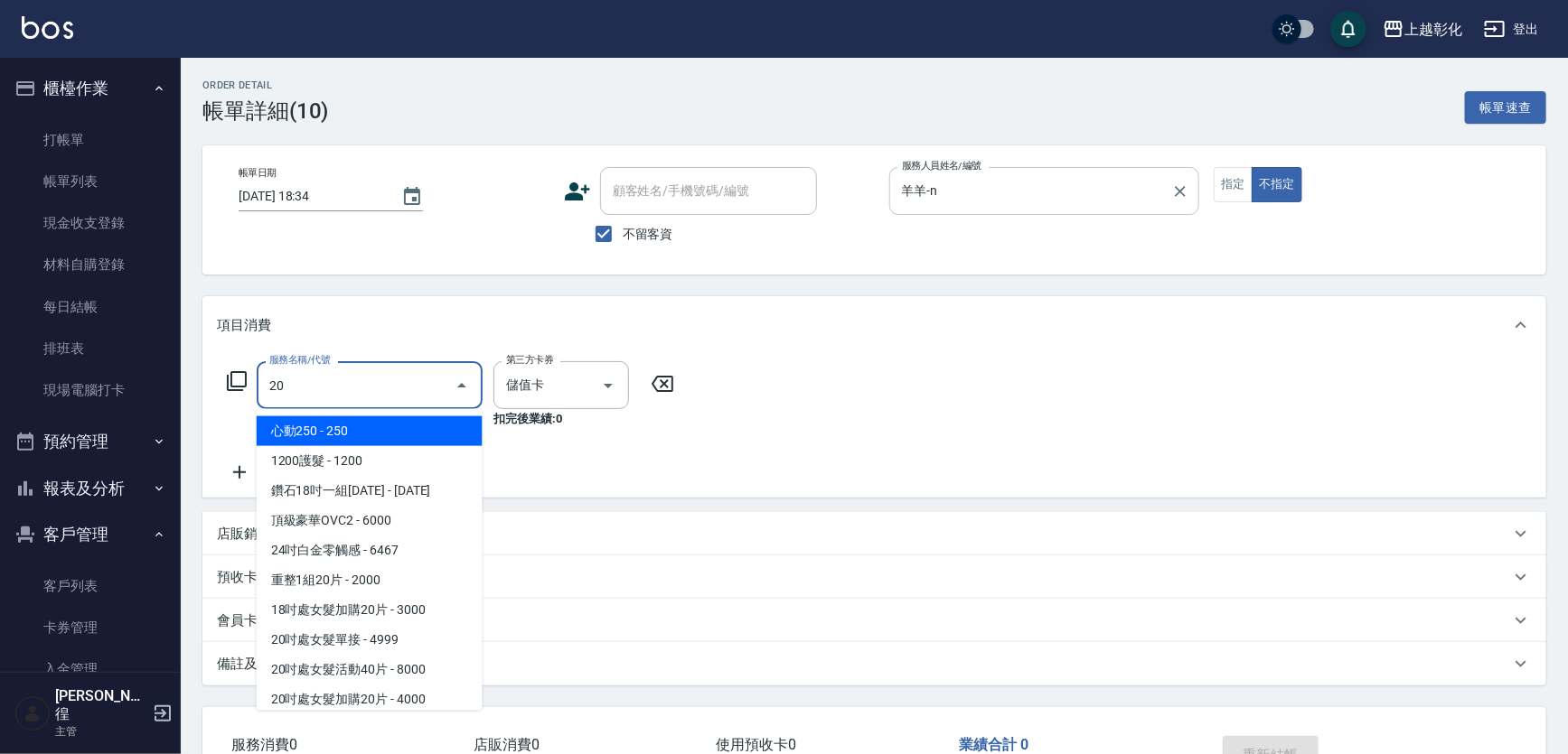
type input "200"
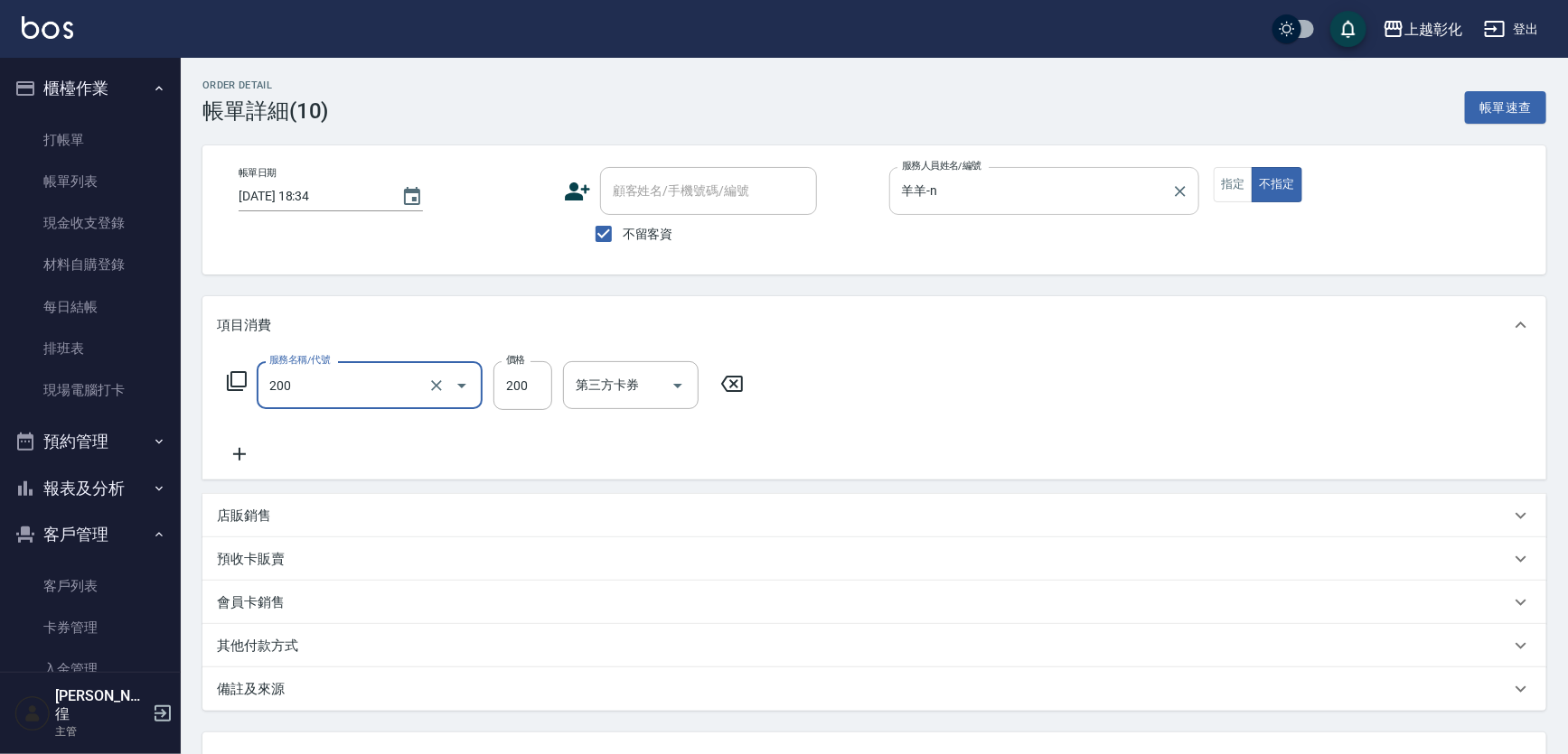
type input "New洗專案(200)"
type input "200"
click at [264, 443] on div "服務名稱/代號 New洗專案(200) 服務名稱/代號 價格 200 價格 第三方卡券 第三方卡券" at bounding box center [486, 413] width 538 height 104
click at [253, 443] on icon at bounding box center [240, 454] width 45 height 22
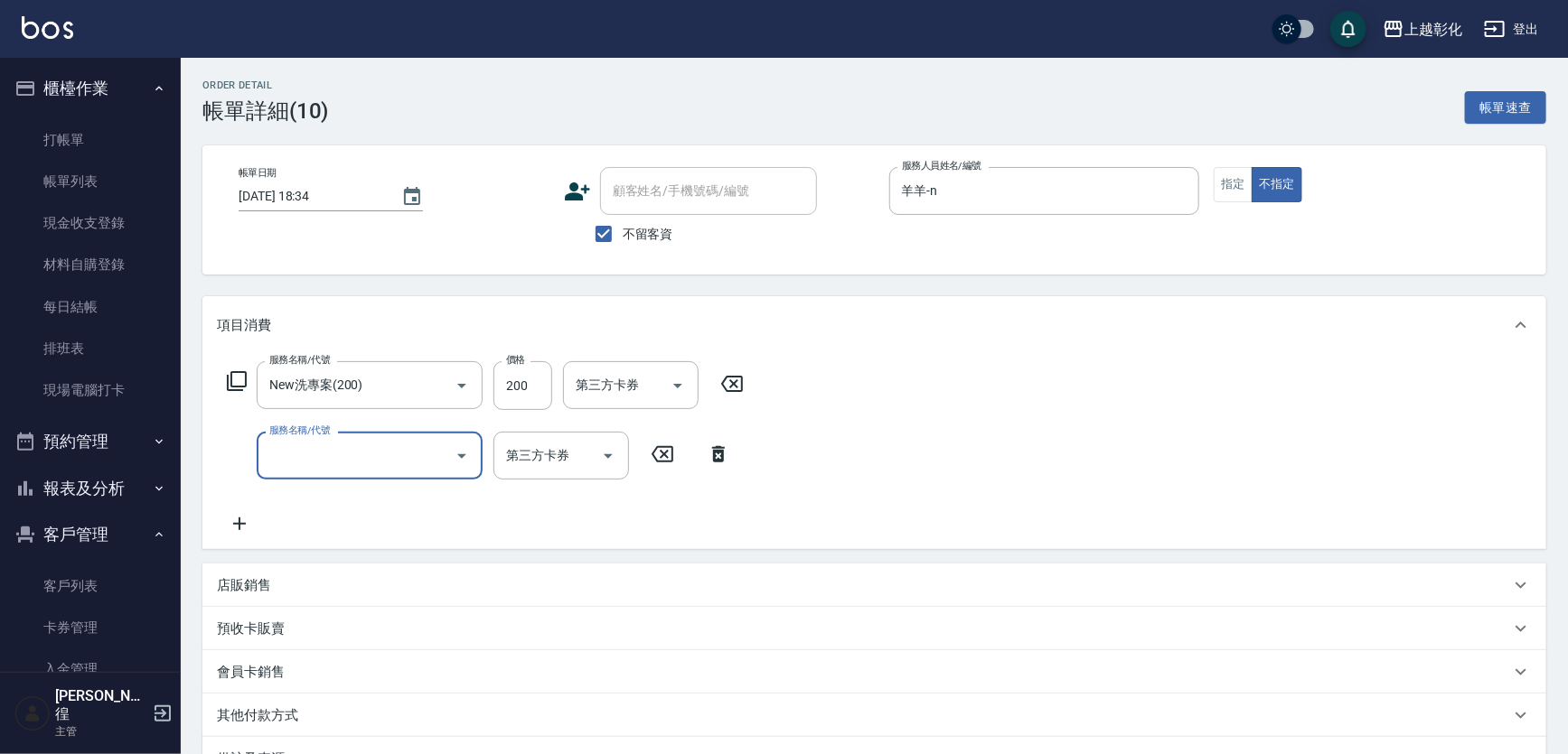
click at [741, 438] on div "服務名稱/代號 New洗專案(200) 服務名稱/代號 價格 200 價格 第三方卡券 第三方卡券 服務名稱/代號 服務名稱/代號 第三方卡券 第三方卡券" at bounding box center [486, 448] width 538 height 174
click at [723, 443] on icon at bounding box center [719, 454] width 45 height 22
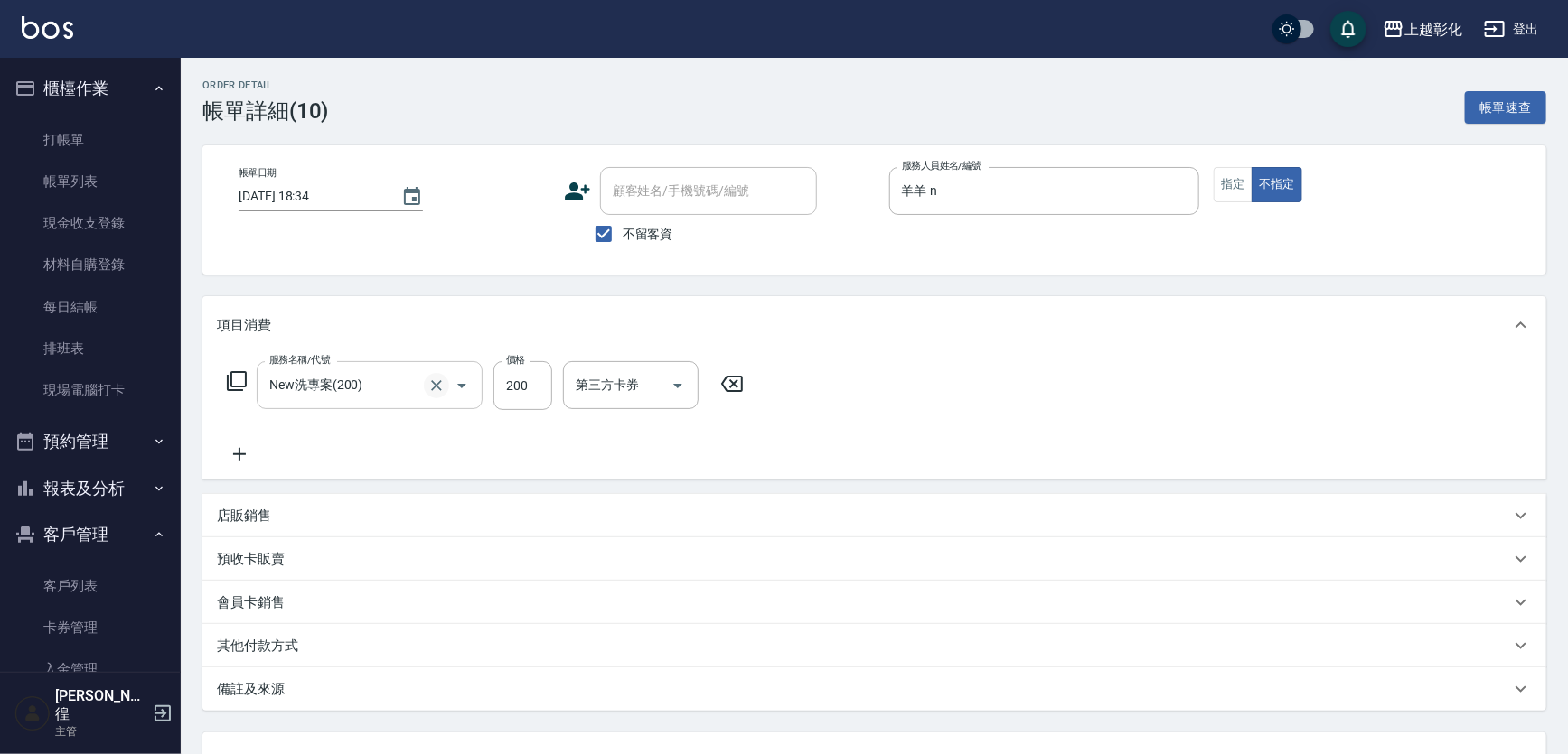
click at [432, 383] on icon "Clear" at bounding box center [436, 386] width 18 height 18
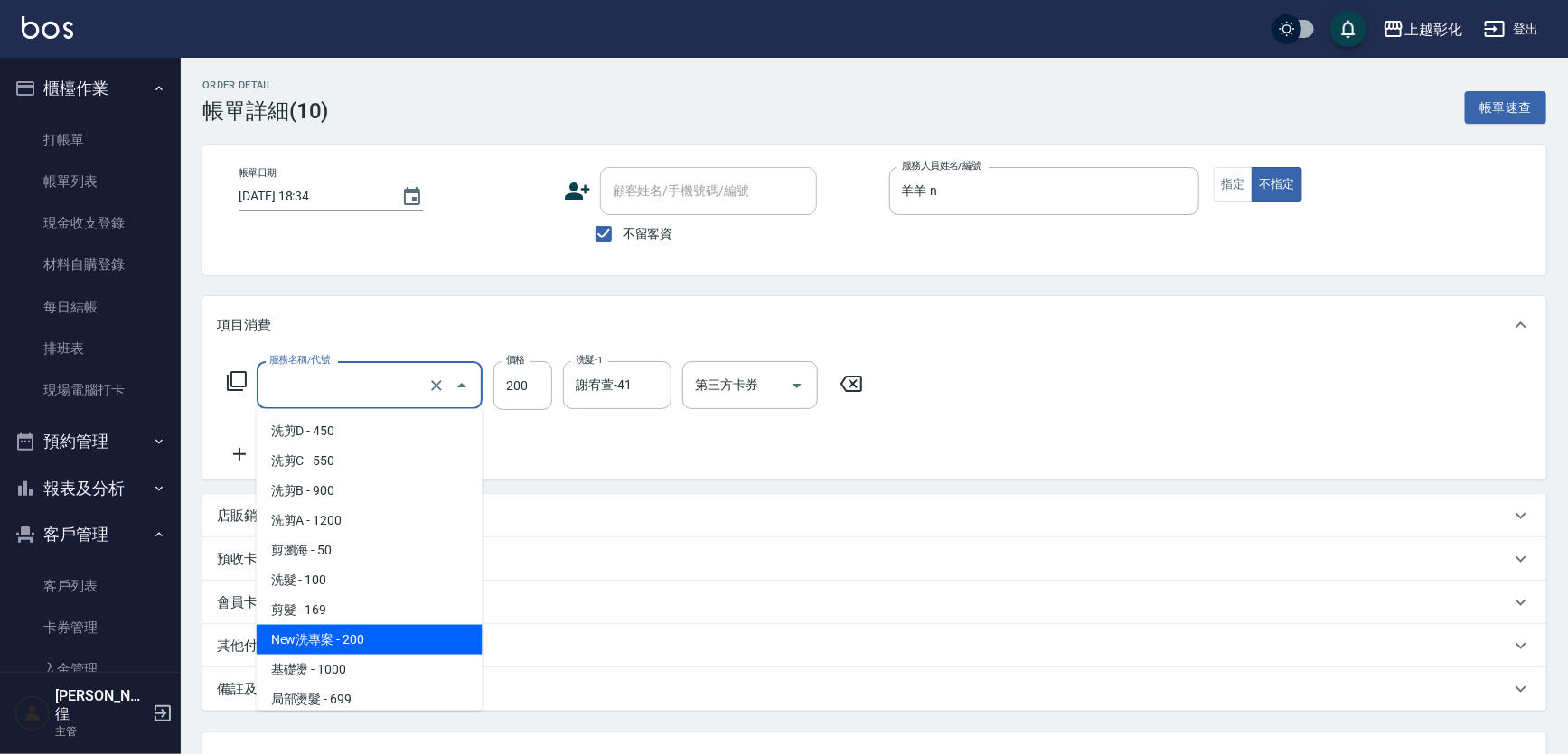
click at [410, 383] on input "服務名稱/代號" at bounding box center [344, 385] width 159 height 32
type input "New洗專案(200)"
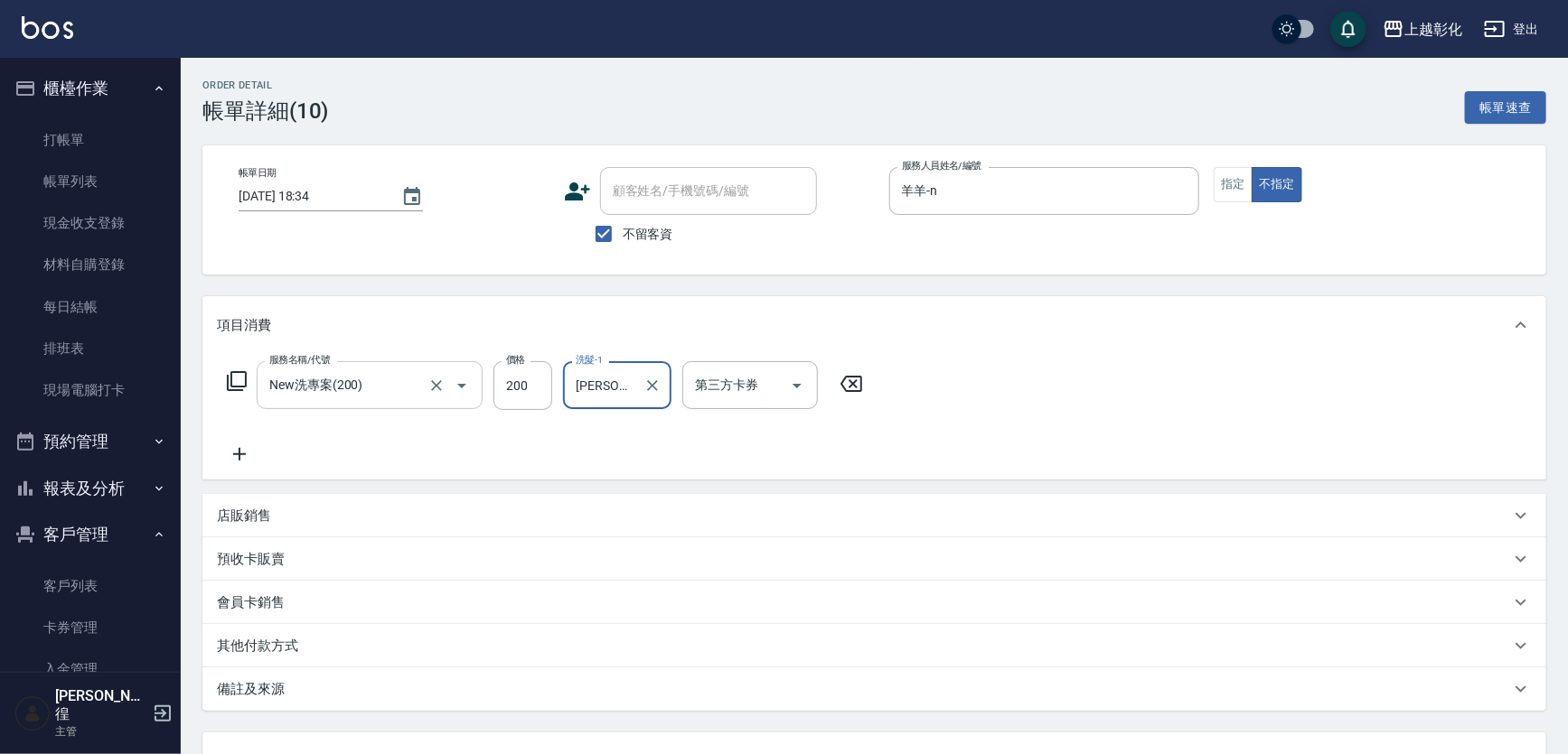
type input "謝"
type input "[PERSON_NAME]-24"
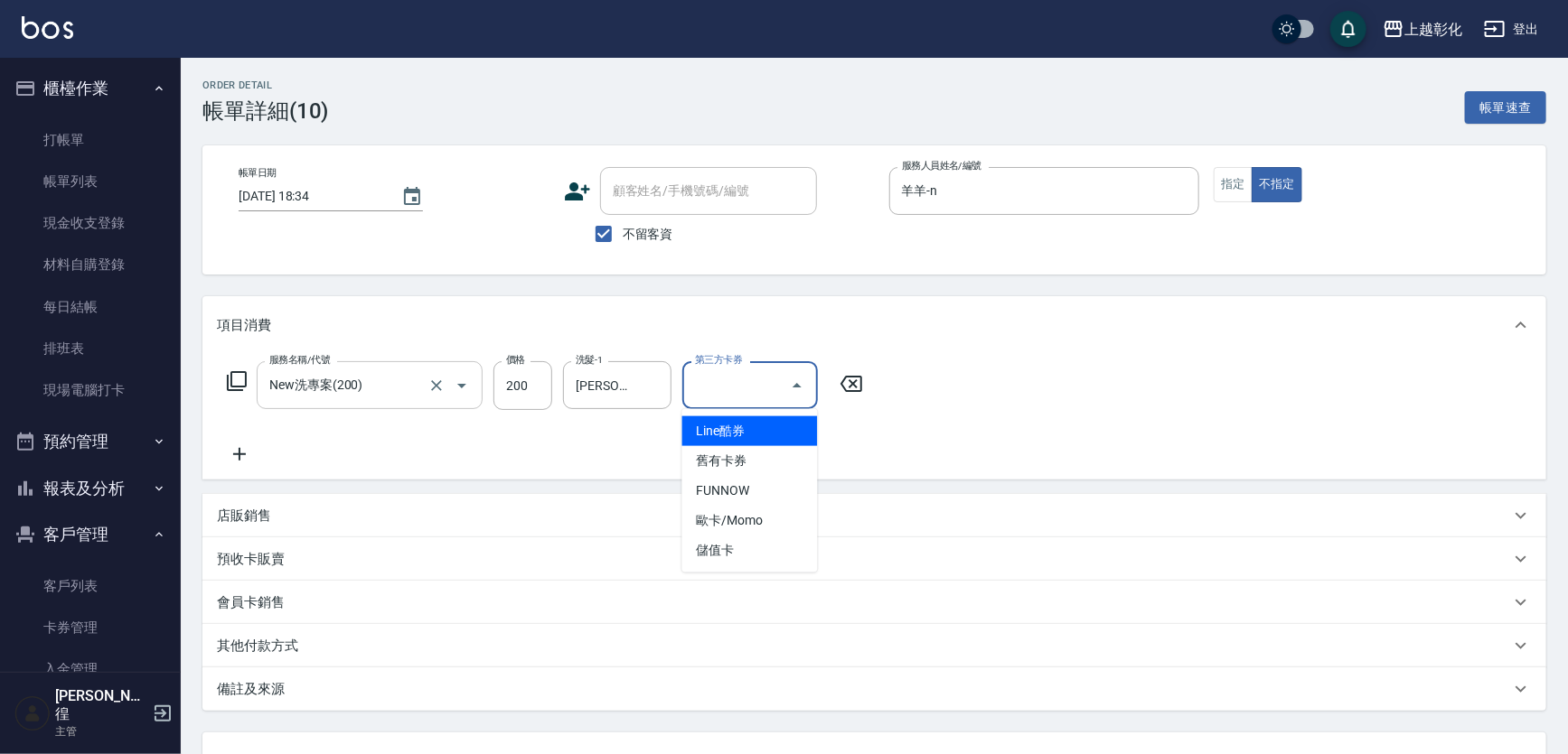
type input "儲值卡"
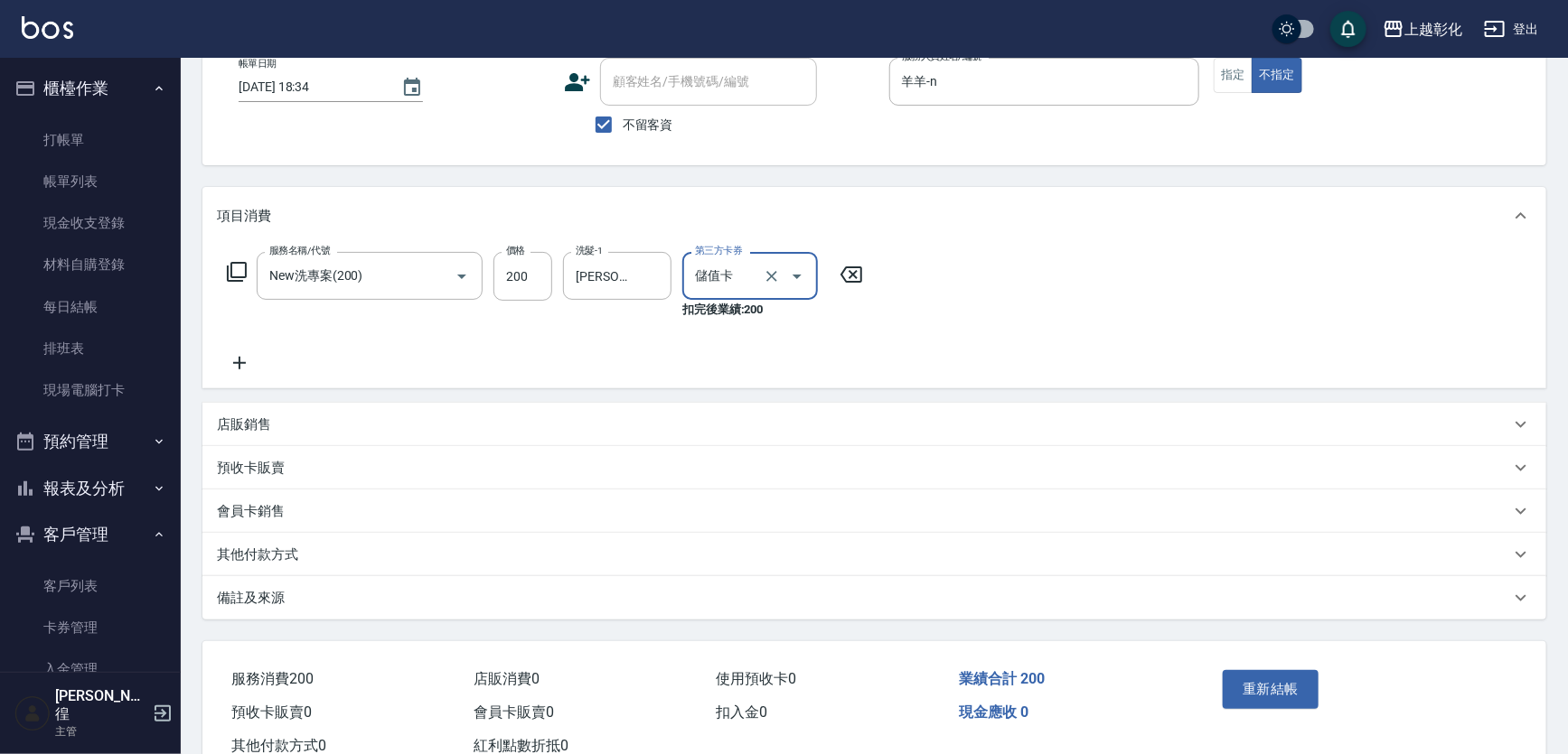
scroll to position [165, 0]
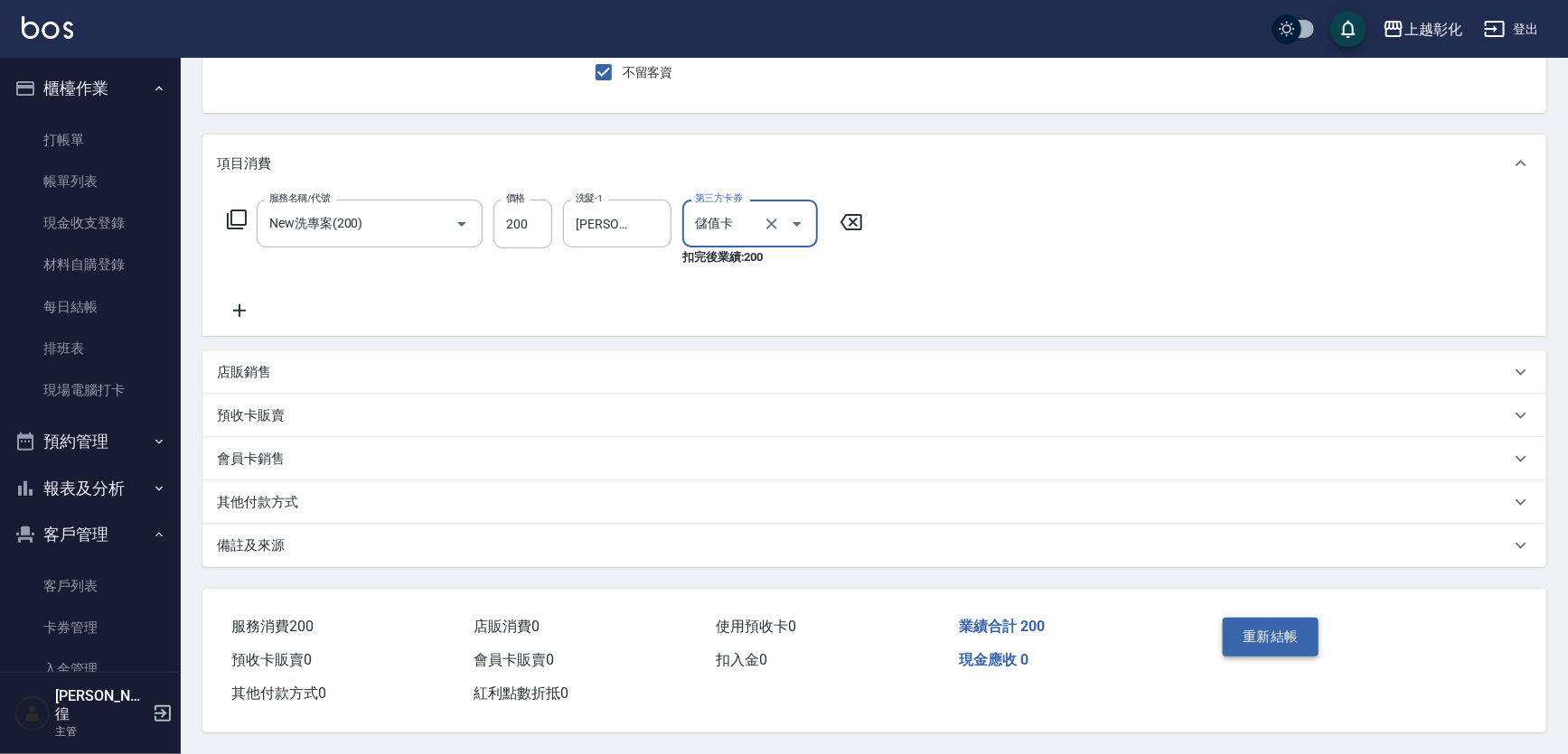
click at [1271, 618] on button "重新結帳" at bounding box center [1270, 637] width 95 height 38
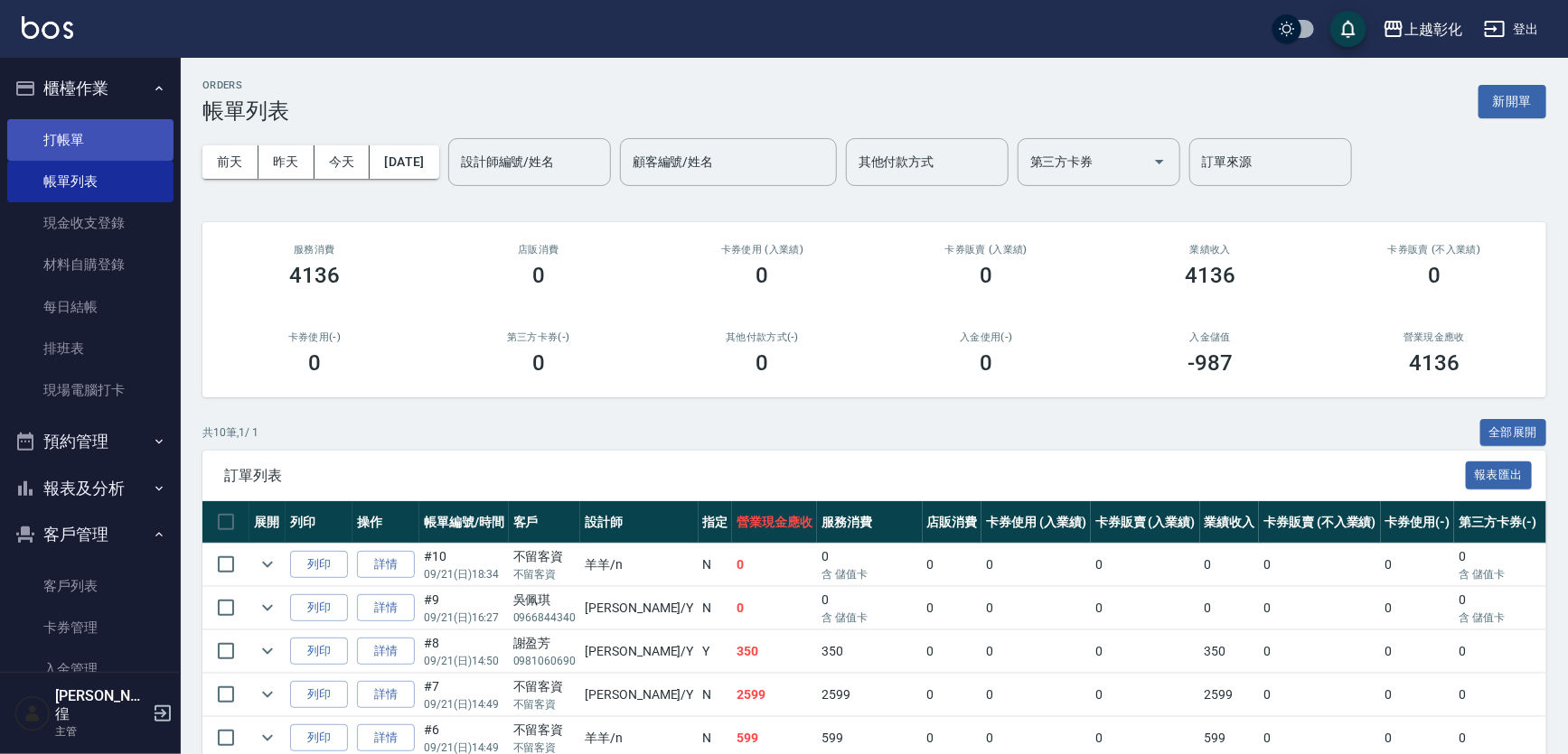
click at [71, 131] on link "打帳單" at bounding box center [90, 140] width 166 height 42
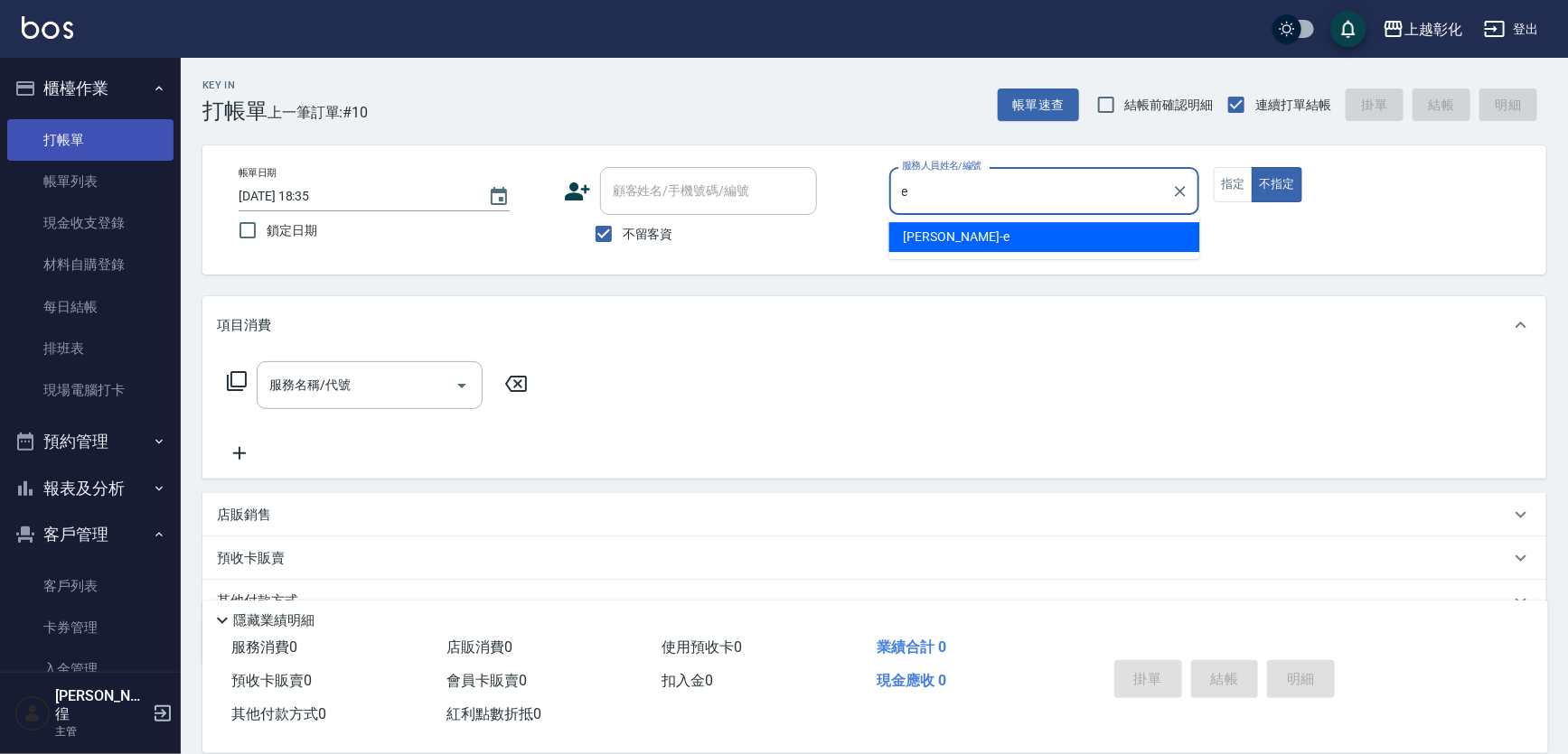
type input "[PERSON_NAME]-e"
type button "false"
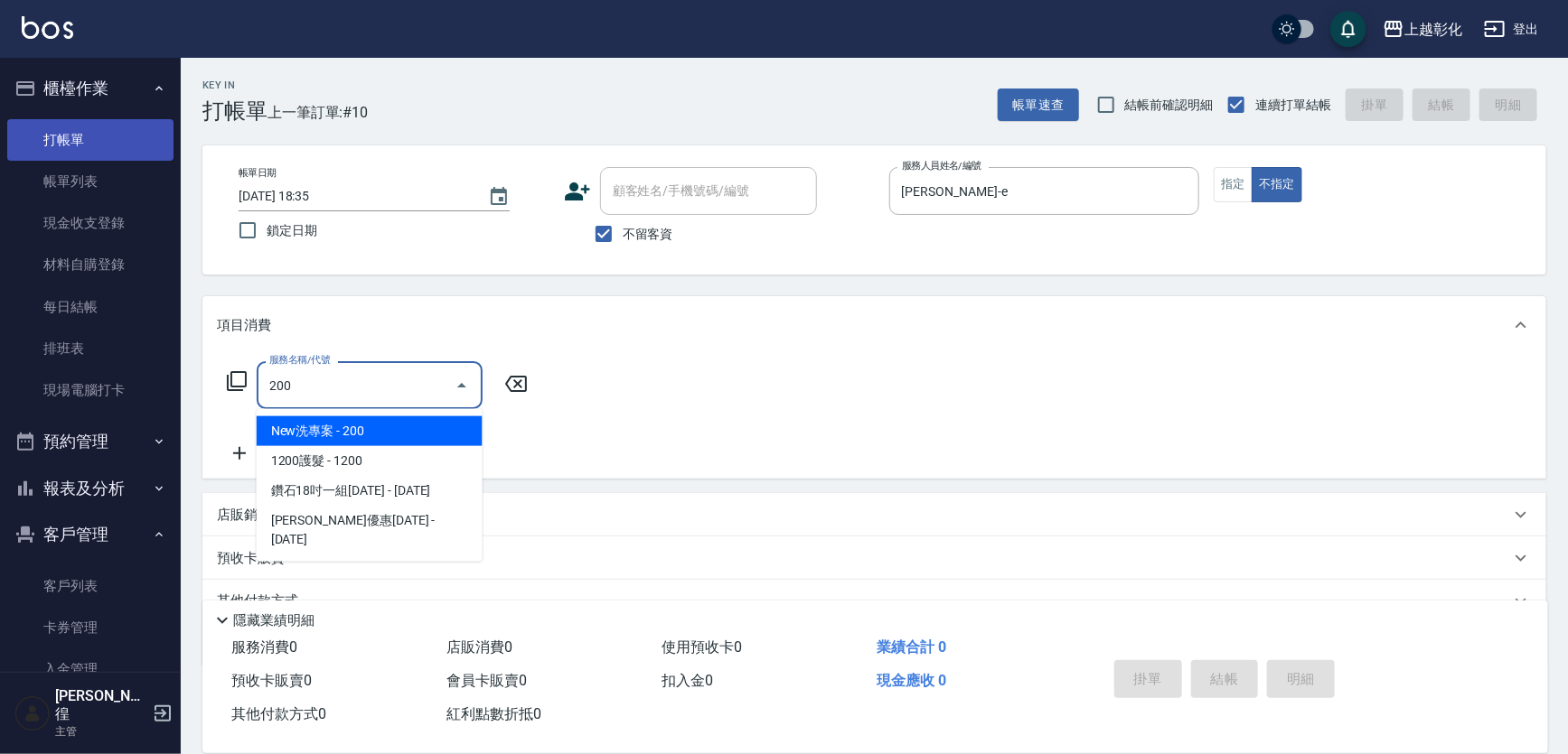
type input "New洗專案(200)"
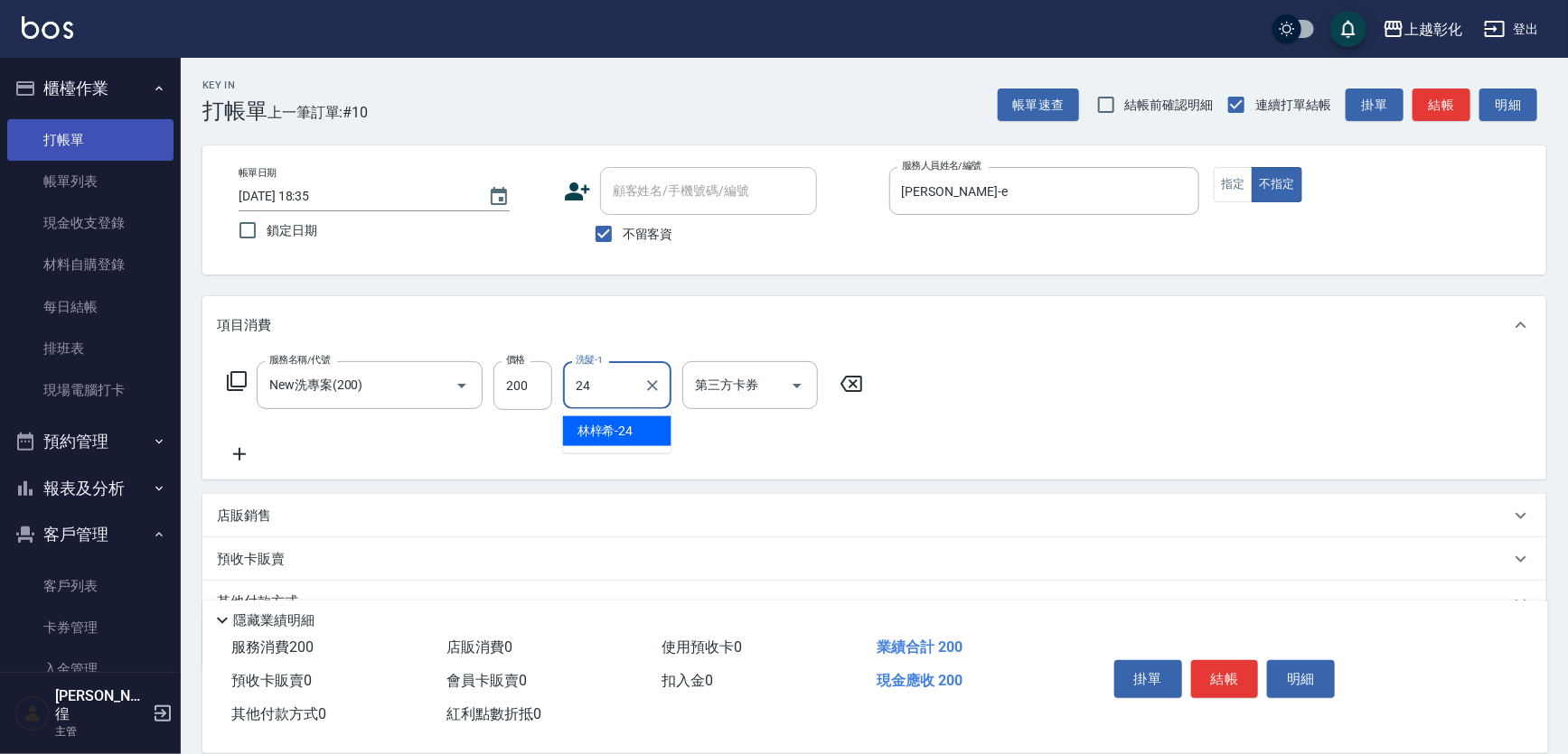
type input "[PERSON_NAME]-24"
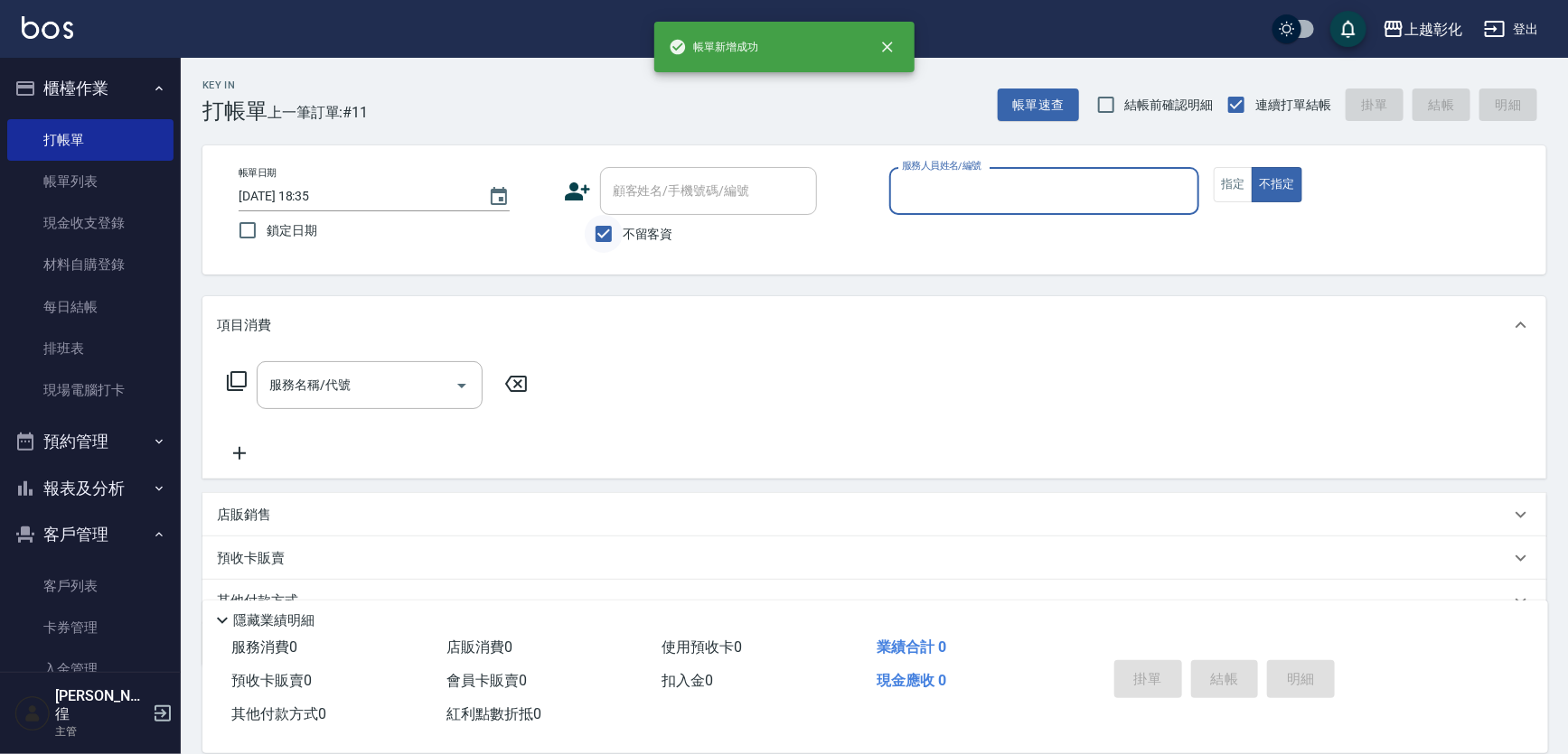
click at [615, 225] on input "不留客資" at bounding box center [604, 234] width 38 height 38
checkbox input "false"
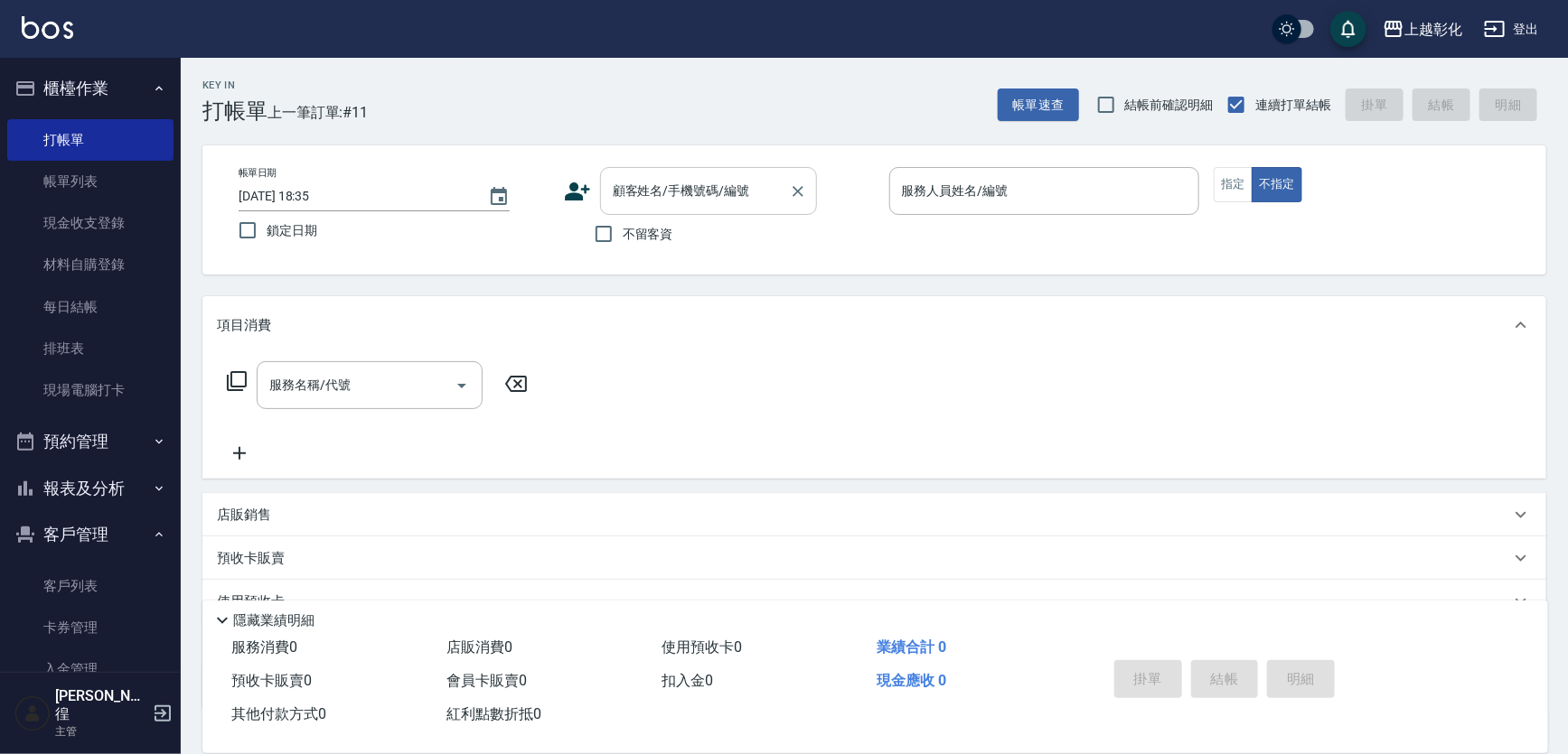
click at [645, 198] on input "顧客姓名/手機號碼/編號" at bounding box center [694, 191] width 174 height 32
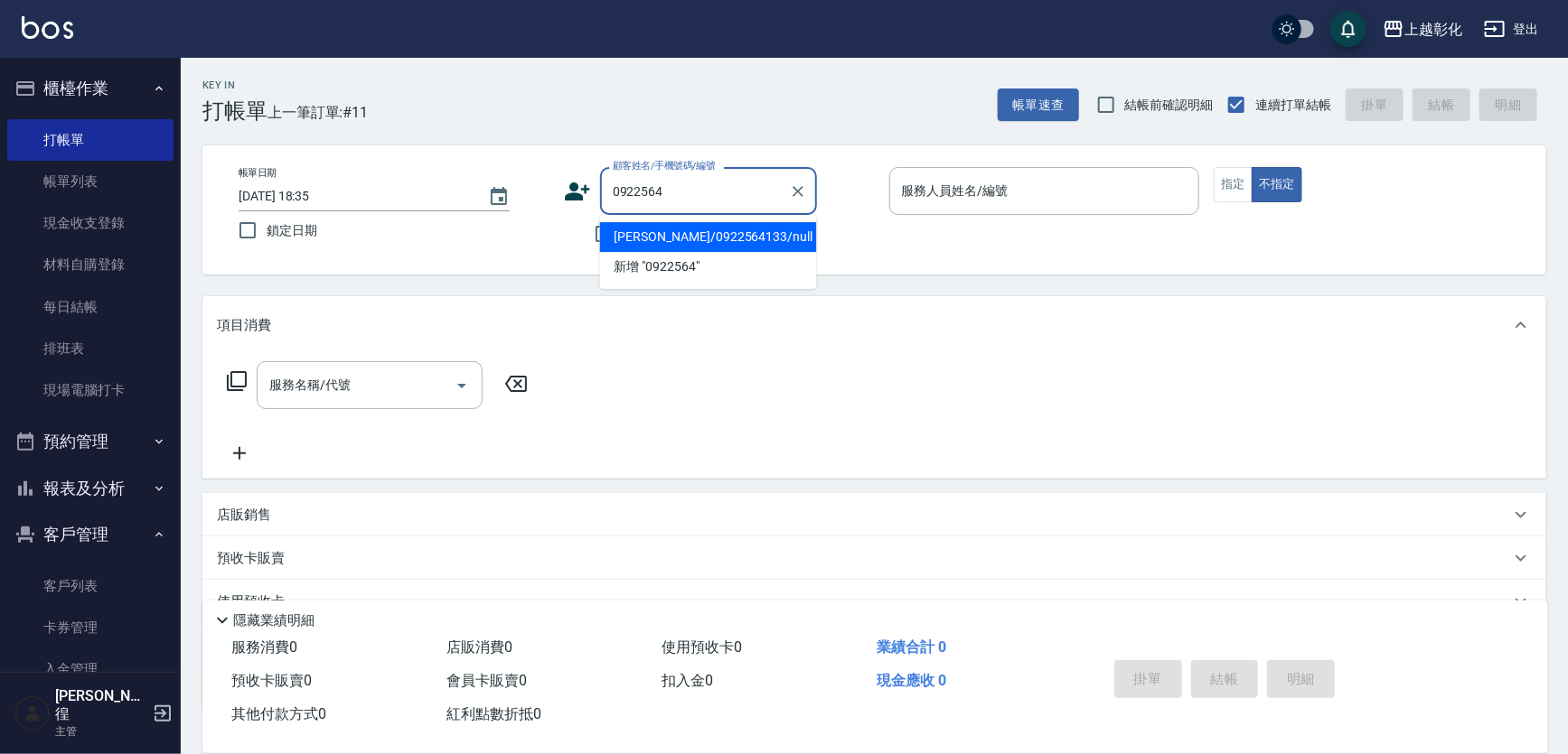
type input "[PERSON_NAME]/0922564133/null"
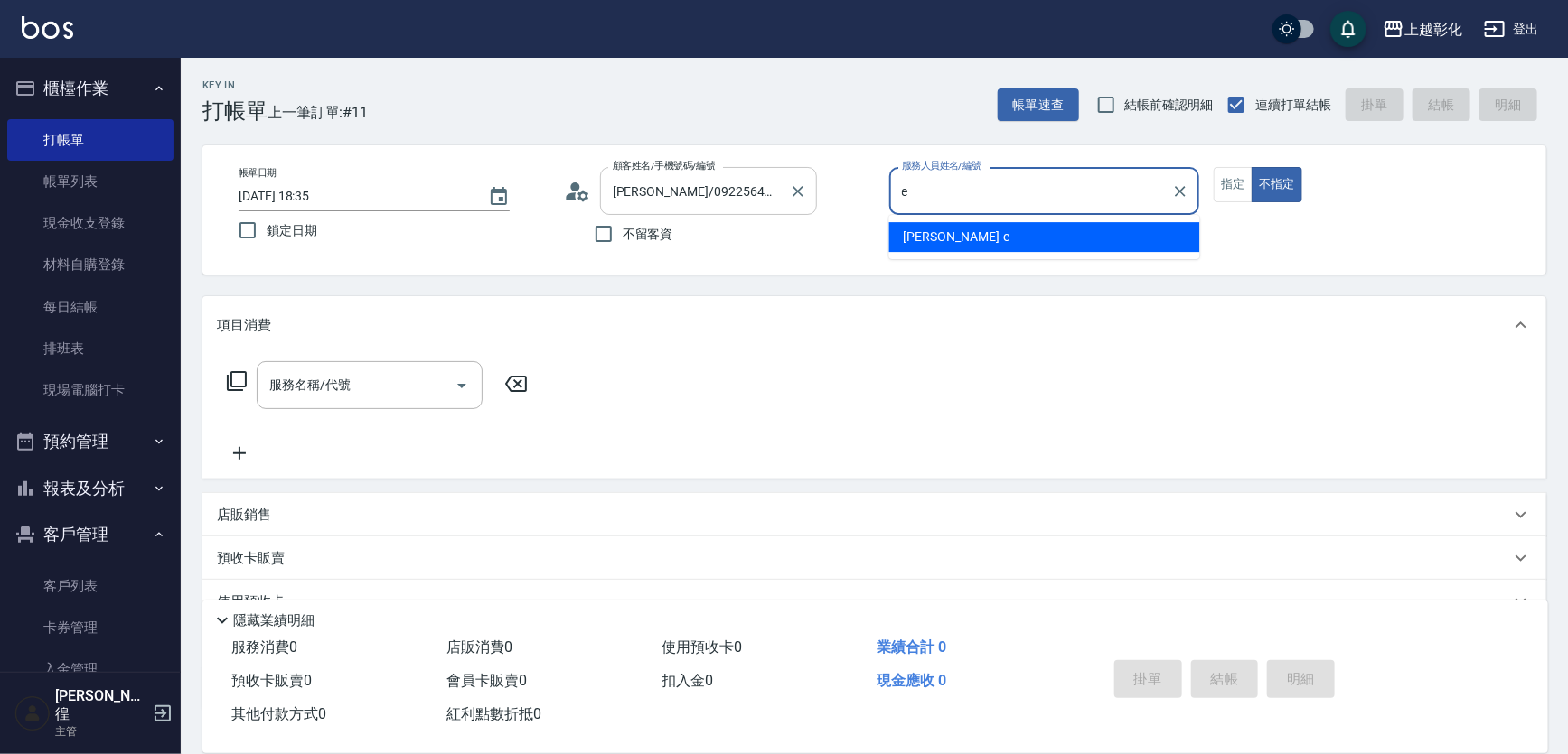
type input "[PERSON_NAME]-e"
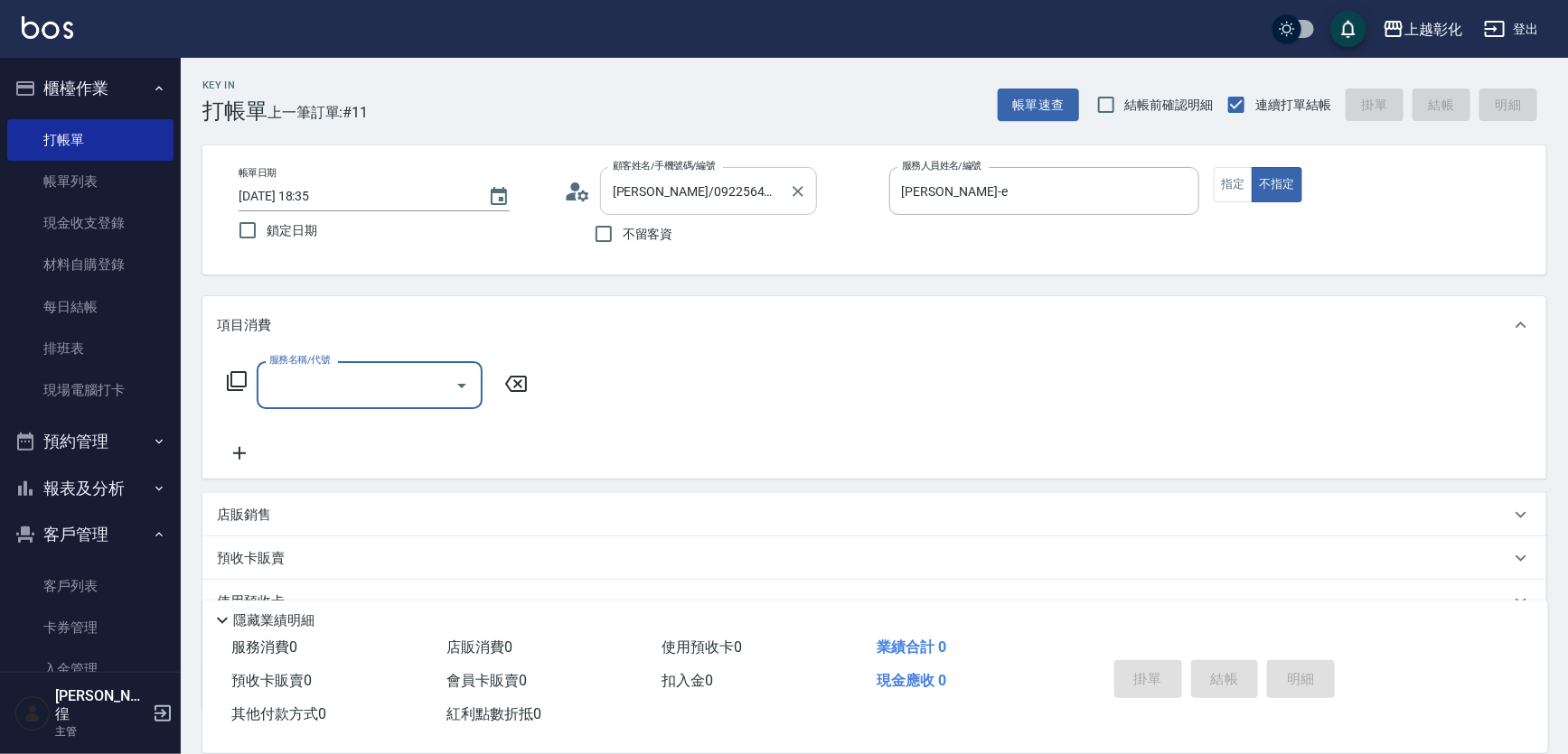
type input "SPA499(0499)"
type input "[PERSON_NAME]-24"
type input "儲值卡"
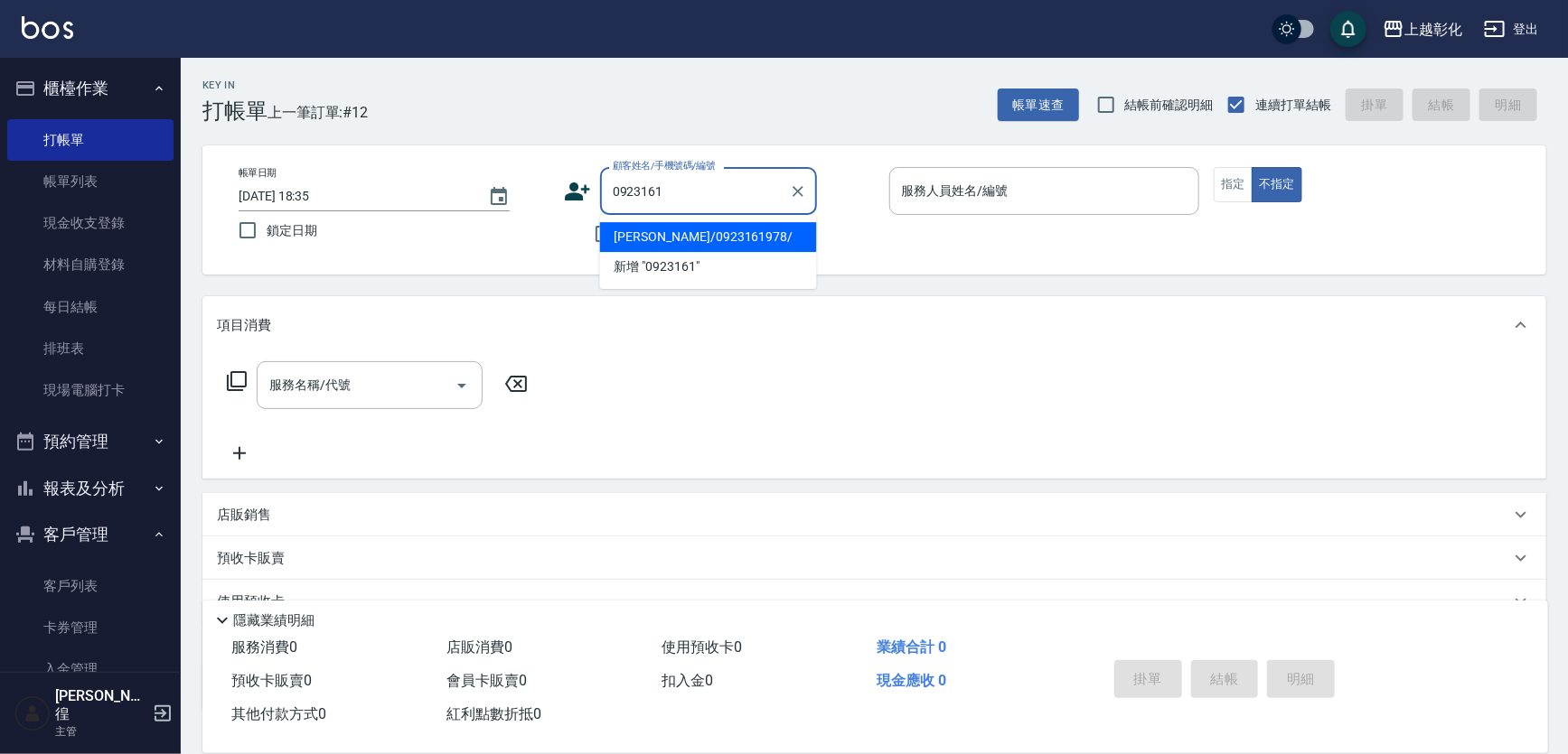
type input "[PERSON_NAME]/0923161978/"
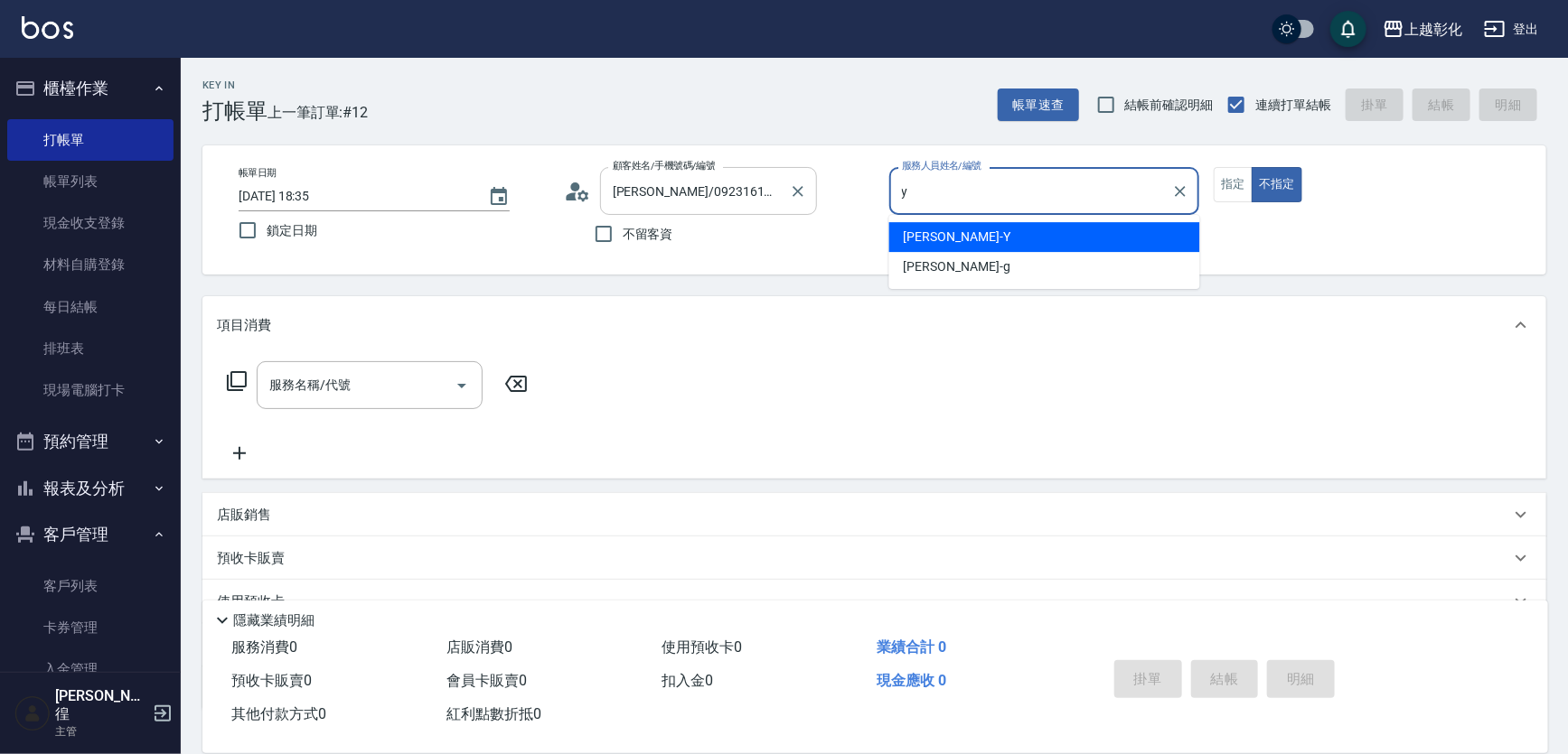
type input "[PERSON_NAME]-Y"
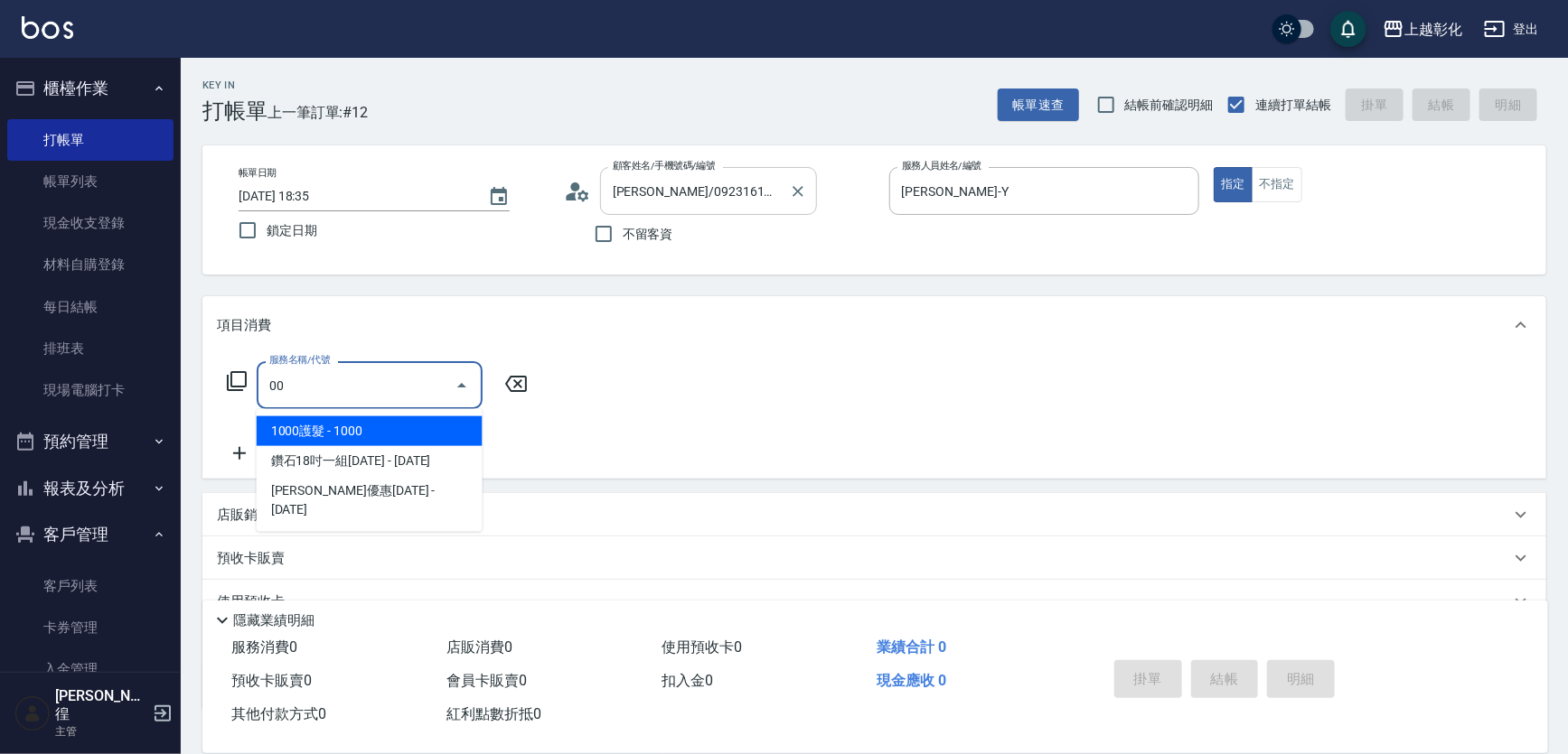
type input "0"
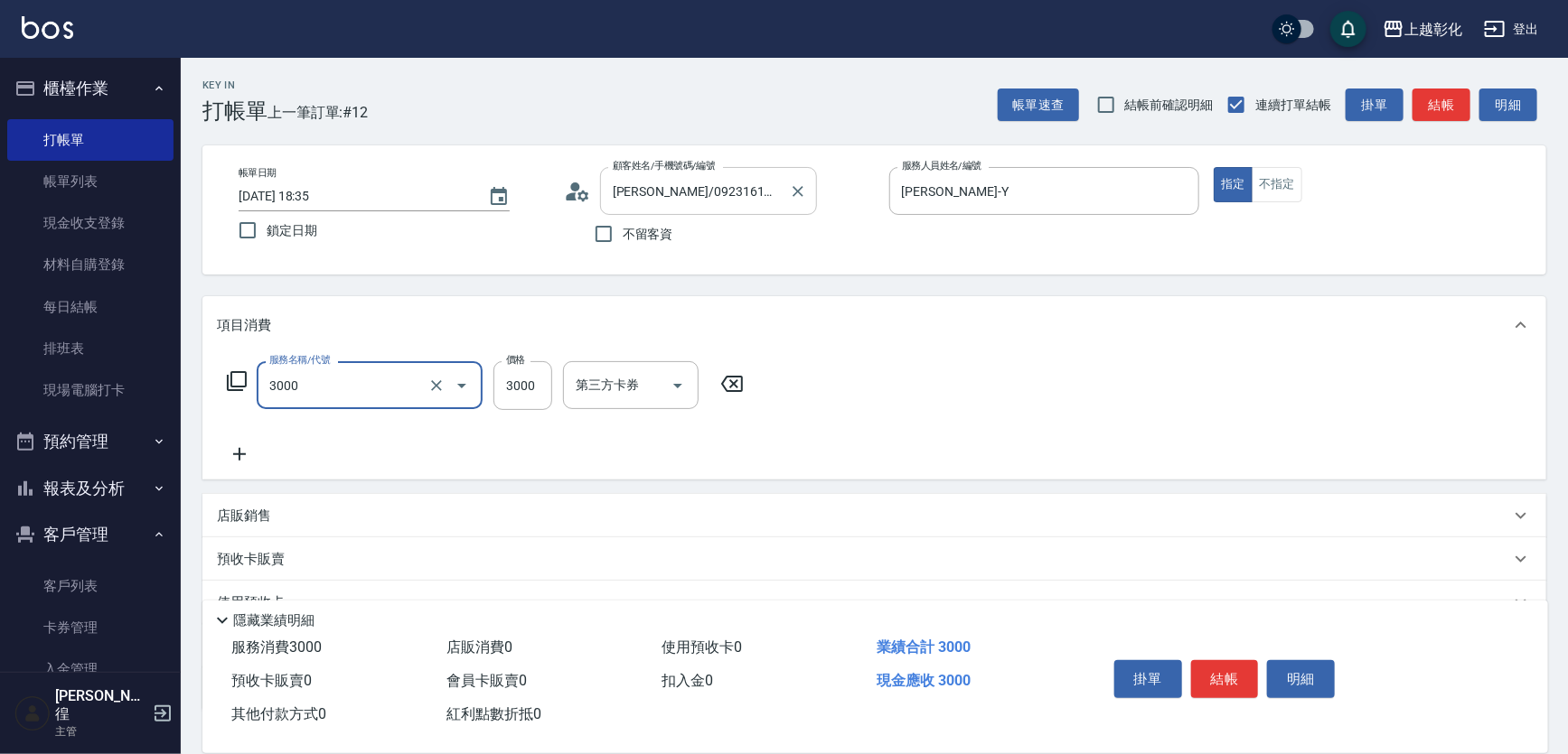
type input "頂級豪華OVC3(3000)"
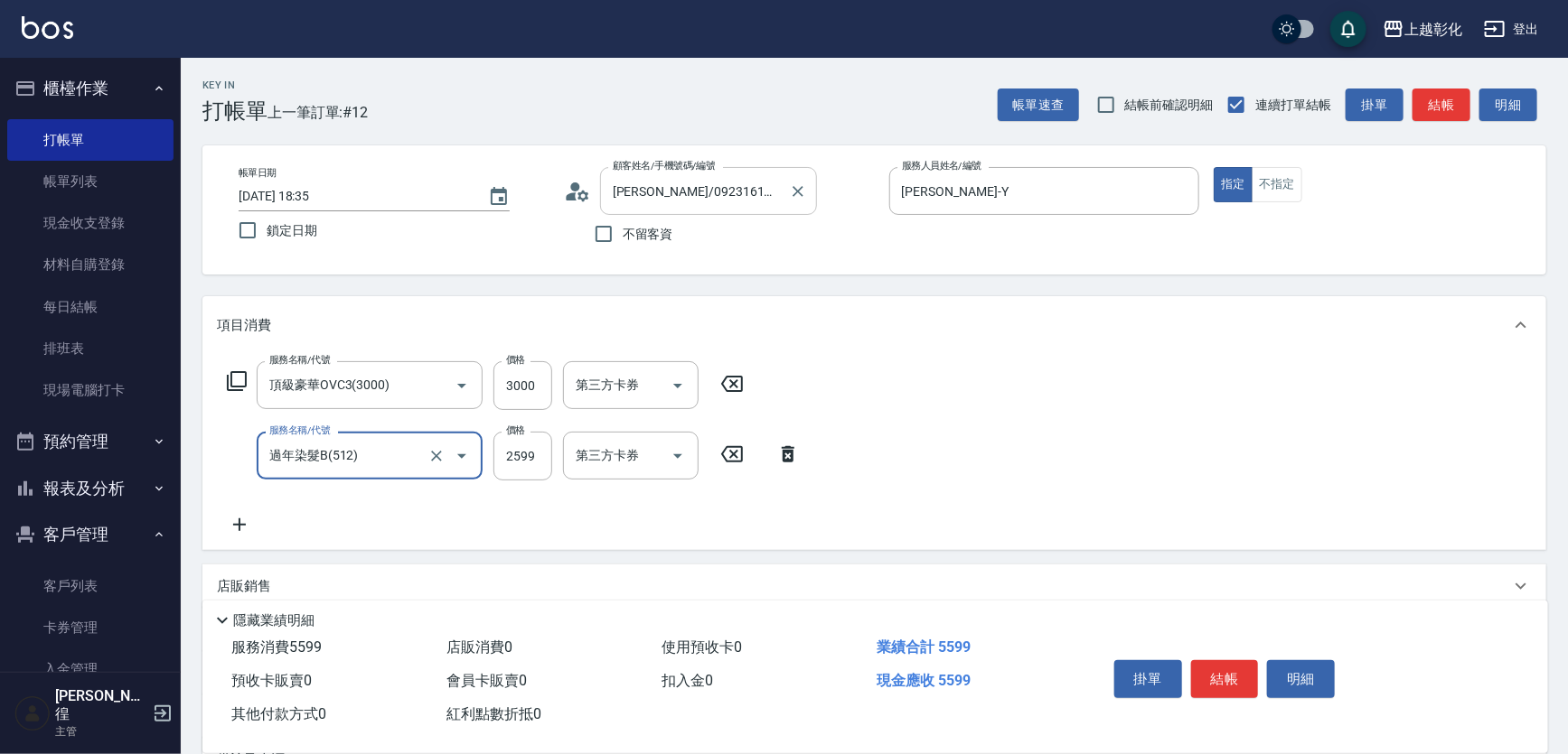
type input "過年染髮B(512)"
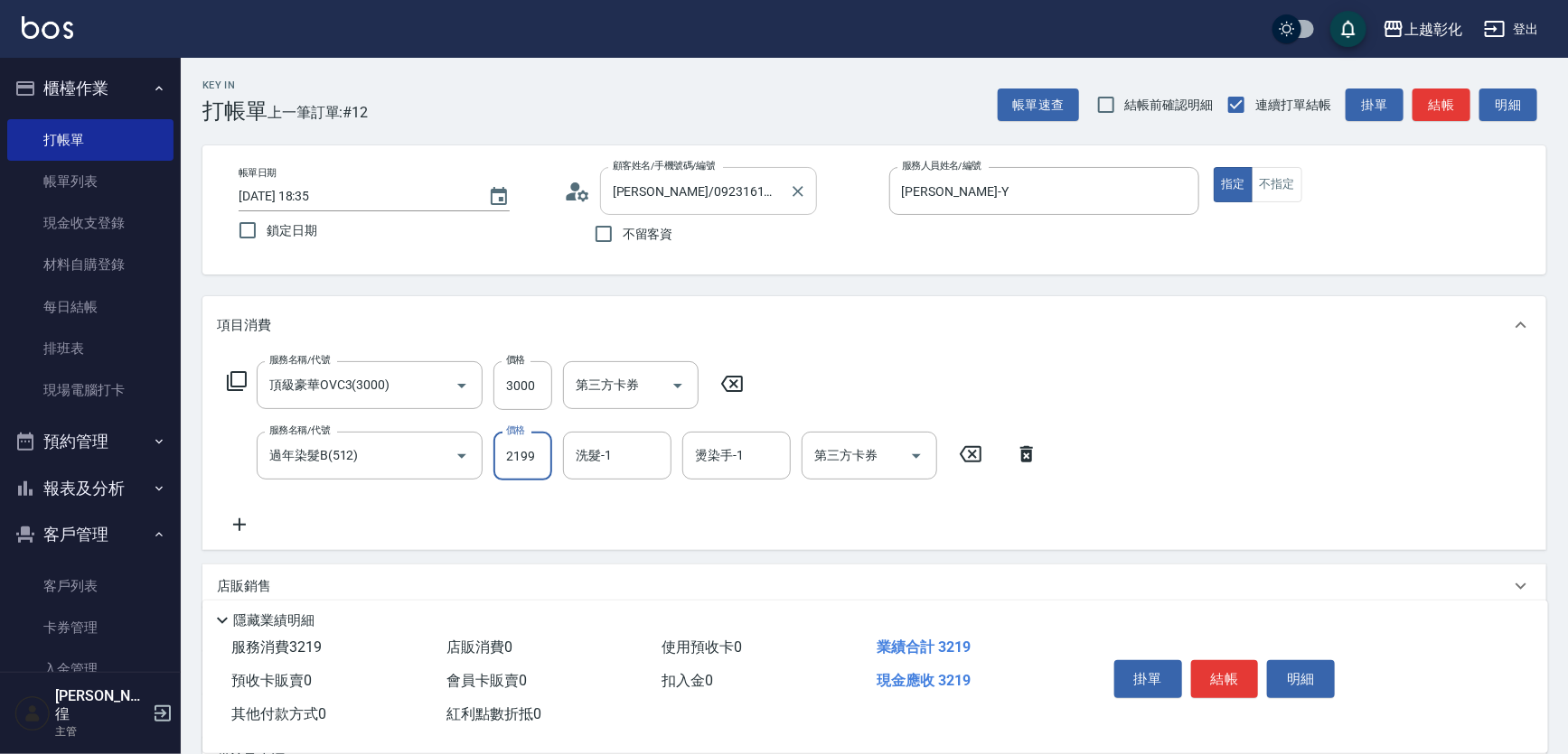
type input "2199"
type input "[PERSON_NAME]-16"
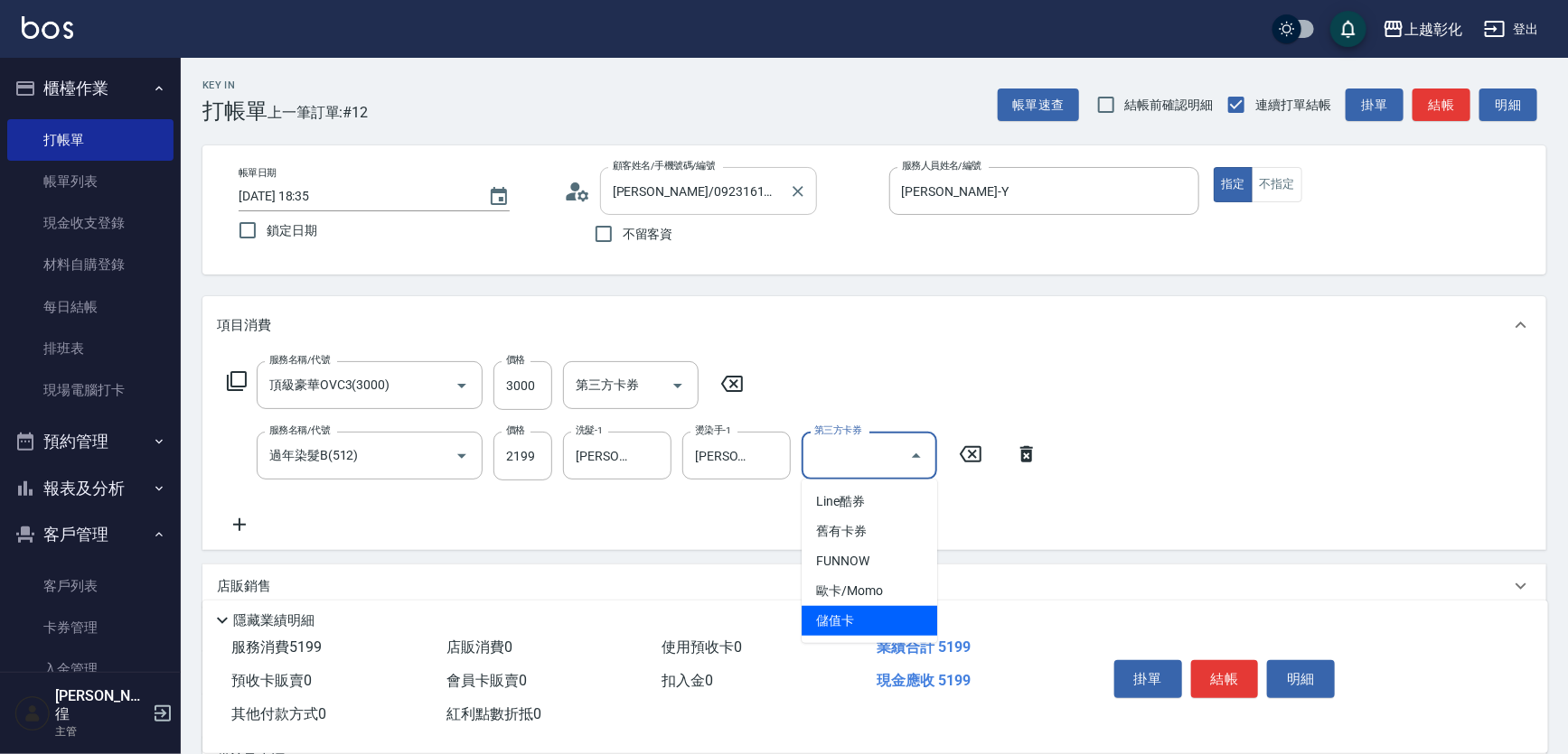
type input "儲值卡"
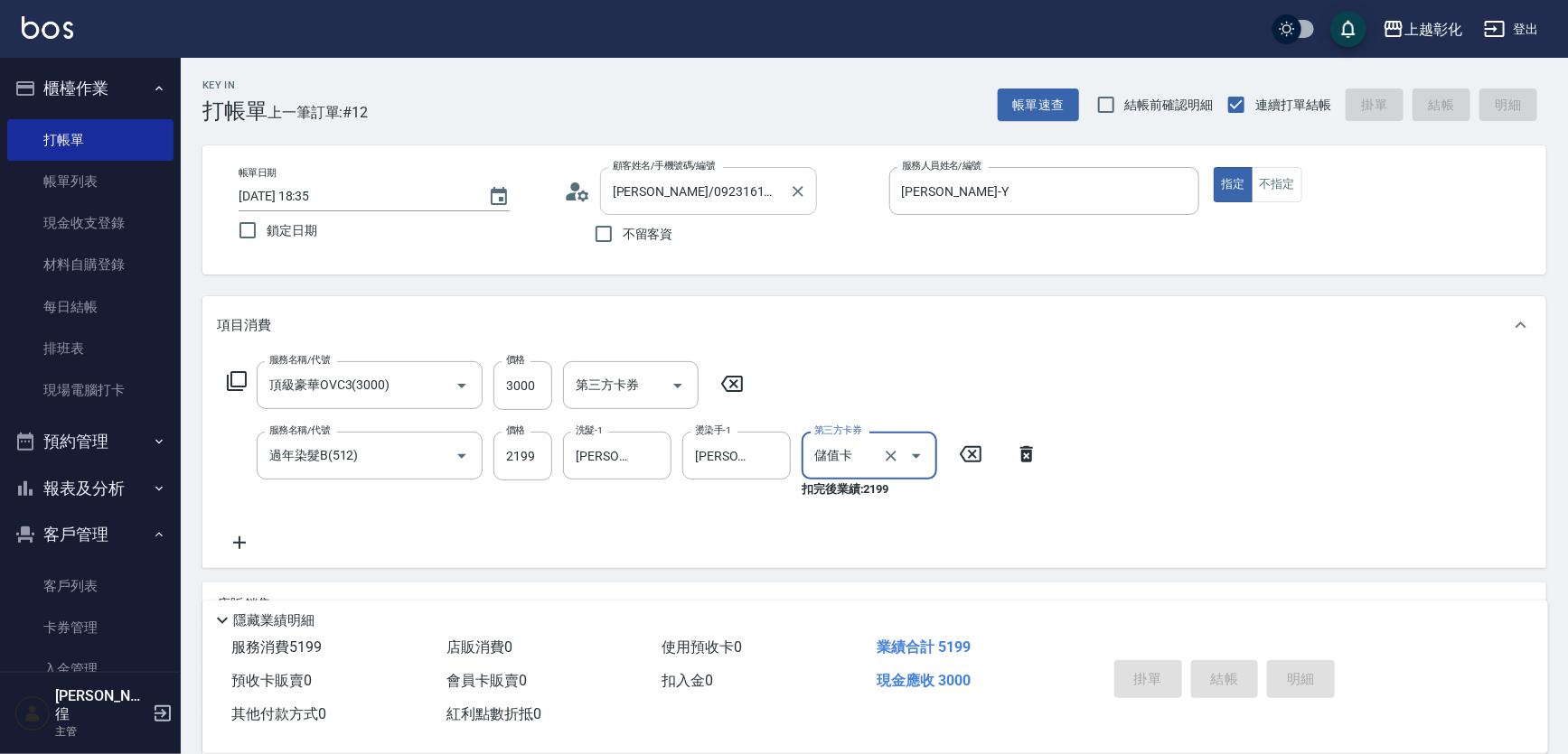
type input "[DATE] 18:36"
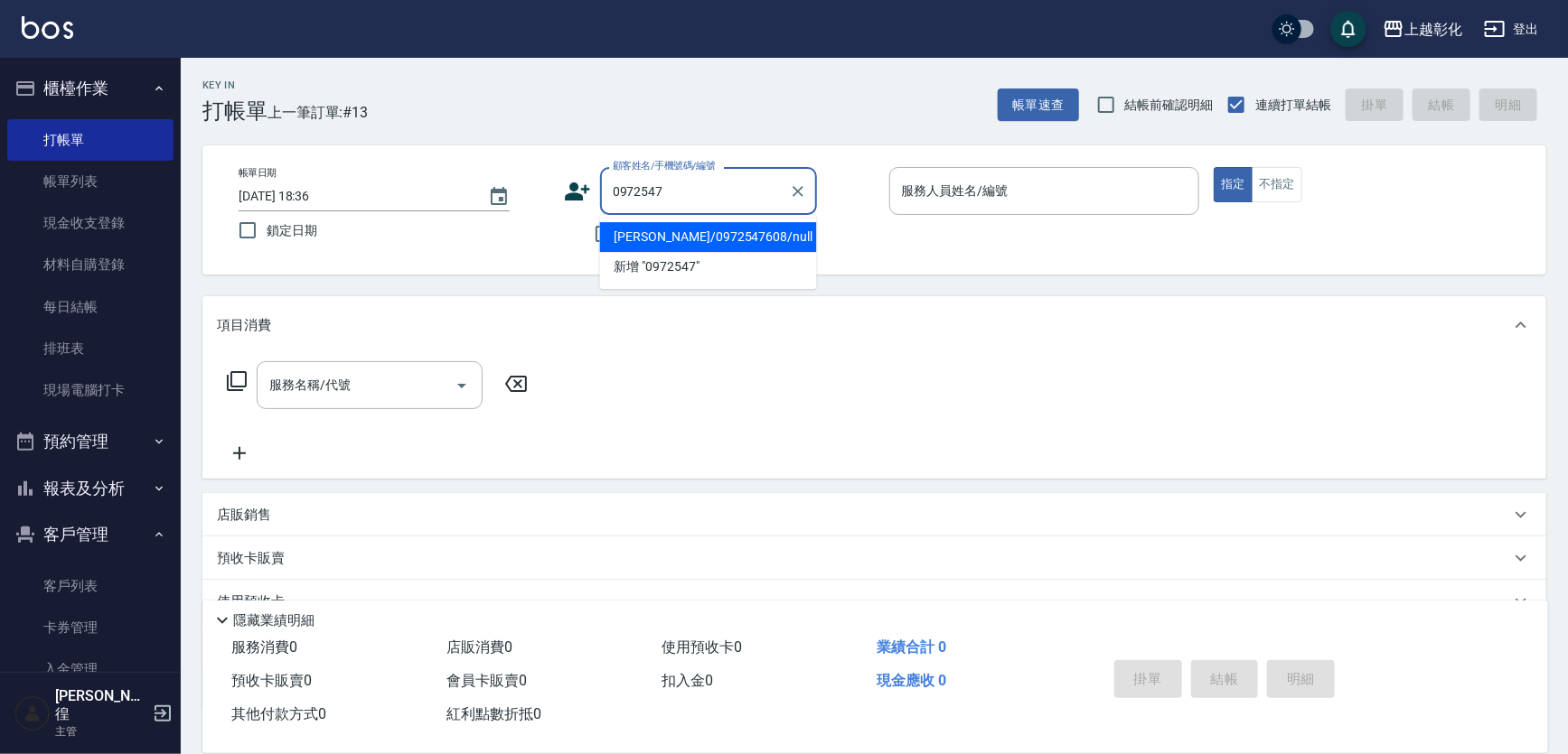
type input "[PERSON_NAME]/0972547608/null"
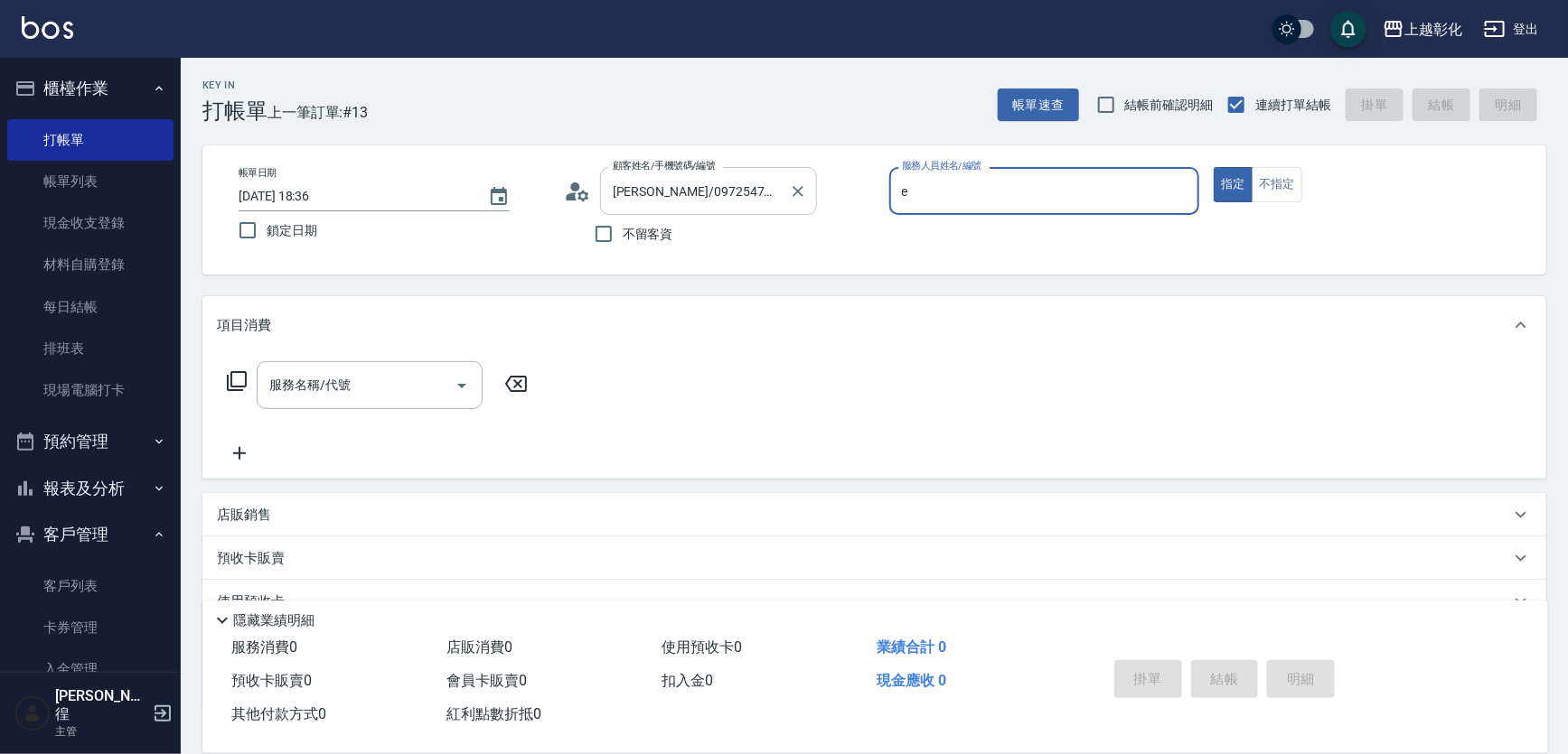
type input "[PERSON_NAME]-e"
type button "true"
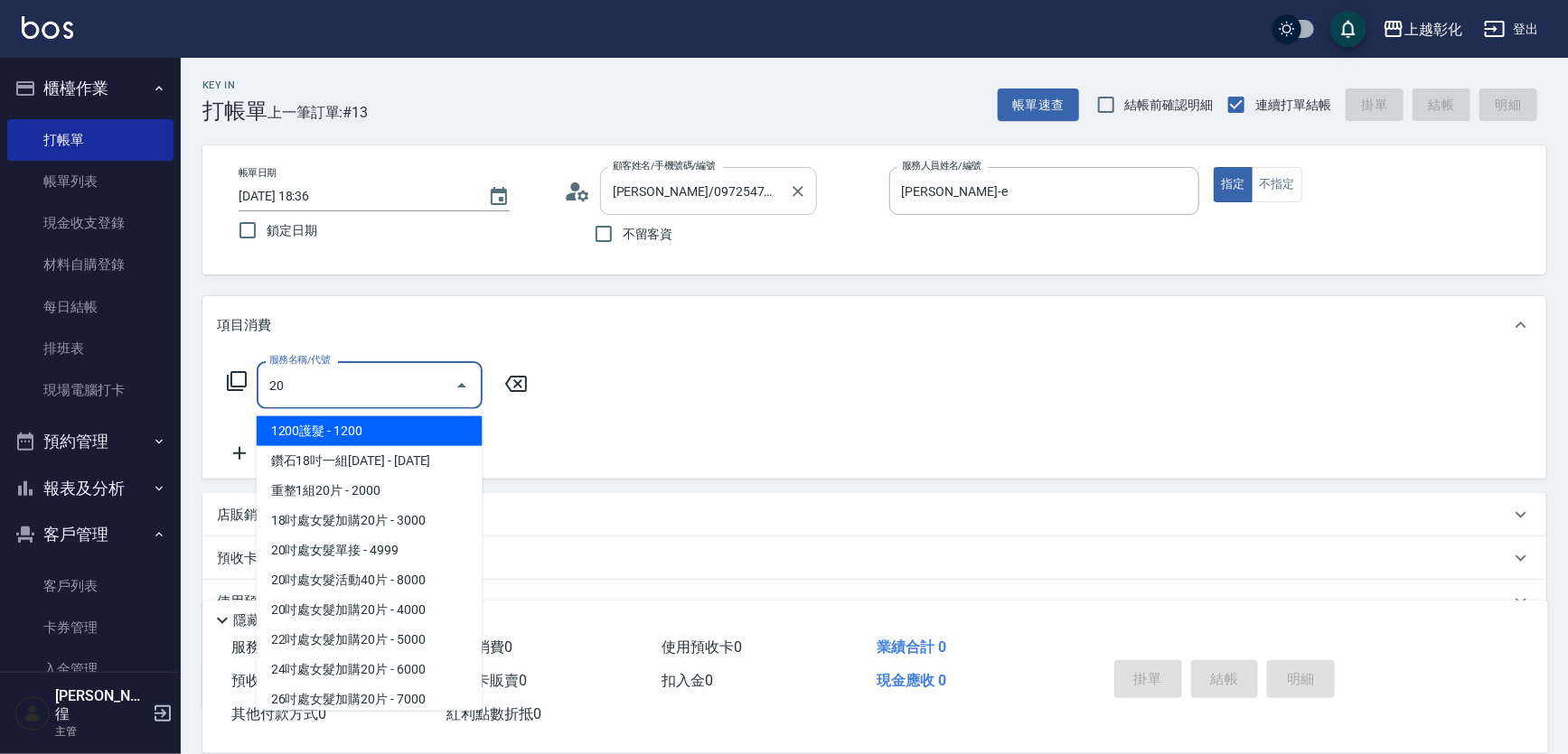
type input "2"
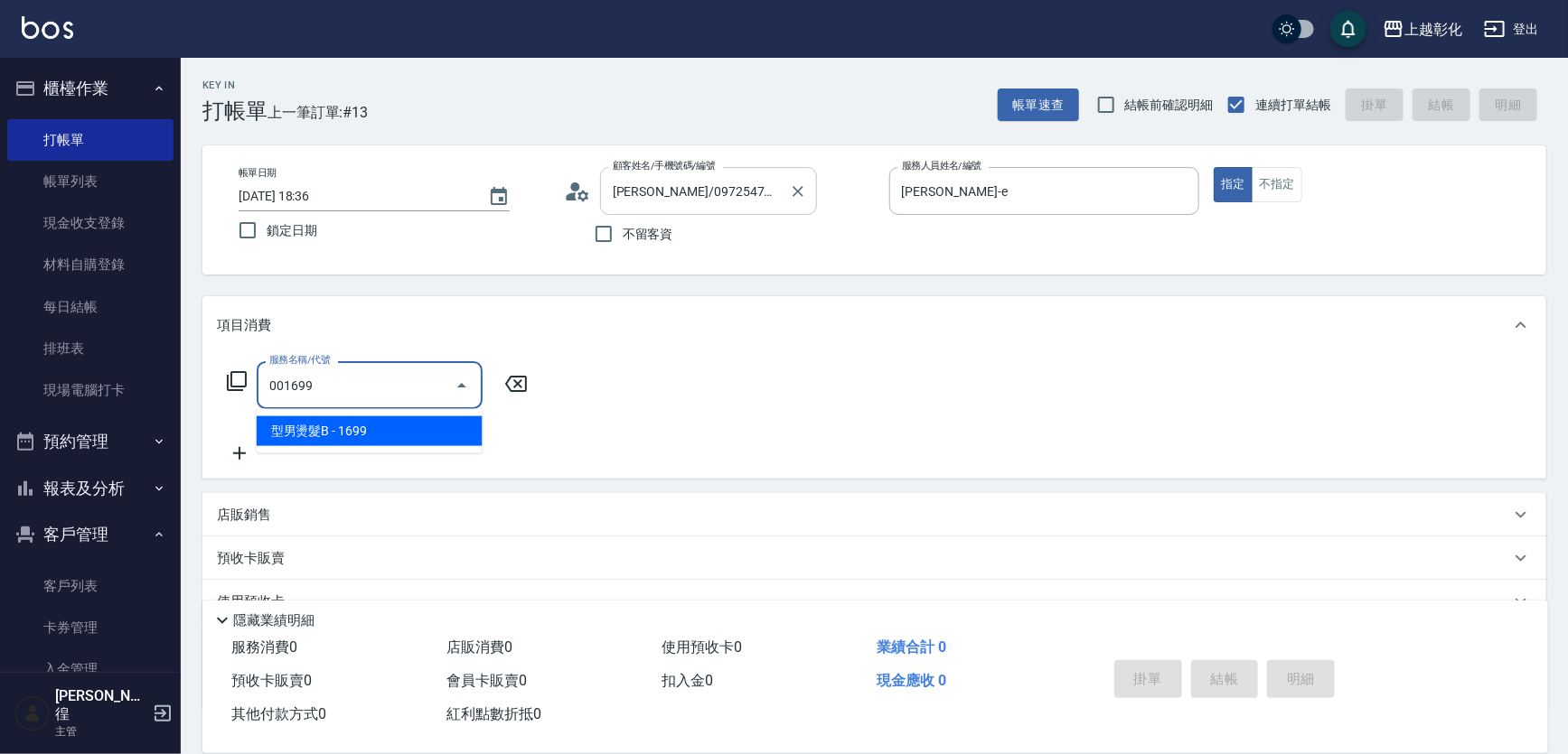
type input "型男燙髮B(001699)"
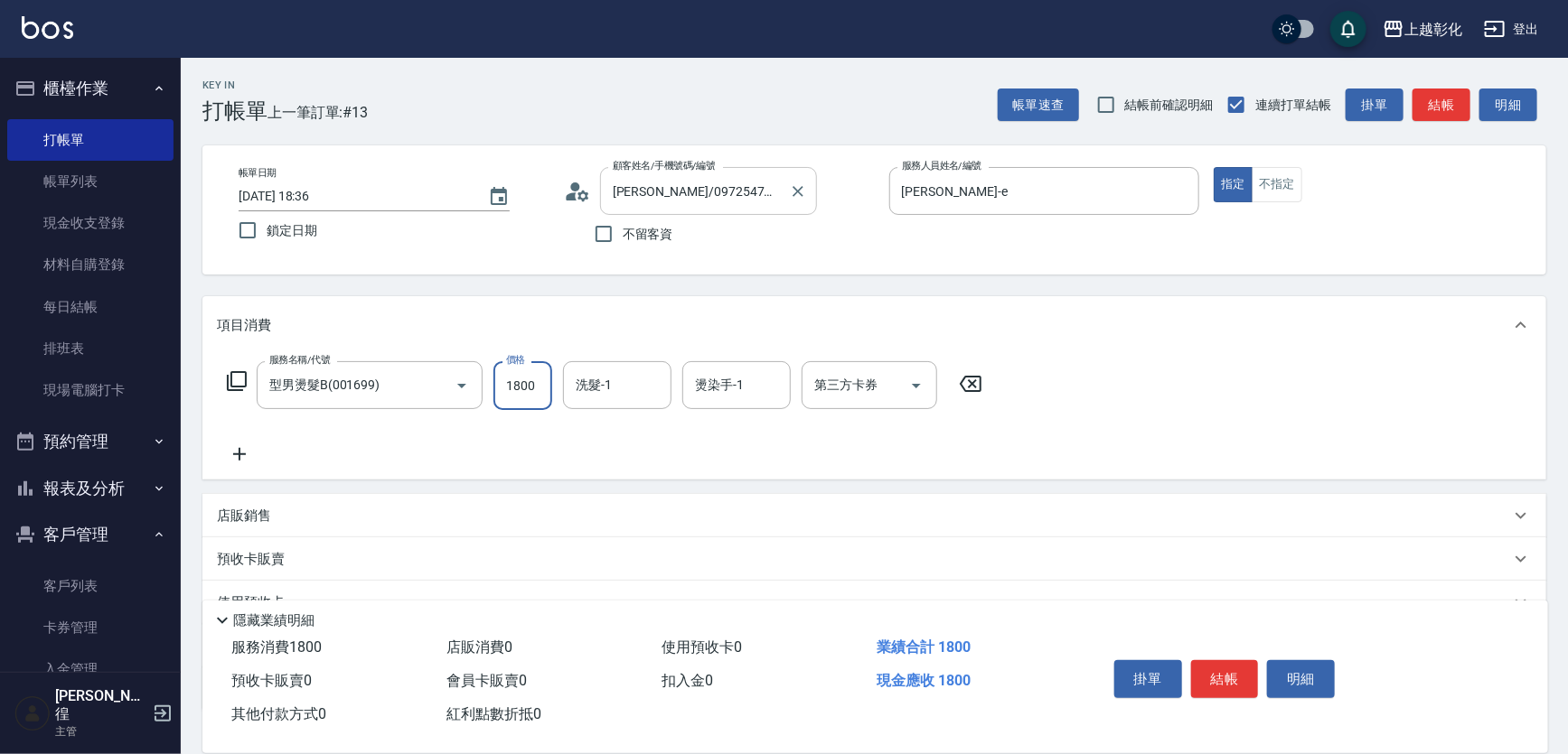
type input "1800"
type input "謝宥萱-41"
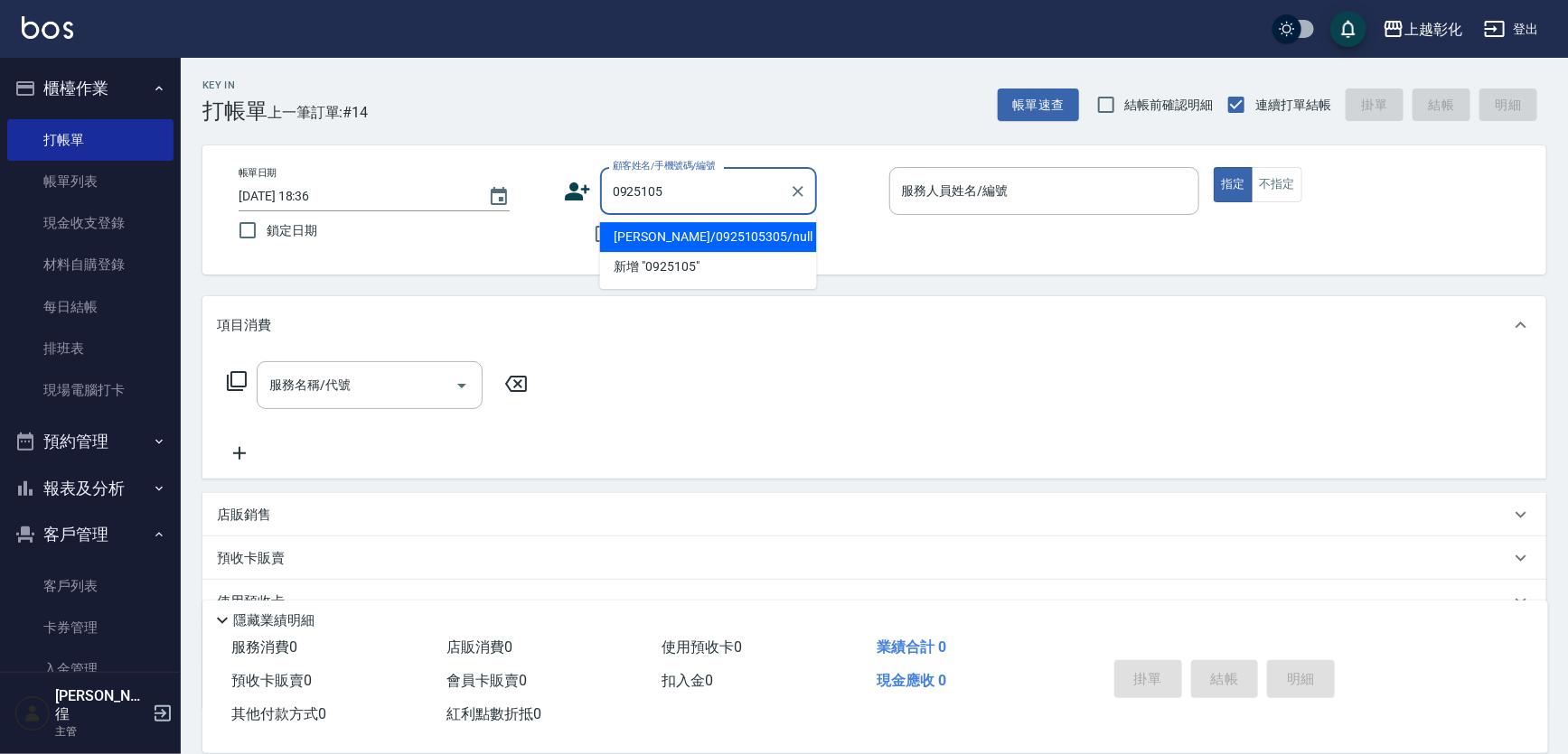
type input "[PERSON_NAME]/0925105305/null"
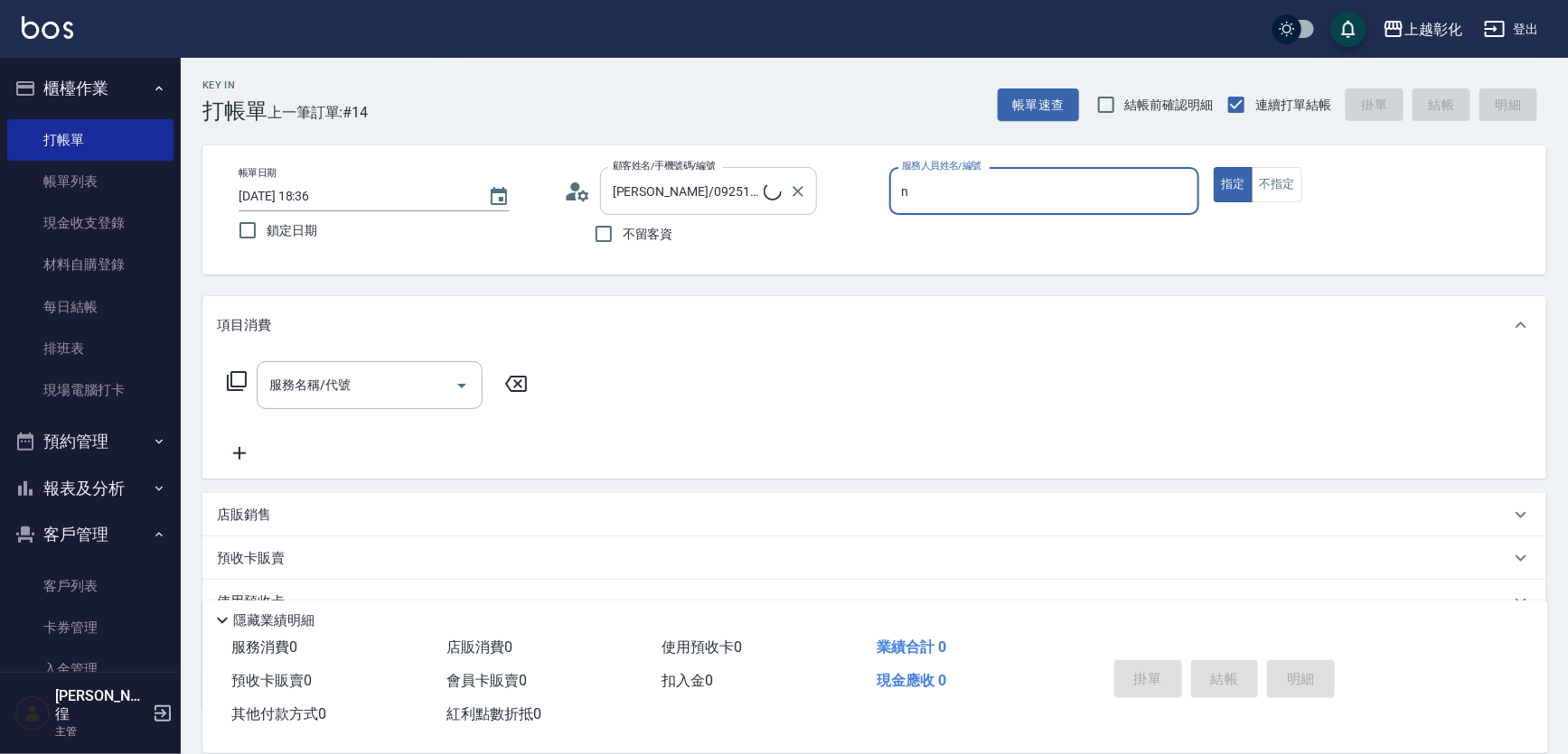
type input "羊羊-n"
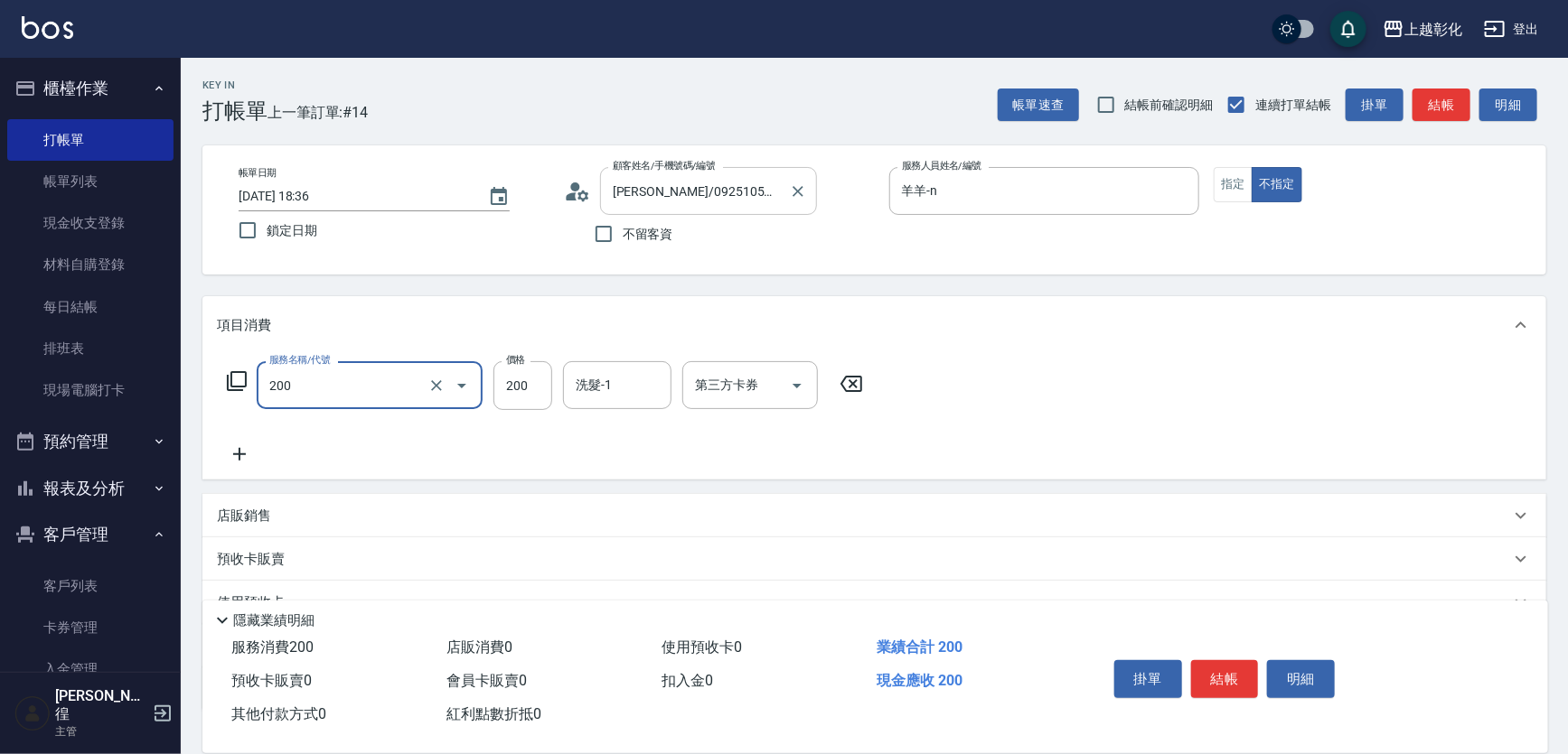
type input "New洗專案(200)"
type input "1"
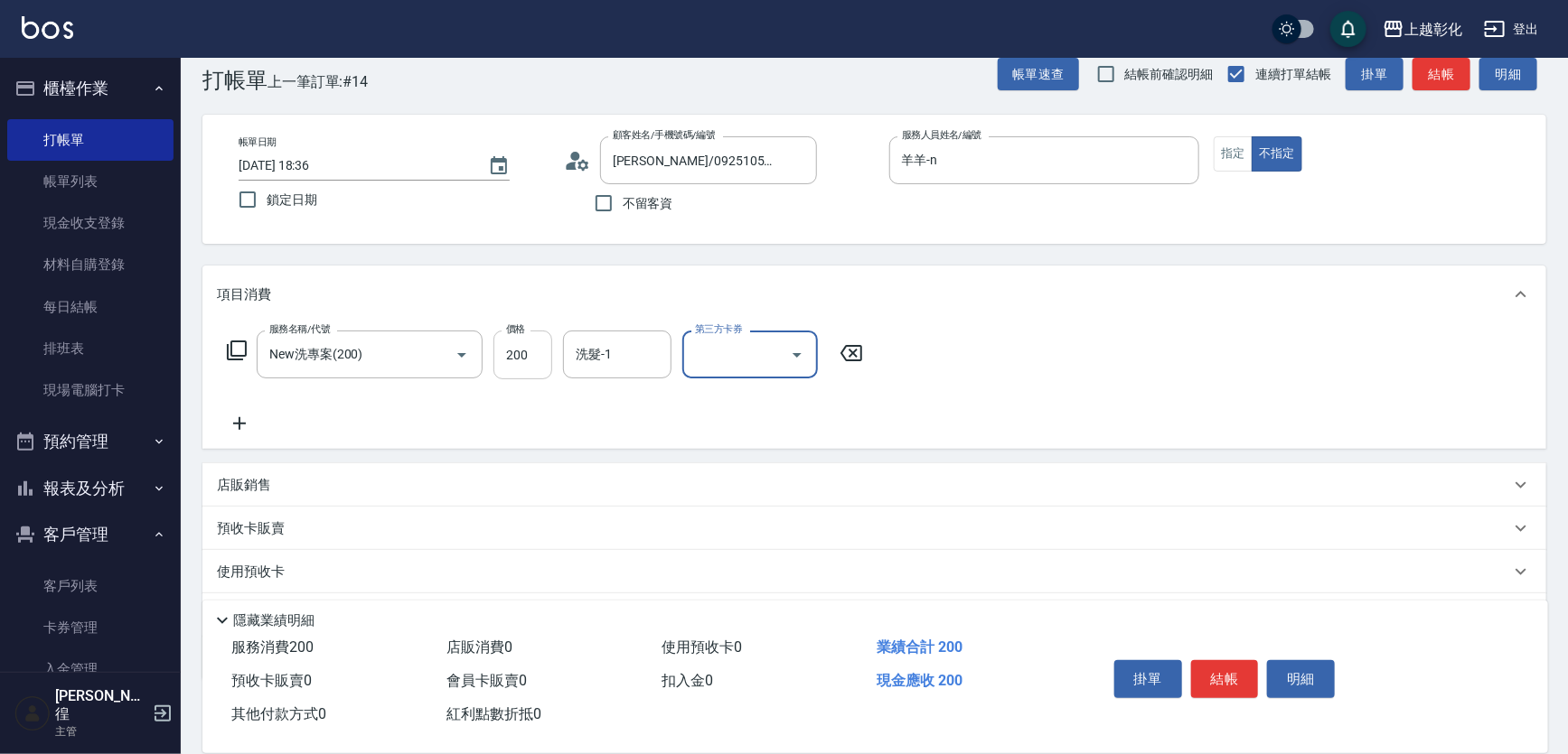
scroll to position [81, 0]
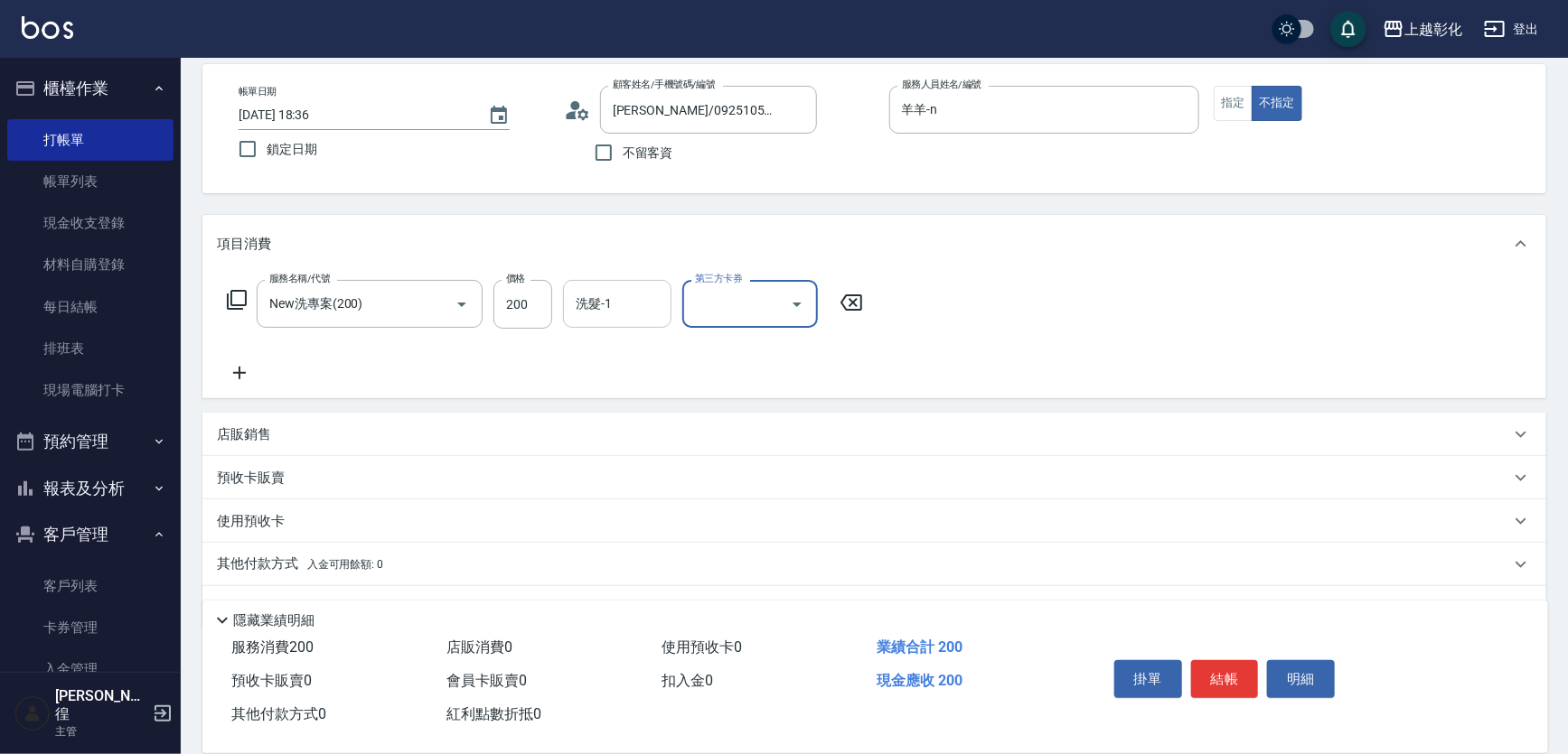
click at [577, 322] on div "洗髮-1" at bounding box center [616, 303] width 108 height 48
type input "[PERSON_NAME]-16"
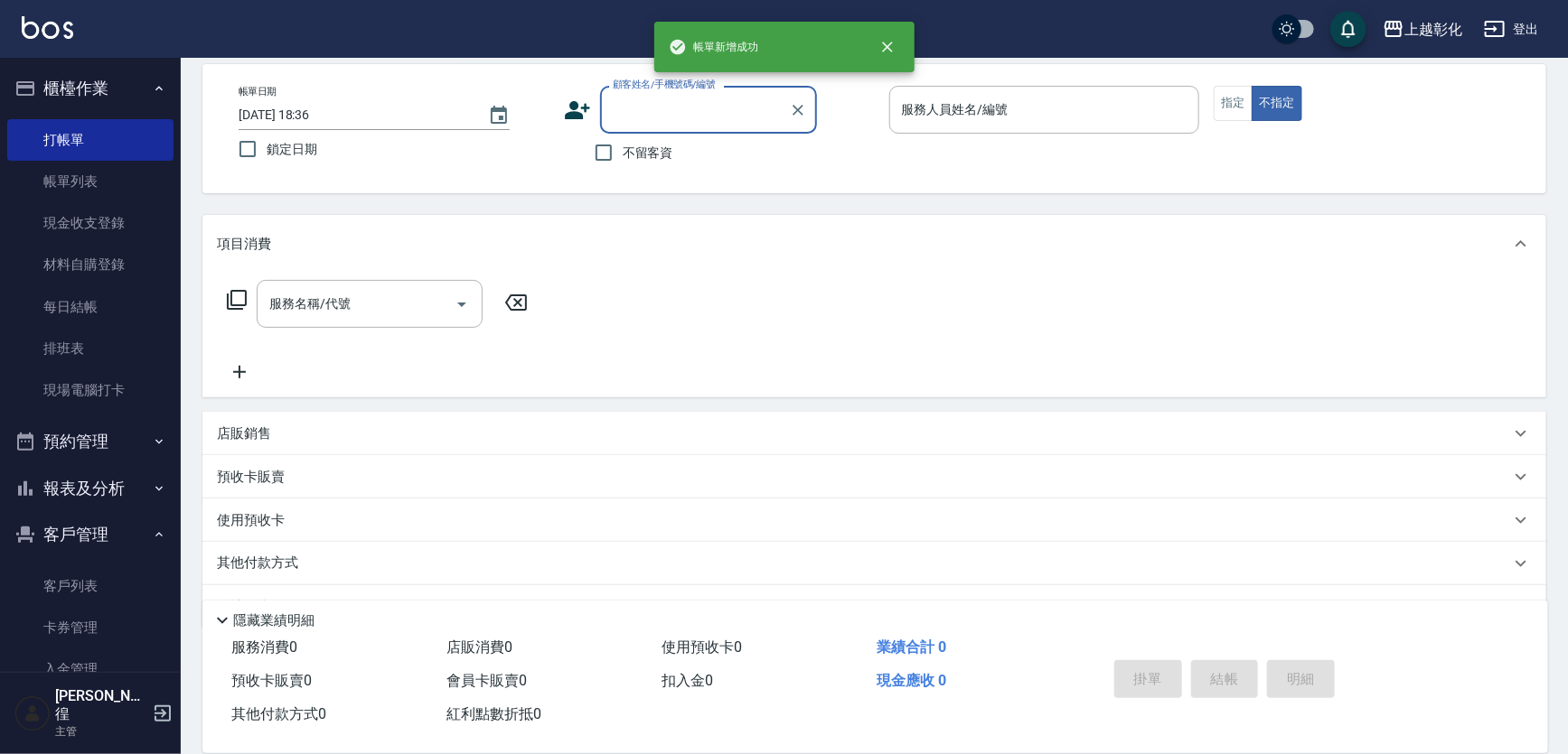
scroll to position [0, 0]
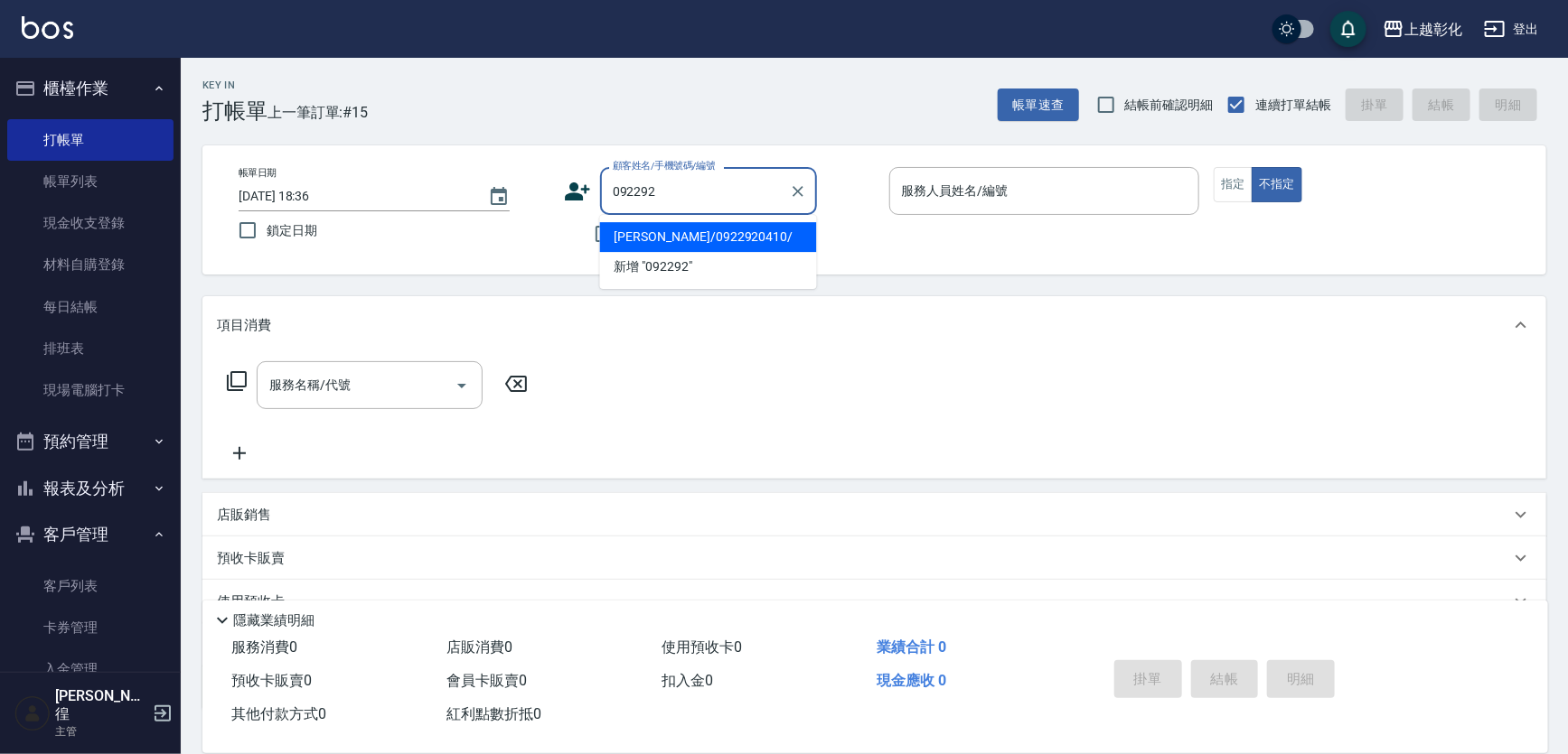
type input "[PERSON_NAME]/0922920410/"
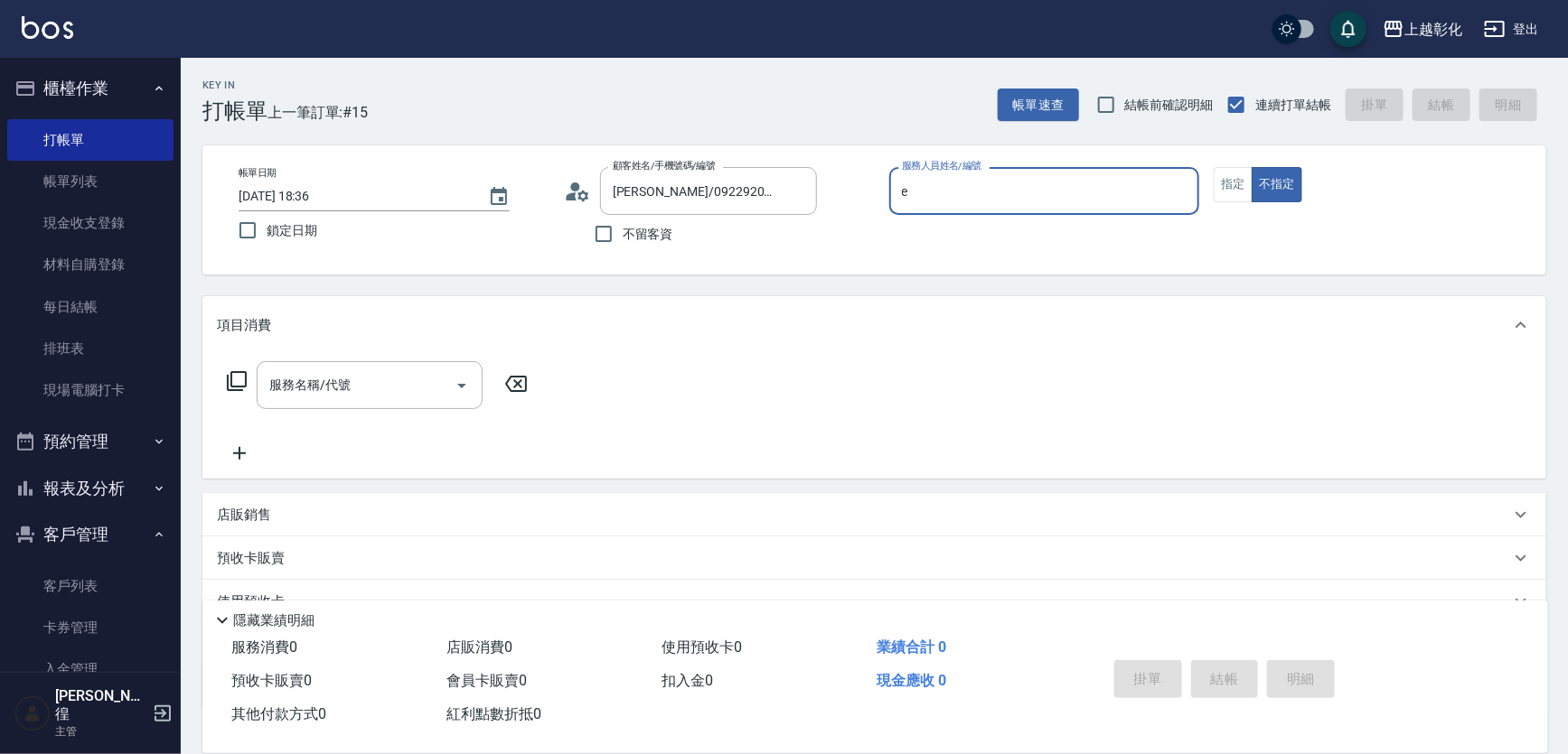
type input "[PERSON_NAME]-e"
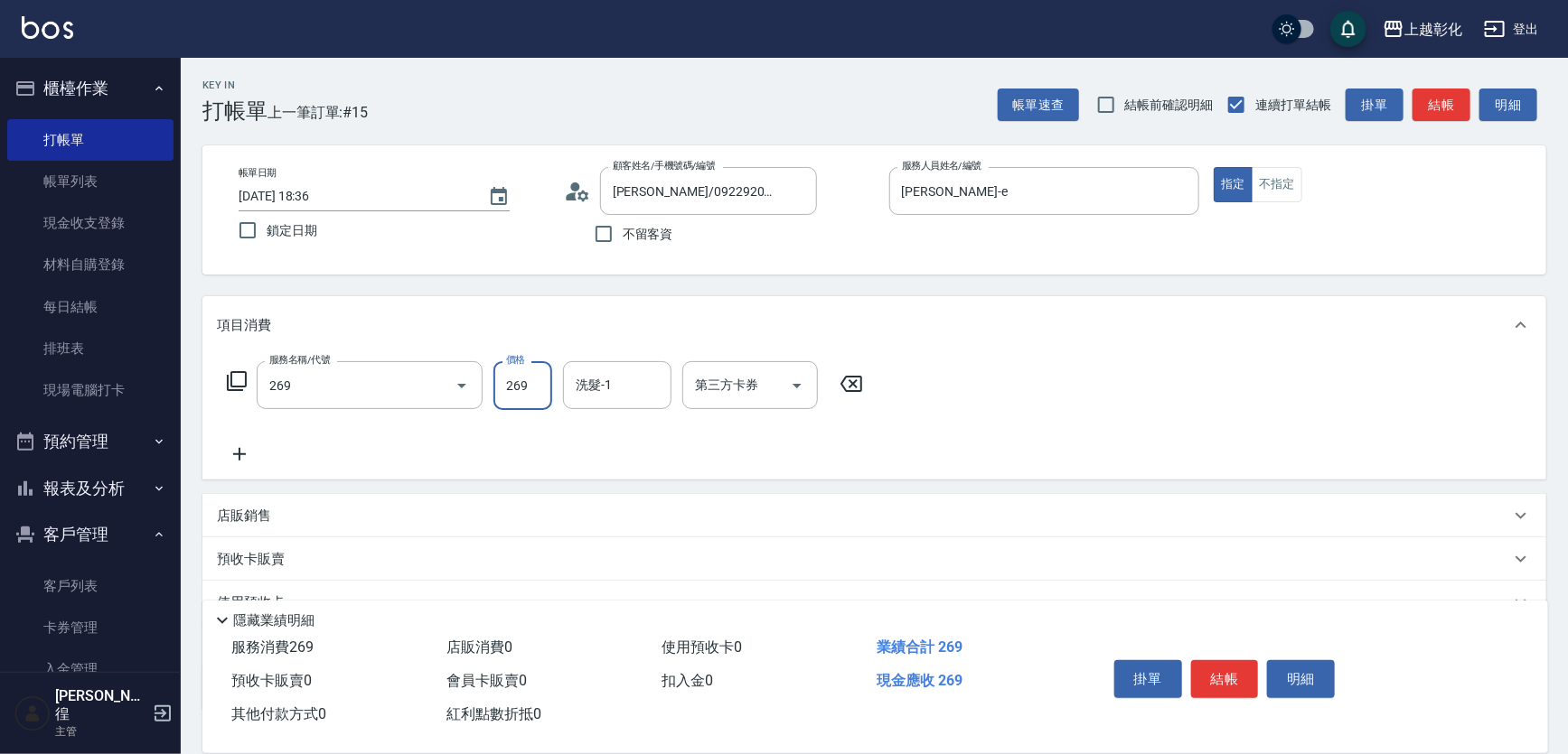
type input "一般洗剪(269)"
type input "350"
type input "[PERSON_NAME]-16"
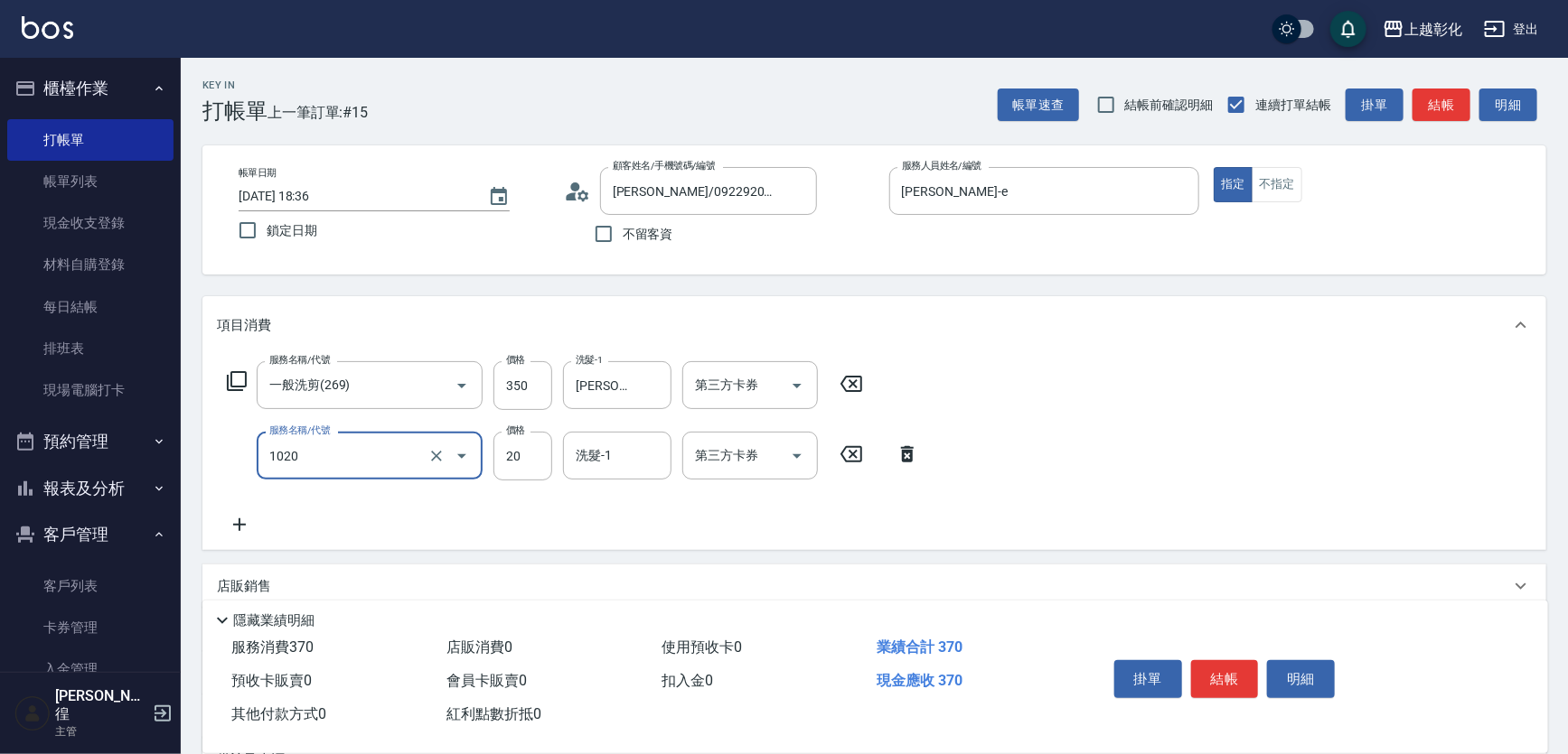
type input "潤絲(1020)"
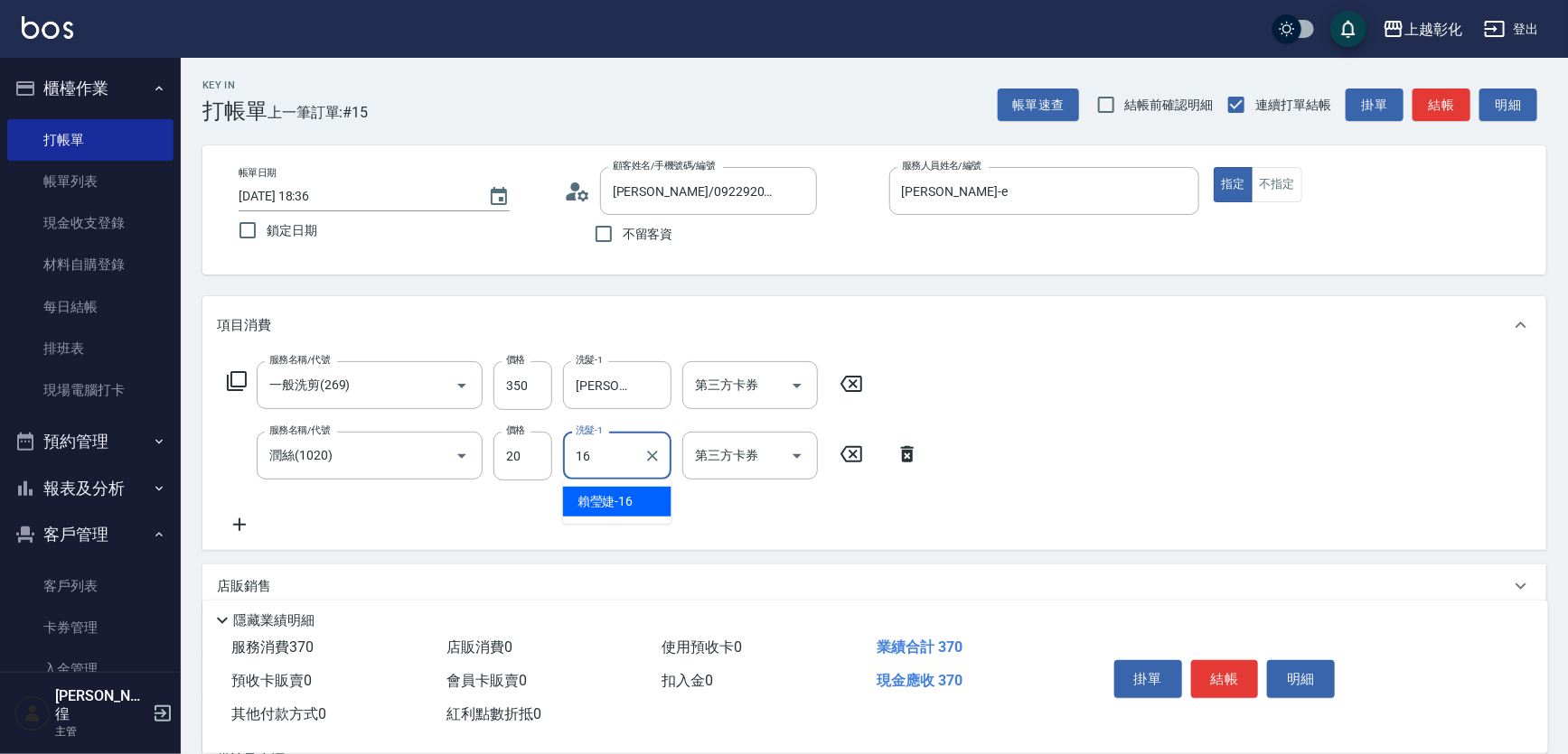
type input "[PERSON_NAME]-16"
